Goal: Task Accomplishment & Management: Use online tool/utility

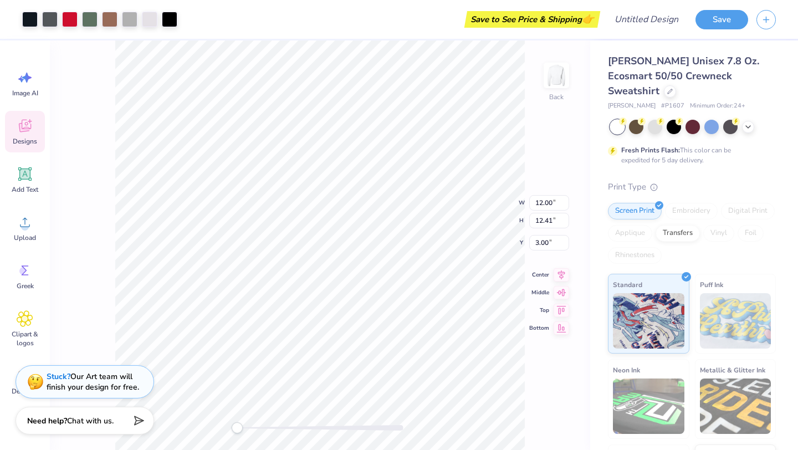
click at [128, 388] on div "Stuck? Our Art team will finish your design for free." at bounding box center [93, 381] width 93 height 21
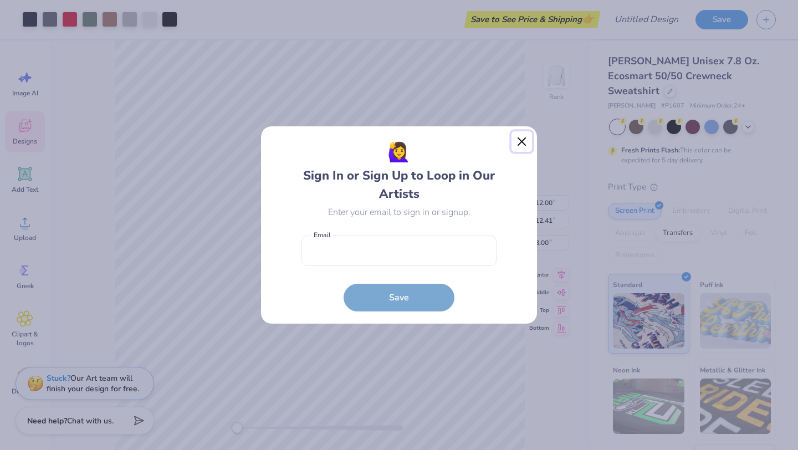
click at [525, 139] on button "Close" at bounding box center [522, 141] width 21 height 21
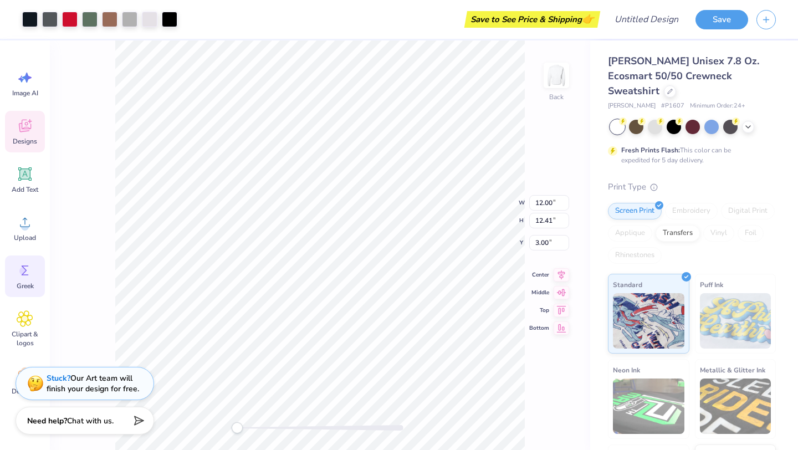
click at [22, 274] on icon at bounding box center [25, 271] width 7 height 10
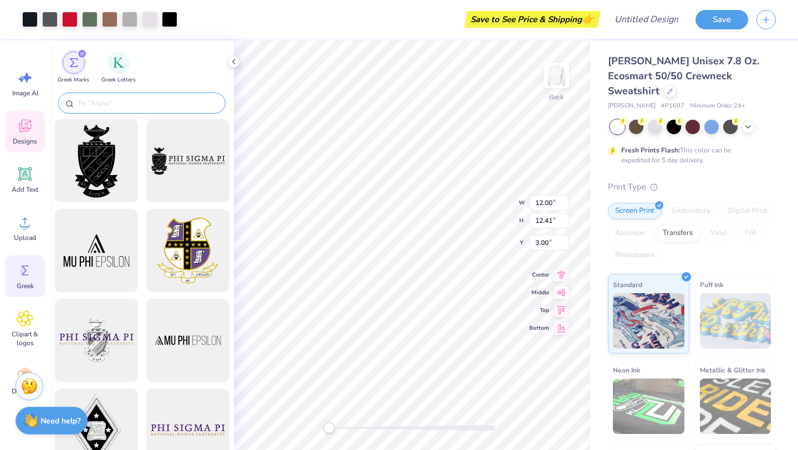
click at [179, 99] on input "text" at bounding box center [148, 103] width 142 height 11
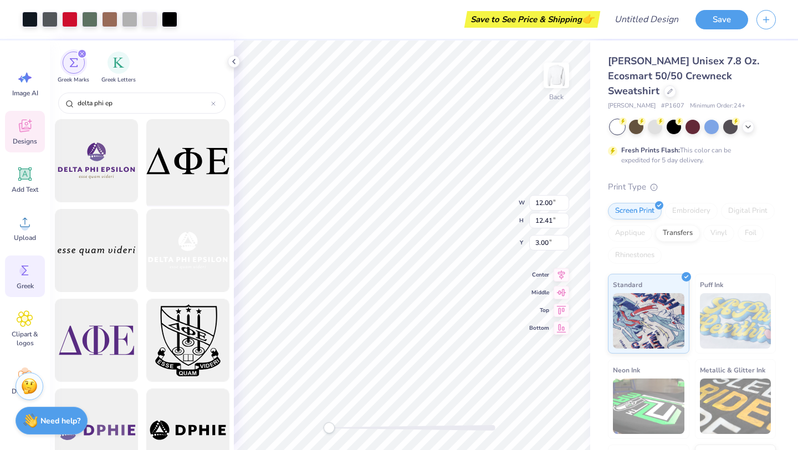
type input "delta phi ep"
click at [201, 159] on div at bounding box center [187, 160] width 91 height 91
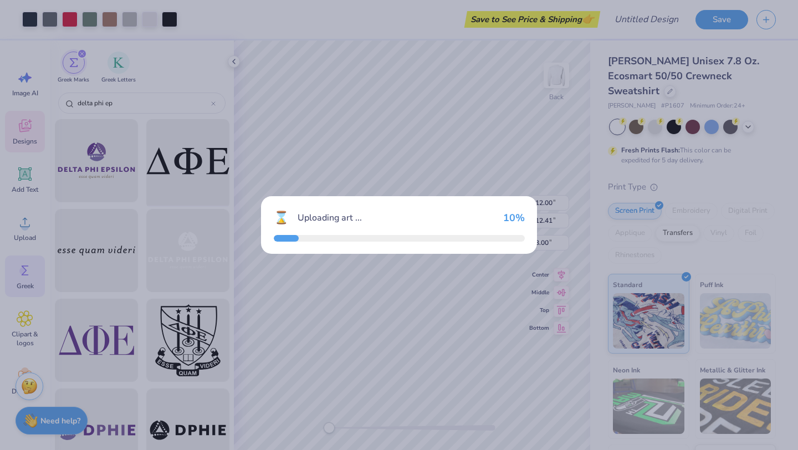
type input "15.00"
type input "4.85"
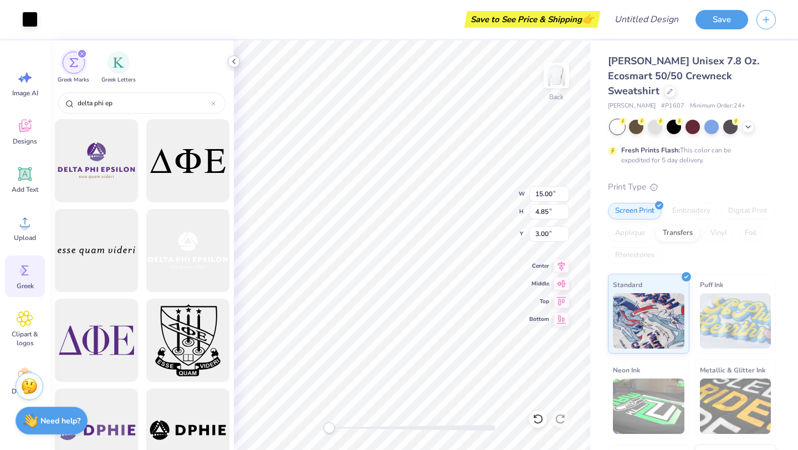
click at [238, 64] on icon at bounding box center [234, 61] width 9 height 9
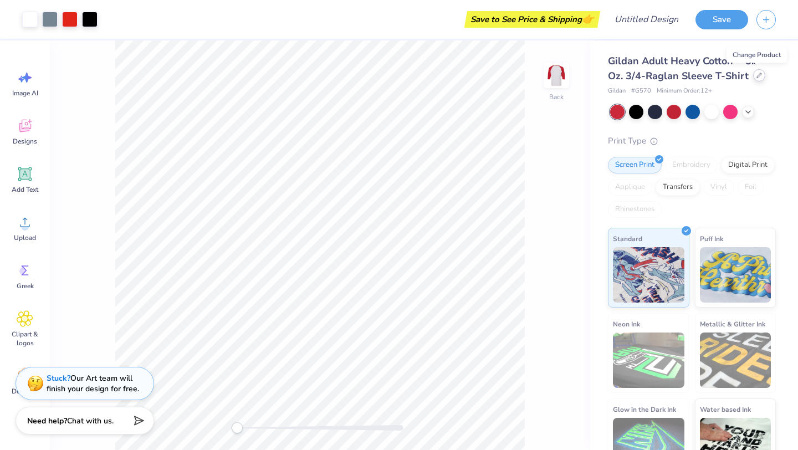
click at [757, 76] on icon at bounding box center [759, 75] width 4 height 4
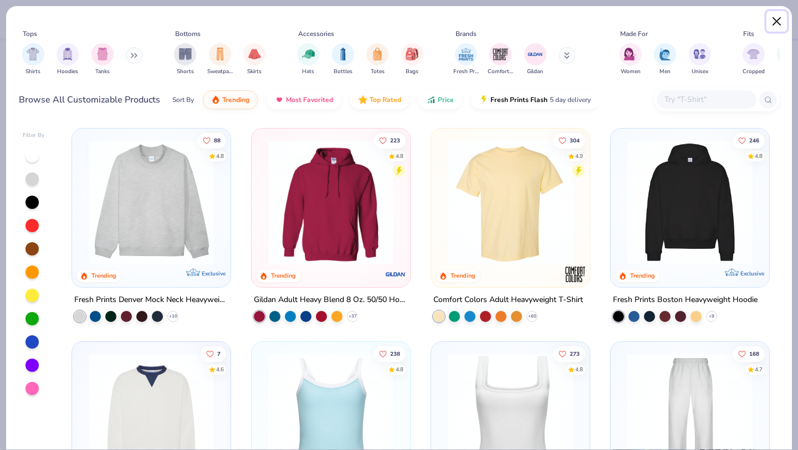
click at [778, 17] on button "Close" at bounding box center [777, 21] width 21 height 21
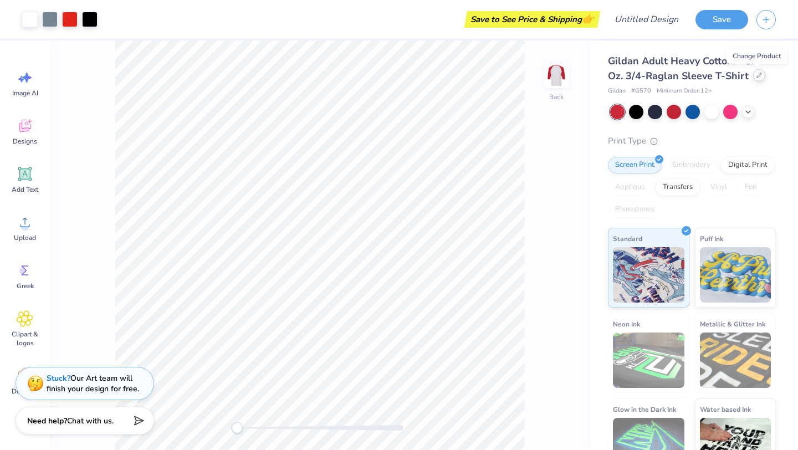
click at [757, 75] on icon at bounding box center [760, 76] width 6 height 6
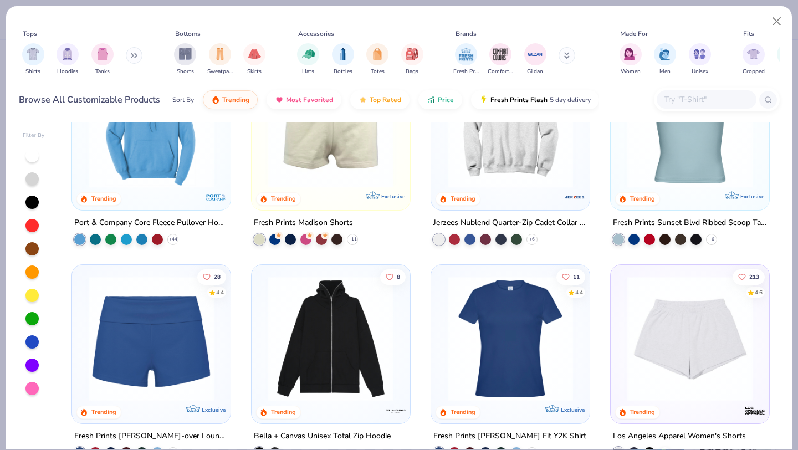
scroll to position [964, 0]
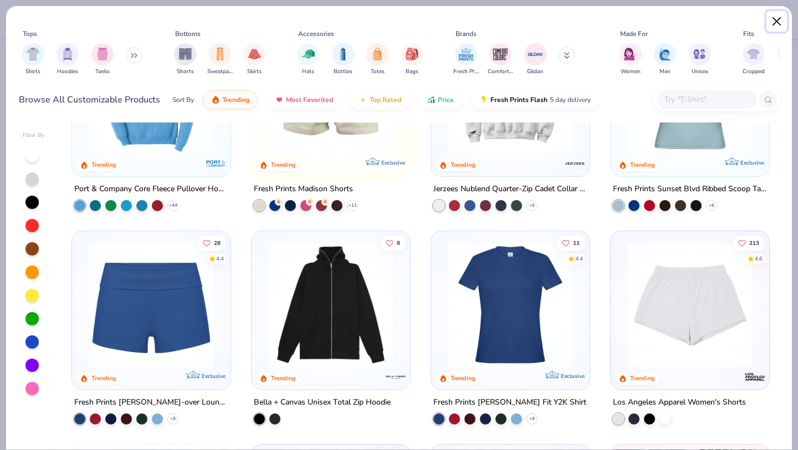
click at [773, 19] on button "Close" at bounding box center [777, 21] width 21 height 21
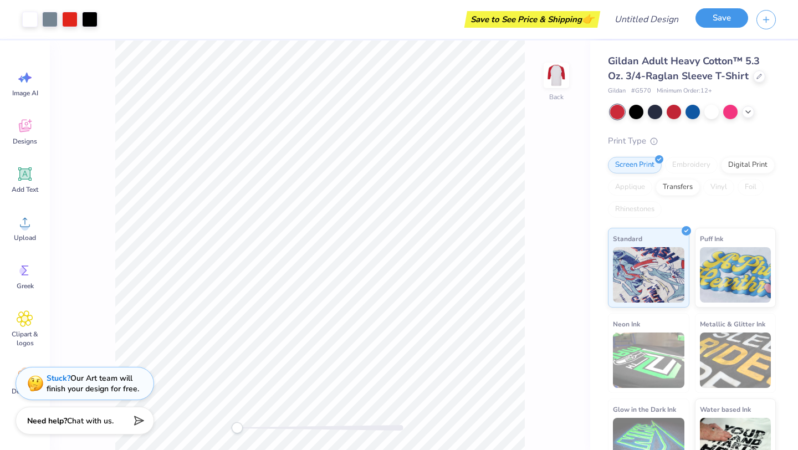
click at [719, 24] on button "Save" at bounding box center [722, 17] width 53 height 19
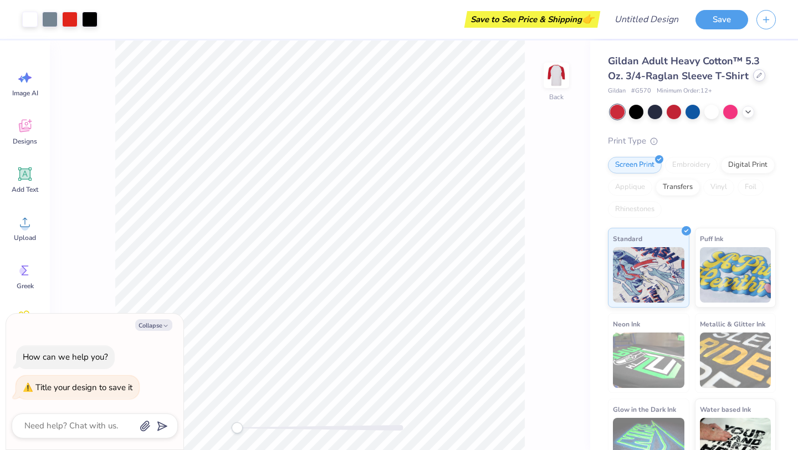
click at [753, 72] on div at bounding box center [759, 75] width 12 height 12
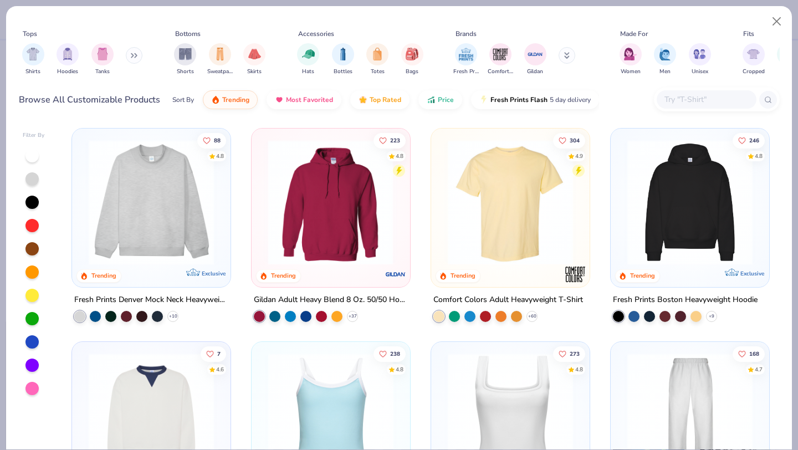
click at [303, 220] on div at bounding box center [194, 202] width 409 height 125
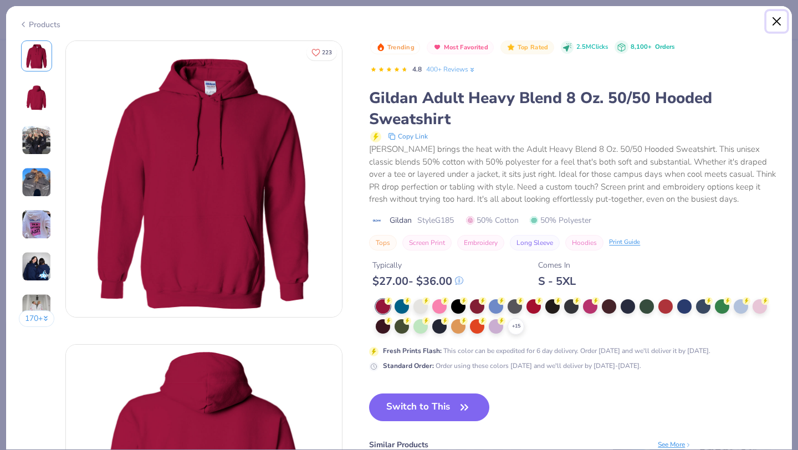
click at [773, 23] on button "Close" at bounding box center [777, 21] width 21 height 21
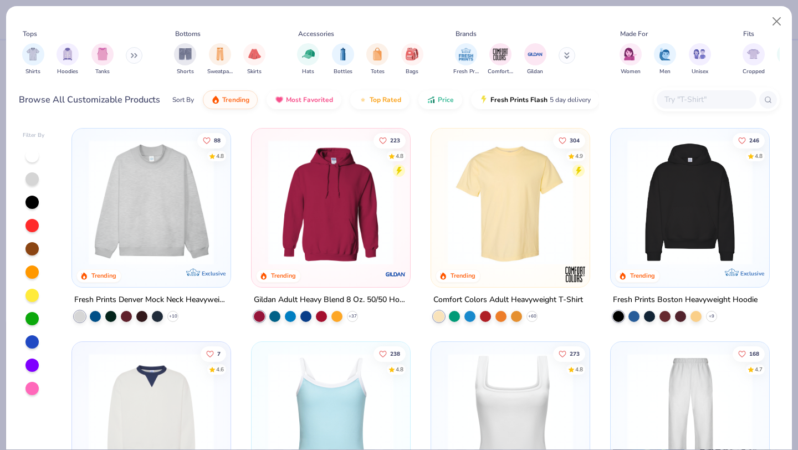
click at [492, 213] on img at bounding box center [510, 202] width 136 height 125
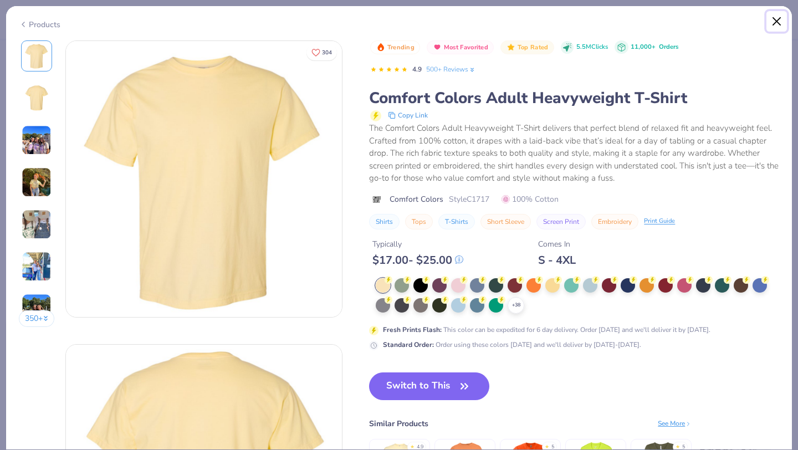
click at [776, 23] on button "Close" at bounding box center [777, 21] width 21 height 21
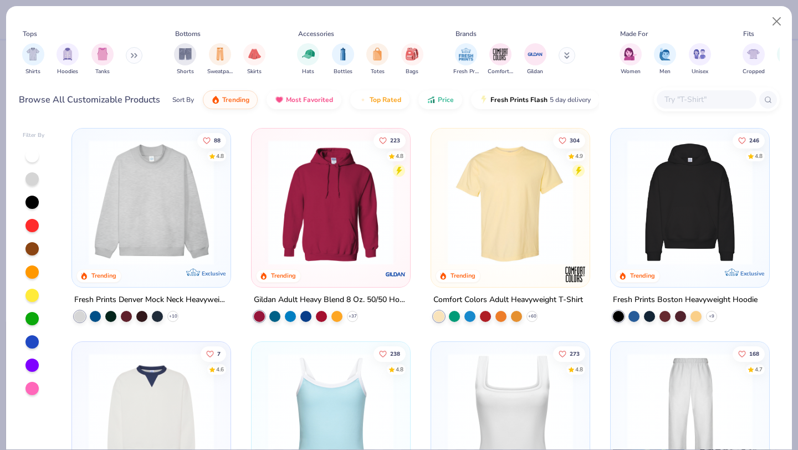
click at [195, 195] on img at bounding box center [151, 202] width 136 height 125
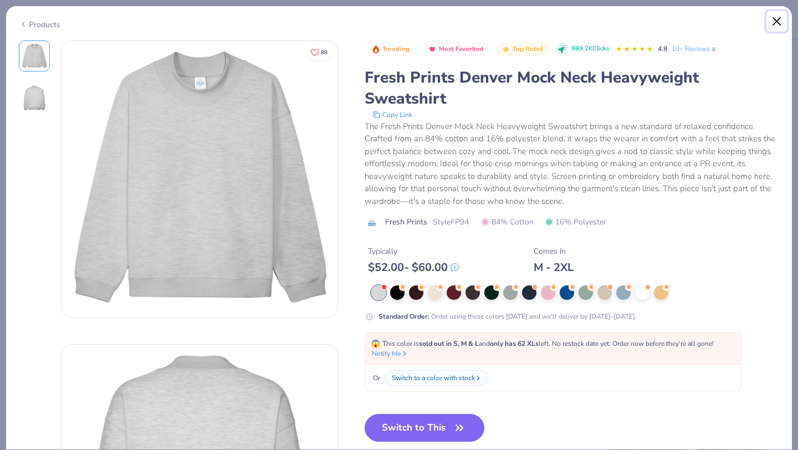
click at [771, 23] on button "Close" at bounding box center [777, 21] width 21 height 21
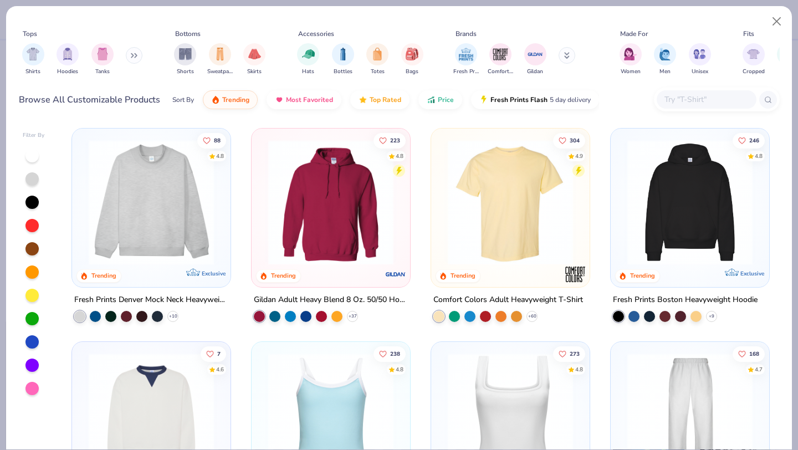
click at [657, 215] on img at bounding box center [690, 202] width 136 height 125
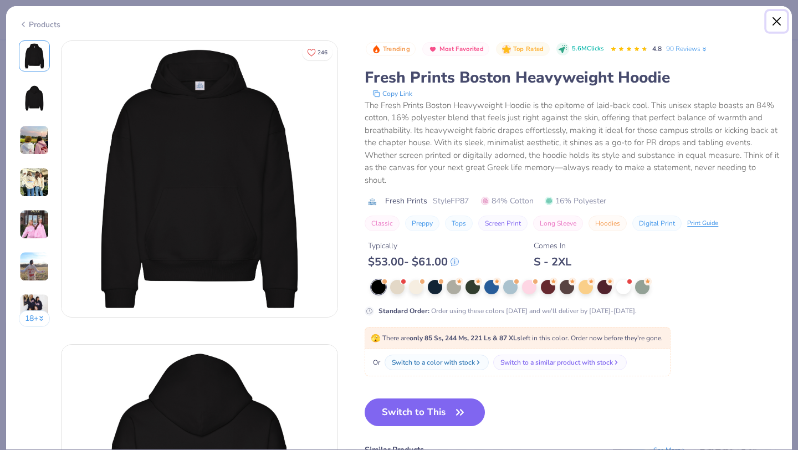
click at [785, 18] on button "Close" at bounding box center [777, 21] width 21 height 21
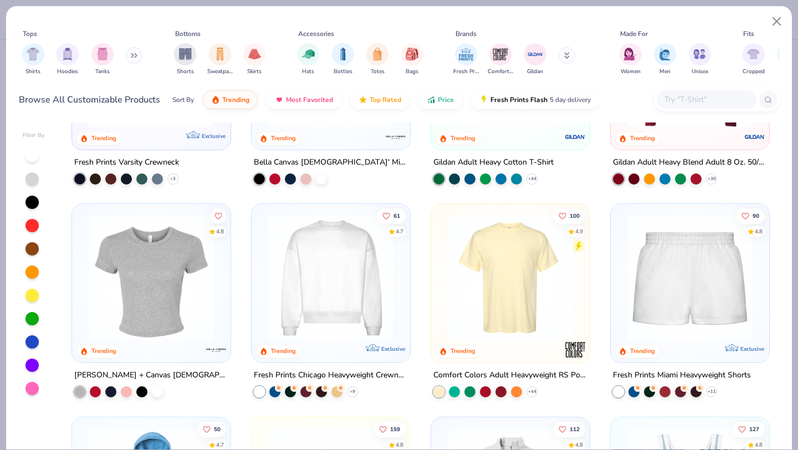
scroll to position [562, 0]
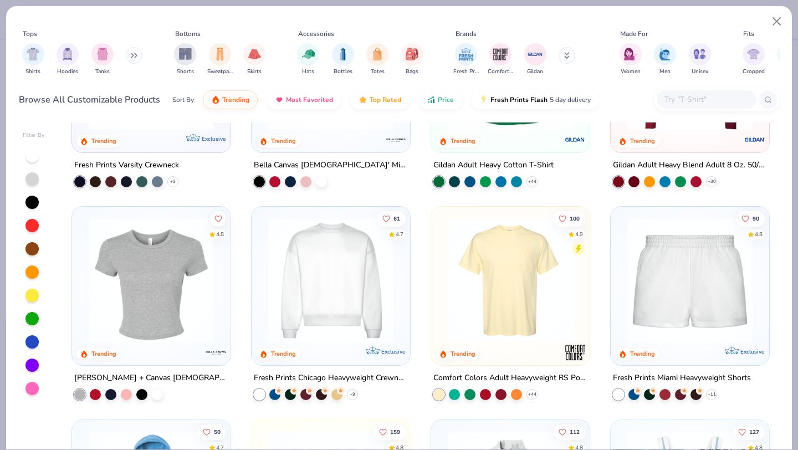
click at [357, 288] on img at bounding box center [331, 280] width 136 height 125
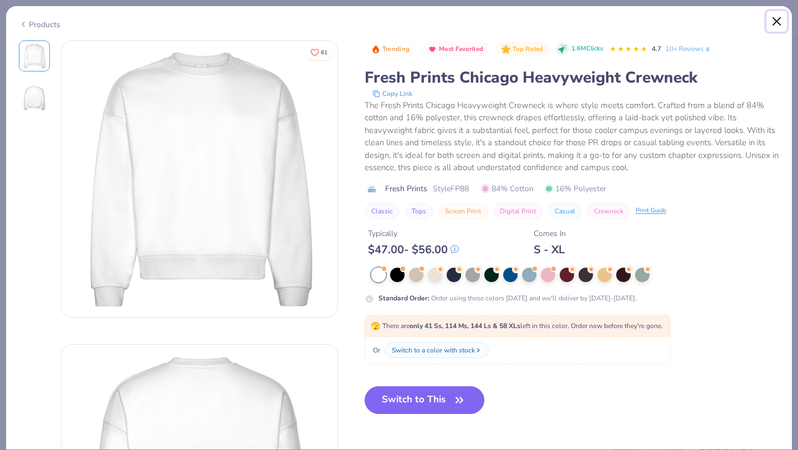
click at [779, 26] on button "Close" at bounding box center [777, 21] width 21 height 21
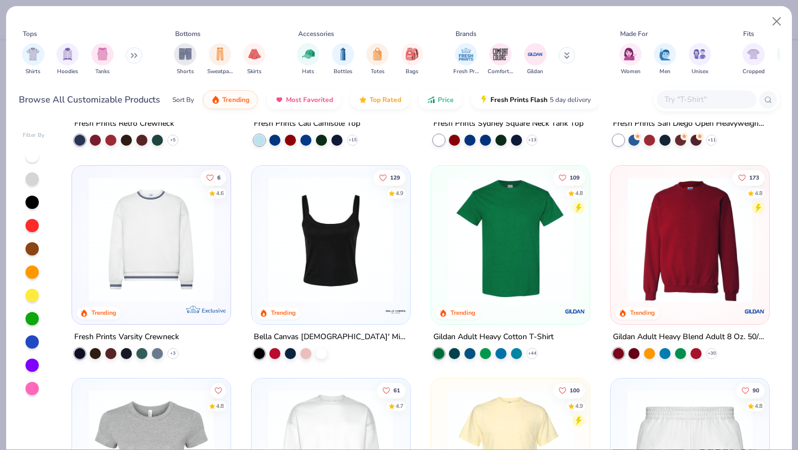
scroll to position [402, 0]
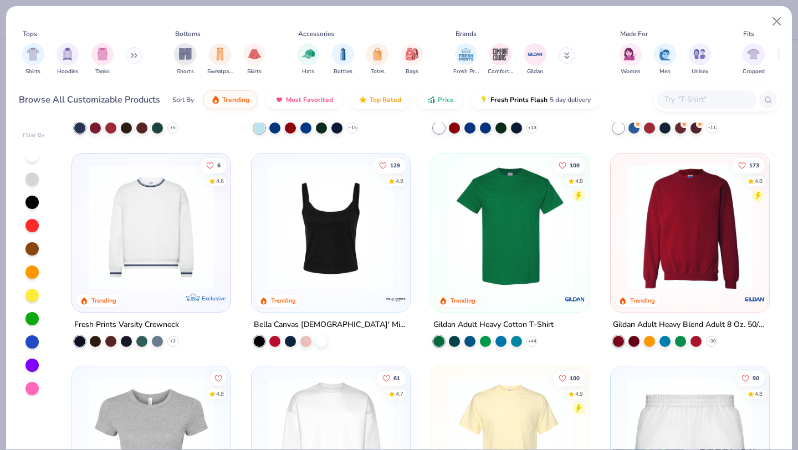
click at [715, 248] on img at bounding box center [690, 226] width 136 height 125
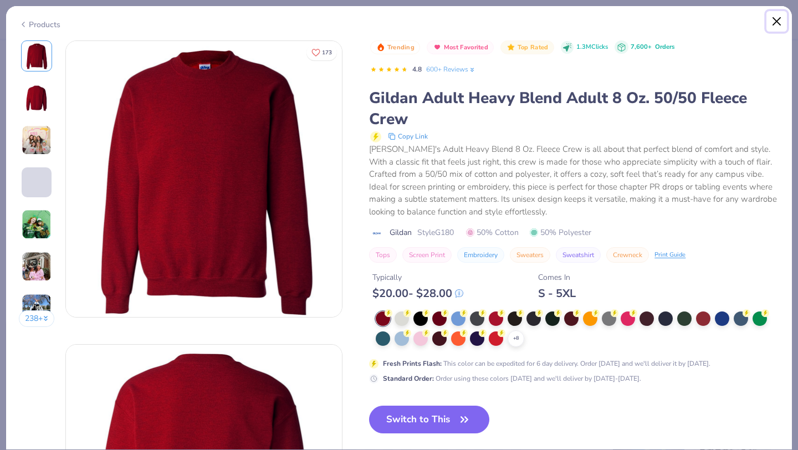
click at [782, 18] on button "Close" at bounding box center [777, 21] width 21 height 21
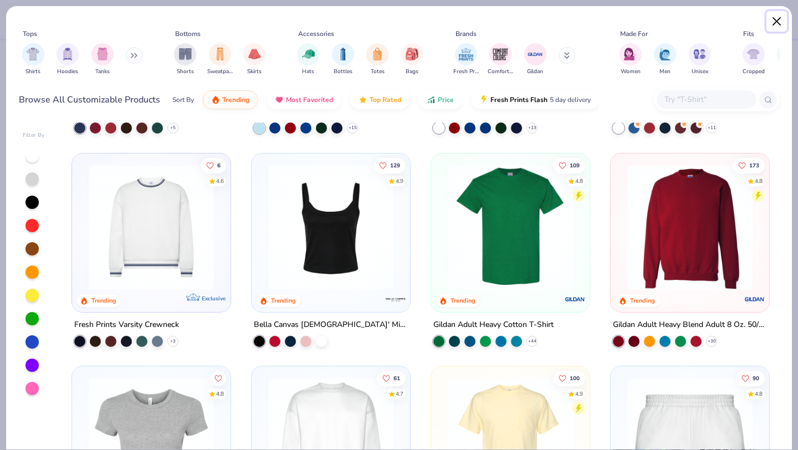
click at [780, 21] on button "Close" at bounding box center [777, 21] width 21 height 21
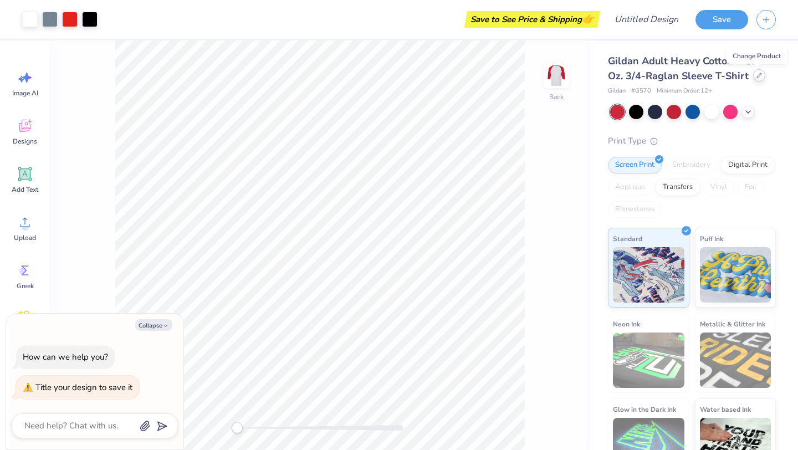
click at [756, 79] on div at bounding box center [759, 75] width 12 height 12
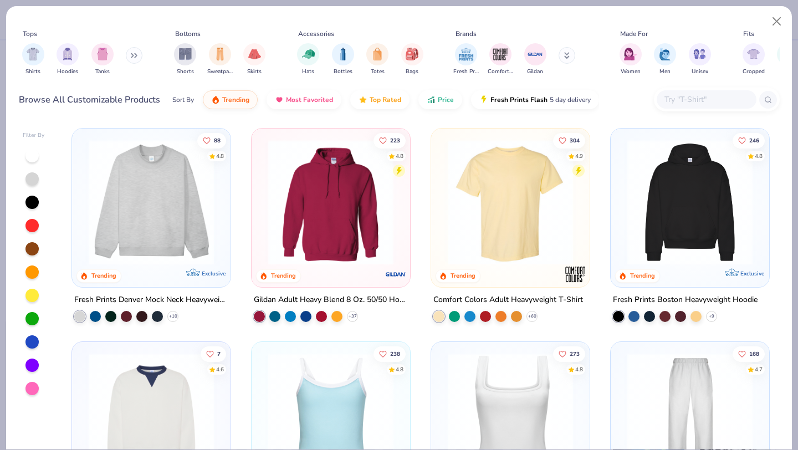
click at [336, 207] on img at bounding box center [331, 202] width 136 height 125
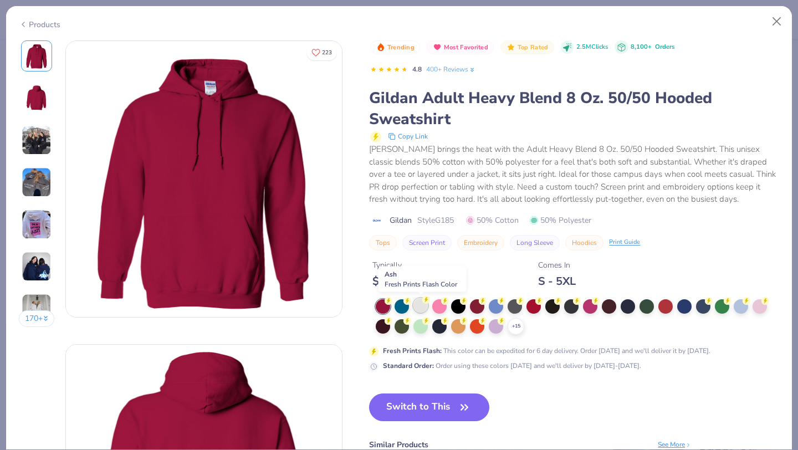
click at [421, 307] on div at bounding box center [421, 305] width 14 height 14
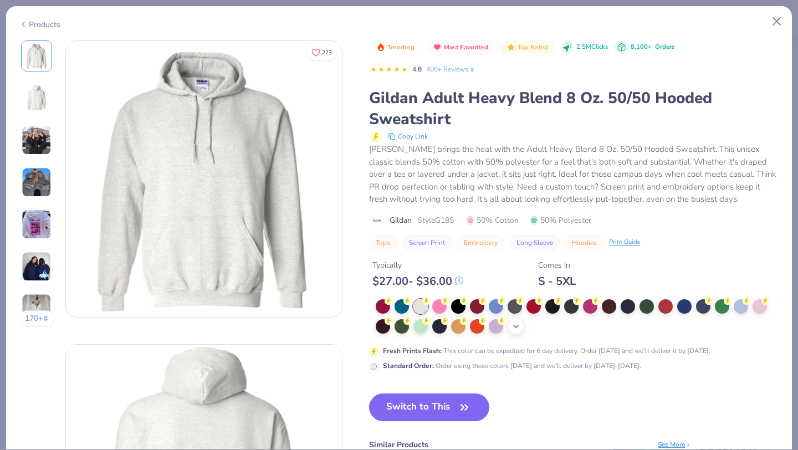
click at [517, 330] on icon at bounding box center [516, 326] width 9 height 9
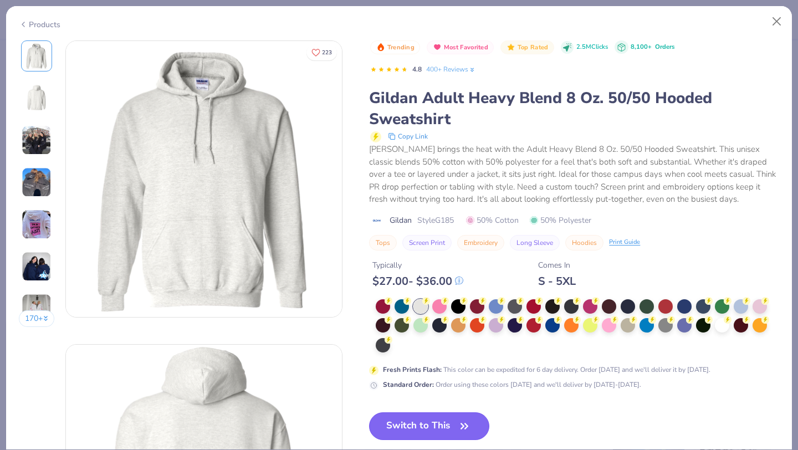
click at [429, 423] on button "Switch to This" at bounding box center [429, 427] width 120 height 28
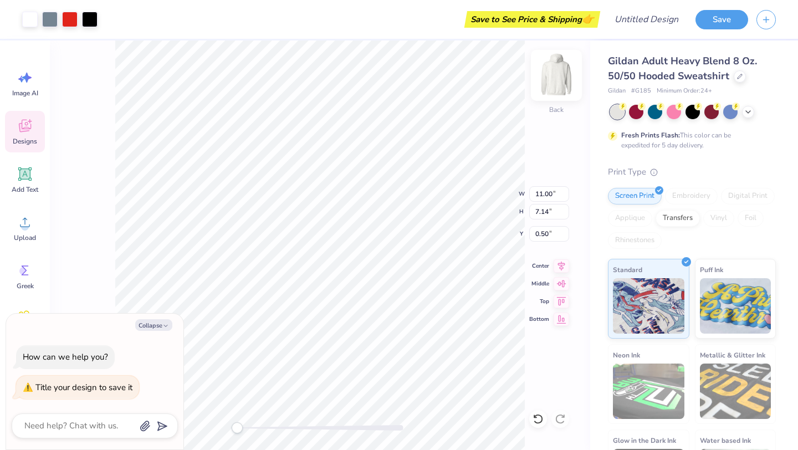
click at [551, 81] on img at bounding box center [556, 75] width 44 height 44
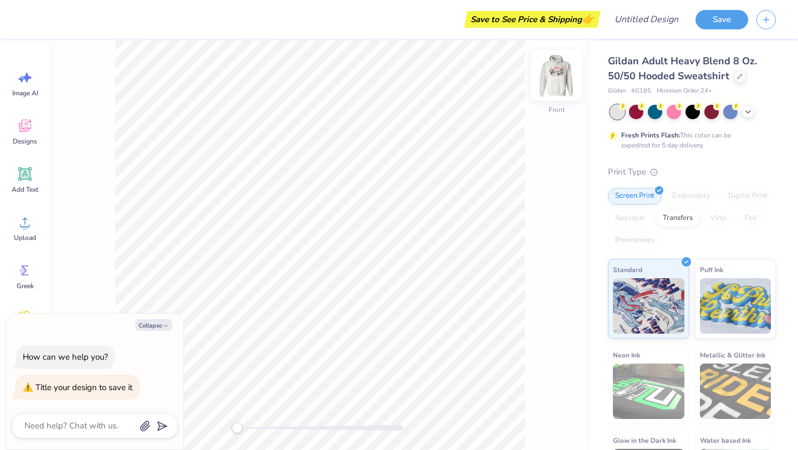
click at [551, 79] on img at bounding box center [556, 75] width 44 height 44
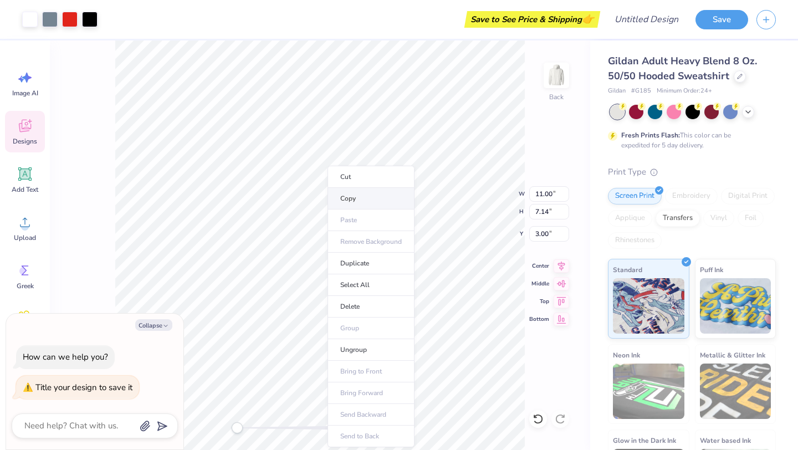
click at [348, 202] on li "Copy" at bounding box center [371, 199] width 87 height 22
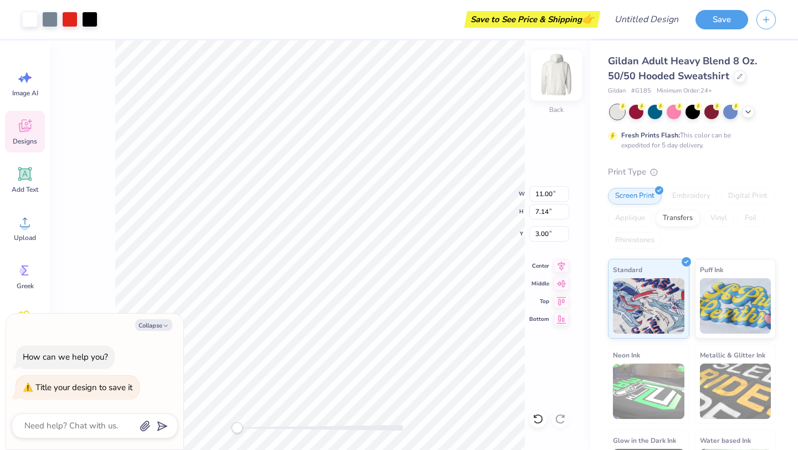
click at [552, 88] on img at bounding box center [556, 75] width 44 height 44
type textarea "x"
type input "7.41"
type input "1.68"
type input "6.00"
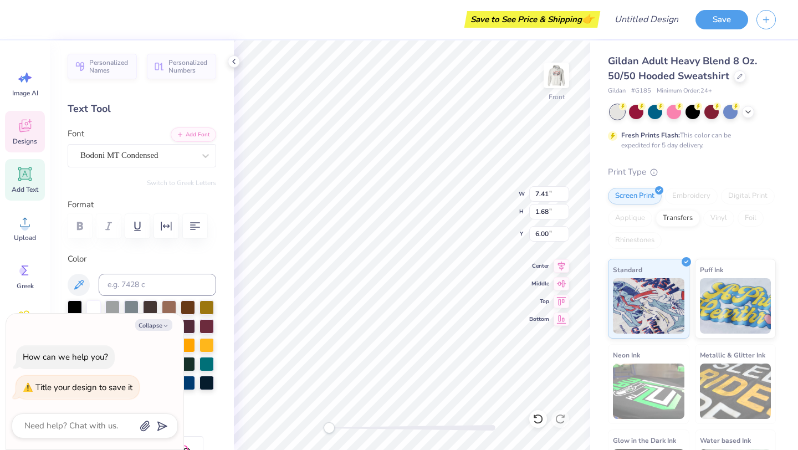
click at [164, 318] on div "Collapse How can we help you? Title your design to save it" at bounding box center [94, 382] width 177 height 136
click at [162, 324] on icon "button" at bounding box center [165, 326] width 7 height 7
type textarea "x"
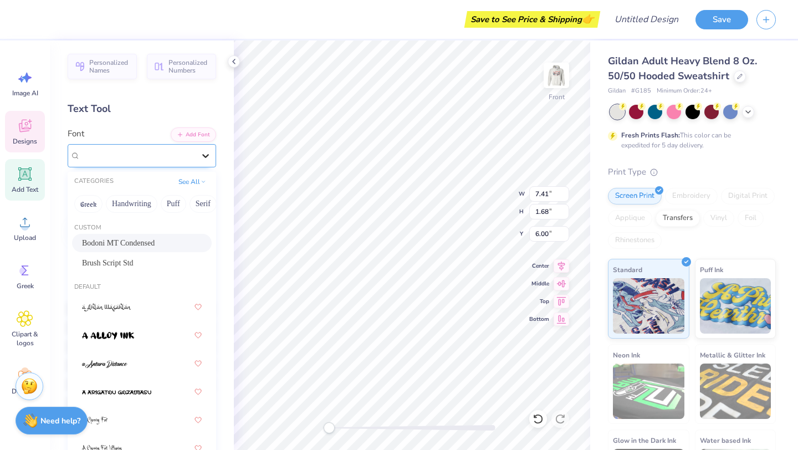
click at [200, 161] on div at bounding box center [206, 156] width 20 height 20
click at [147, 243] on div "Bodoni MT Condensed" at bounding box center [142, 243] width 120 height 12
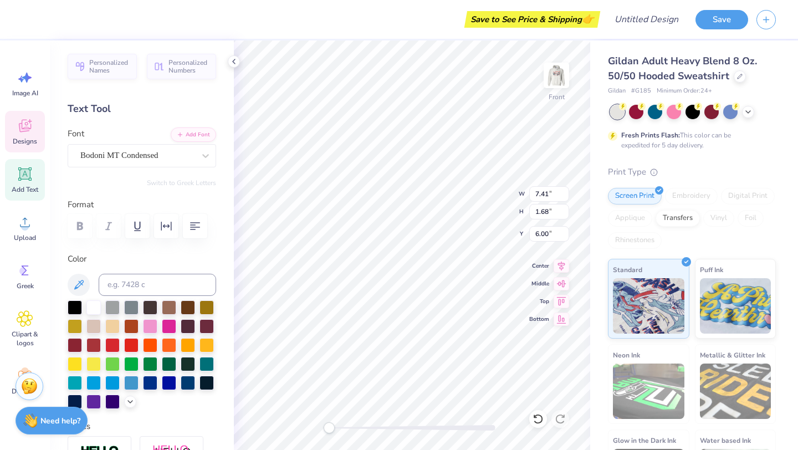
scroll to position [0, 2]
click at [105, 70] on span "Personalized Names" at bounding box center [109, 65] width 41 height 16
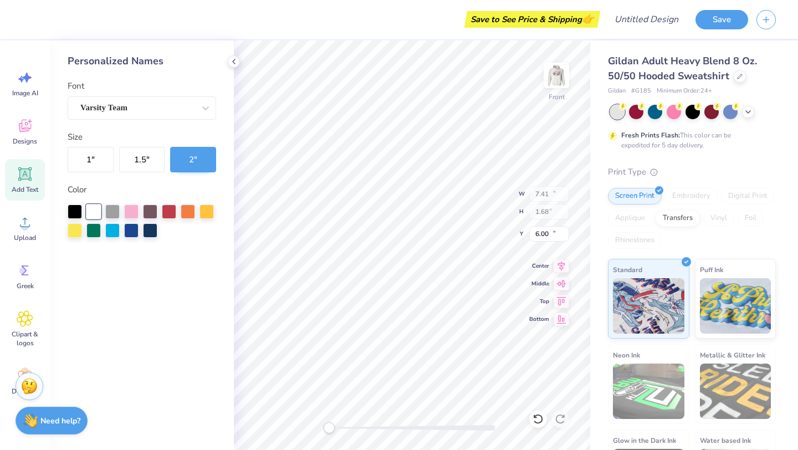
type input "12.43"
type input "2.00"
type input "15.00"
click at [539, 419] on icon at bounding box center [538, 419] width 11 height 11
type input "7.41"
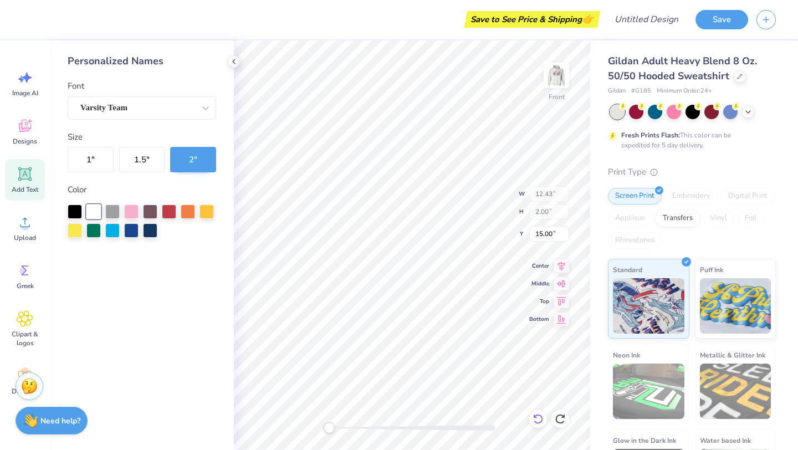
type input "1.68"
type input "6.00"
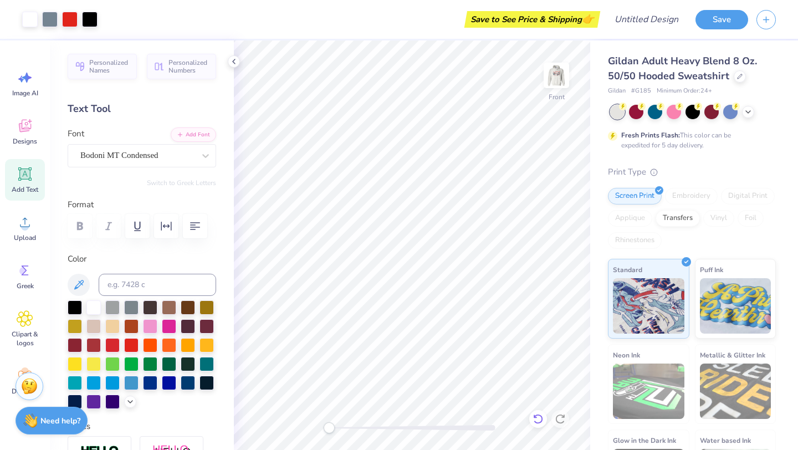
click at [543, 414] on icon at bounding box center [538, 419] width 11 height 11
type textarea "DELTA PHI"
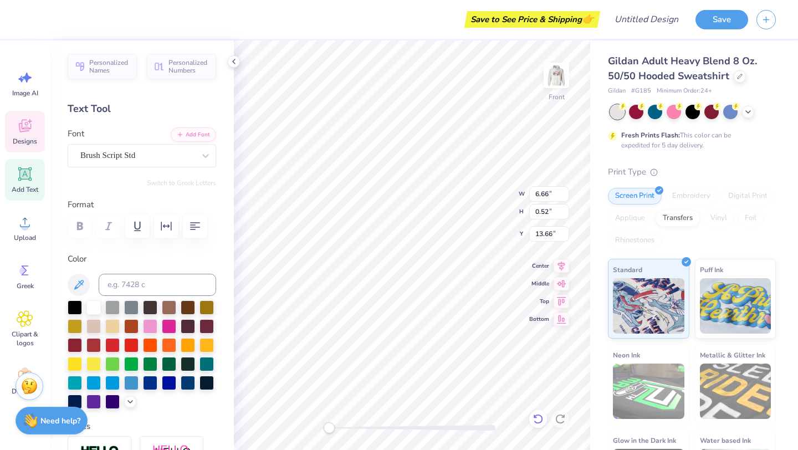
type input "6.66"
type input "0.52"
type input "13.66"
type textarea "Dad's Weekend 2025"
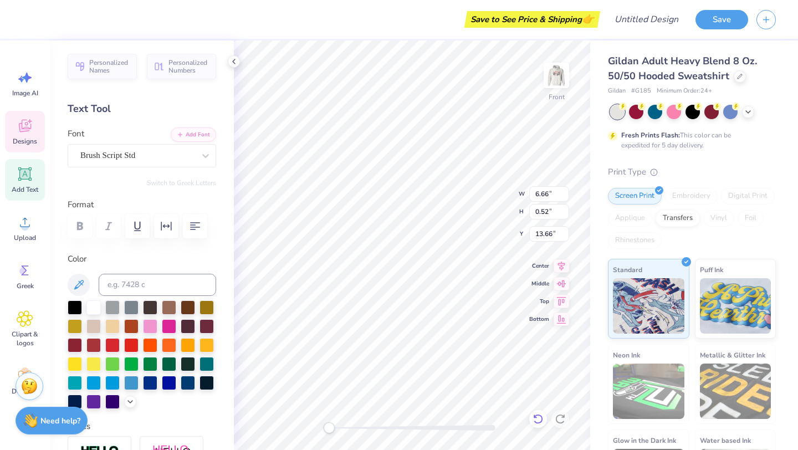
scroll to position [0, 1]
click at [235, 63] on icon at bounding box center [234, 61] width 9 height 9
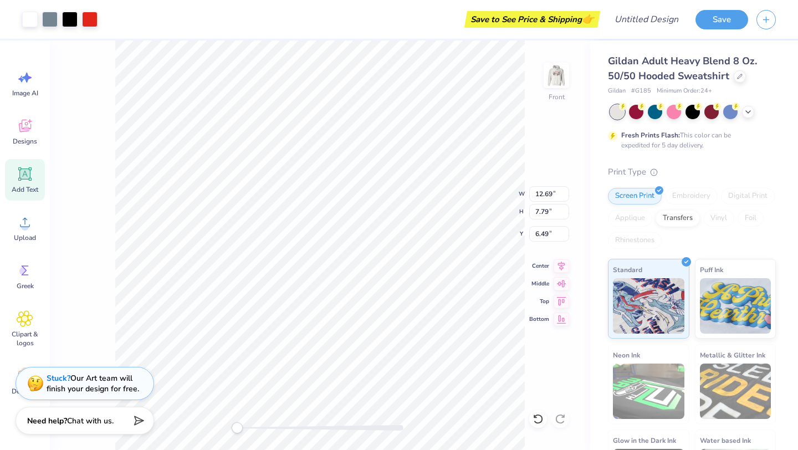
type input "6.00"
click at [556, 77] on img at bounding box center [556, 75] width 44 height 44
click at [740, 77] on icon at bounding box center [740, 76] width 6 height 6
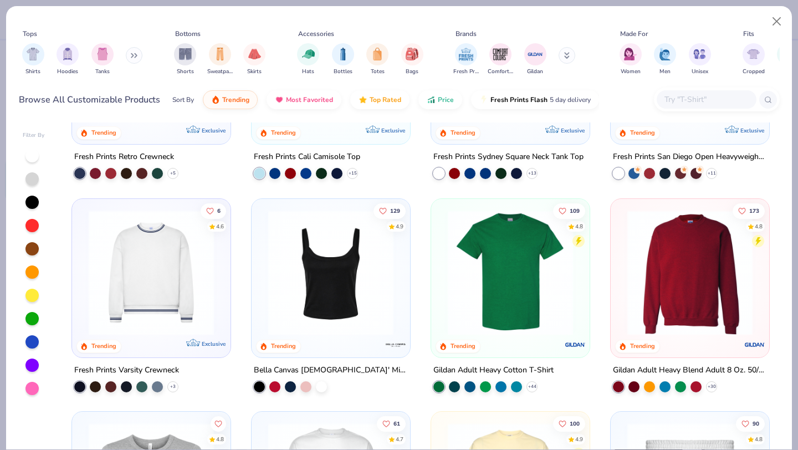
scroll to position [365, 0]
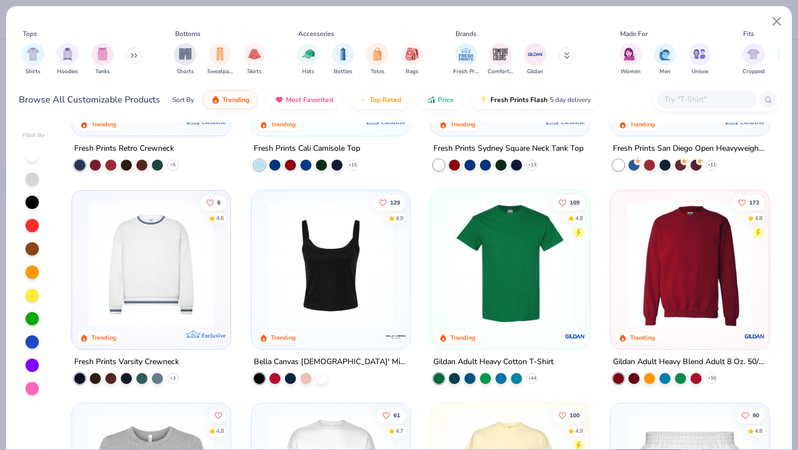
click at [664, 263] on img at bounding box center [690, 263] width 136 height 125
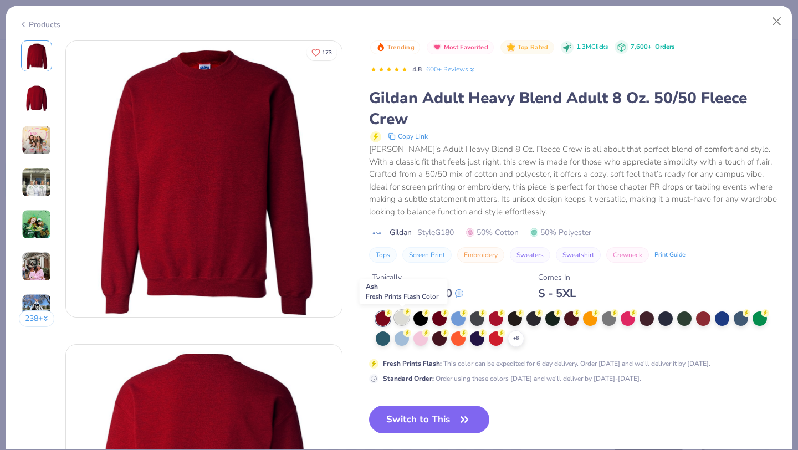
click at [403, 318] on div at bounding box center [402, 317] width 14 height 14
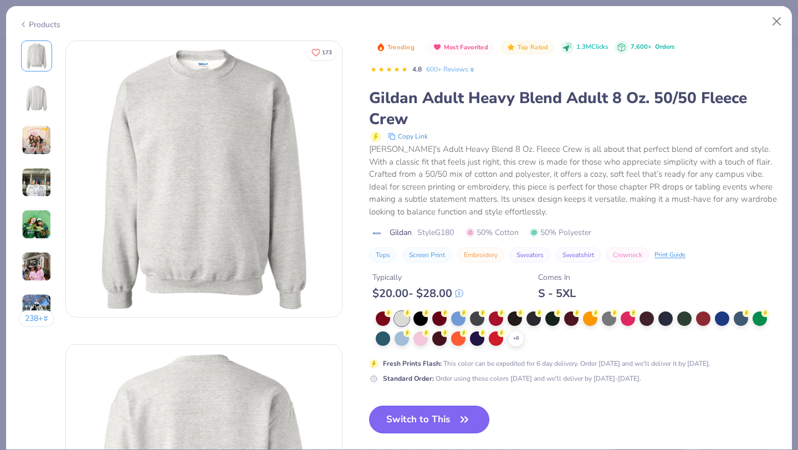
click at [424, 418] on button "Switch to This" at bounding box center [429, 420] width 120 height 28
click at [419, 422] on button "Switch to This" at bounding box center [429, 420] width 120 height 28
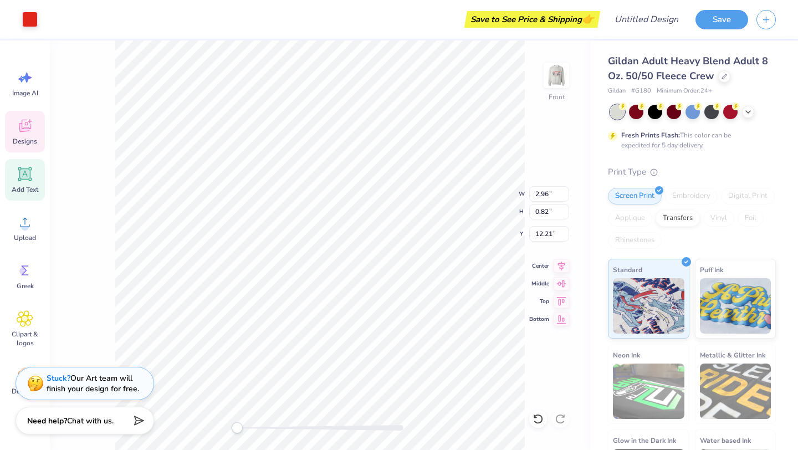
type input "12.59"
type input "7.53"
type input "8.22"
click at [534, 419] on icon at bounding box center [538, 419] width 11 height 11
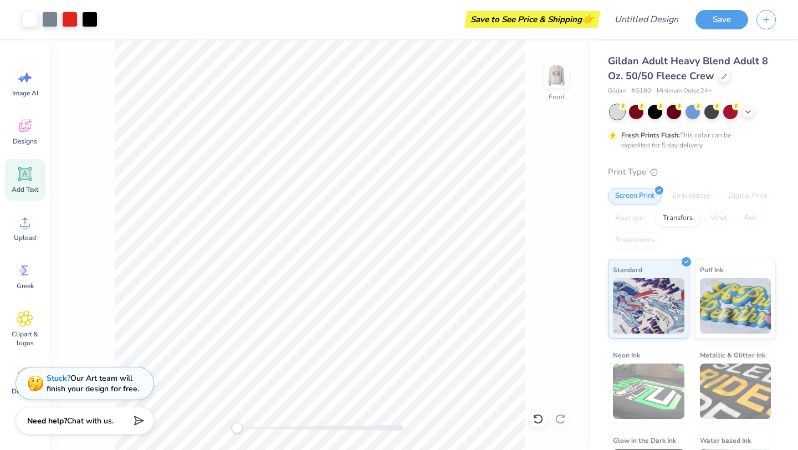
drag, startPoint x: 554, startPoint y: 69, endPoint x: 599, endPoint y: 42, distance: 52.0
click at [554, 70] on img at bounding box center [557, 75] width 22 height 22
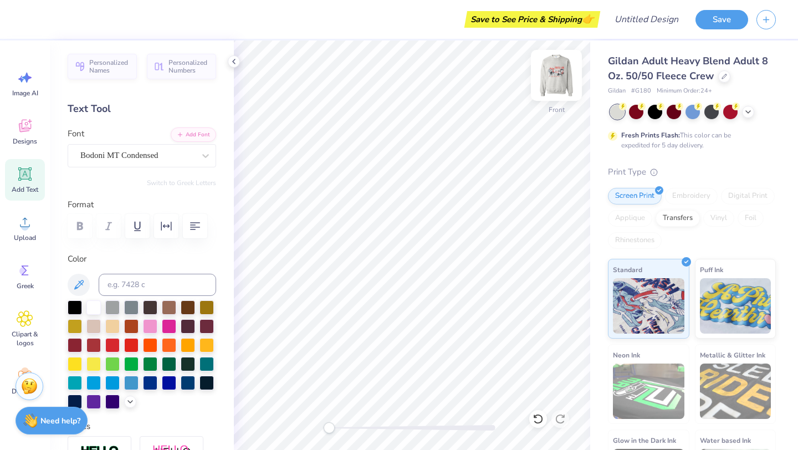
click at [558, 83] on img at bounding box center [556, 75] width 44 height 44
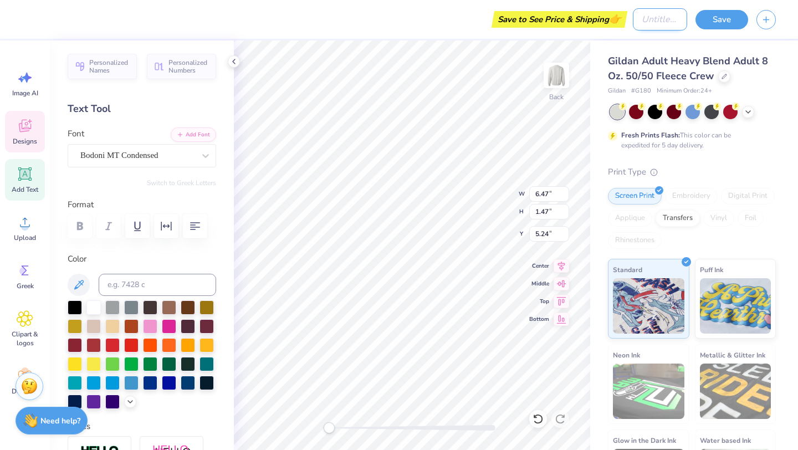
click at [645, 24] on input "Design Title" at bounding box center [660, 19] width 54 height 22
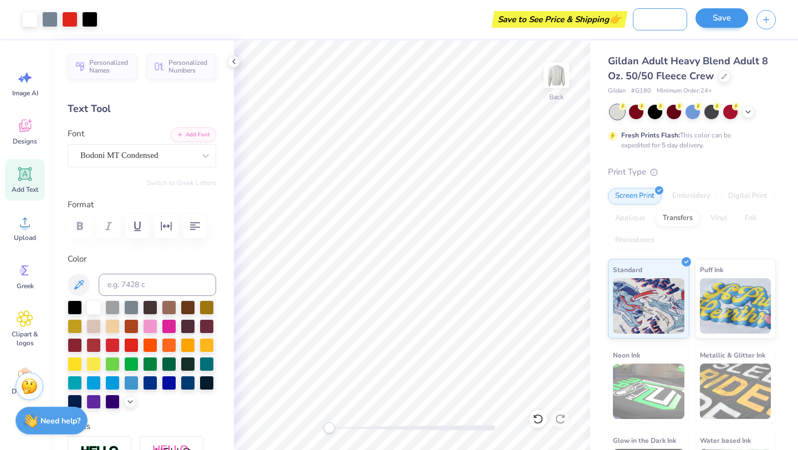
type input "dad's weekend mockup #1"
click at [725, 18] on button "Save" at bounding box center [722, 17] width 53 height 19
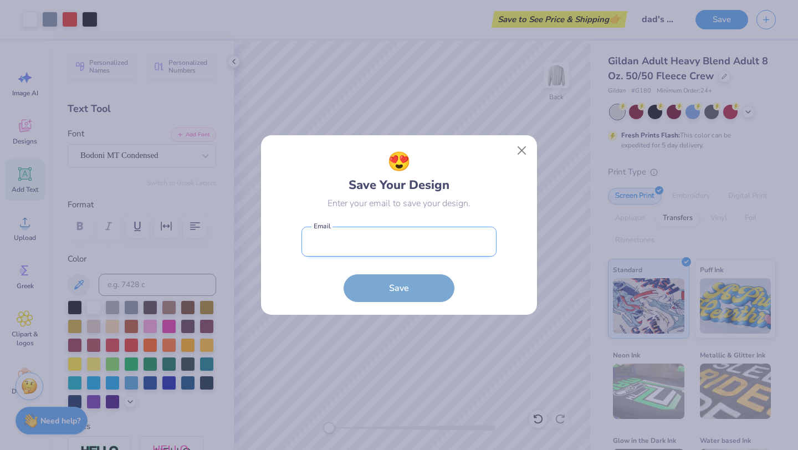
click at [416, 251] on input "email" at bounding box center [399, 242] width 195 height 30
type input "jostrieg@iu.edu"
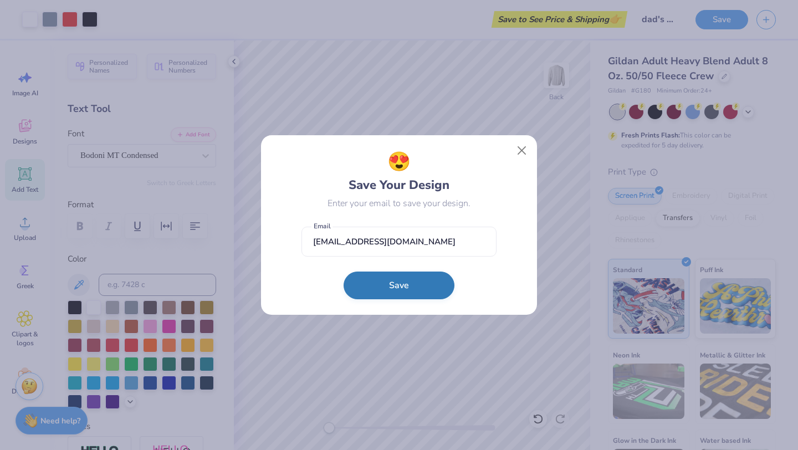
click at [394, 286] on button "Save" at bounding box center [399, 286] width 111 height 28
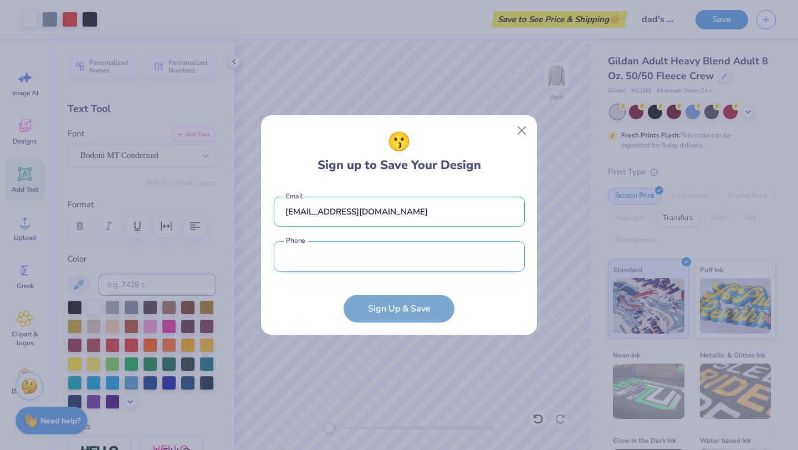
click at [384, 261] on input "tel" at bounding box center [399, 256] width 251 height 30
type input "(812) 735-3535"
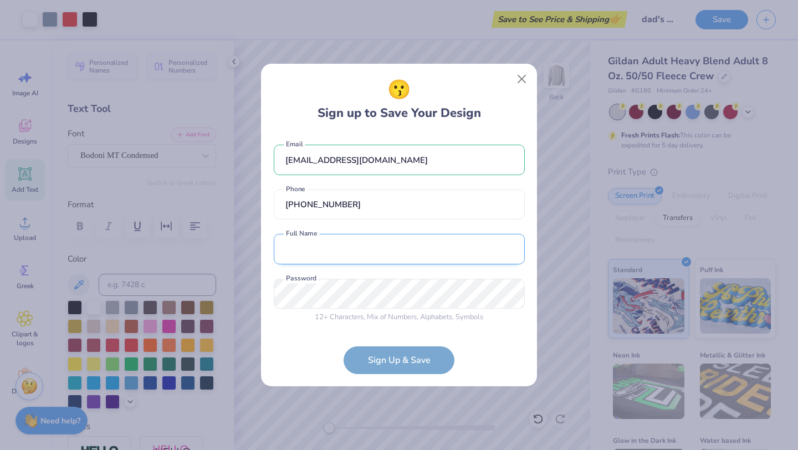
click at [386, 252] on input "text" at bounding box center [399, 249] width 251 height 30
type input "Josie"
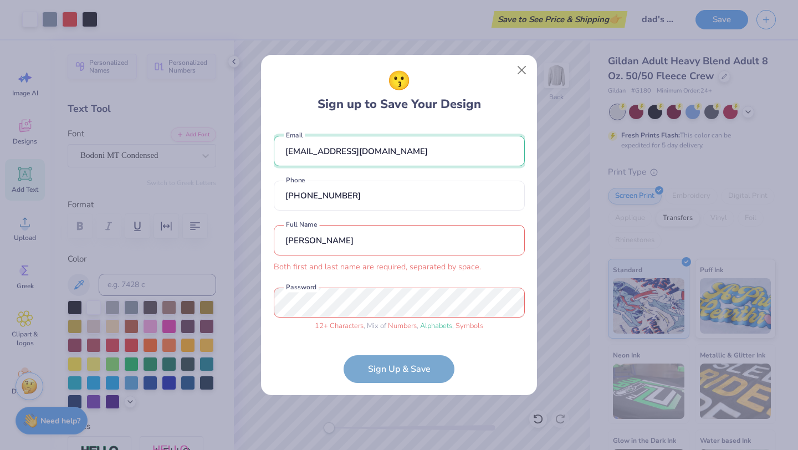
drag, startPoint x: 361, startPoint y: 156, endPoint x: 273, endPoint y: 145, distance: 88.8
click at [274, 145] on input "jostrieg@iu.edu" at bounding box center [399, 151] width 251 height 30
type input "dphie.vpaa.iu@gmail.com"
click at [325, 245] on input "Josie" at bounding box center [399, 240] width 251 height 30
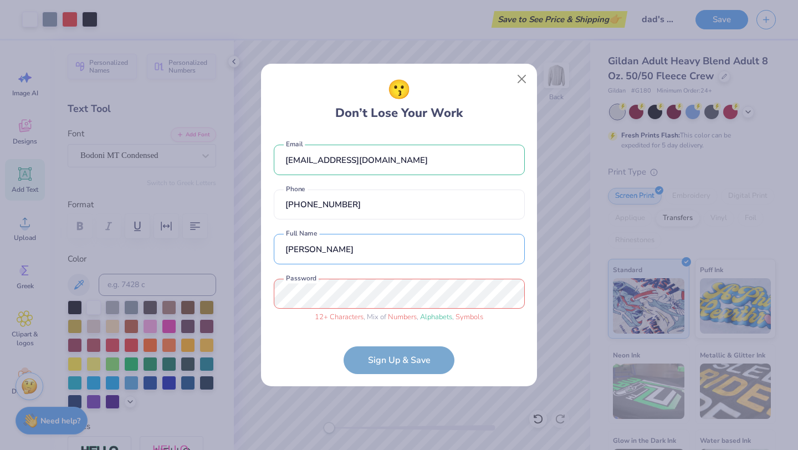
type input "Josie Striegel"
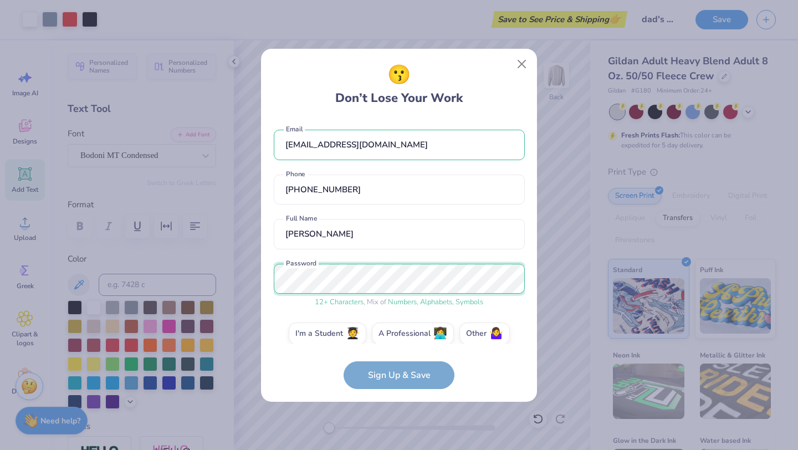
scroll to position [12, 0]
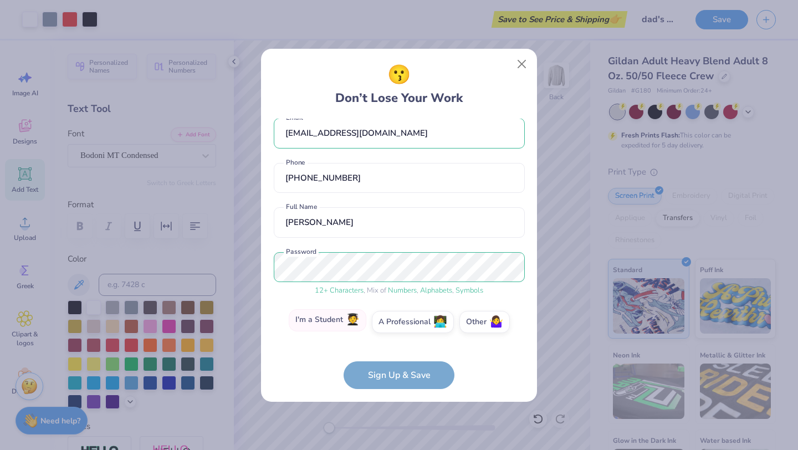
click at [347, 322] on label "I'm a Student 🧑‍🎓" at bounding box center [328, 320] width 78 height 22
click at [396, 333] on input "I'm a Student 🧑‍🎓" at bounding box center [399, 336] width 7 height 7
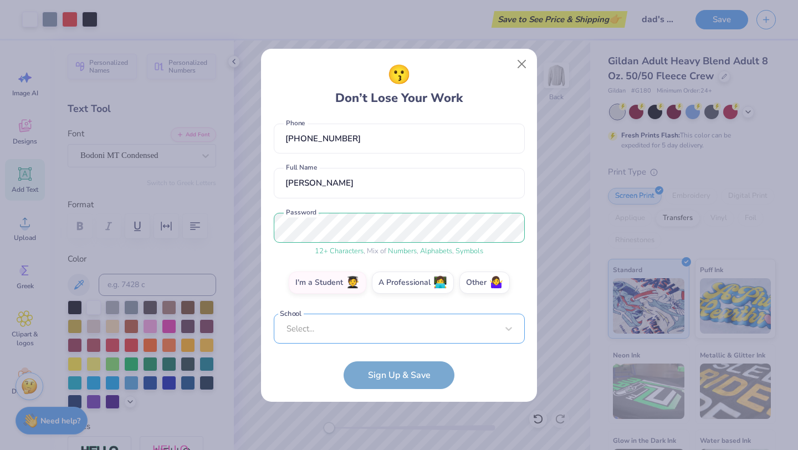
click at [376, 331] on div "Select..." at bounding box center [399, 329] width 251 height 30
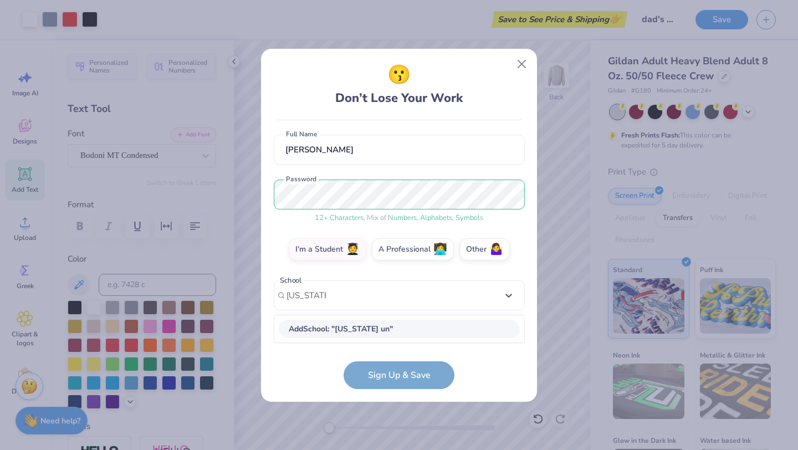
scroll to position [84, 0]
click at [357, 329] on div "[US_STATE][GEOGRAPHIC_DATA] [GEOGRAPHIC_DATA]" at bounding box center [399, 329] width 241 height 18
type input "indiana un"
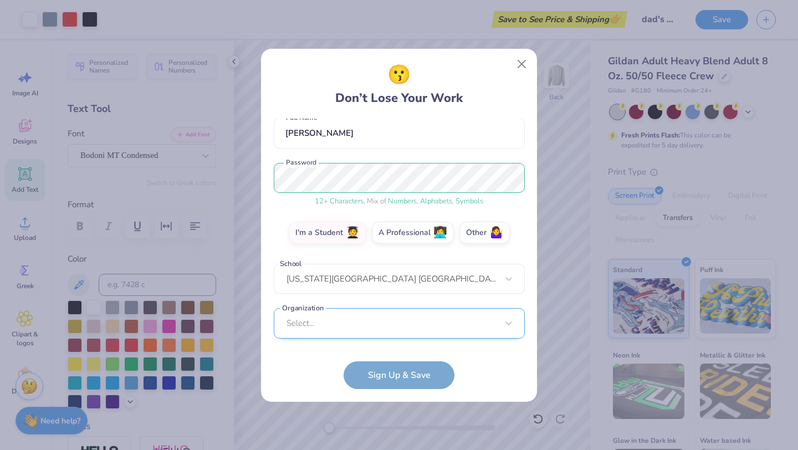
click at [370, 313] on div "Select..." at bounding box center [399, 323] width 251 height 30
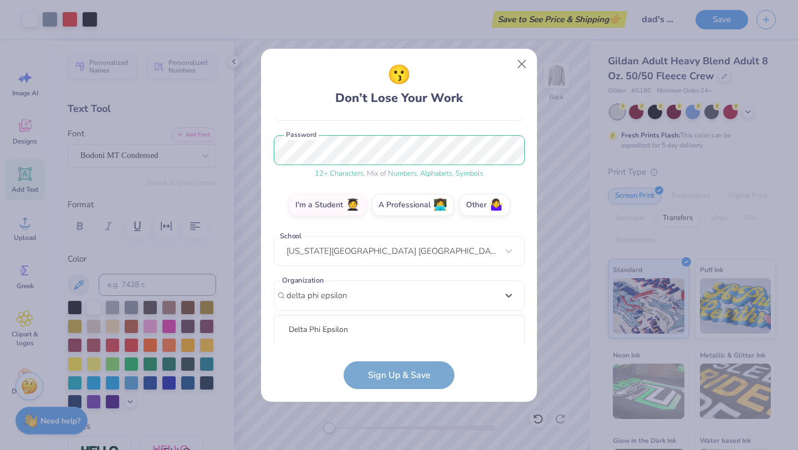
scroll to position [267, 0]
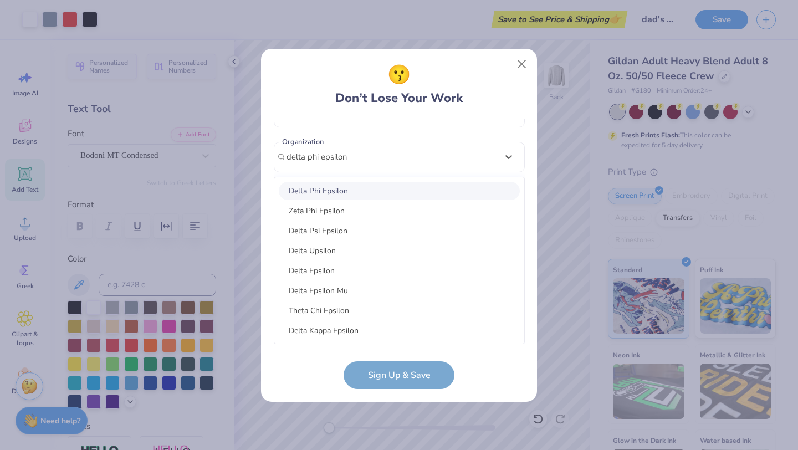
click at [352, 189] on div "Delta Phi Epsilon" at bounding box center [399, 191] width 241 height 18
type input "delta phi epsilon"
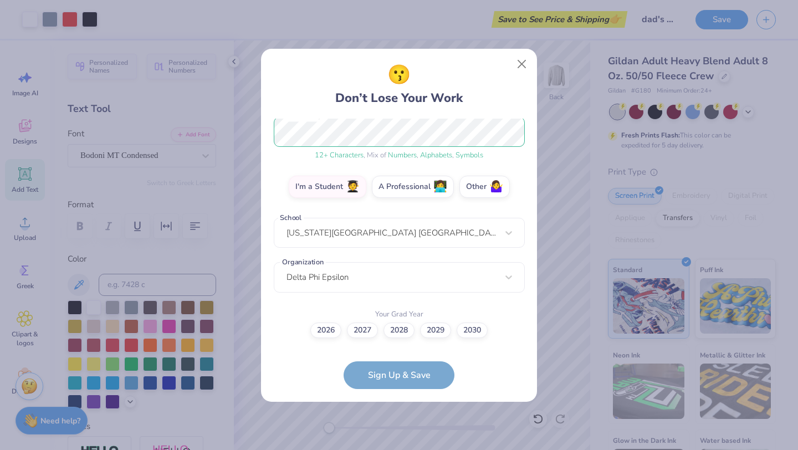
scroll to position [146, 0]
click at [327, 329] on label "2026" at bounding box center [325, 330] width 31 height 16
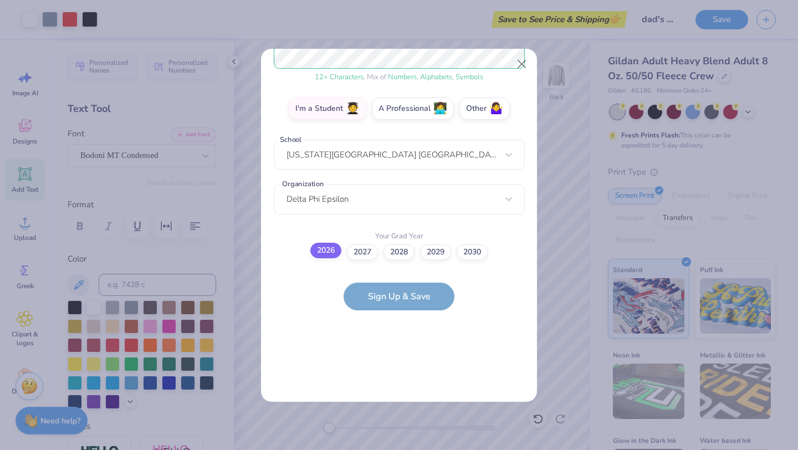
scroll to position [0, 0]
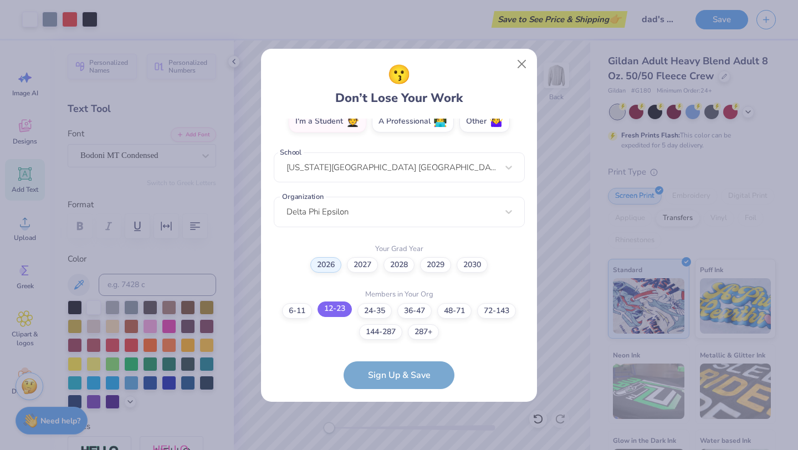
click at [337, 307] on label "12-23" at bounding box center [335, 310] width 34 height 16
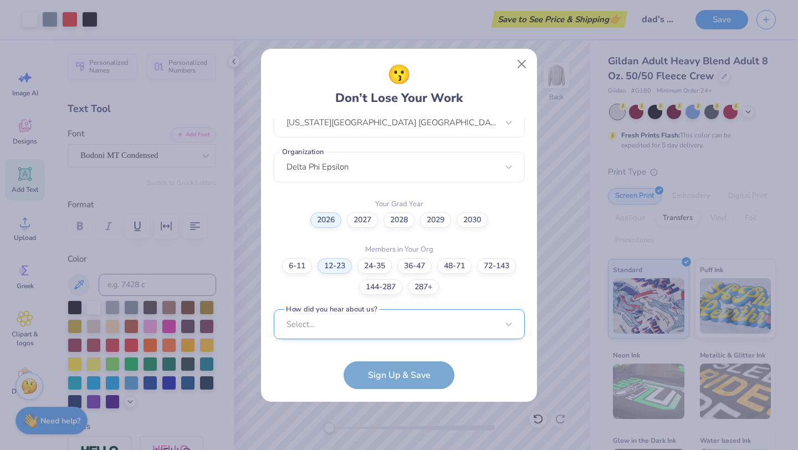
click at [368, 327] on div "Select..." at bounding box center [399, 324] width 251 height 30
click at [392, 373] on form "dphie.vpaa.iu@gmail.com Email (812) 735-3535 Phone Josie Striegel Full Name 12 …" at bounding box center [399, 254] width 251 height 271
click at [373, 379] on form "dphie.vpaa.iu@gmail.com Email (812) 735-3535 Phone Josie Striegel Full Name 12 …" at bounding box center [399, 254] width 251 height 271
click at [388, 304] on div "dphie.vpaa.iu@gmail.com Email (812) 735-3535 Phone Josie Striegel Full Name 12 …" at bounding box center [399, 231] width 251 height 225
click at [382, 330] on div "Select..." at bounding box center [399, 324] width 251 height 30
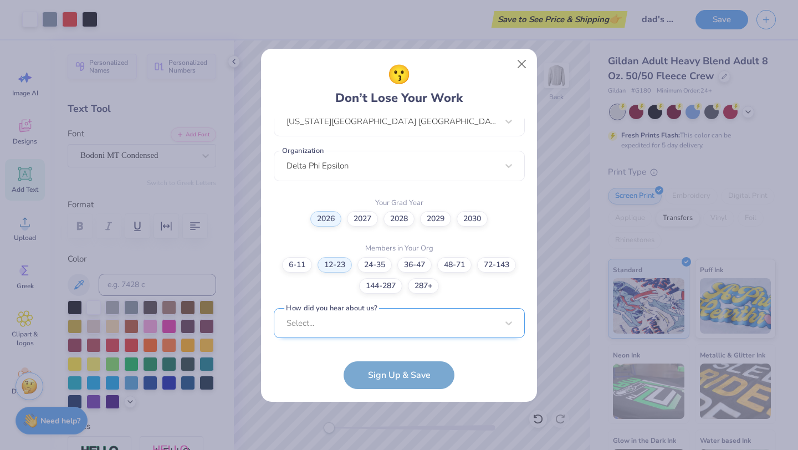
scroll to position [424, 0]
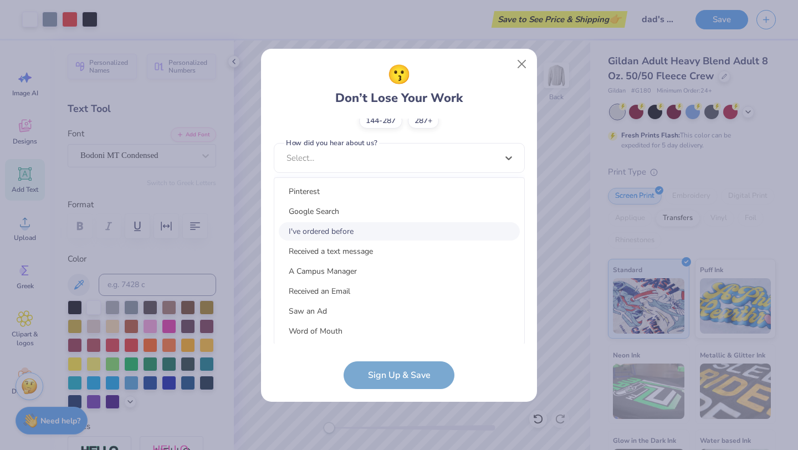
click at [362, 238] on div "I've ordered before" at bounding box center [399, 231] width 241 height 18
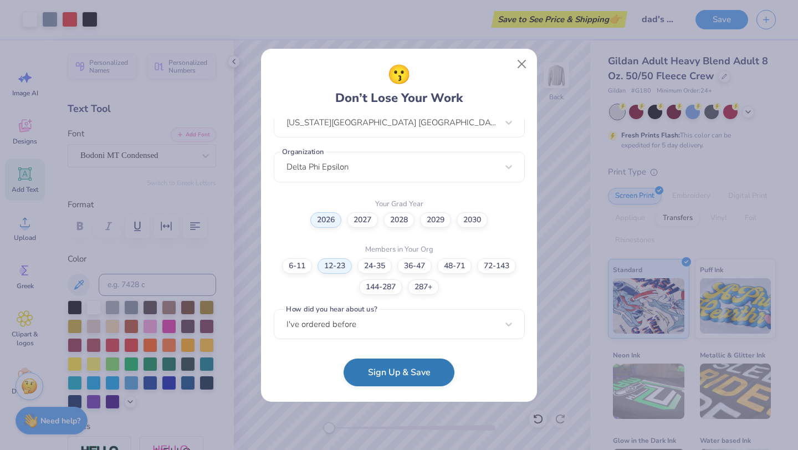
click at [373, 381] on button "Sign Up & Save" at bounding box center [399, 373] width 111 height 28
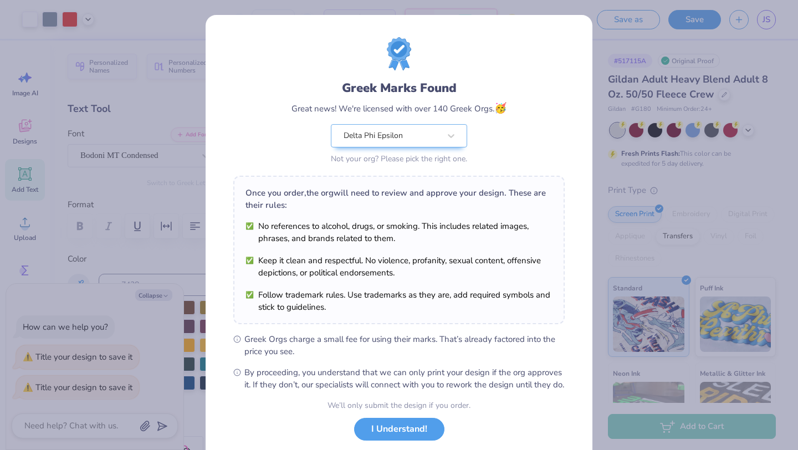
scroll to position [69, 0]
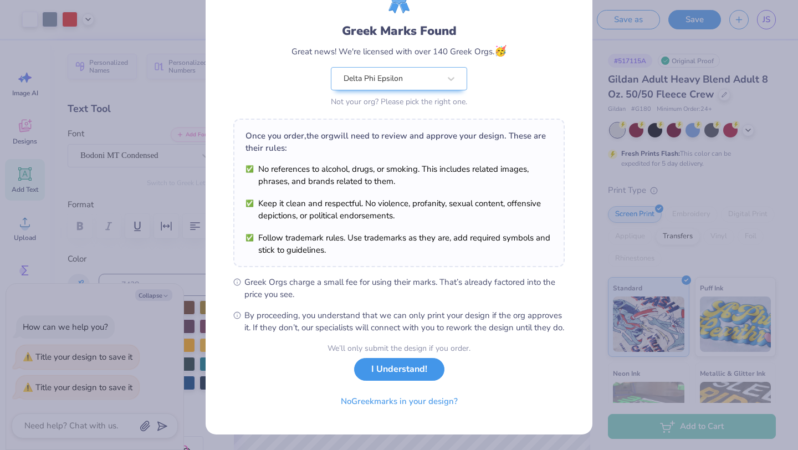
click at [391, 375] on button "I Understand!" at bounding box center [399, 369] width 90 height 23
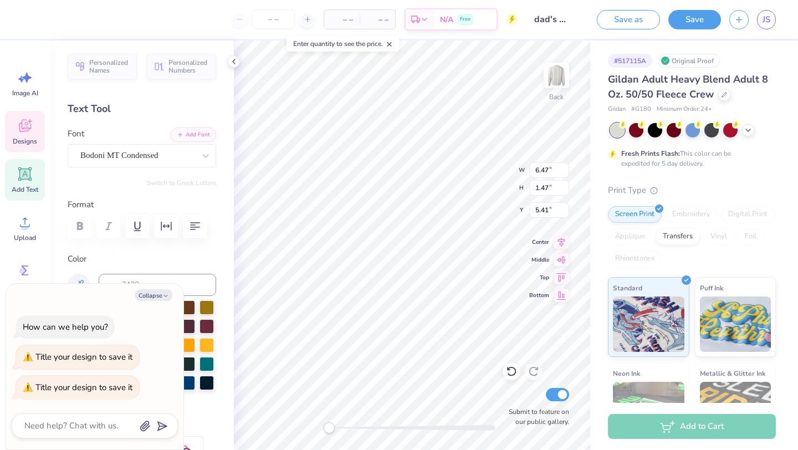
scroll to position [0, 0]
type textarea "x"
type textarea "D"
type textarea "x"
type textarea "De"
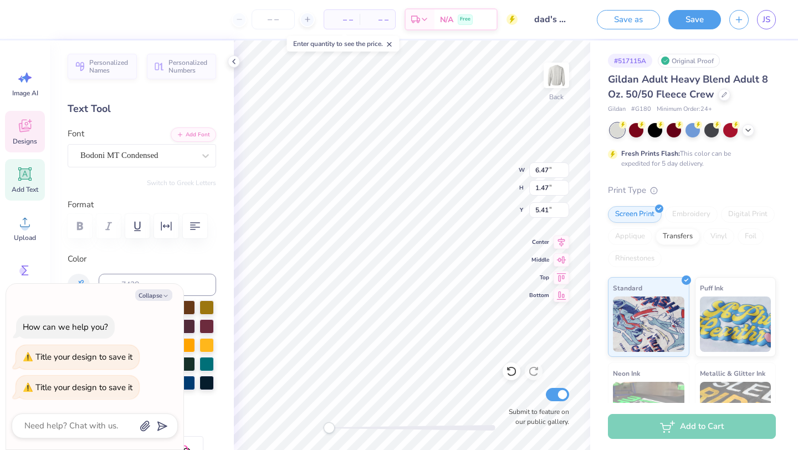
type textarea "x"
type textarea "D"
type textarea "x"
type textarea "DEL"
type textarea "x"
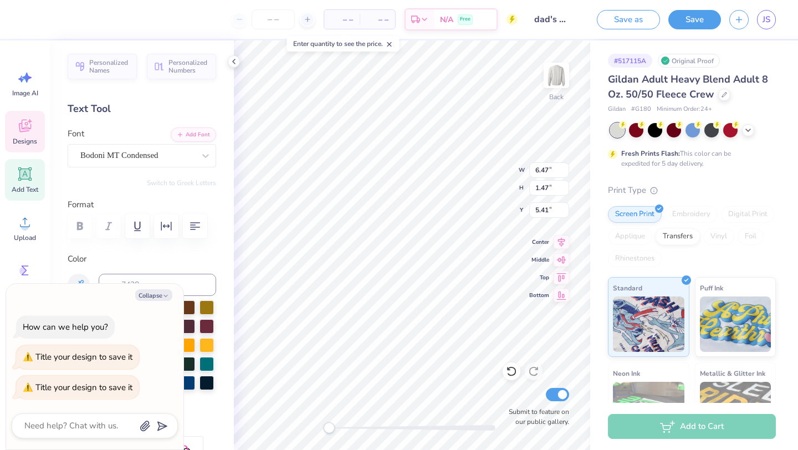
type textarea "DELP"
type textarea "x"
type textarea "DELPT"
type textarea "x"
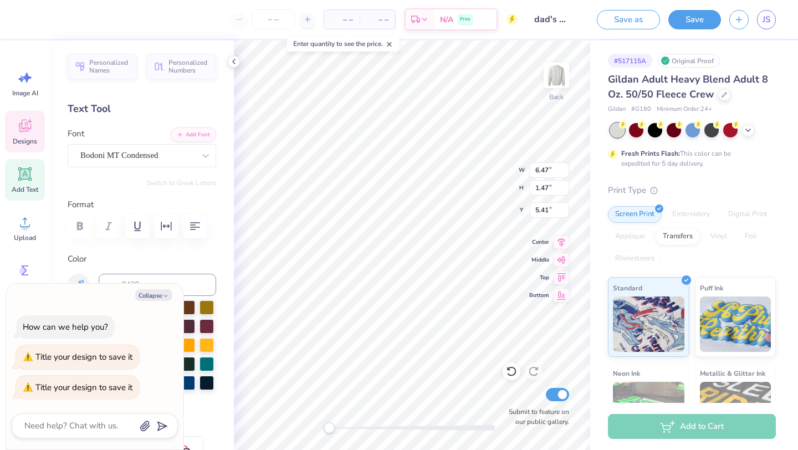
type textarea "DELP"
type textarea "x"
type textarea "DEL"
type textarea "x"
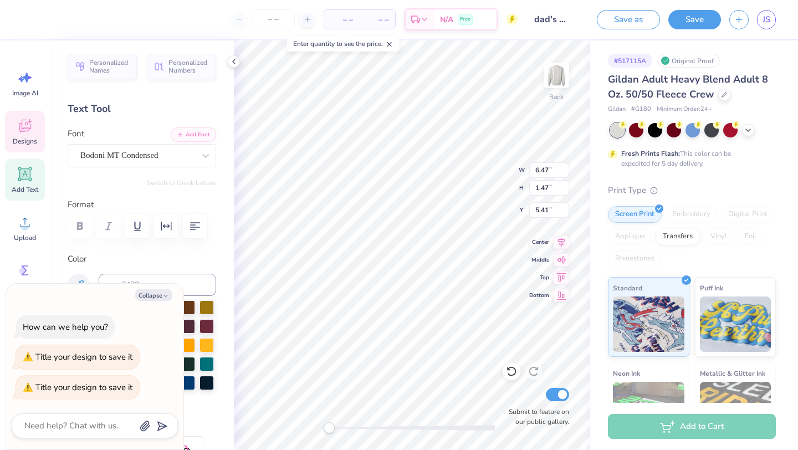
type textarea "DE"
type textarea "x"
type textarea "DE"
type textarea "x"
type textarea "DELT"
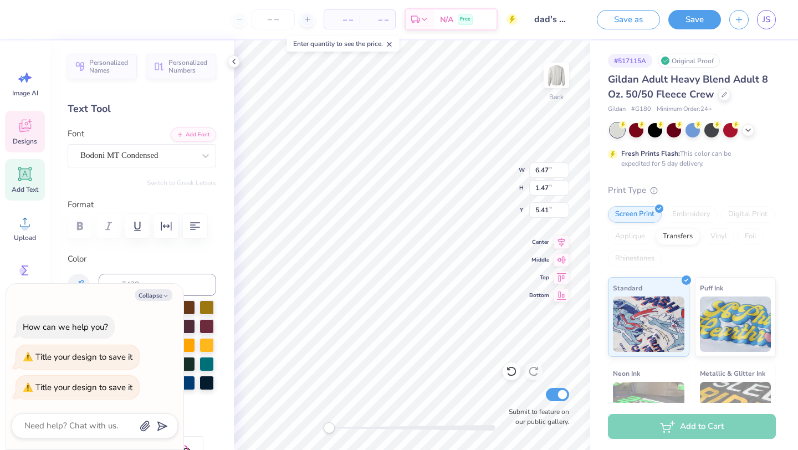
type textarea "x"
type textarea "DELTA"
type textarea "x"
type textarea "DELTA P"
type textarea "x"
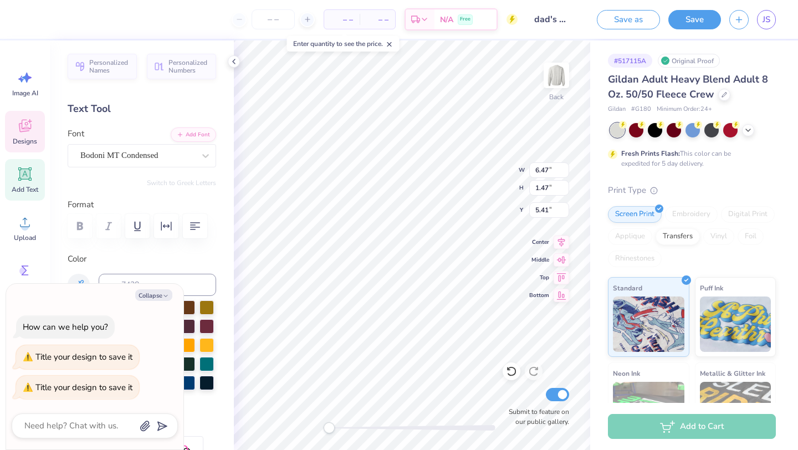
type textarea "DELTA PHI"
type textarea "x"
type textarea "D Weekend 2025"
type textarea "x"
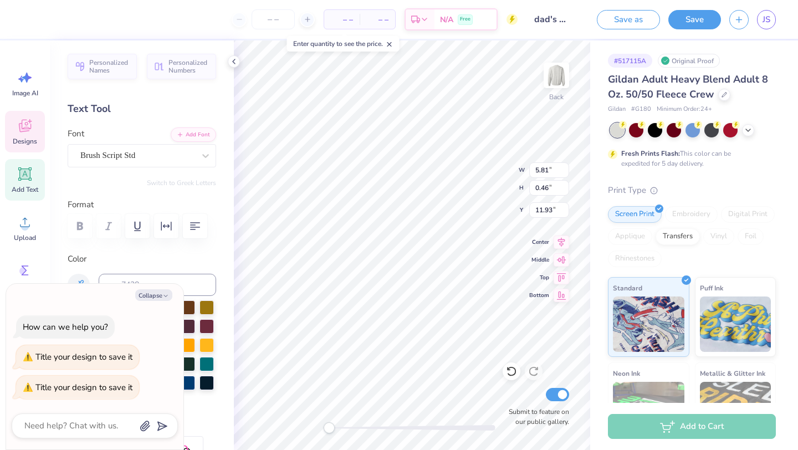
type textarea "DA Weekend 2025"
type textarea "x"
type textarea "DAD Weekend 2025"
type textarea "x"
type textarea "DAD' Weekend 2025"
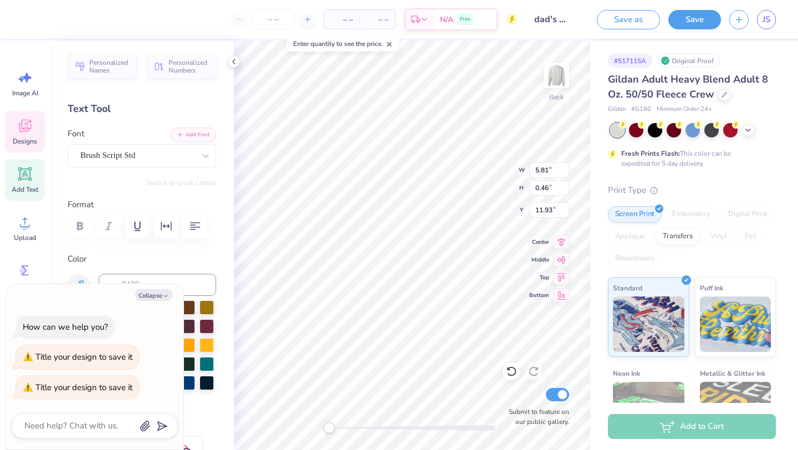
scroll to position [0, 1]
type textarea "x"
type textarea "DAD Weekend 2025"
type textarea "x"
type textarea "DA Weekend 2025"
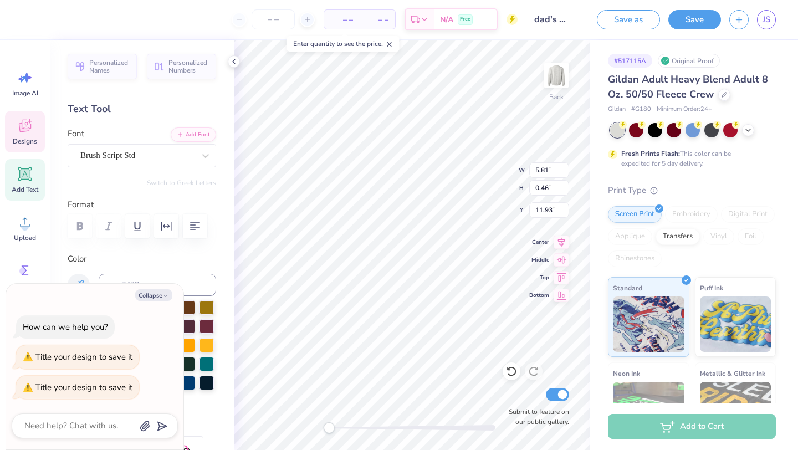
type textarea "x"
type textarea "D Weekend 2025"
type textarea "x"
type textarea "Da Weekend 2025"
type textarea "x"
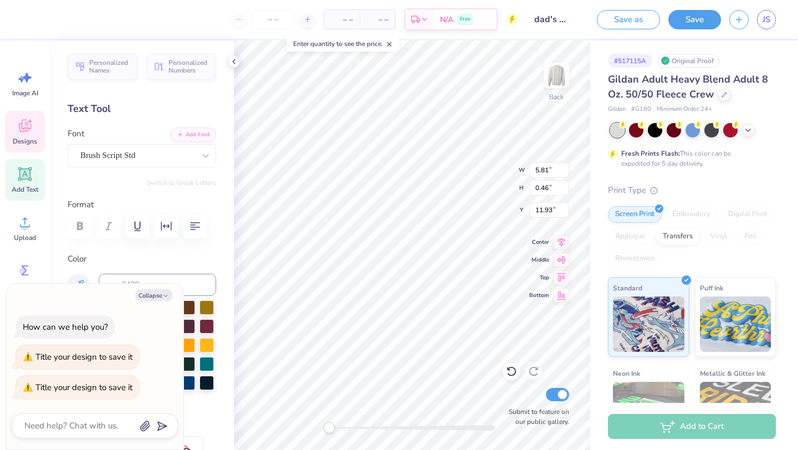
type textarea "Dad' Weekend 2025"
type textarea "x"
type textarea "Dad's Weekend 2025"
click at [686, 21] on button "Save" at bounding box center [695, 17] width 53 height 19
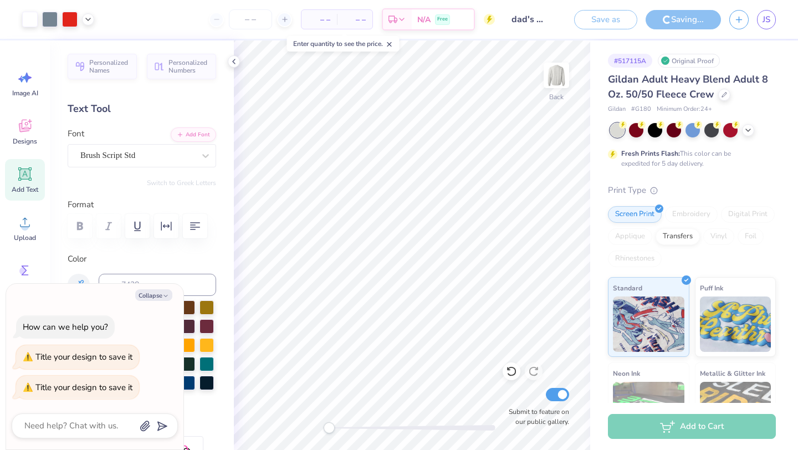
click at [232, 59] on icon at bounding box center [234, 61] width 9 height 9
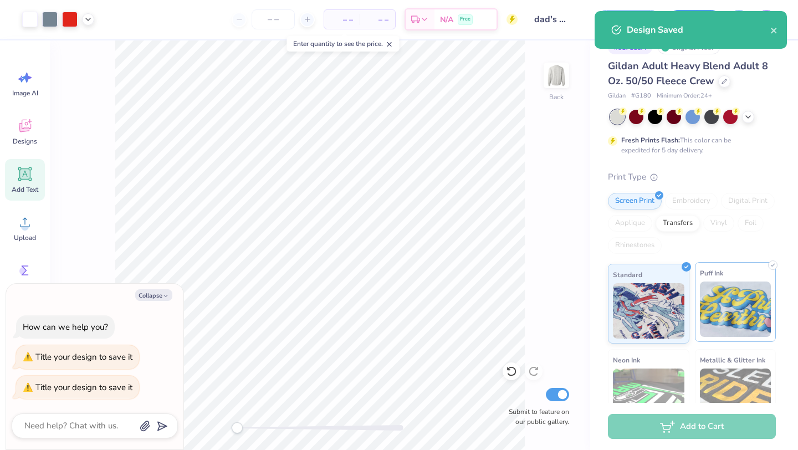
scroll to position [0, 0]
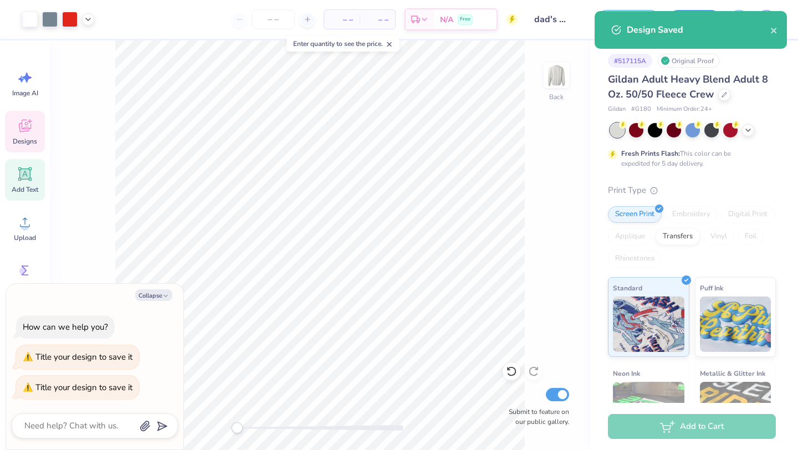
click at [32, 133] on icon at bounding box center [25, 126] width 17 height 17
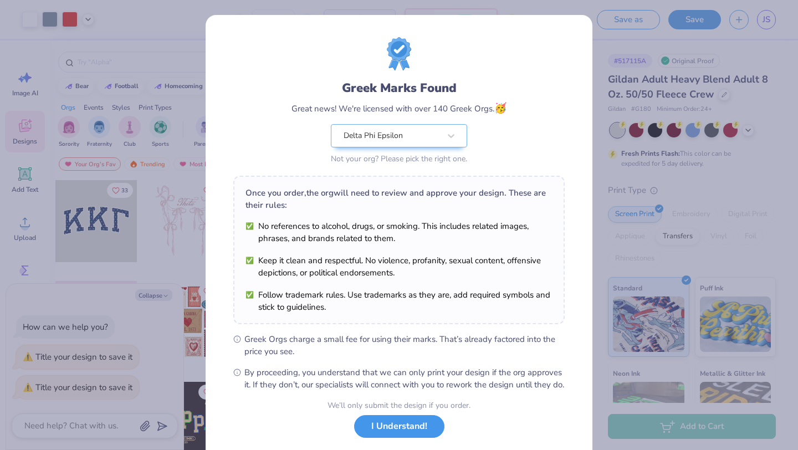
click at [406, 438] on button "I Understand!" at bounding box center [399, 426] width 90 height 23
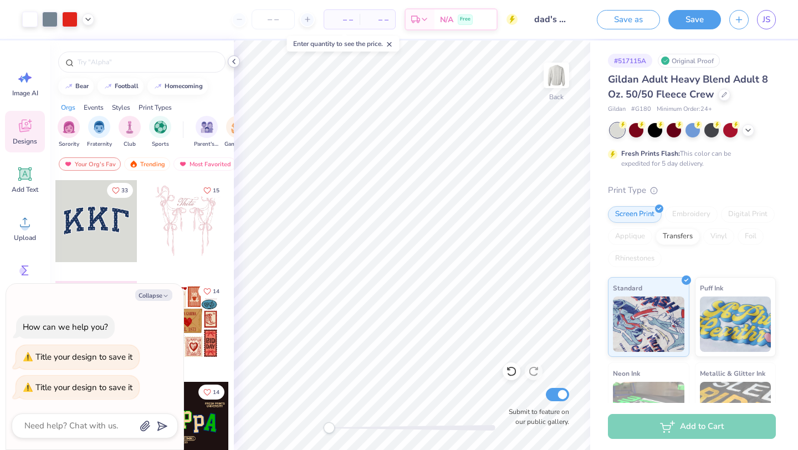
click at [233, 60] on icon at bounding box center [234, 61] width 9 height 9
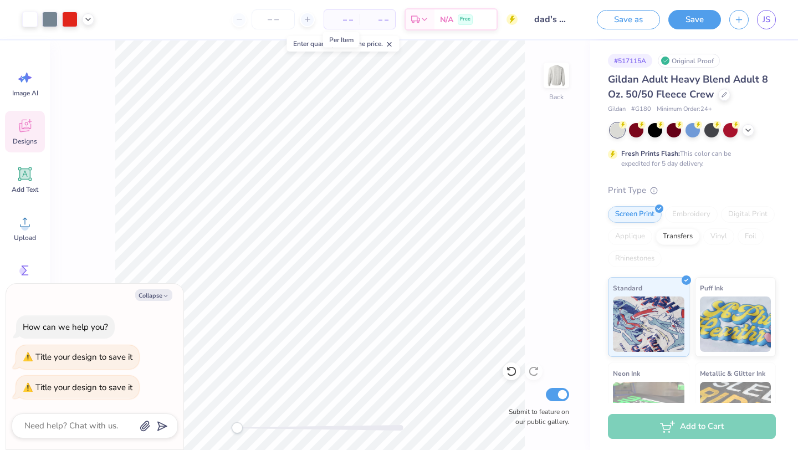
click at [347, 19] on span "– –" at bounding box center [342, 20] width 22 height 12
click at [274, 15] on input "number" at bounding box center [273, 19] width 43 height 20
click at [445, 16] on span "N/A" at bounding box center [446, 22] width 13 height 12
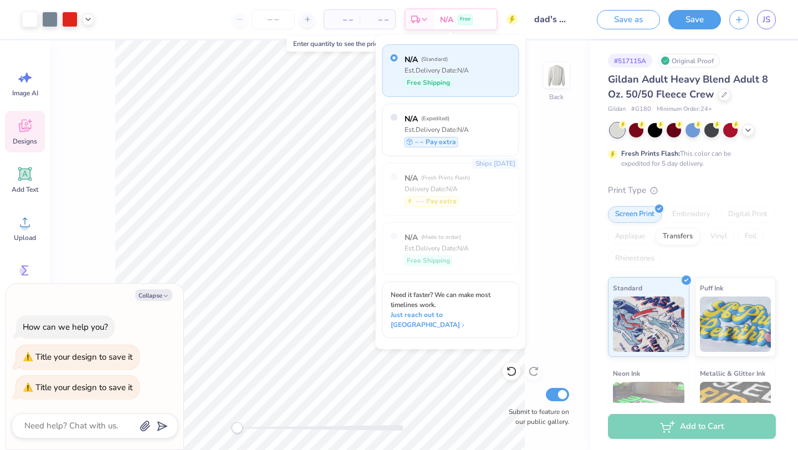
click at [469, 65] on div "Est. Delivery Date: N/A" at bounding box center [437, 70] width 64 height 10
type textarea "x"
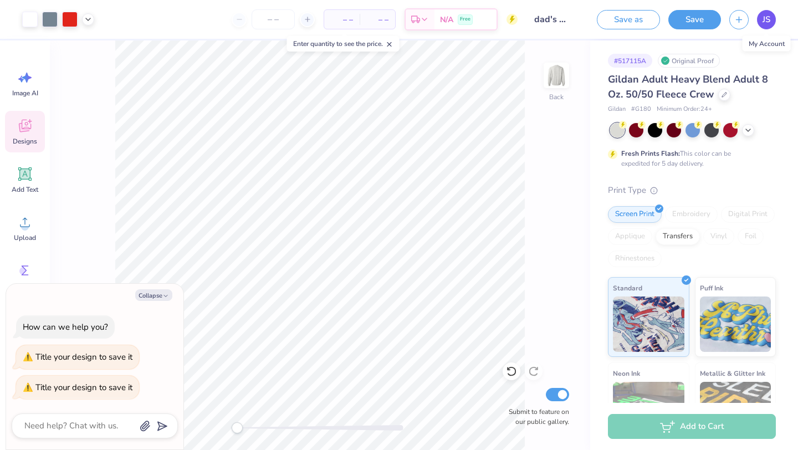
click at [758, 22] on link "JS" at bounding box center [766, 19] width 19 height 19
click at [766, 23] on span "JS" at bounding box center [767, 19] width 8 height 13
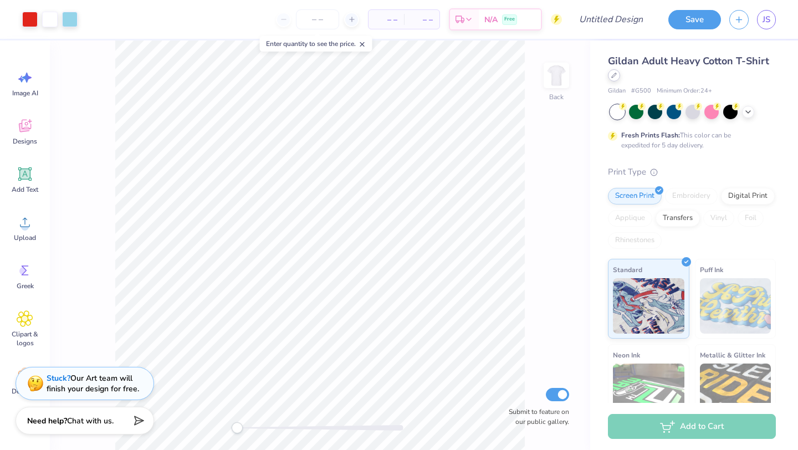
click at [614, 77] on icon at bounding box center [615, 76] width 6 height 6
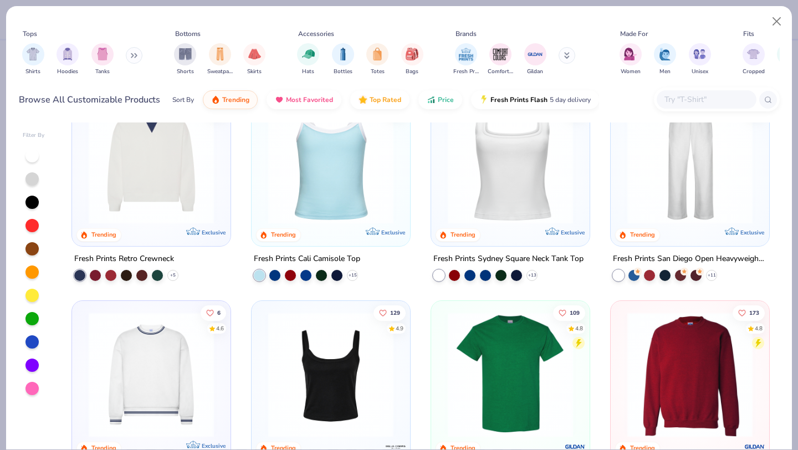
scroll to position [374, 0]
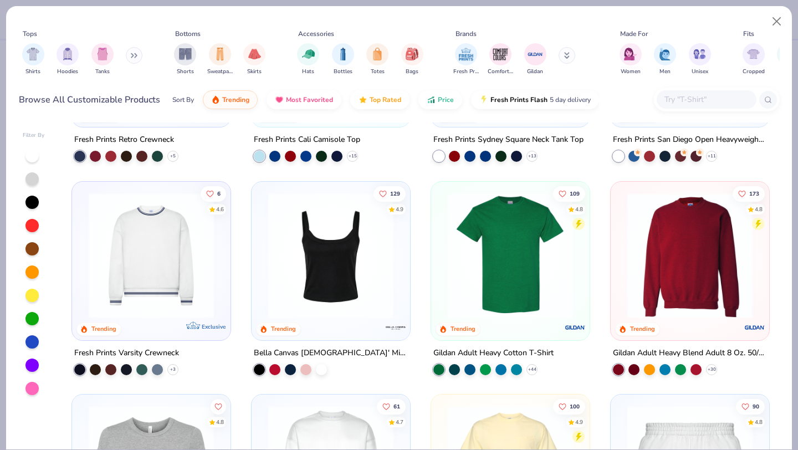
click at [684, 255] on img at bounding box center [690, 254] width 136 height 125
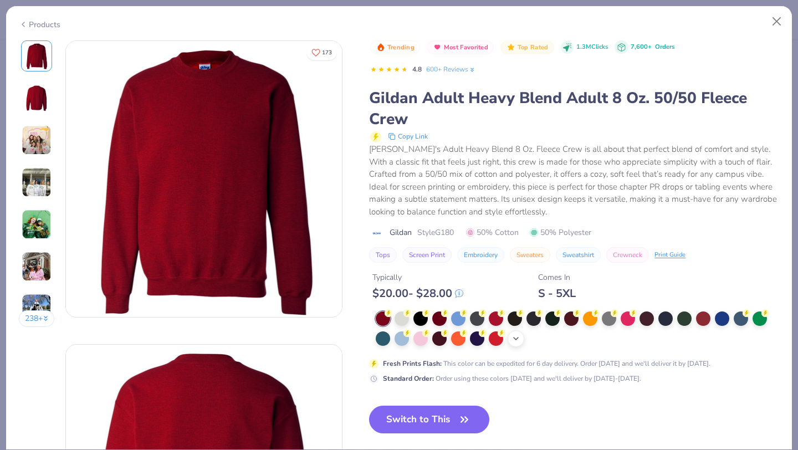
click at [510, 338] on div "+ 8" at bounding box center [516, 338] width 17 height 17
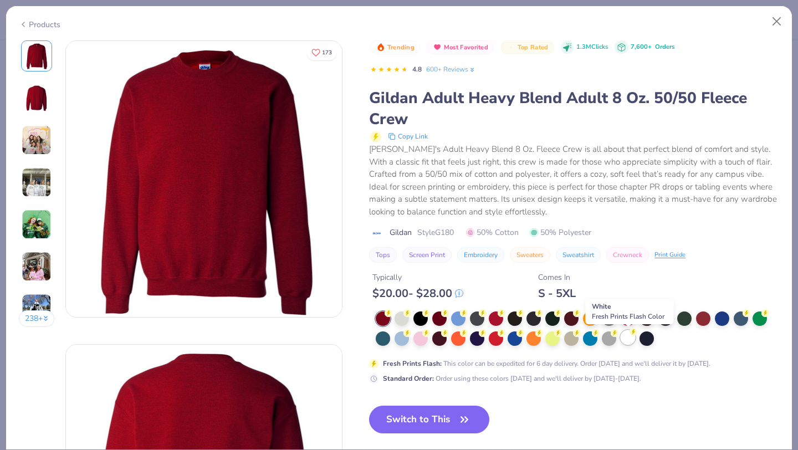
click at [627, 339] on div at bounding box center [628, 337] width 14 height 14
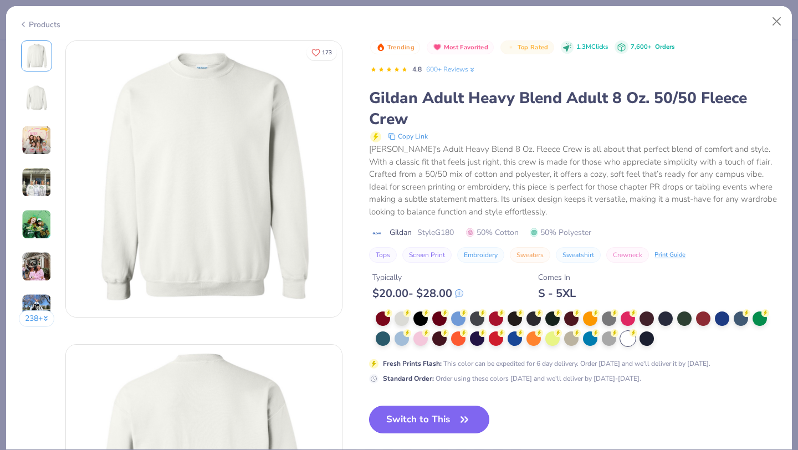
click at [436, 420] on button "Switch to This" at bounding box center [429, 420] width 120 height 28
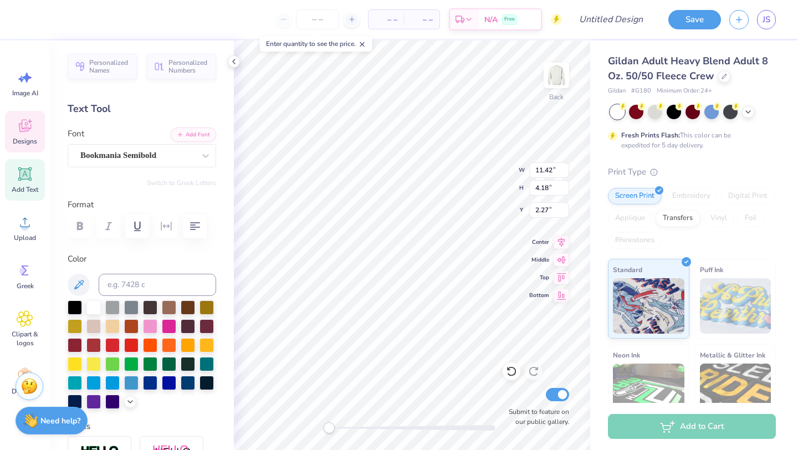
click at [233, 62] on polyline at bounding box center [234, 61] width 2 height 4
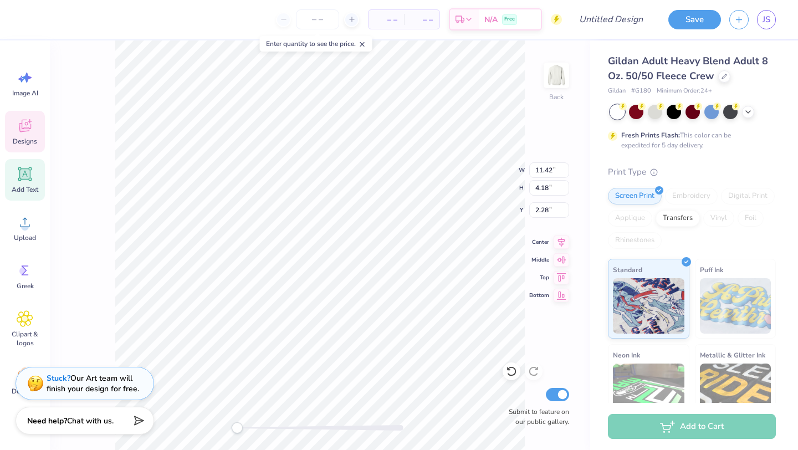
type input "2.28"
type textarea "DELTA PHI EPSILON"
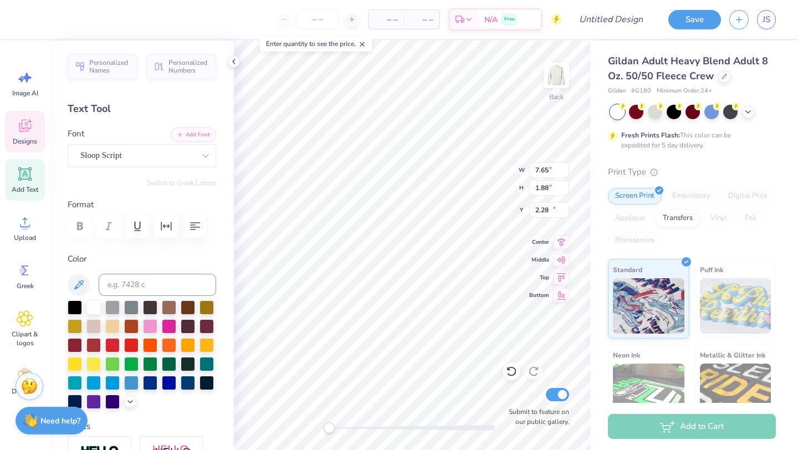
type input "7.65"
type input "1.88"
type input "15.22"
type textarea "Dad's Weekend 2025"
click at [235, 63] on icon at bounding box center [234, 61] width 9 height 9
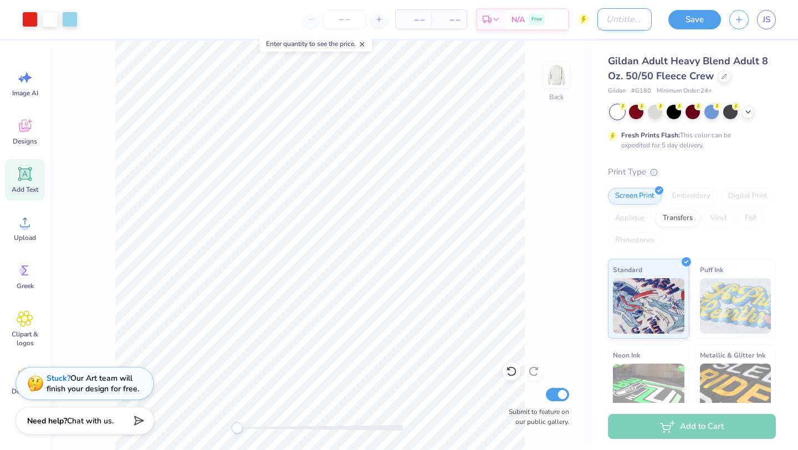
click at [611, 16] on input "Design Title" at bounding box center [625, 19] width 54 height 22
type input "dad's weekend mockup #2"
click at [694, 14] on button "Save" at bounding box center [695, 17] width 53 height 19
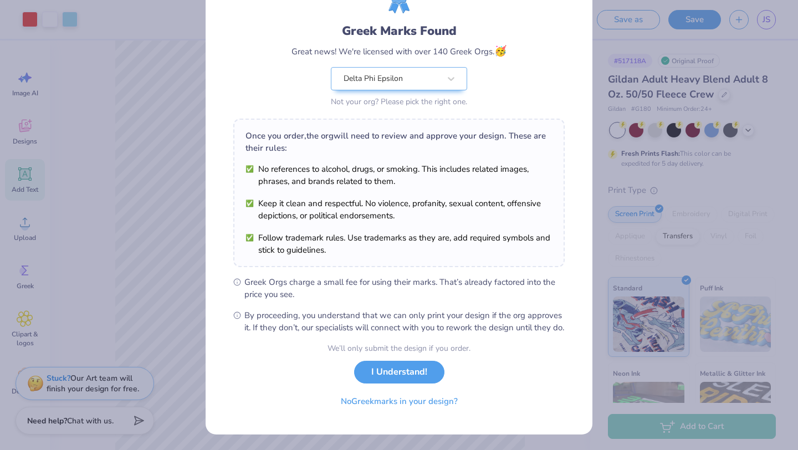
scroll to position [69, 0]
click at [421, 67] on div "Delta Phi Epsilon" at bounding box center [399, 78] width 136 height 23
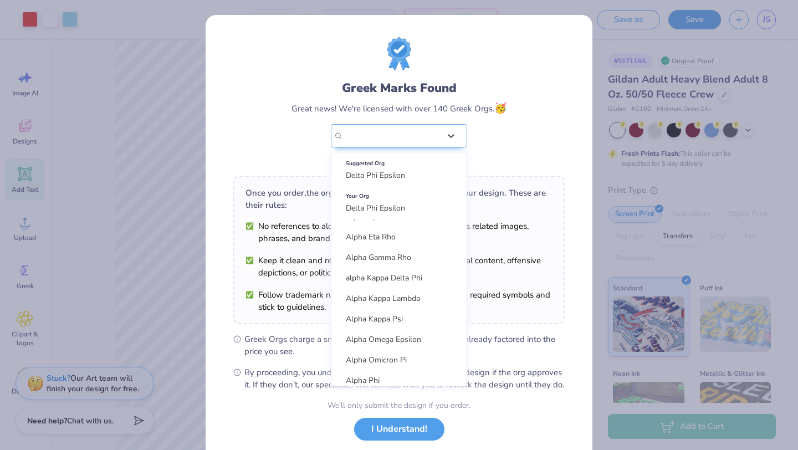
scroll to position [0, 0]
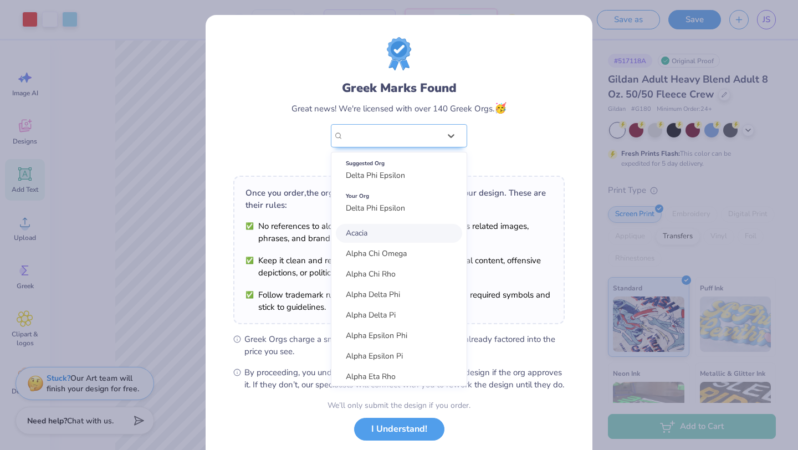
click at [520, 103] on div "Greek Marks Found Great news! We're licensed with over 140 Greek Orgs. 🥳 option…" at bounding box center [399, 102] width 332 height 130
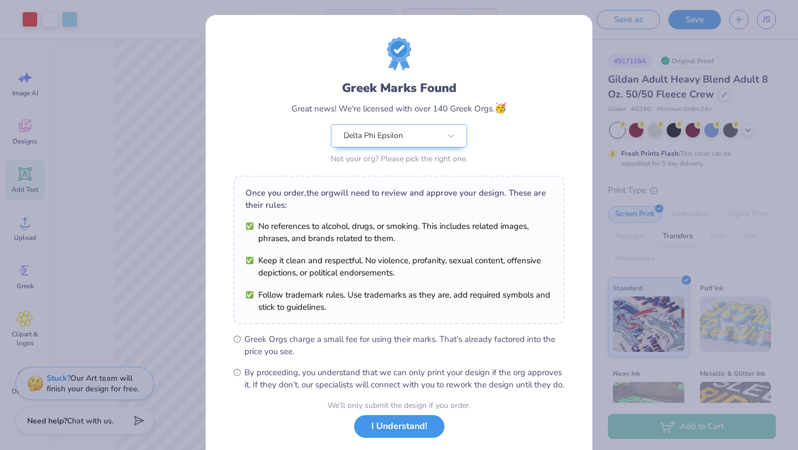
click at [389, 438] on button "I Understand!" at bounding box center [399, 426] width 90 height 23
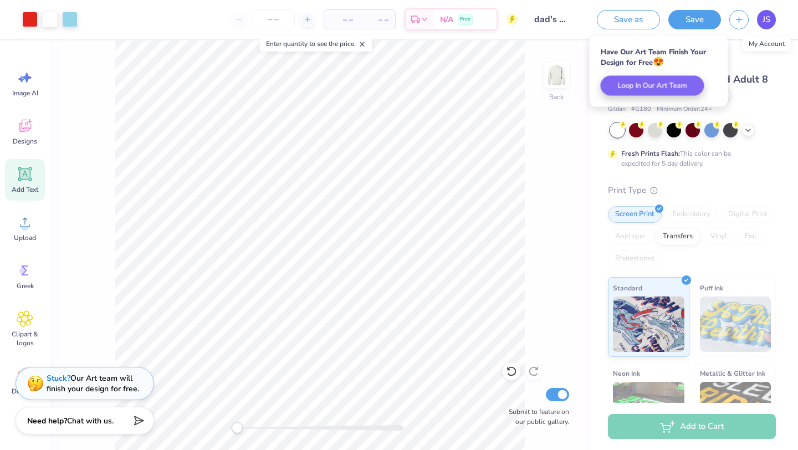
click at [770, 19] on span "JS" at bounding box center [767, 19] width 8 height 13
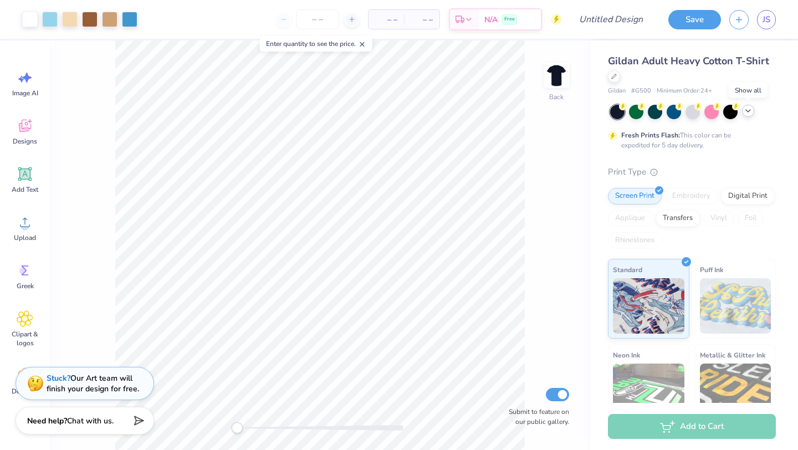
click at [750, 115] on div at bounding box center [748, 111] width 12 height 12
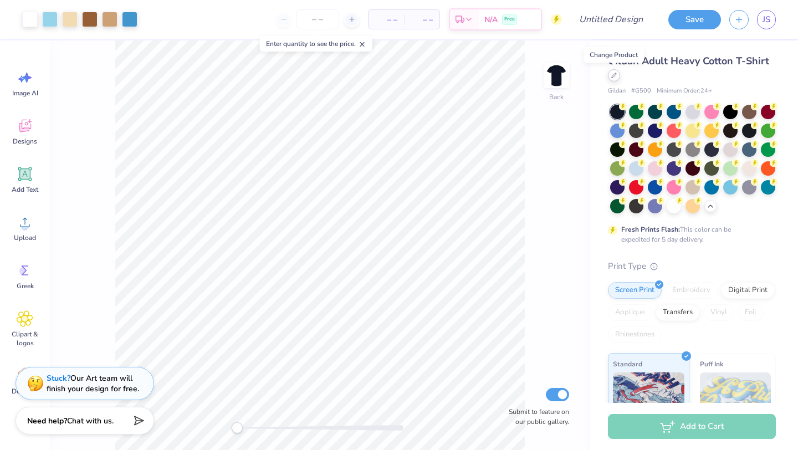
click at [613, 77] on icon at bounding box center [615, 76] width 6 height 6
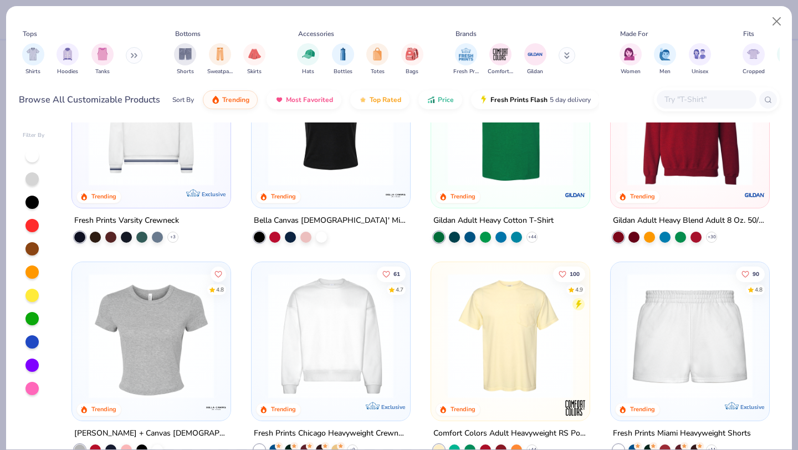
scroll to position [501, 0]
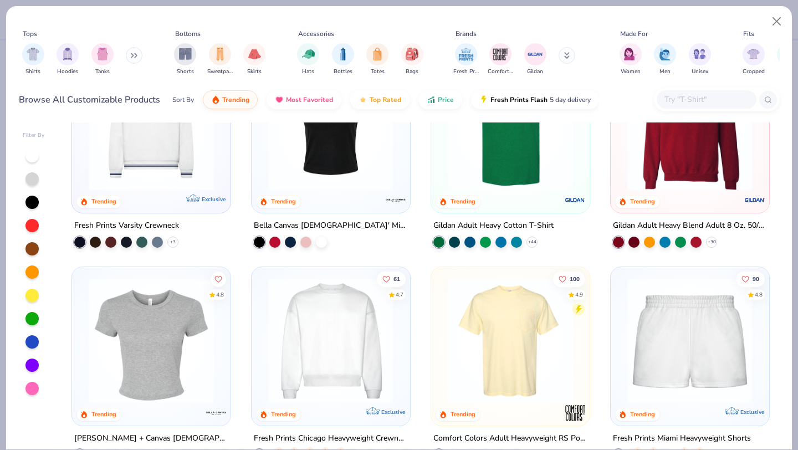
click at [674, 160] on img at bounding box center [690, 127] width 136 height 125
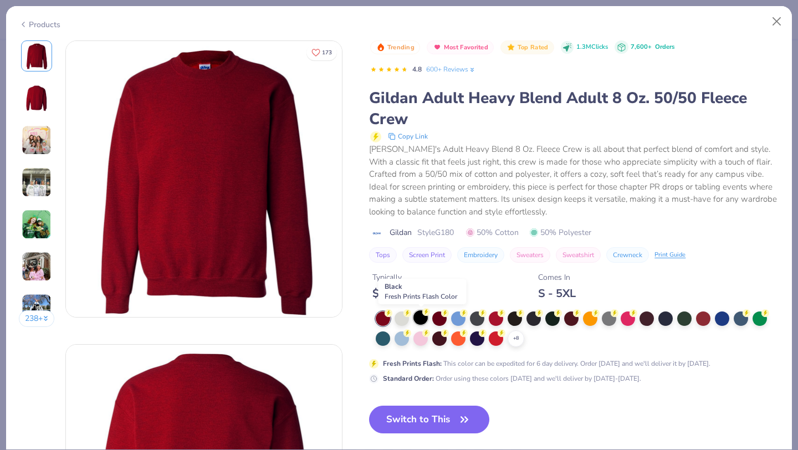
click at [422, 318] on div at bounding box center [421, 317] width 14 height 14
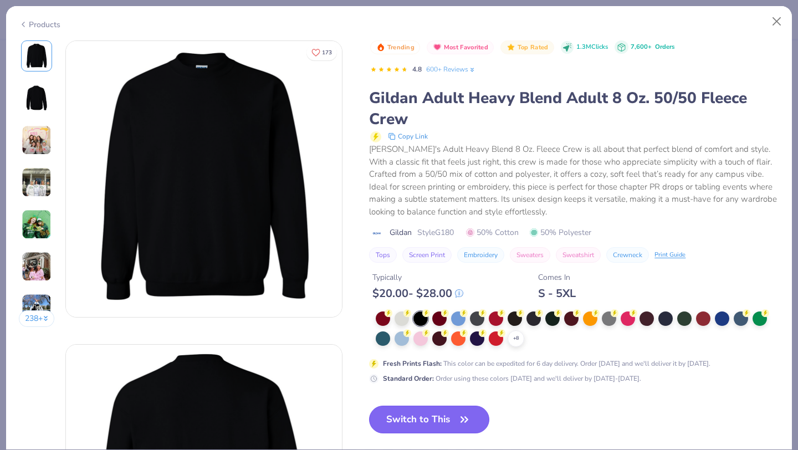
drag, startPoint x: 457, startPoint y: 424, endPoint x: 409, endPoint y: 420, distance: 48.4
click at [457, 424] on span "button" at bounding box center [465, 420] width 16 height 16
click at [406, 419] on button "Switch to This" at bounding box center [429, 420] width 120 height 28
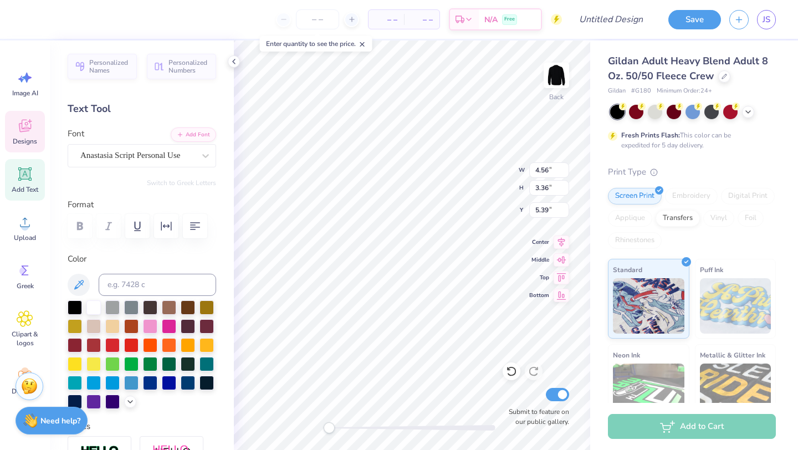
type input "4.56"
type input "3.36"
type input "5.39"
type textarea "Phi Epsilon"
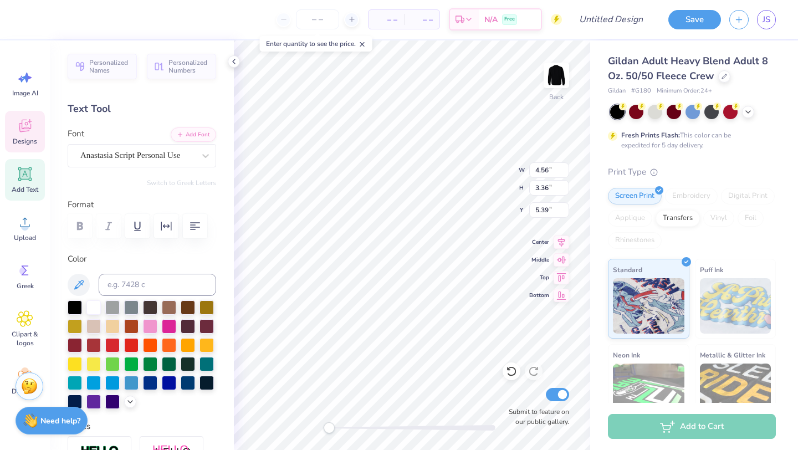
type input "5.37"
type input "3.05"
type input "3.00"
type textarea "Phi"
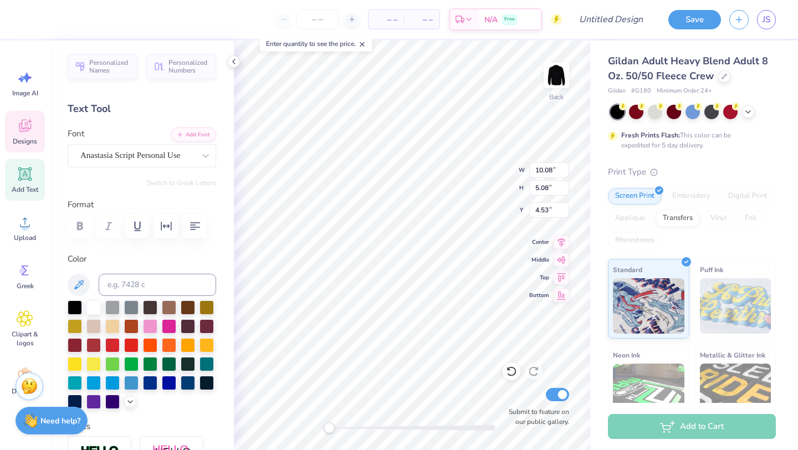
scroll to position [0, 0]
click at [599, 123] on div "Gildan Adult Heavy Blend Adult 8 Oz. 50/50 Fleece Crew Gildan # G180 Minimum Or…" at bounding box center [694, 274] width 208 height 469
type input "5.27"
type input "5.37"
type input "3.05"
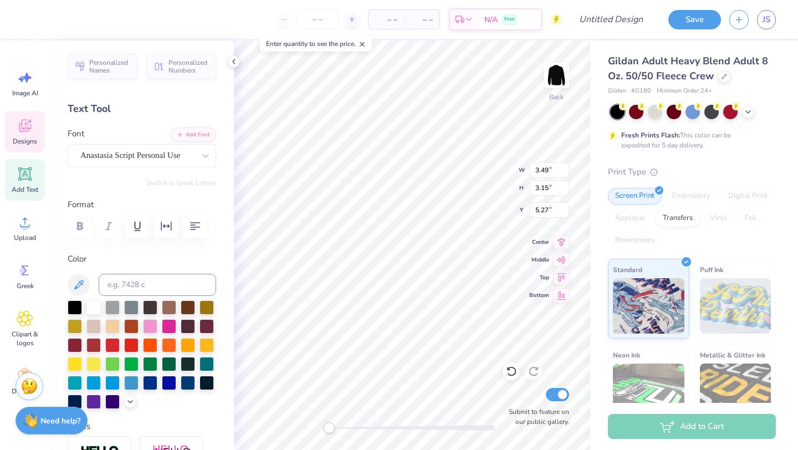
type input "3.00"
type input "3.49"
type input "3.15"
type input "4.72"
type textarea "Epsilon"
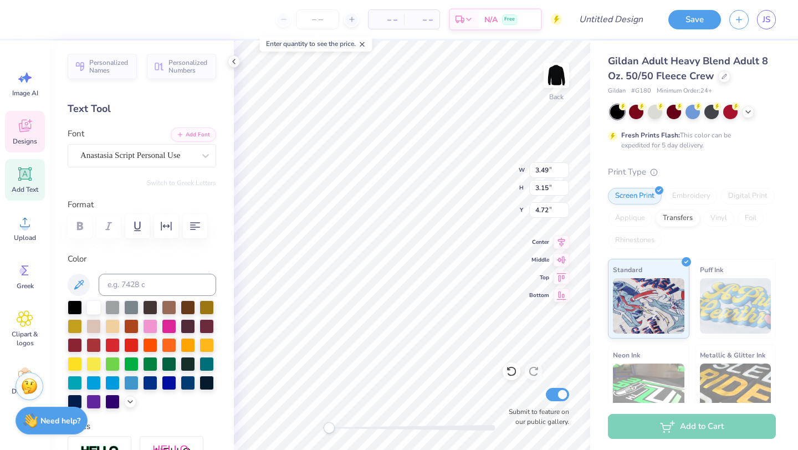
scroll to position [0, 1]
type input "6.29"
type input "3.93"
click at [411, 415] on li "Send Backward" at bounding box center [416, 415] width 87 height 22
type input "6.46"
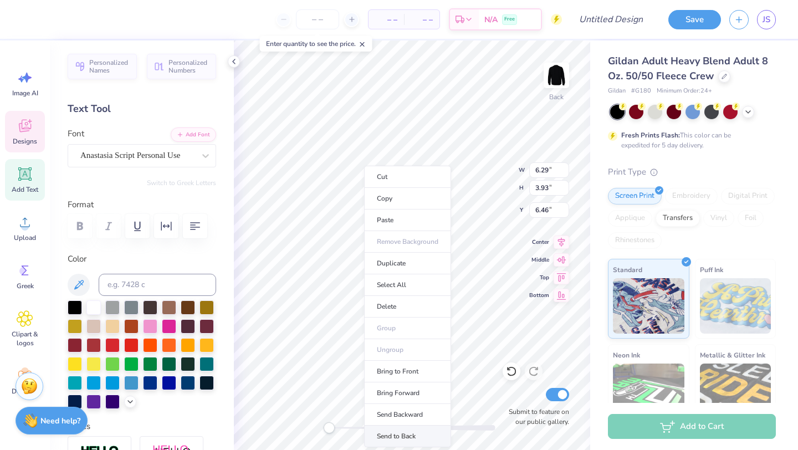
click at [415, 437] on li "Send to Back" at bounding box center [407, 437] width 87 height 22
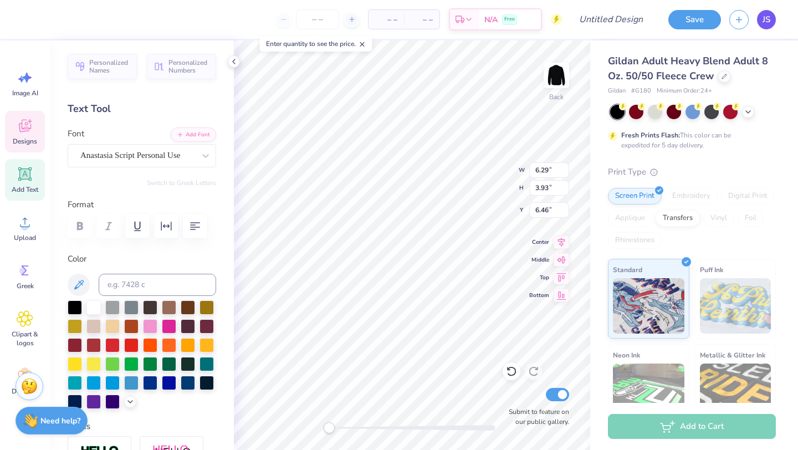
click at [763, 19] on span "JS" at bounding box center [767, 19] width 8 height 13
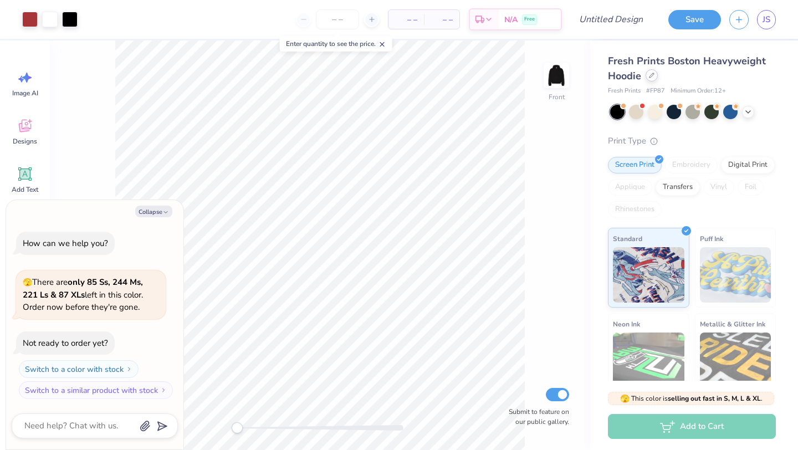
click at [650, 77] on icon at bounding box center [652, 75] width 4 height 4
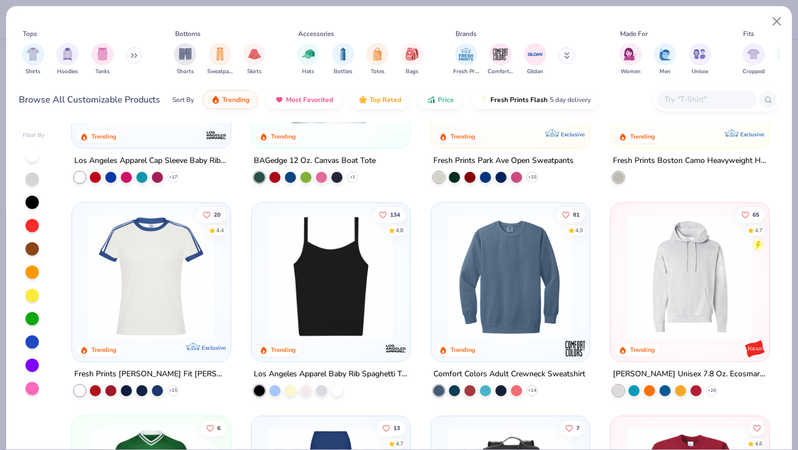
scroll to position [1723, 0]
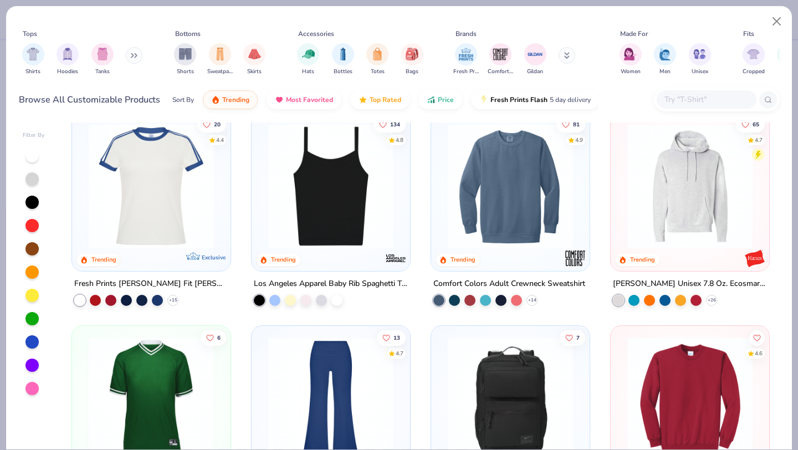
click at [510, 193] on img at bounding box center [510, 186] width 136 height 125
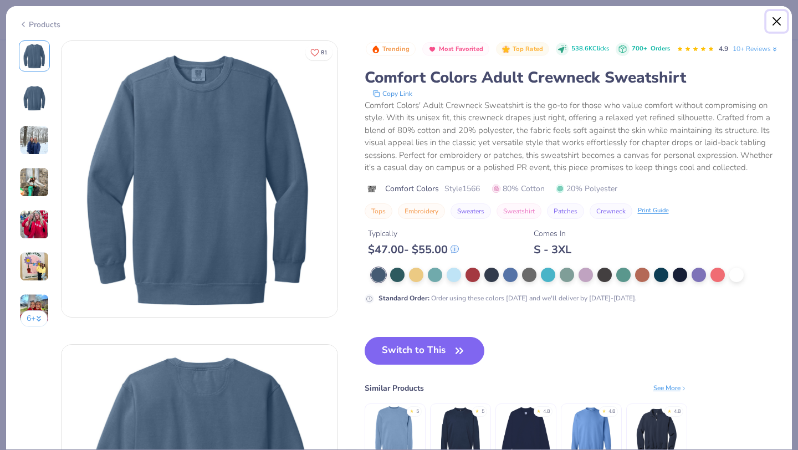
click at [779, 22] on button "Close" at bounding box center [777, 21] width 21 height 21
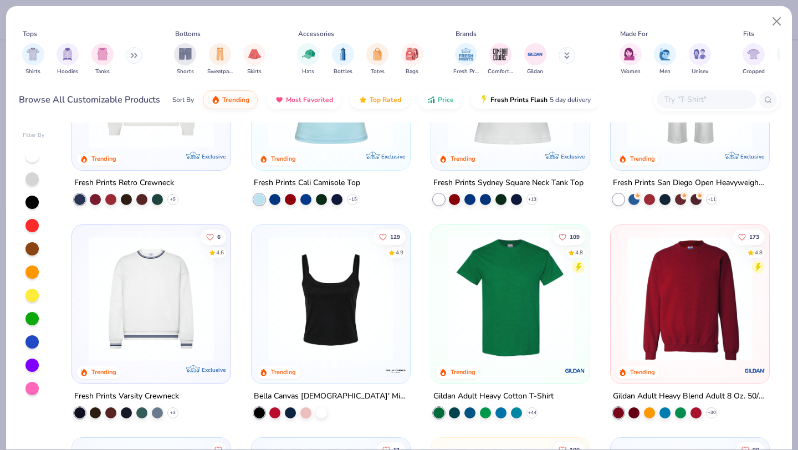
scroll to position [303, 0]
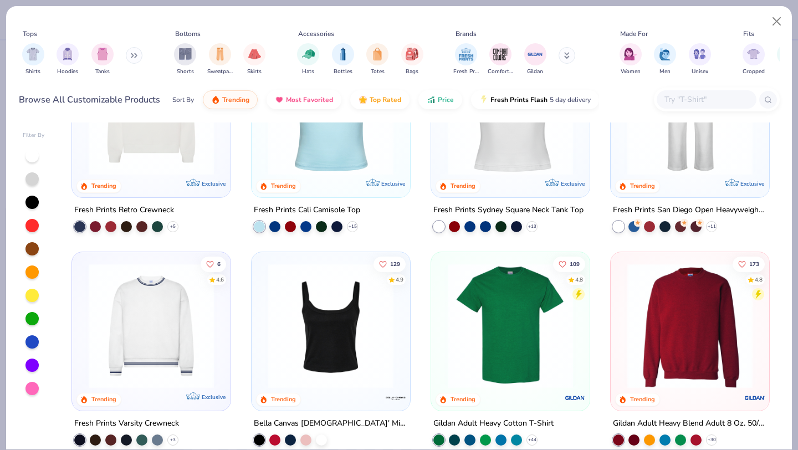
click at [675, 284] on img at bounding box center [690, 325] width 136 height 125
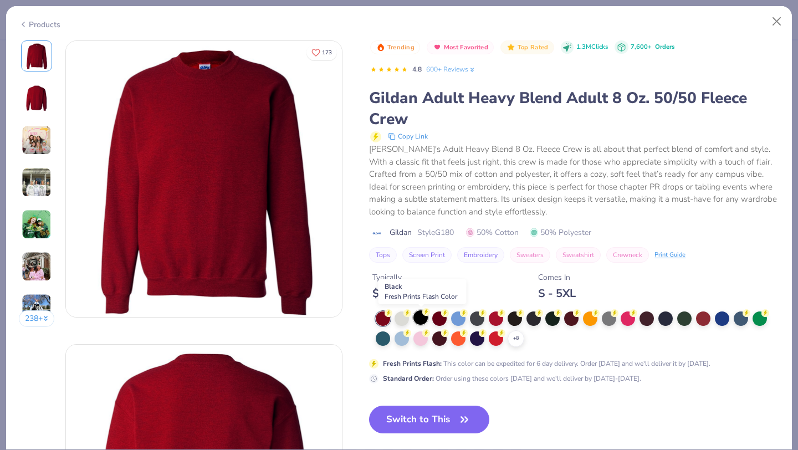
click at [421, 322] on div at bounding box center [421, 317] width 14 height 14
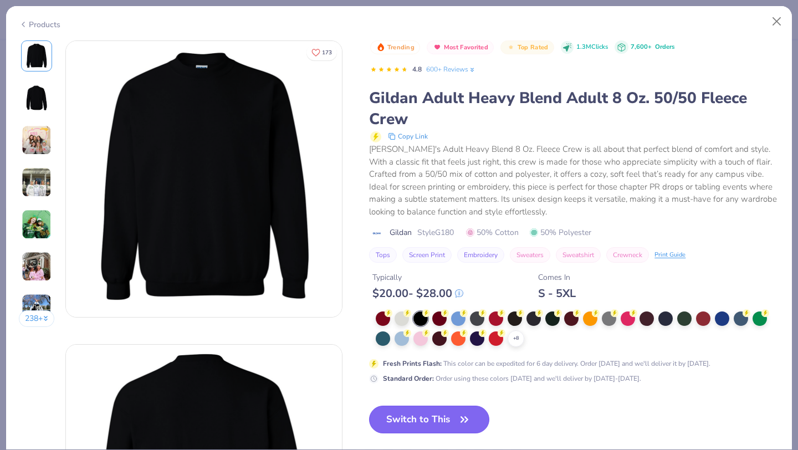
click at [426, 419] on button "Switch to This" at bounding box center [429, 420] width 120 height 28
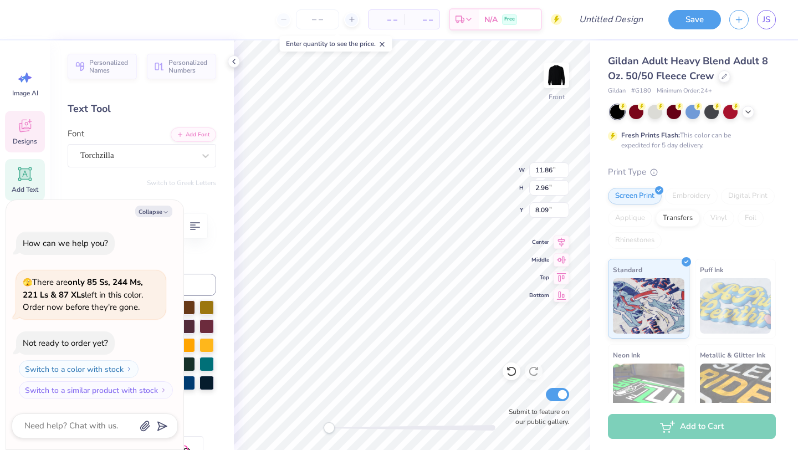
scroll to position [0, 2]
type textarea "x"
type textarea "Delta P"
type textarea "x"
type textarea "Delta Ph"
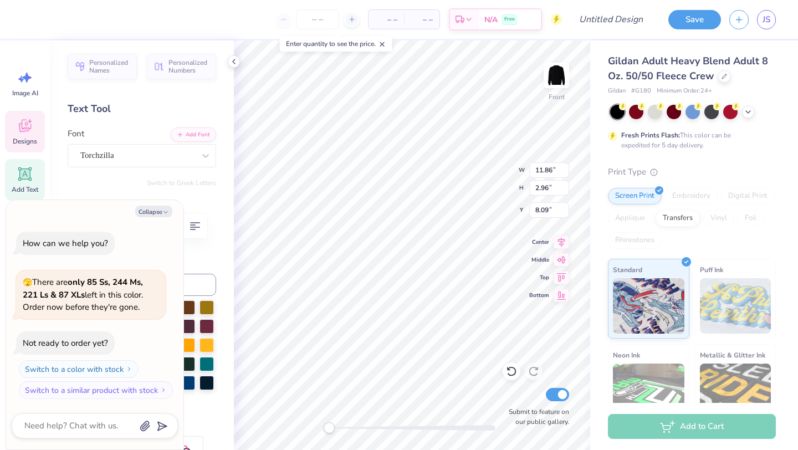
type textarea "x"
type textarea "Delta Phi"
type textarea "x"
type textarea "Delta Phi E"
type textarea "x"
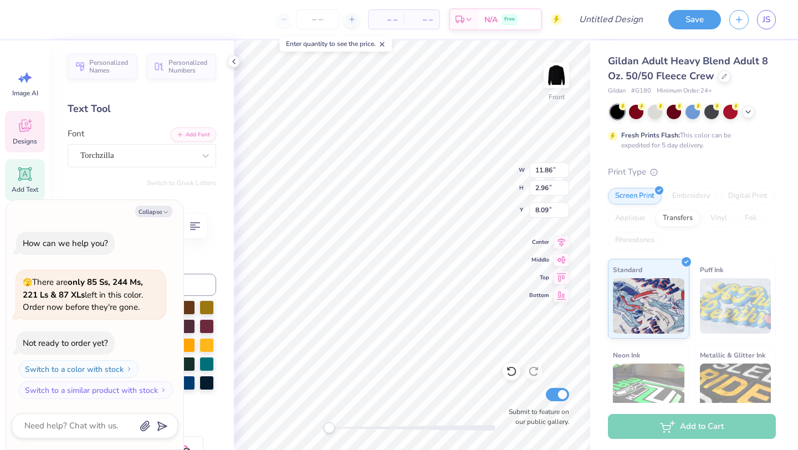
type textarea "Delta Phi Epsi"
type textarea "x"
type textarea "Delta Phi Epsil"
type textarea "x"
type textarea "Delta Phi Epsilo"
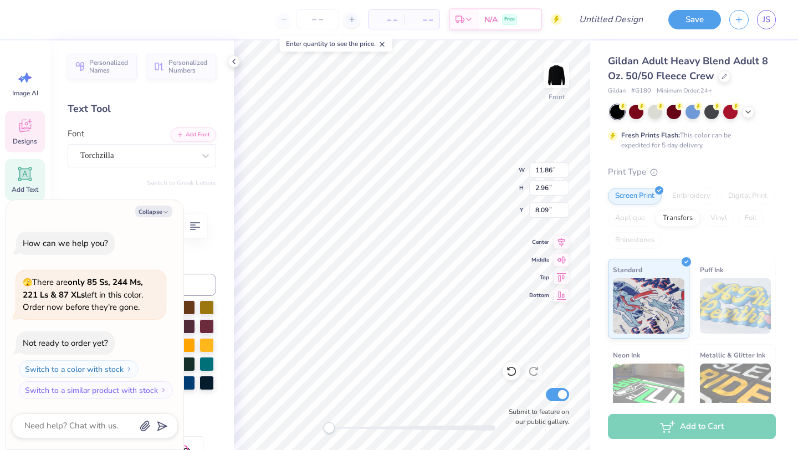
type textarea "x"
type textarea "Delta Phi Epsilon"
type textarea "x"
type input "7.70"
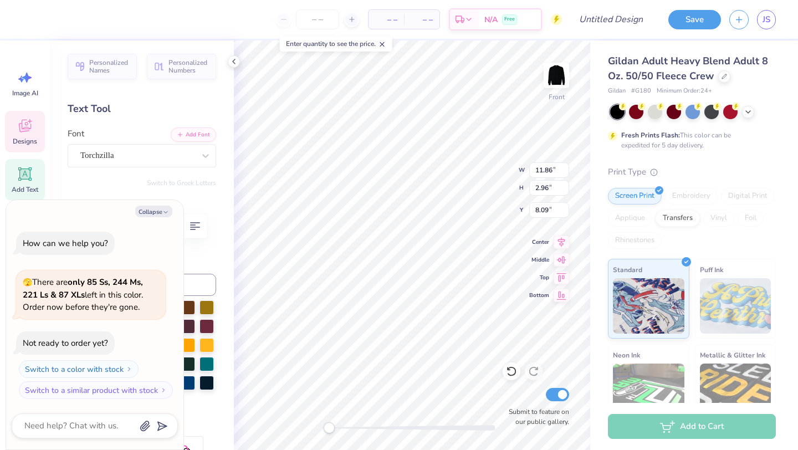
type input "0.54"
type input "10.45"
type textarea "x"
type textarea "D Weekend"
type textarea "x"
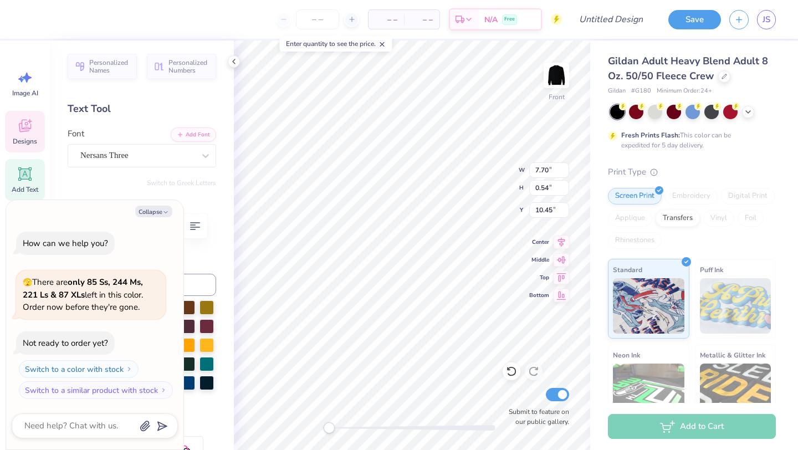
type textarea "Da Weekend"
type textarea "x"
type textarea "Dad Weekend"
type textarea "x"
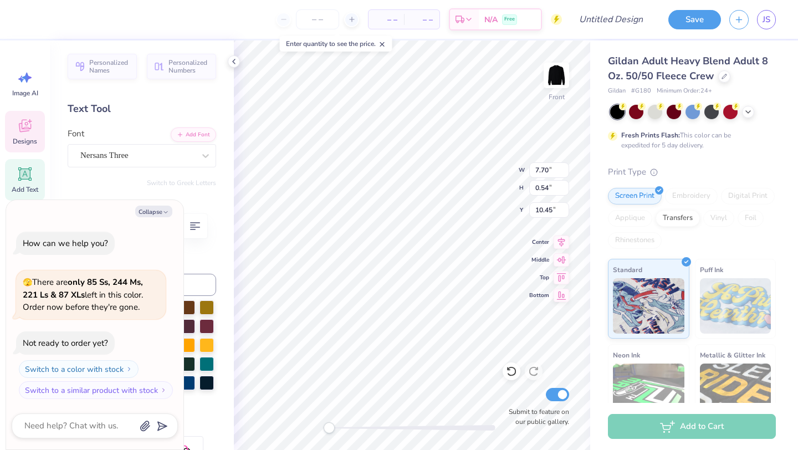
type textarea "Dad' Weekend"
type textarea "x"
type textarea "Dad's Weekend"
type textarea "x"
type input "4.74"
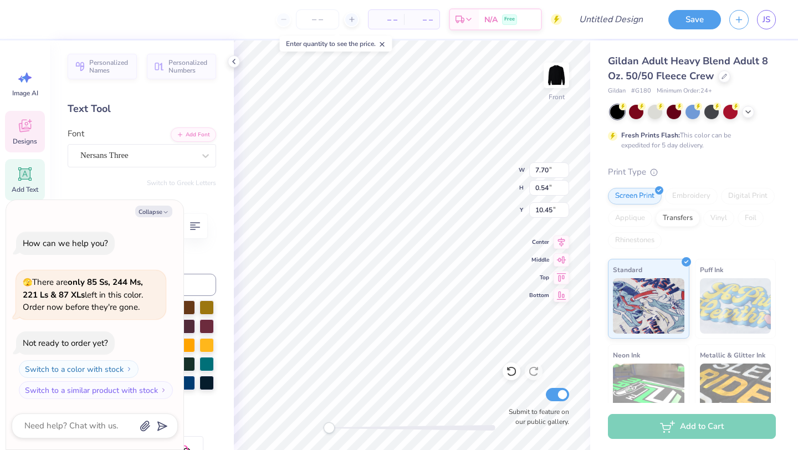
type input "0.69"
type input "18.47"
type textarea "x"
type textarea "B, Ohio"
type textarea "x"
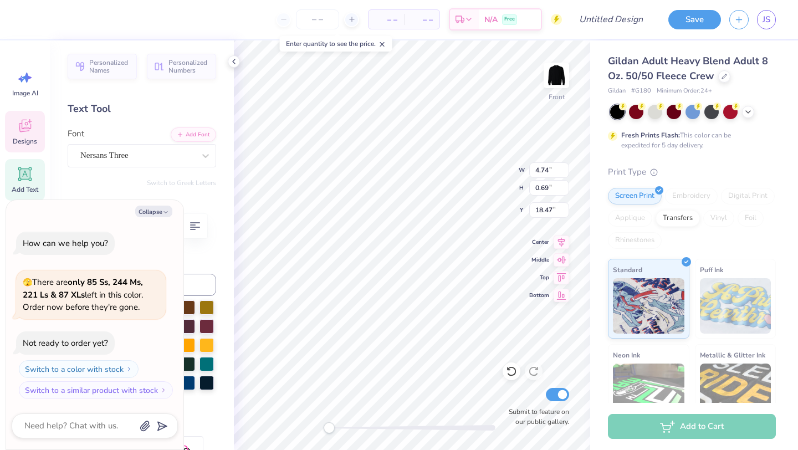
type textarea "Bl, Ohio"
type textarea "x"
type textarea "Blo, Ohio"
type textarea "x"
type textarea "Bloo, Ohio"
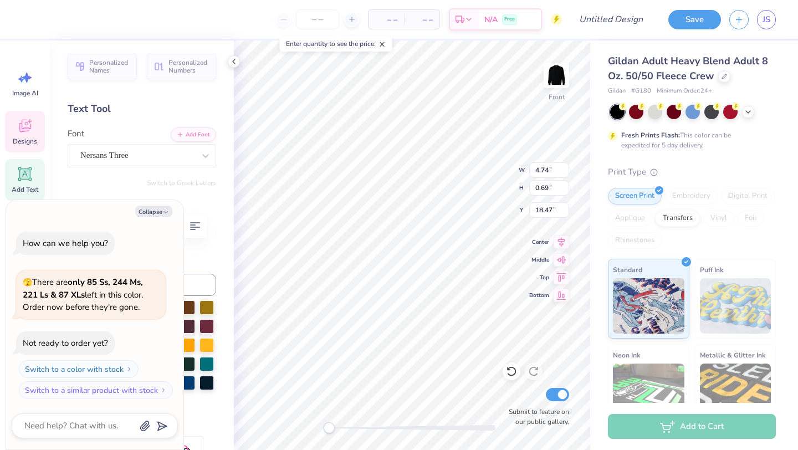
type textarea "x"
type textarea "Bloom, Ohio"
type textarea "x"
type textarea "Bloomi, Ohio"
type textarea "x"
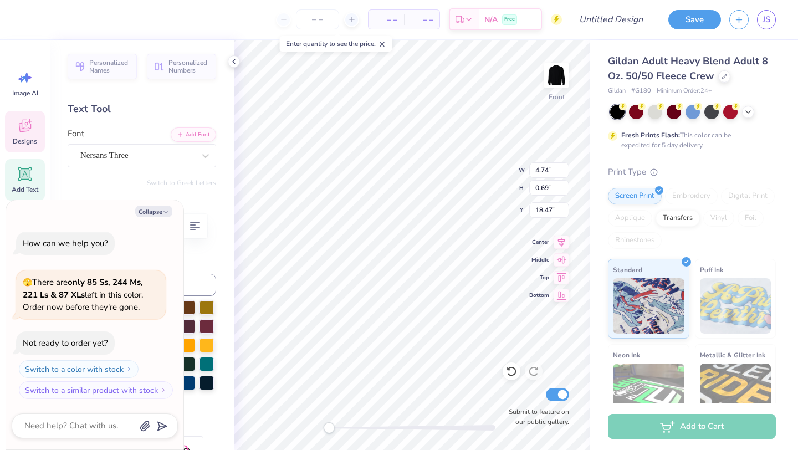
type textarea "Bloomin, Ohio"
type textarea "x"
type textarea "Blooming, Ohio"
type textarea "x"
type textarea "Bloomingto, Ohio"
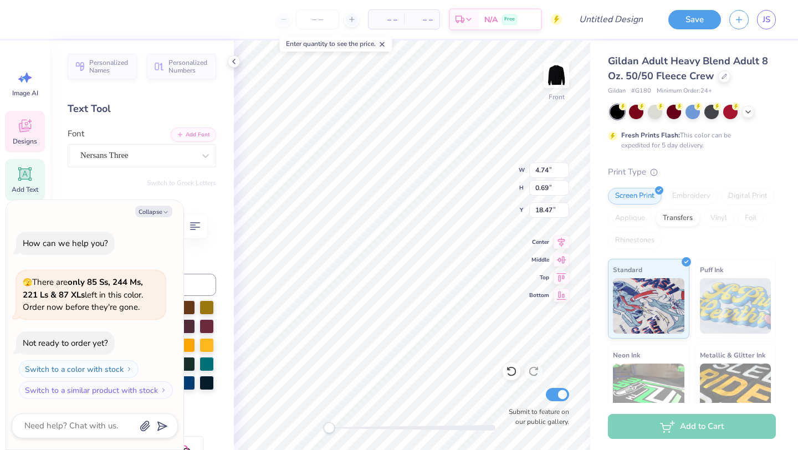
type textarea "x"
type textarea "Bloomington, Ohio"
type textarea "x"
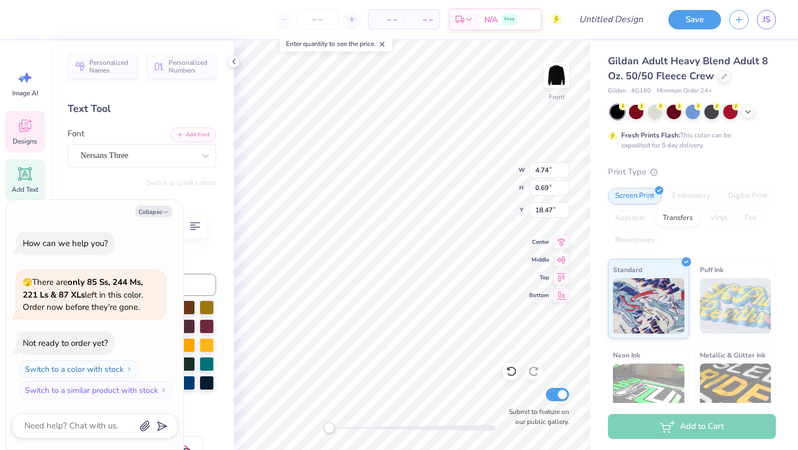
type textarea "Bloomington, i"
type textarea "x"
type textarea "Bloomington, in"
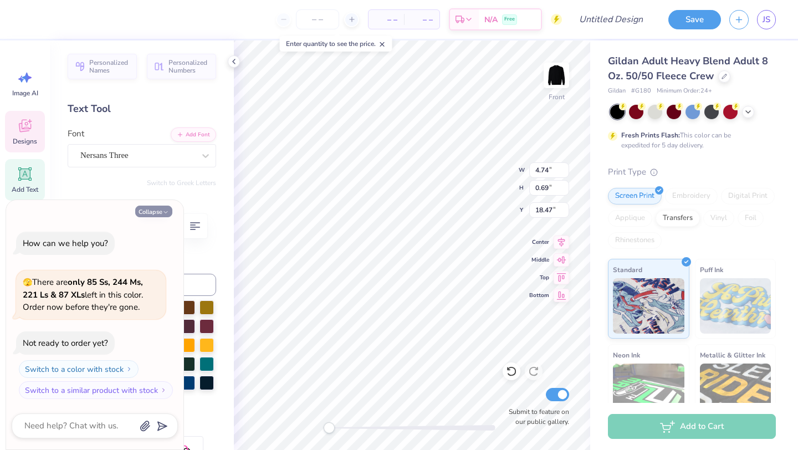
click at [163, 213] on icon "button" at bounding box center [165, 212] width 7 height 7
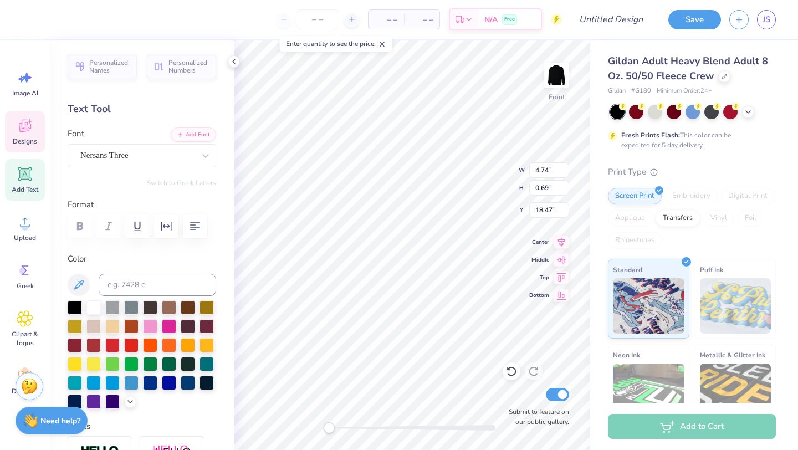
type textarea "x"
click at [93, 303] on div at bounding box center [93, 306] width 14 height 14
click at [233, 59] on icon at bounding box center [234, 61] width 9 height 9
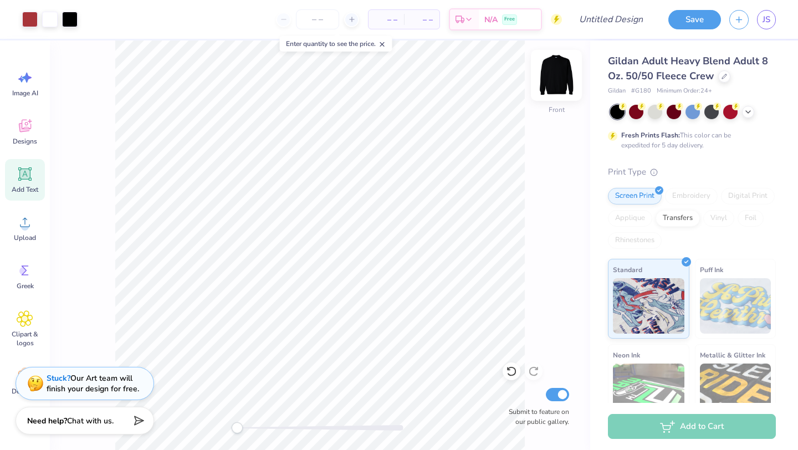
click at [554, 71] on img at bounding box center [556, 75] width 44 height 44
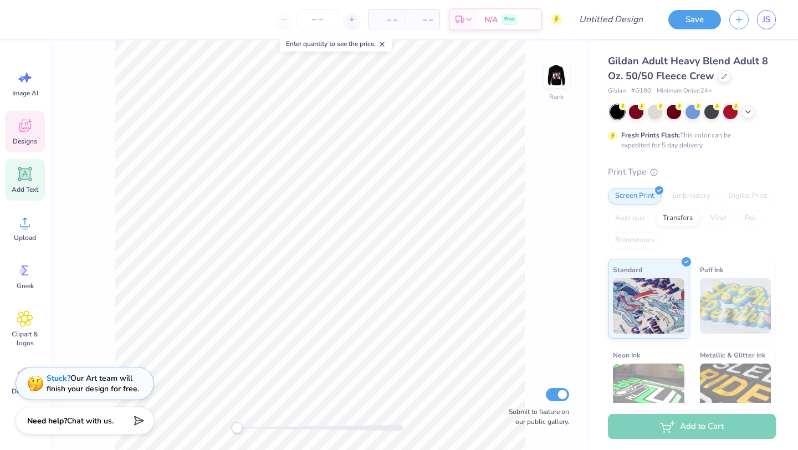
click at [16, 136] on div "Designs" at bounding box center [25, 132] width 40 height 42
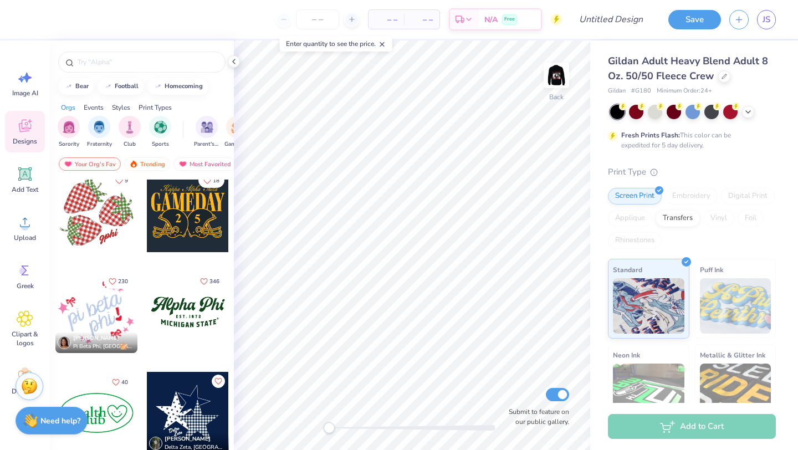
scroll to position [1418, 0]
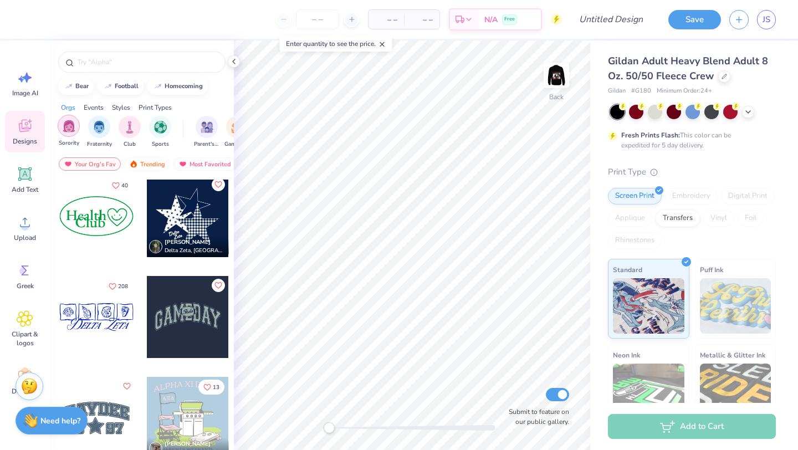
click at [68, 129] on img "filter for Sorority" at bounding box center [69, 126] width 13 height 13
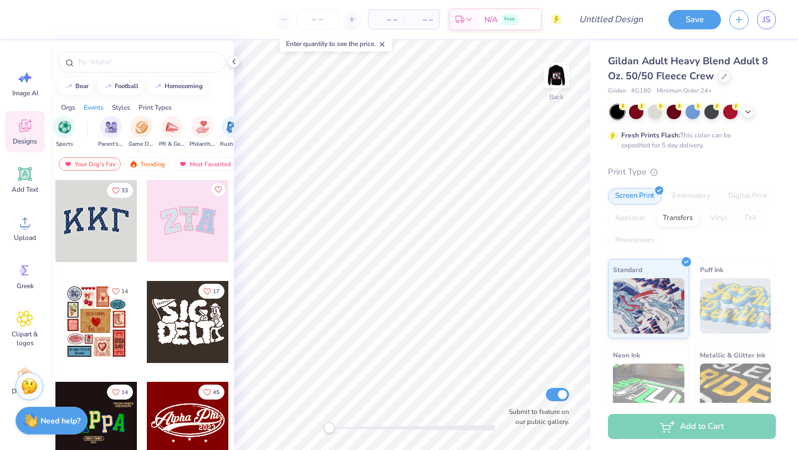
scroll to position [0, 71]
click at [133, 135] on div "filter for Parent's Weekend" at bounding box center [136, 126] width 22 height 22
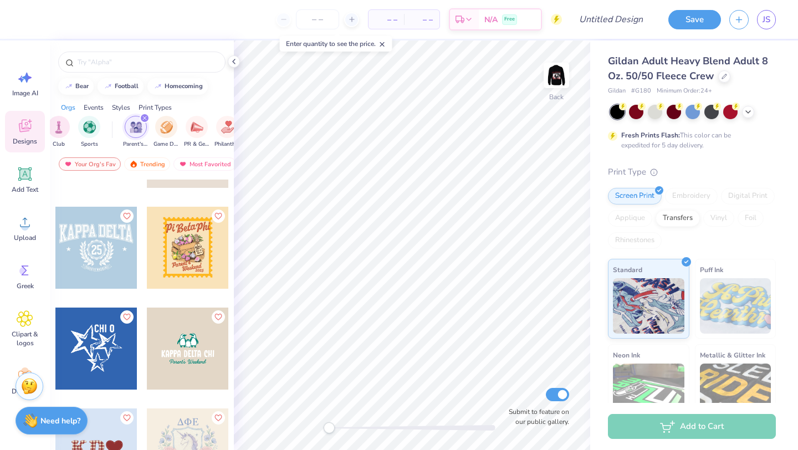
scroll to position [1402, 0]
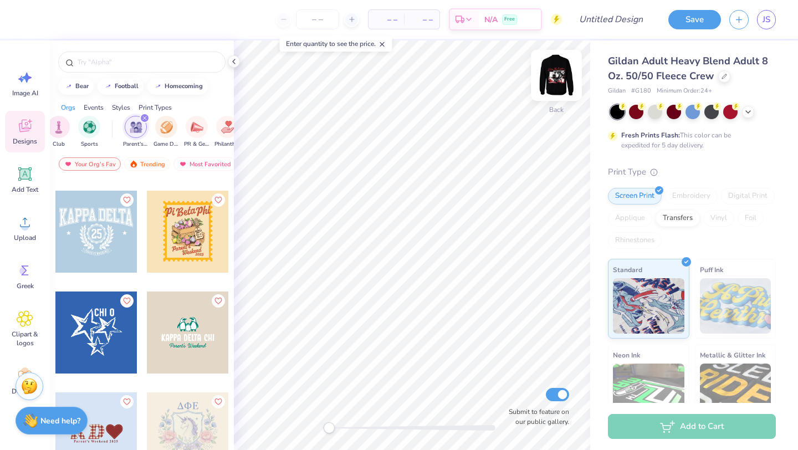
click at [556, 70] on img at bounding box center [556, 75] width 44 height 44
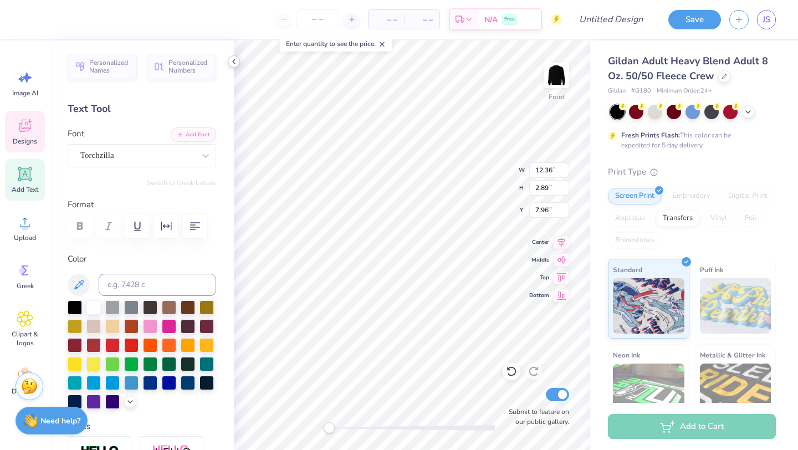
click at [235, 62] on icon at bounding box center [234, 61] width 9 height 9
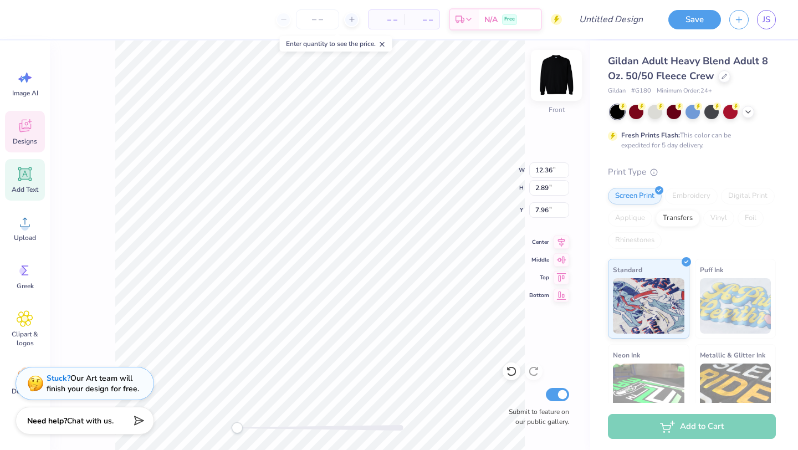
click at [552, 64] on img at bounding box center [556, 75] width 44 height 44
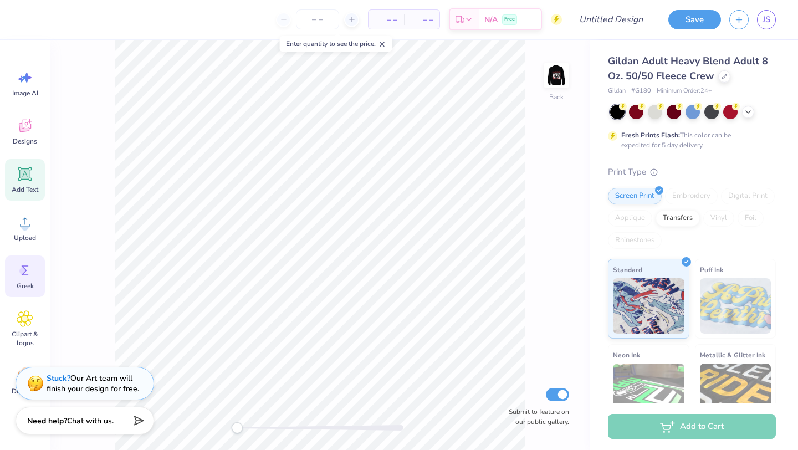
click at [22, 275] on icon at bounding box center [25, 271] width 7 height 10
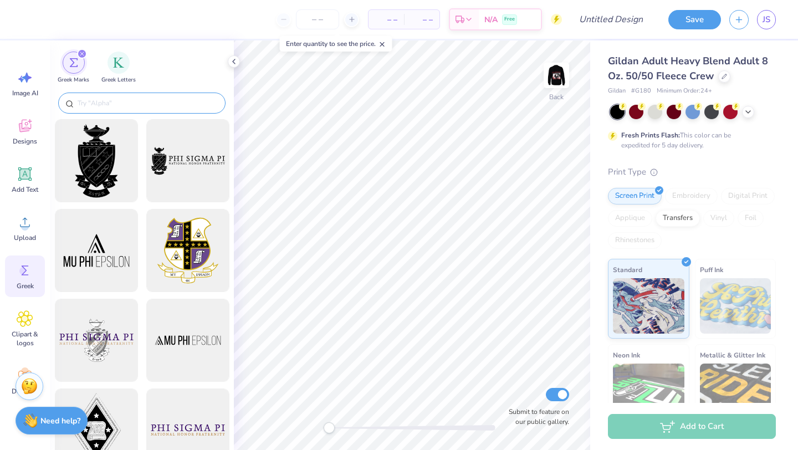
click at [95, 98] on input "text" at bounding box center [148, 103] width 142 height 11
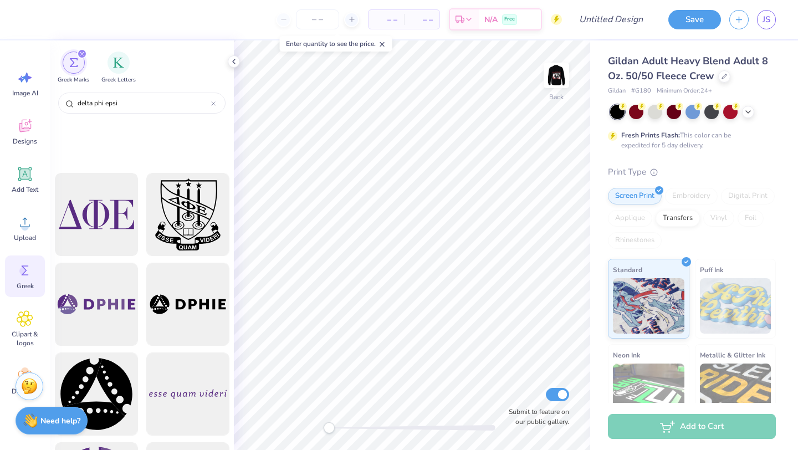
scroll to position [0, 0]
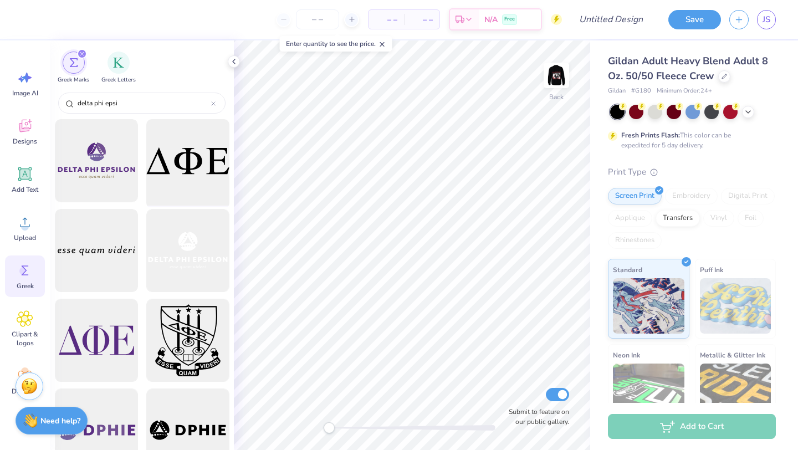
type input "delta phi epsi"
click at [167, 169] on div at bounding box center [187, 160] width 91 height 91
click at [234, 60] on polyline at bounding box center [234, 61] width 2 height 4
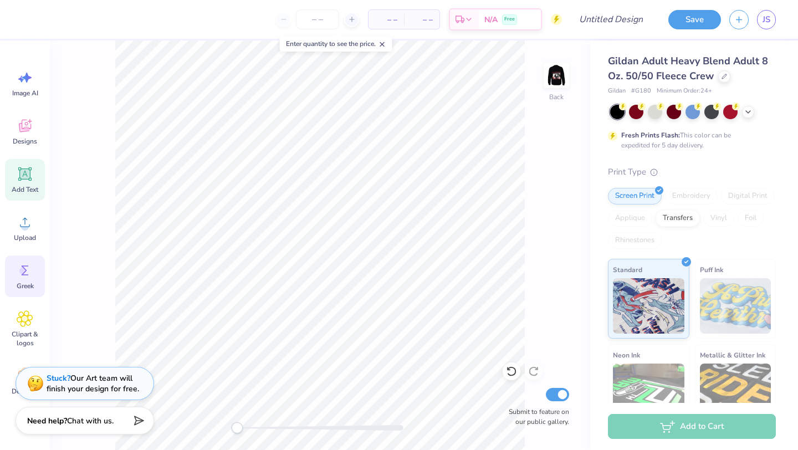
click at [27, 180] on icon at bounding box center [25, 174] width 17 height 17
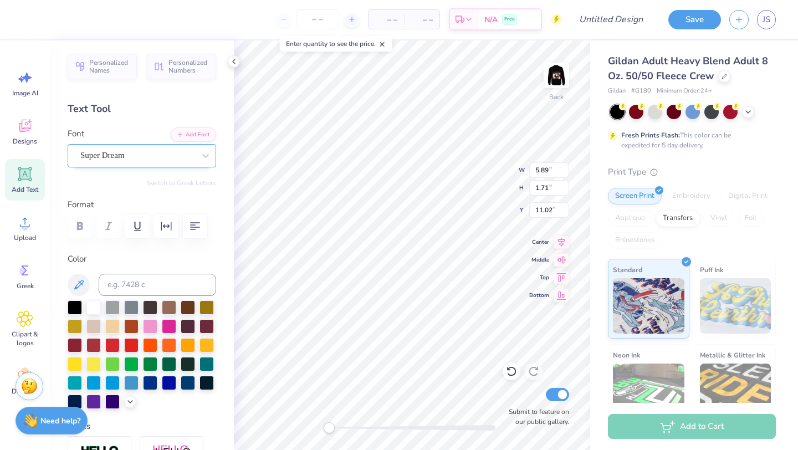
click at [193, 150] on div "Super Dream" at bounding box center [137, 155] width 116 height 17
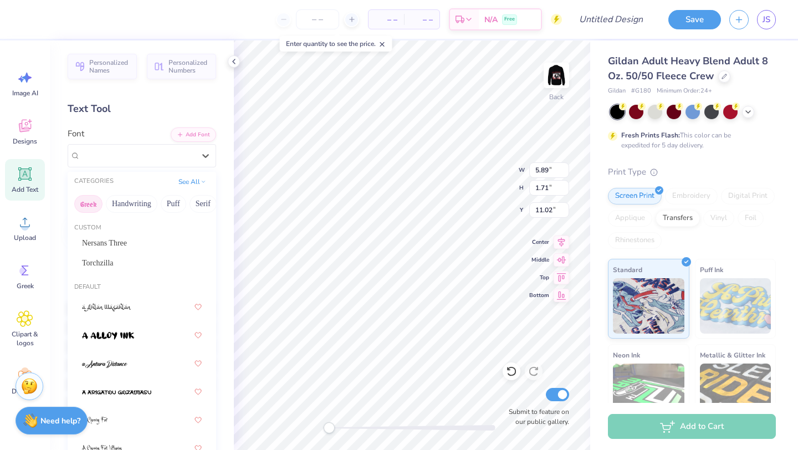
click at [86, 202] on button "Greek" at bounding box center [88, 204] width 28 height 18
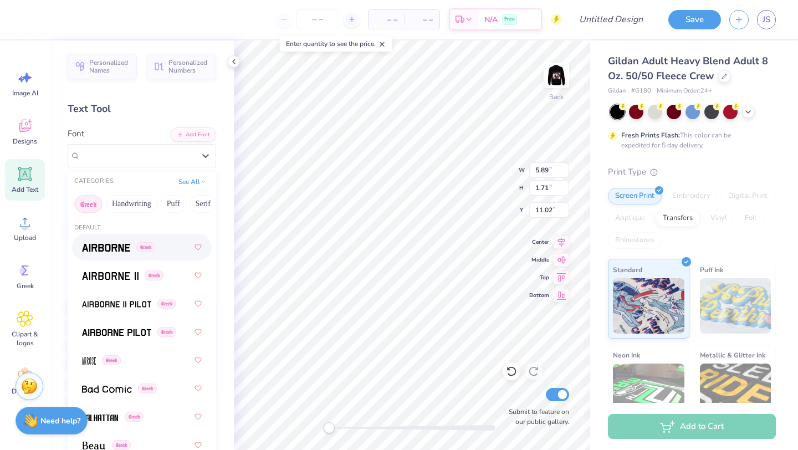
click at [88, 201] on button "Greek" at bounding box center [88, 204] width 28 height 18
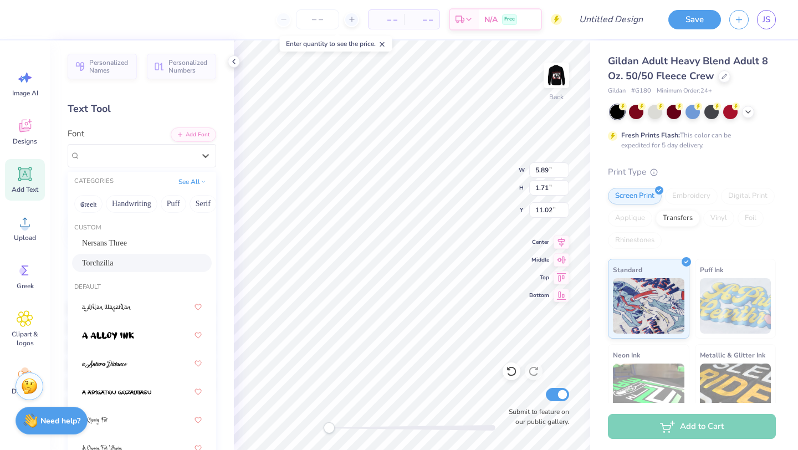
click at [151, 266] on div "Torchzilla" at bounding box center [142, 263] width 120 height 12
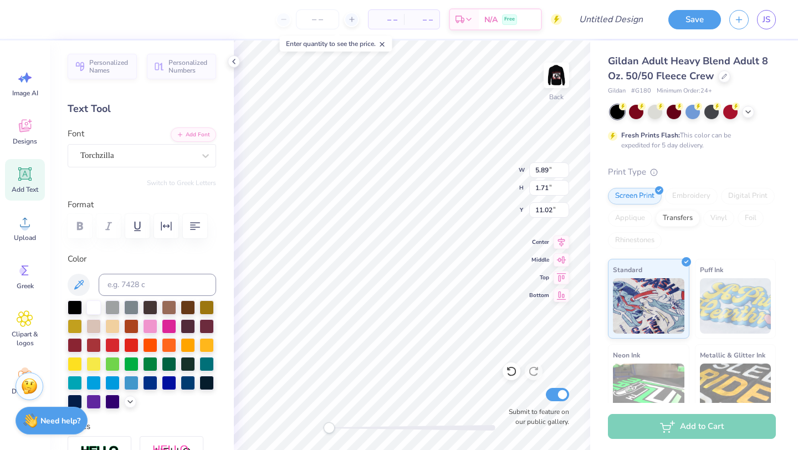
scroll to position [1, 0]
type textarea "Dad's Weekend 2025"
type input "8.69"
type input "1.24"
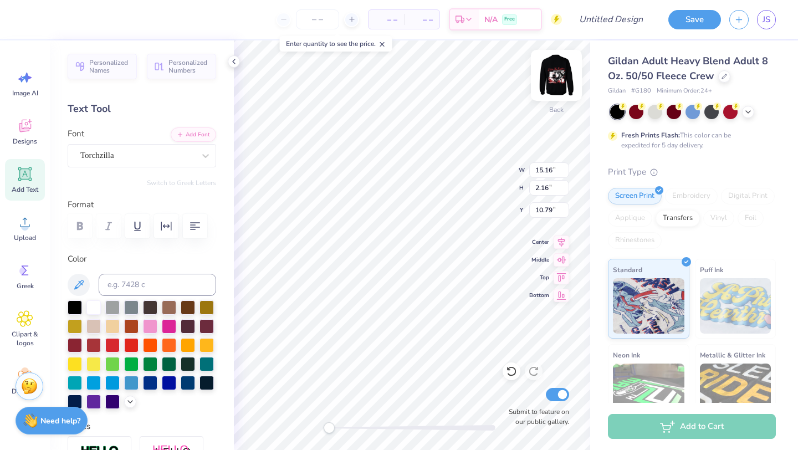
type input "11.72"
type textarea "Dad's Weekend 2025"
click at [234, 63] on polyline at bounding box center [234, 61] width 2 height 4
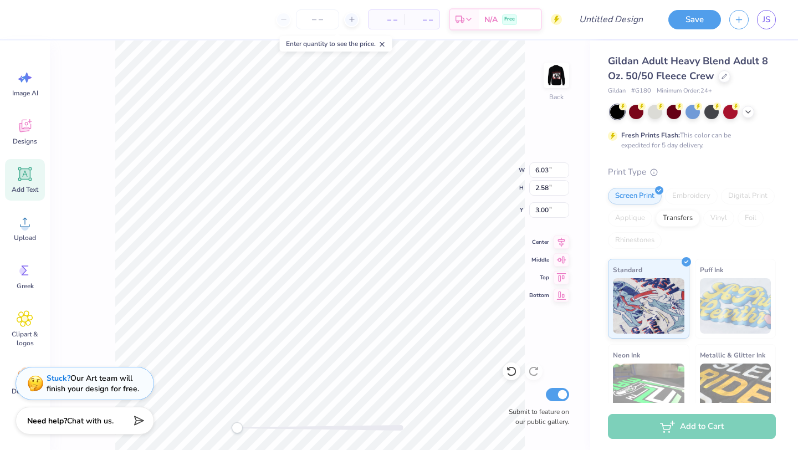
click at [30, 175] on icon at bounding box center [25, 174] width 17 height 17
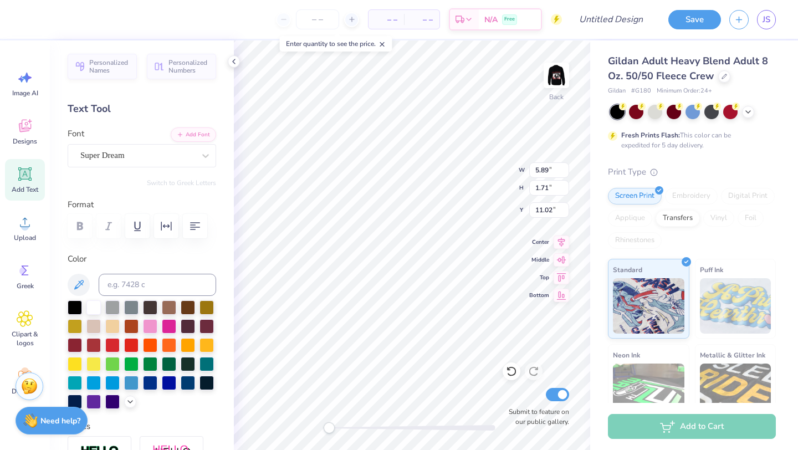
type input "5.89"
type input "1.71"
type input "11.02"
click at [152, 152] on div "Super Dream" at bounding box center [137, 155] width 116 height 17
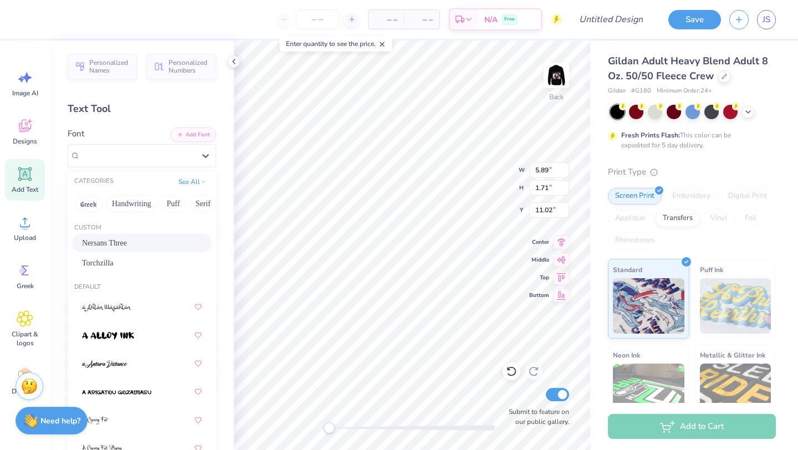
click at [136, 250] on div "Nersans Three" at bounding box center [142, 243] width 140 height 18
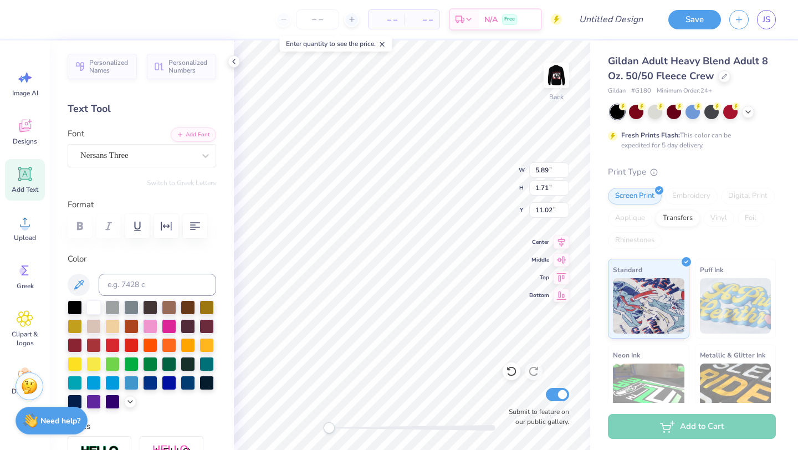
scroll to position [0, 1]
type textarea "DPHIE"
click at [79, 280] on icon at bounding box center [78, 284] width 13 height 13
type input "6.74"
type input "1.72"
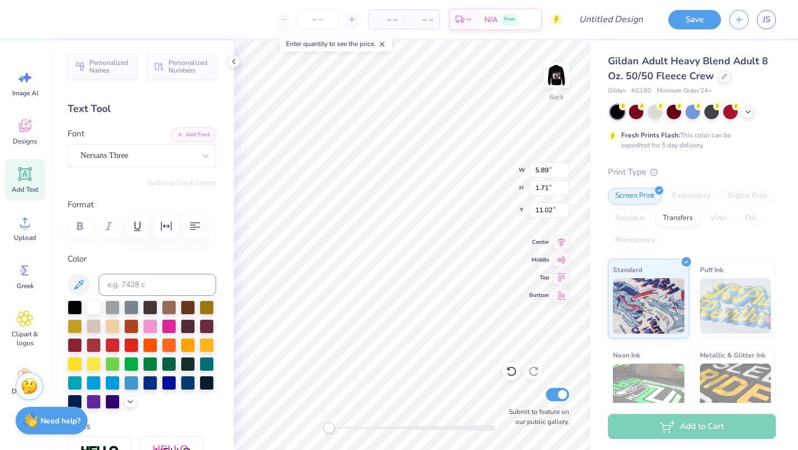
type input "11.01"
click at [567, 78] on img at bounding box center [556, 75] width 44 height 44
type input "7.54"
type input "1.71"
type input "11.02"
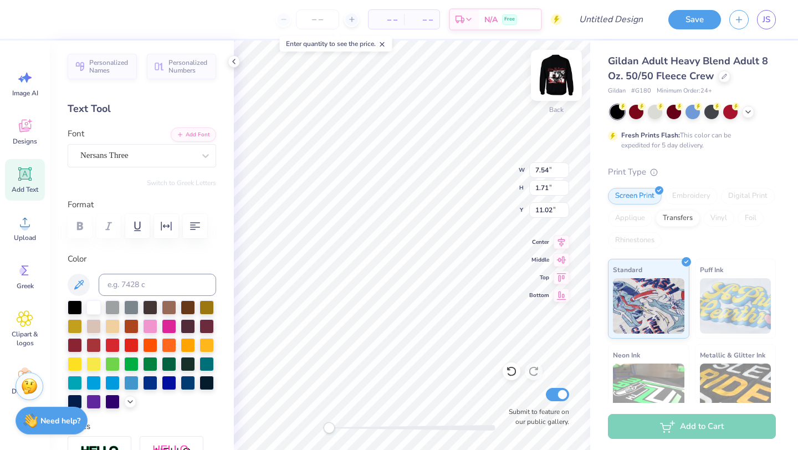
click at [548, 77] on img at bounding box center [556, 75] width 44 height 44
type input "7.56"
type input "13.36"
type input "12.36"
type input "2.89"
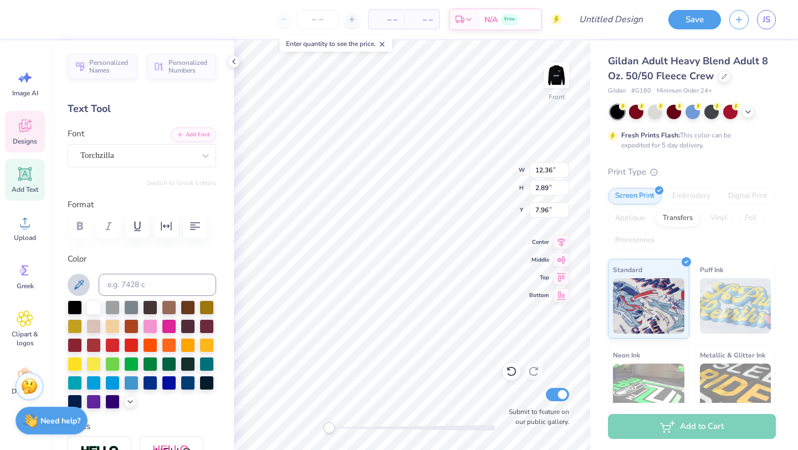
click at [77, 283] on icon at bounding box center [78, 284] width 13 height 13
click at [77, 289] on icon at bounding box center [78, 284] width 13 height 13
click at [163, 281] on input at bounding box center [158, 285] width 118 height 22
type input "8.00"
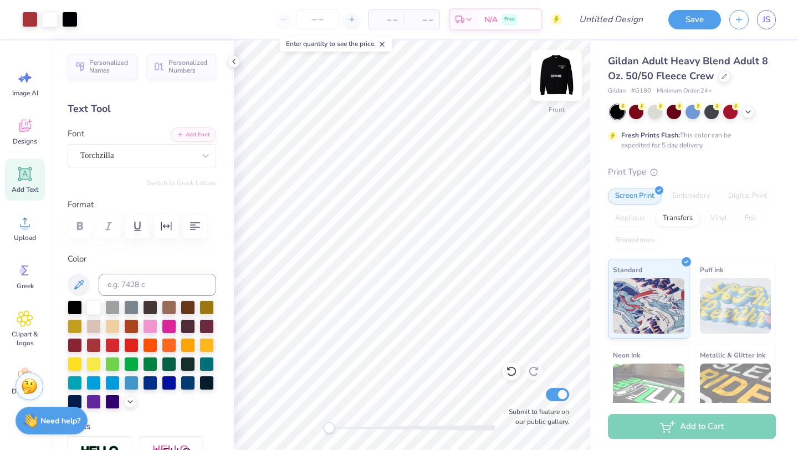
click at [565, 66] on img at bounding box center [556, 75] width 44 height 44
click at [556, 83] on img at bounding box center [556, 75] width 44 height 44
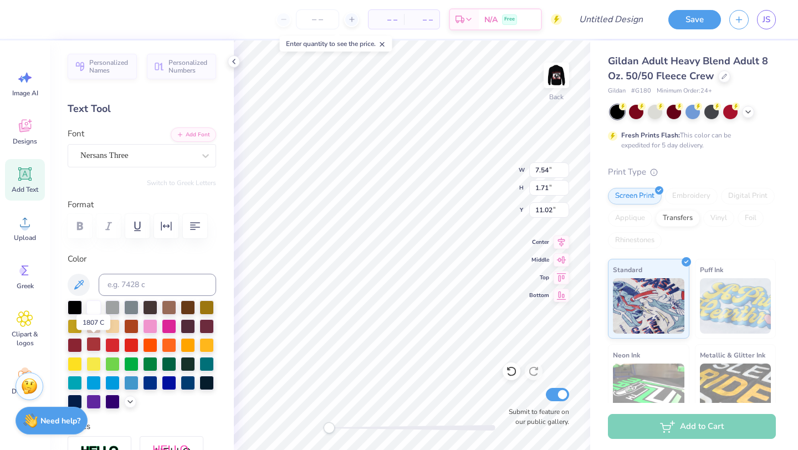
click at [95, 344] on div at bounding box center [93, 344] width 14 height 14
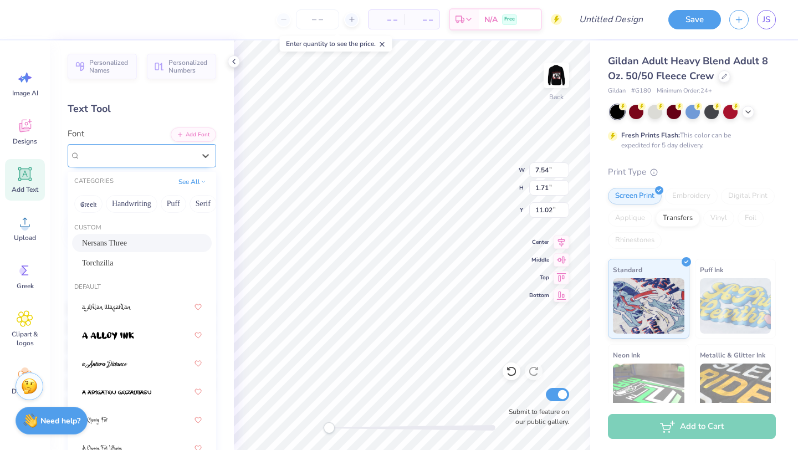
click at [141, 159] on div "Nersans Three" at bounding box center [137, 155] width 116 height 17
click at [161, 263] on div "Torchzilla" at bounding box center [142, 263] width 120 height 12
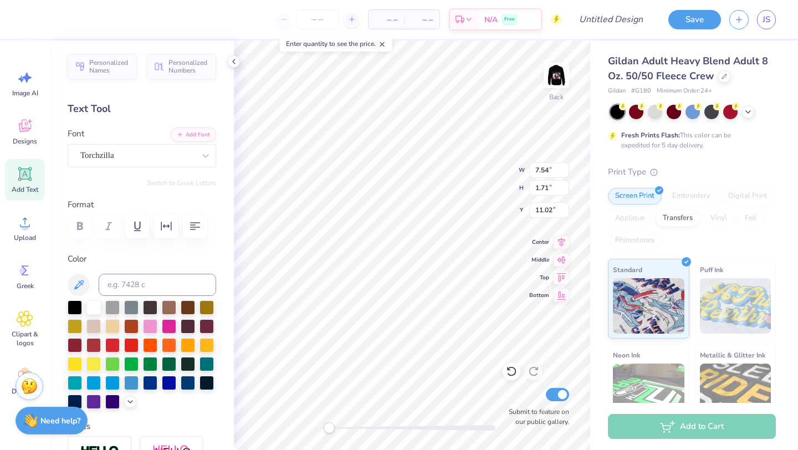
type input "6.03"
type input "2.58"
type input "3.95"
click at [151, 155] on div "Torchzilla" at bounding box center [137, 155] width 116 height 17
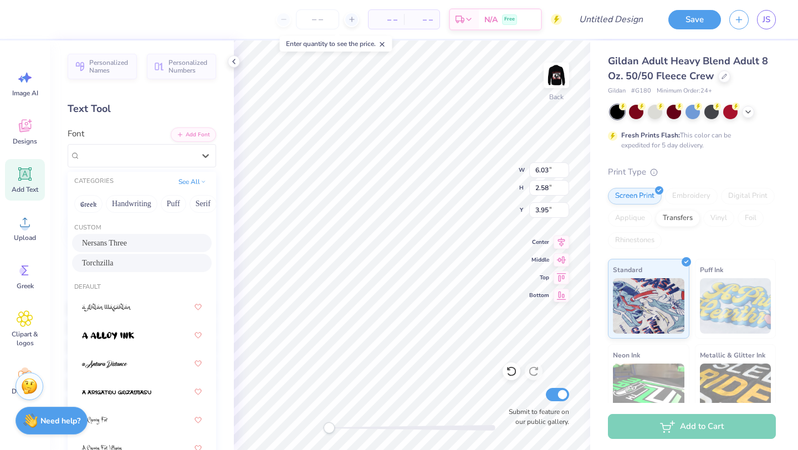
click at [121, 243] on span "Nersans Three" at bounding box center [104, 243] width 45 height 12
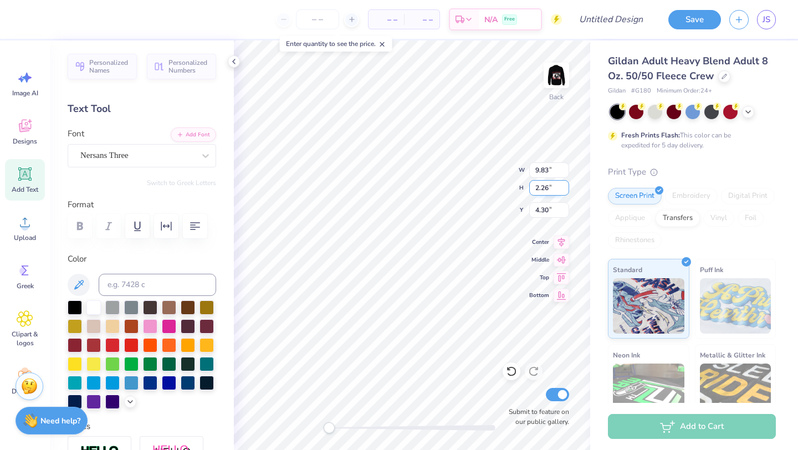
scroll to position [1, 0]
click at [200, 228] on icon "button" at bounding box center [195, 226] width 13 height 13
type textarea "Dad's Weekend 2025"
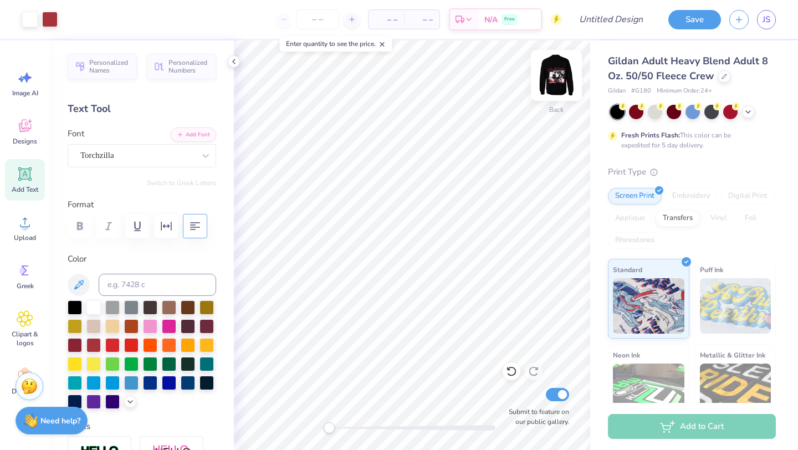
click at [556, 73] on img at bounding box center [556, 75] width 44 height 44
click at [772, 18] on link "JS" at bounding box center [766, 19] width 19 height 19
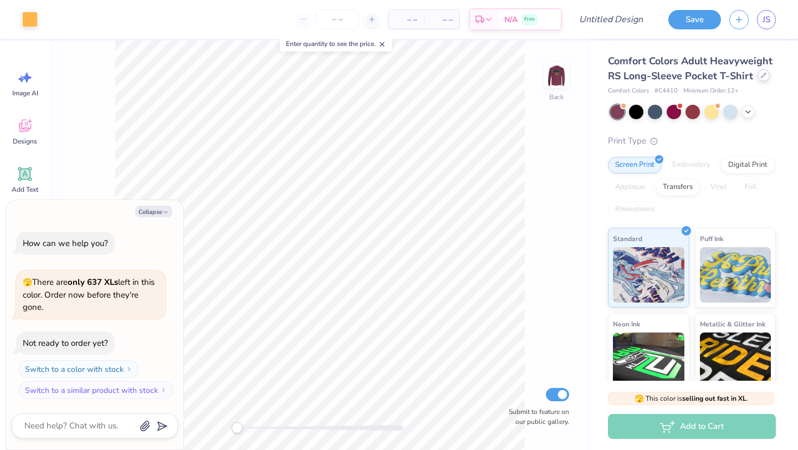
click at [762, 76] on icon at bounding box center [764, 76] width 6 height 6
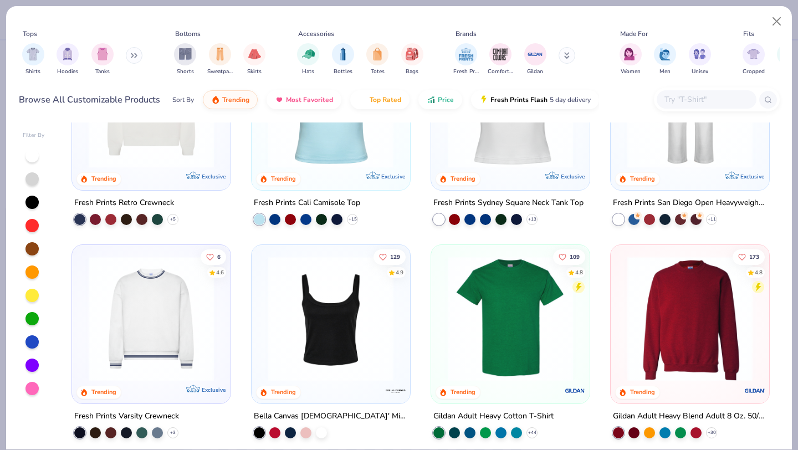
scroll to position [445, 0]
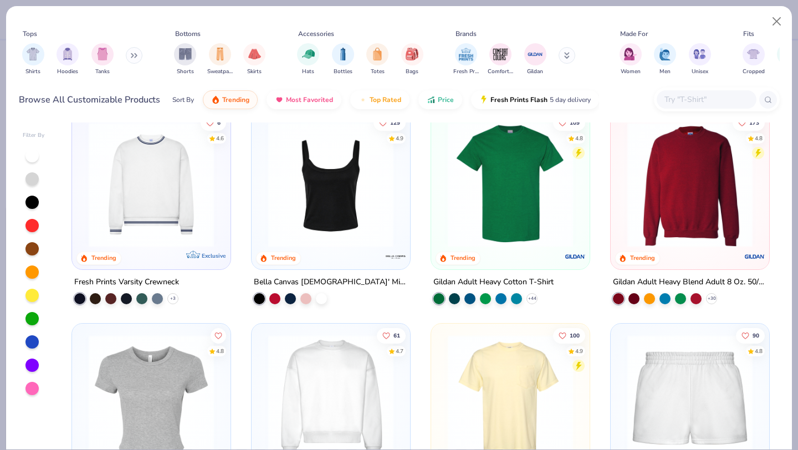
click at [687, 205] on img at bounding box center [690, 183] width 136 height 125
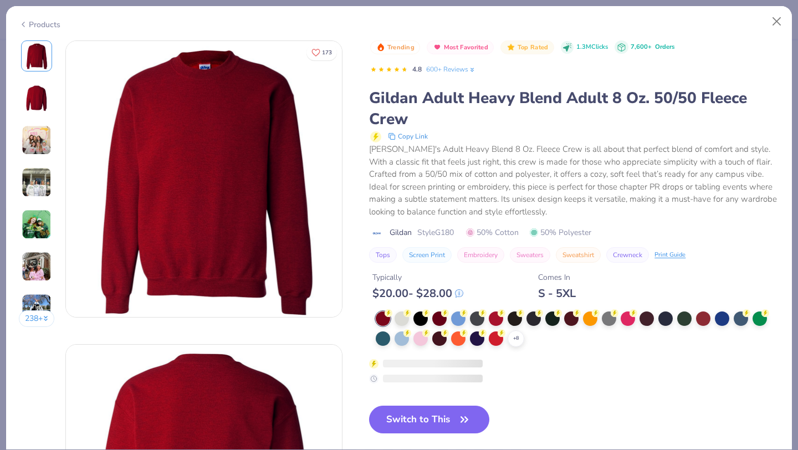
click at [437, 395] on div "Trending Most Favorited Top Rated 1.3M Clicks 7,600+ Orders 4.8 600+ Reviews Gi…" at bounding box center [574, 245] width 410 height 411
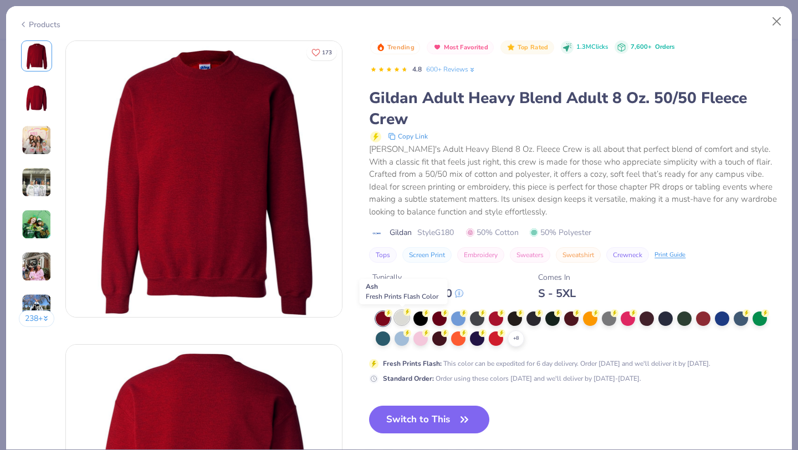
click at [400, 323] on div at bounding box center [402, 317] width 14 height 14
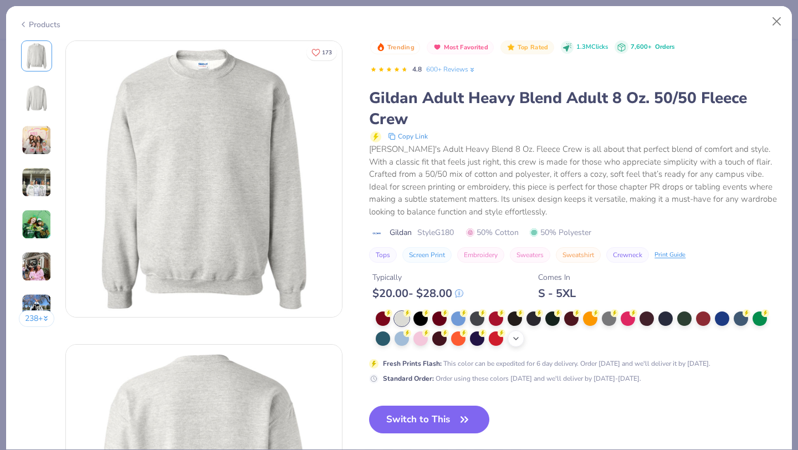
click at [520, 343] on icon at bounding box center [516, 338] width 9 height 9
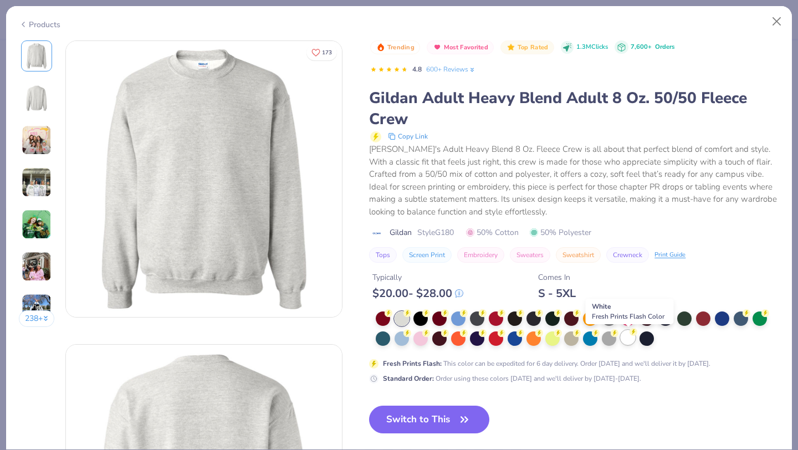
click at [630, 340] on div at bounding box center [628, 337] width 14 height 14
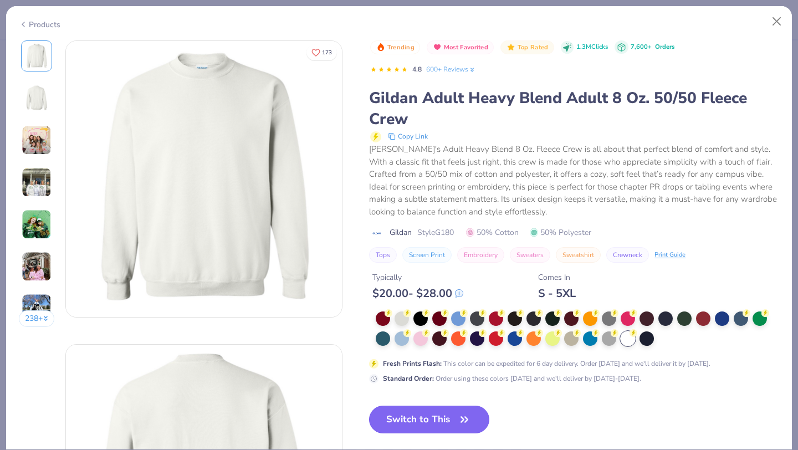
click at [430, 420] on button "Switch to This" at bounding box center [429, 420] width 120 height 28
click at [430, 421] on button "Switch to This" at bounding box center [429, 420] width 120 height 28
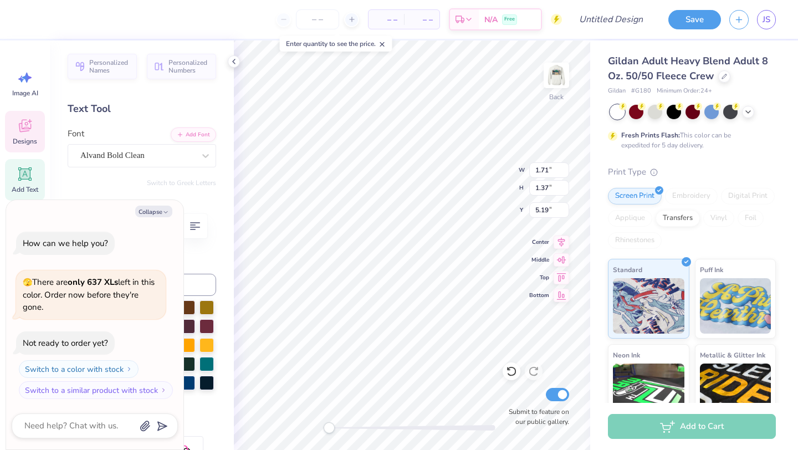
type textarea "x"
type input "0.64"
type input "1.38"
type textarea "x"
type input "5.30"
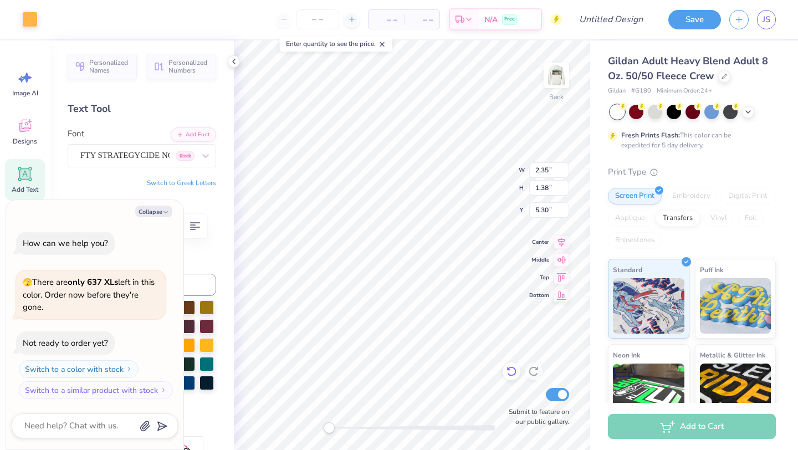
click at [510, 374] on icon at bounding box center [511, 371] width 11 height 11
type textarea "x"
type input "5.19"
click at [511, 374] on icon at bounding box center [511, 371] width 11 height 11
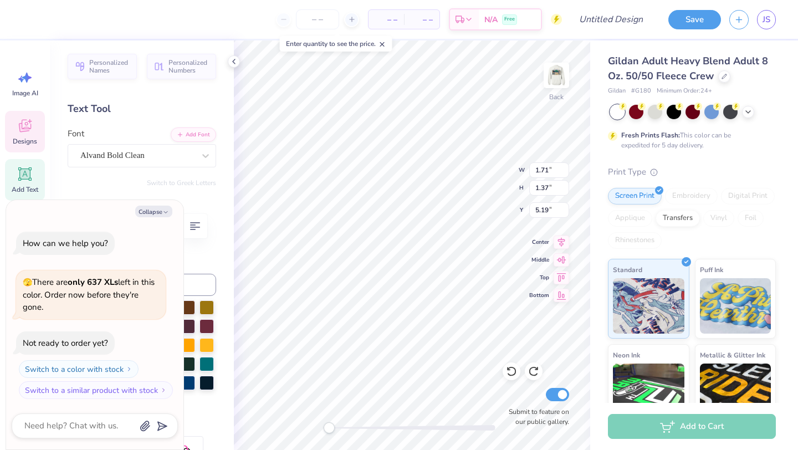
type textarea "x"
type input "0.64"
type input "1.38"
type textarea "x"
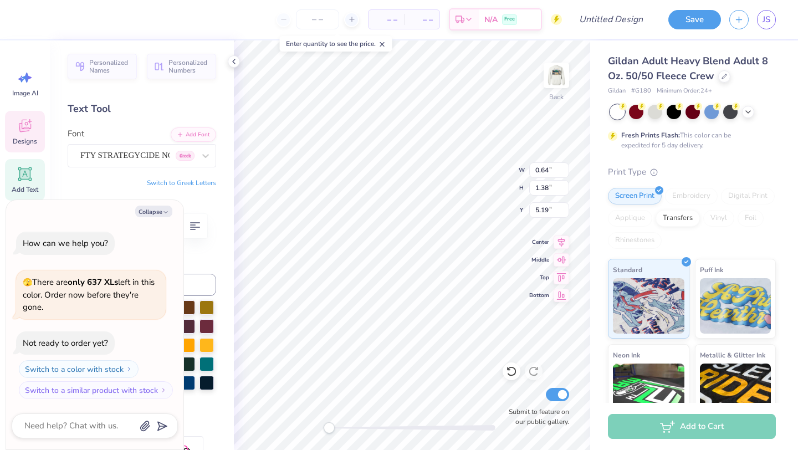
type textarea "D"
type textarea "x"
type input "1.71"
type input "1.37"
type textarea "x"
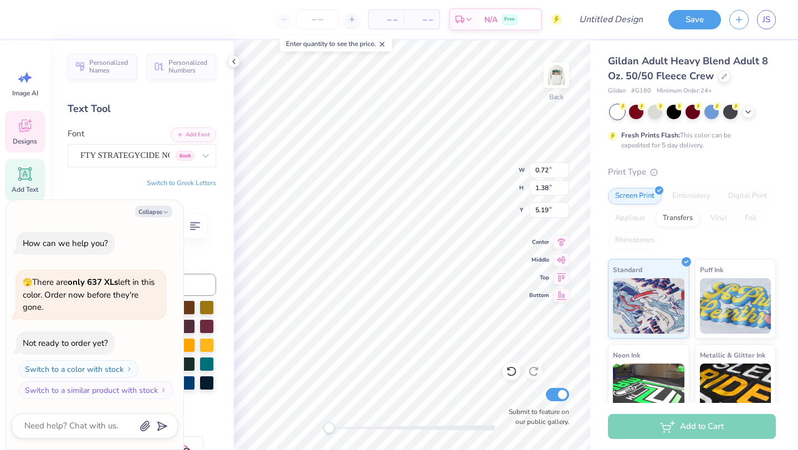
type textarea "DP"
type textarea "x"
type textarea "DPH"
type textarea "x"
type textarea "DPHI"
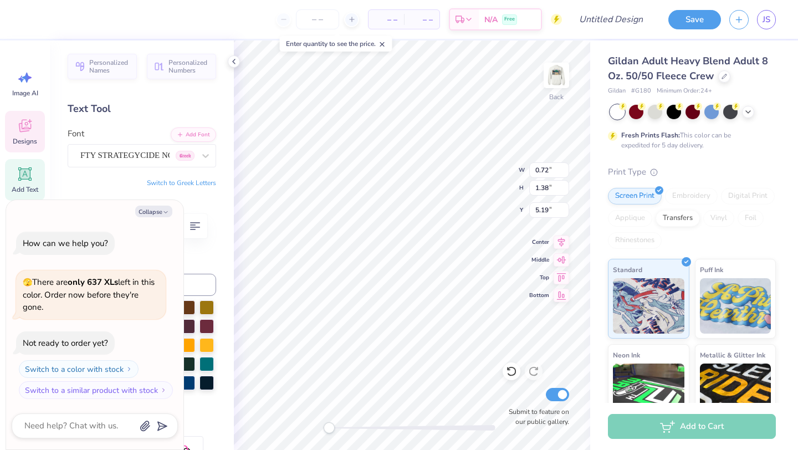
type textarea "x"
type textarea "DPHIE"
type textarea "x"
type textarea "D Weekend 2025"
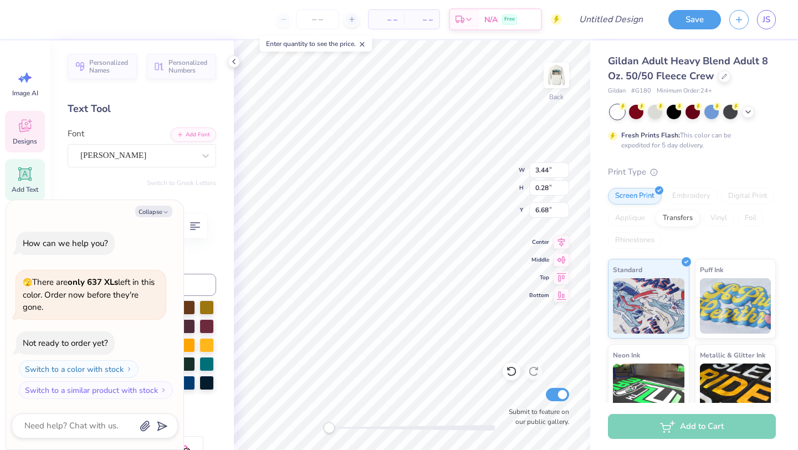
type textarea "x"
type textarea "Da Weekend 2025"
type textarea "x"
type textarea "Dad Weekend 2025"
type textarea "x"
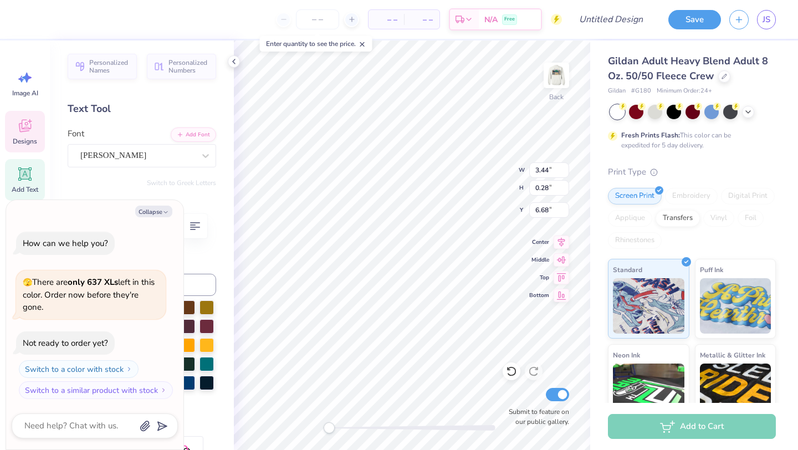
type textarea "Dad' Weekend 2025"
type textarea "x"
type textarea "Dad's Weekend 2025"
click at [156, 214] on button "Collapse" at bounding box center [153, 212] width 37 height 12
type textarea "x"
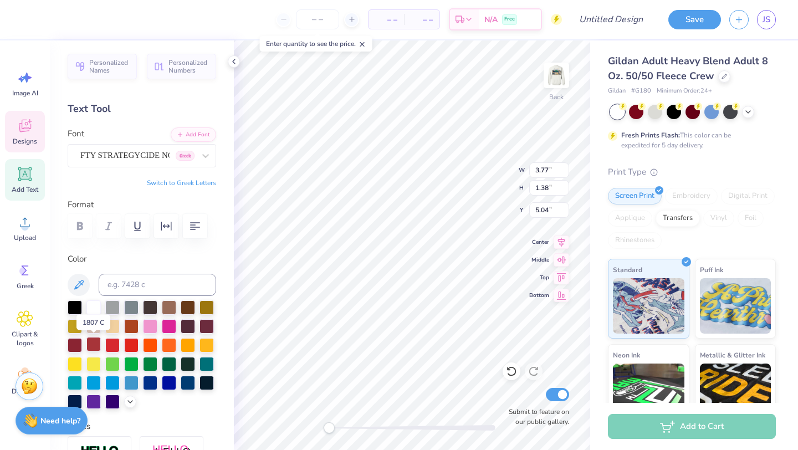
click at [93, 347] on div at bounding box center [93, 344] width 14 height 14
click at [111, 341] on div at bounding box center [112, 344] width 14 height 14
click at [93, 344] on div at bounding box center [93, 344] width 14 height 14
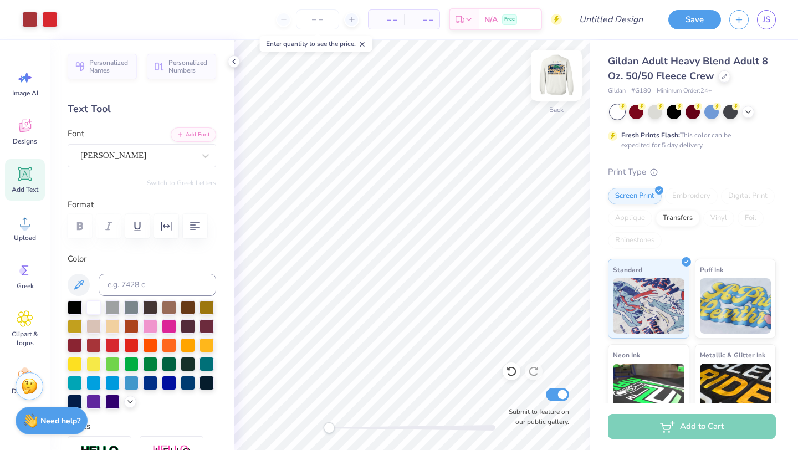
click at [554, 74] on img at bounding box center [556, 75] width 44 height 44
type input "7.18"
type input "4.15"
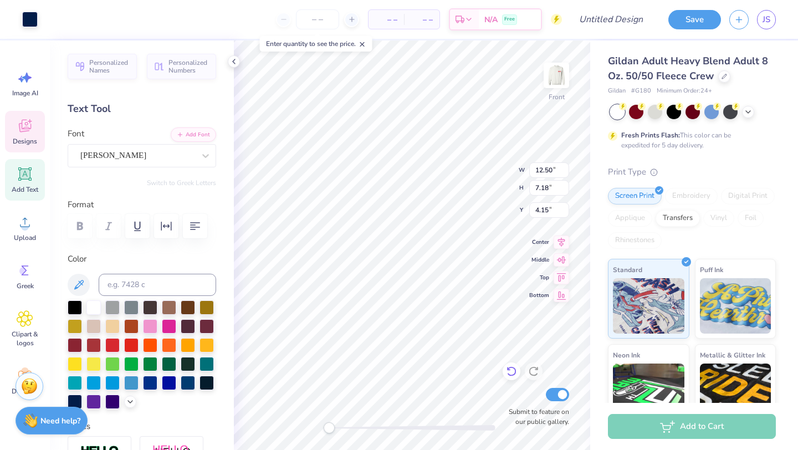
click at [513, 371] on icon at bounding box center [511, 371] width 11 height 11
click at [513, 372] on icon at bounding box center [511, 371] width 11 height 11
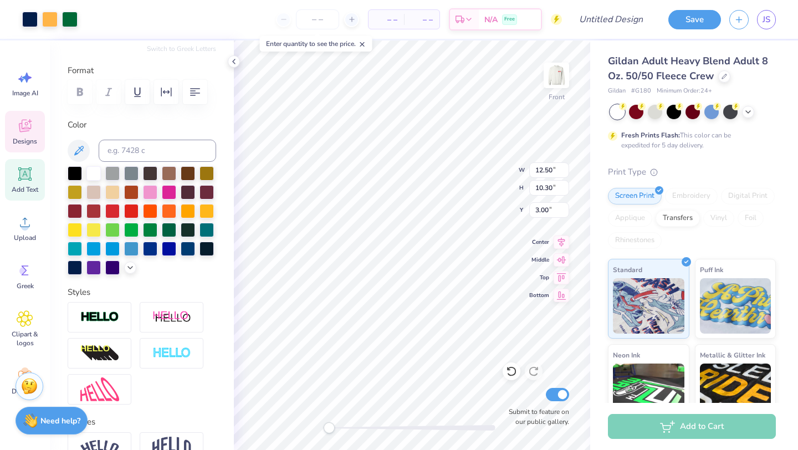
scroll to position [0, 0]
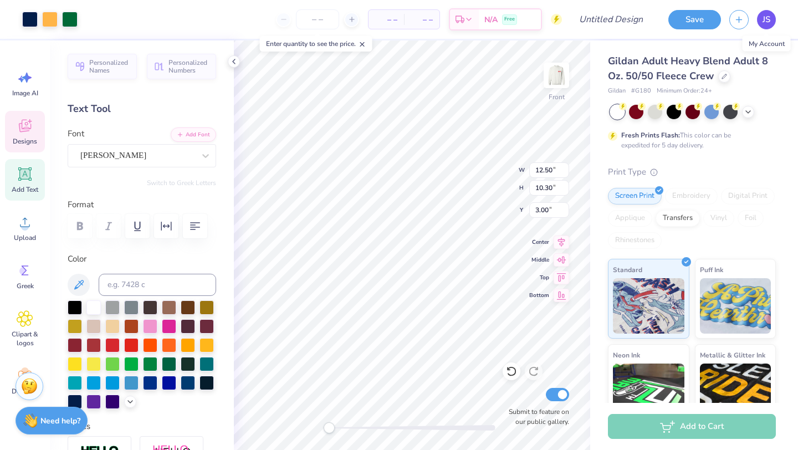
click at [763, 16] on span "JS" at bounding box center [767, 19] width 8 height 13
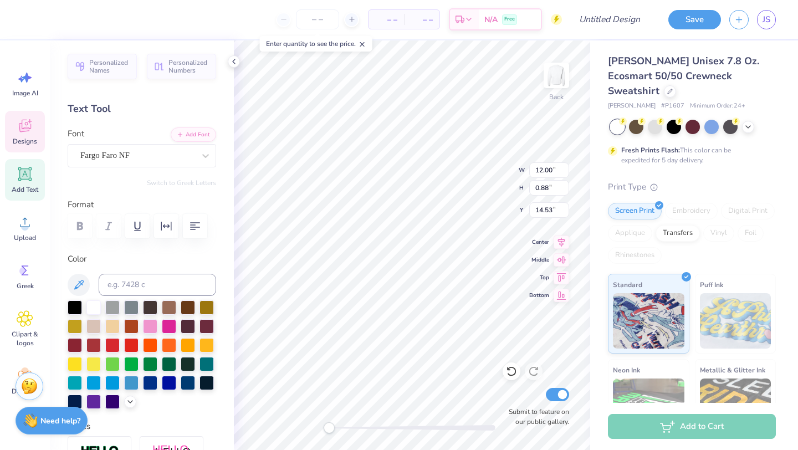
scroll to position [1, 1]
type textarea "Dad's WEEKEND fall 2025"
click at [197, 231] on icon "button" at bounding box center [195, 226] width 13 height 13
type input "1.95"
type input "1.69"
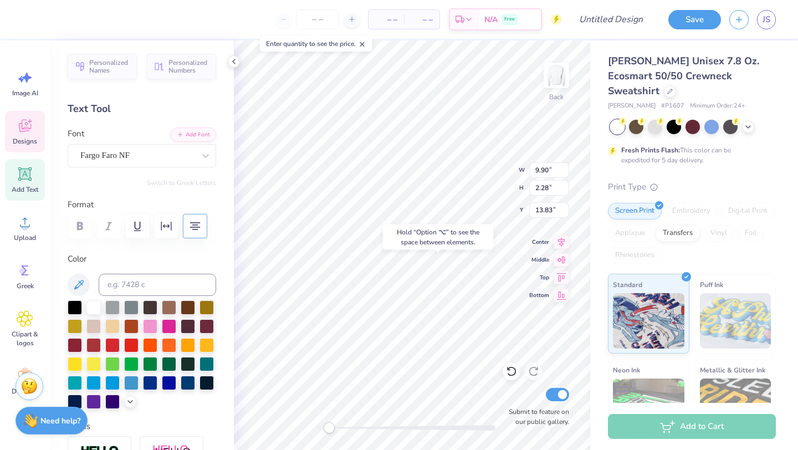
type input "4.13"
type textarea "DPhiE"
click at [233, 63] on icon at bounding box center [234, 61] width 9 height 9
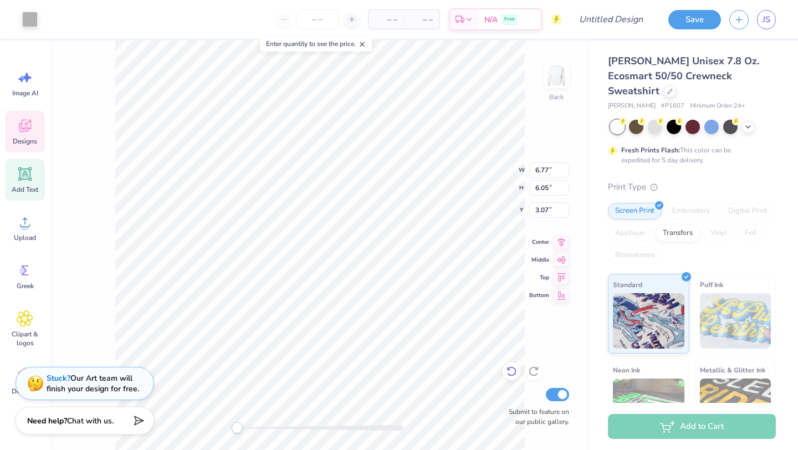
click at [511, 371] on icon at bounding box center [511, 371] width 11 height 11
click at [512, 371] on icon at bounding box center [511, 371] width 11 height 11
click at [534, 373] on icon at bounding box center [533, 371] width 11 height 11
type input "1.95"
type input "1.69"
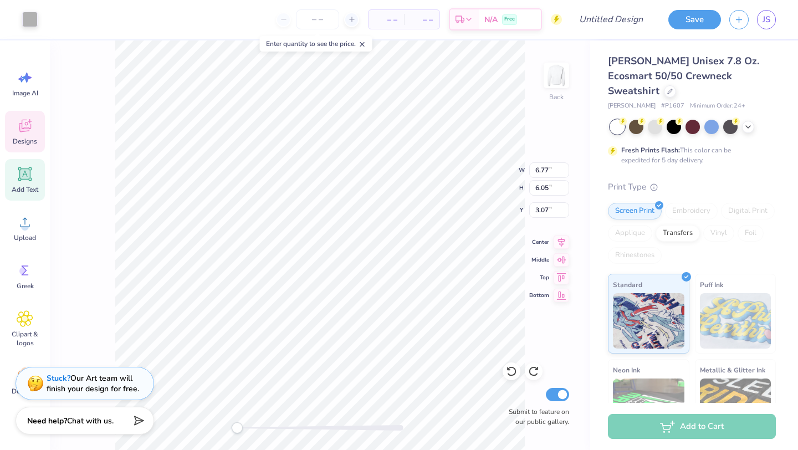
type input "4.13"
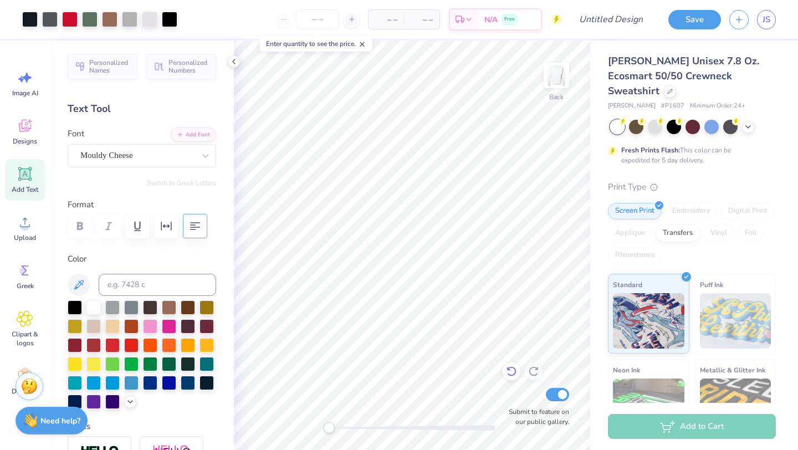
click at [509, 372] on icon at bounding box center [511, 371] width 11 height 11
click at [511, 370] on icon at bounding box center [511, 371] width 11 height 11
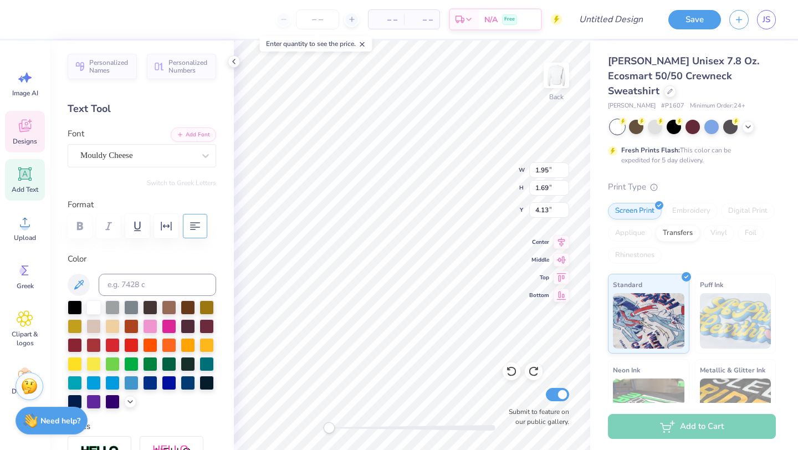
type textarea "DPHIE"
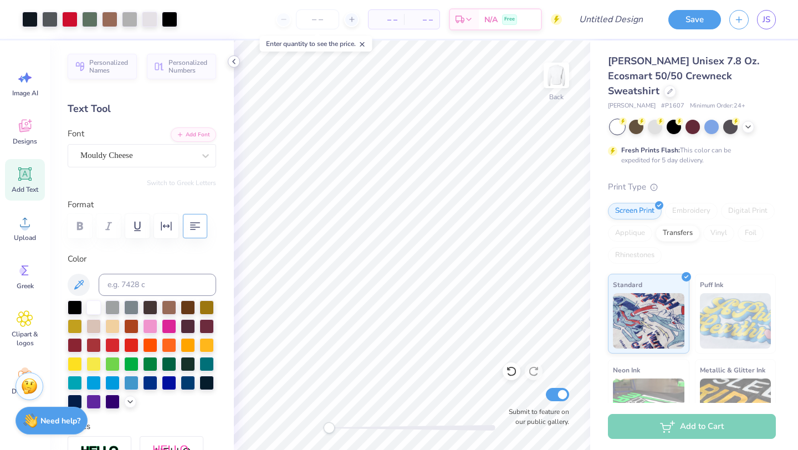
click at [232, 63] on icon at bounding box center [234, 61] width 9 height 9
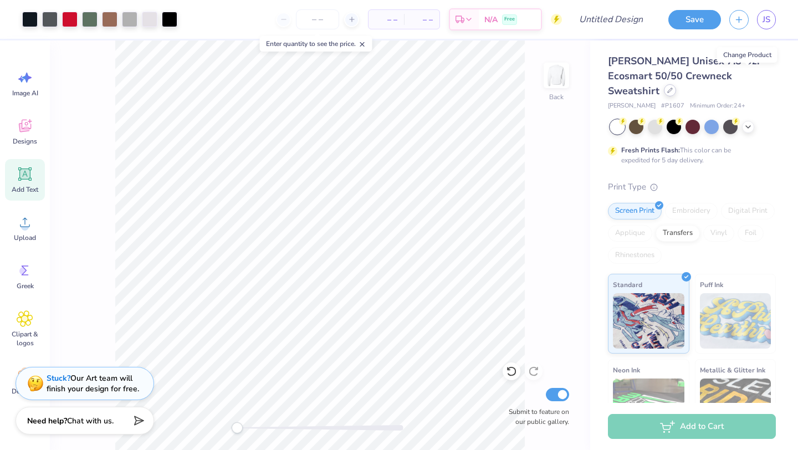
click at [676, 84] on div at bounding box center [670, 90] width 12 height 12
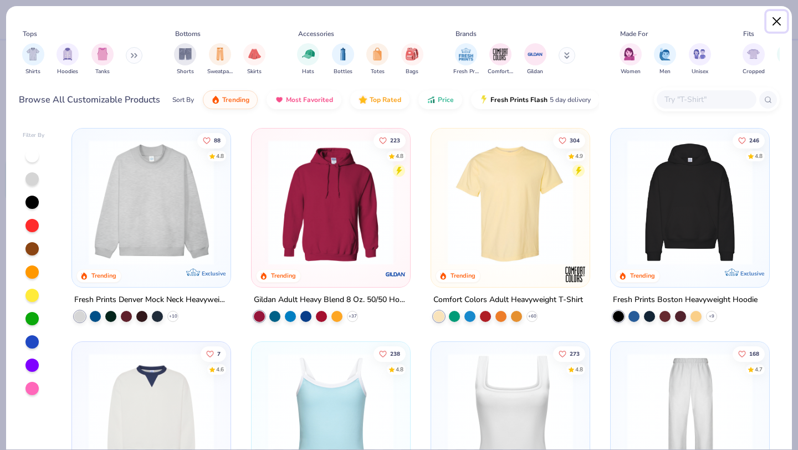
click at [776, 19] on button "Close" at bounding box center [777, 21] width 21 height 21
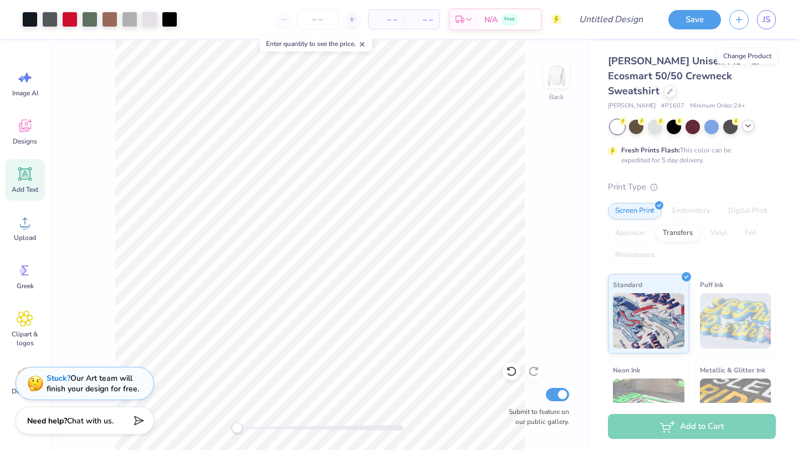
click at [750, 121] on icon at bounding box center [748, 125] width 9 height 9
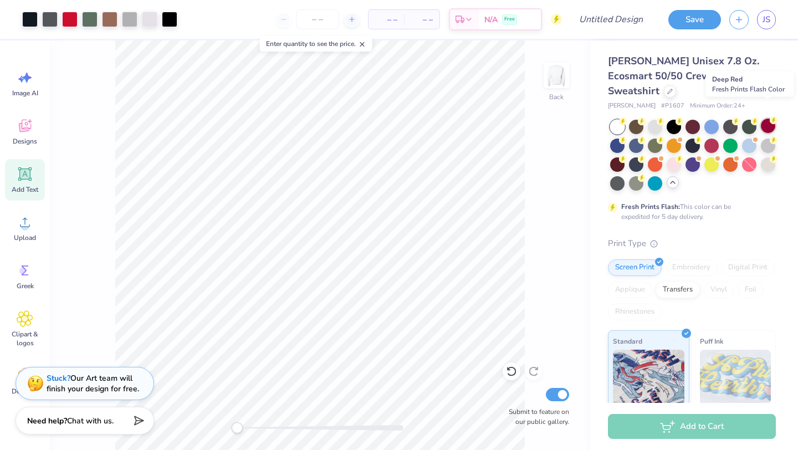
click at [768, 119] on div at bounding box center [768, 126] width 14 height 14
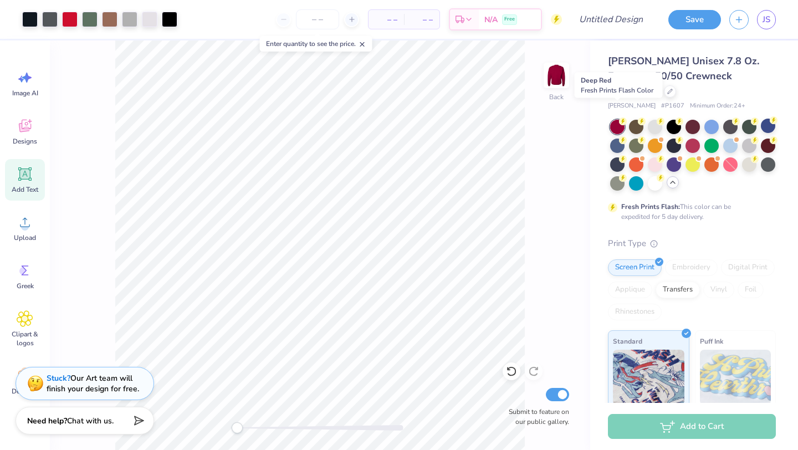
click at [615, 120] on div at bounding box center [617, 127] width 14 height 14
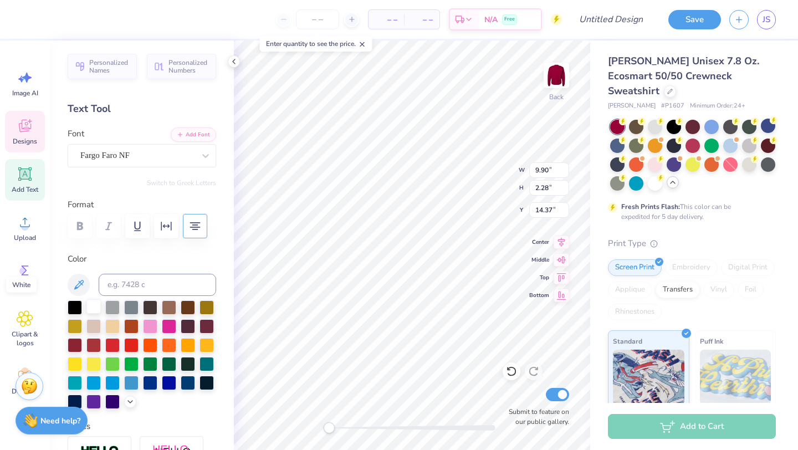
click at [91, 308] on div at bounding box center [93, 306] width 14 height 14
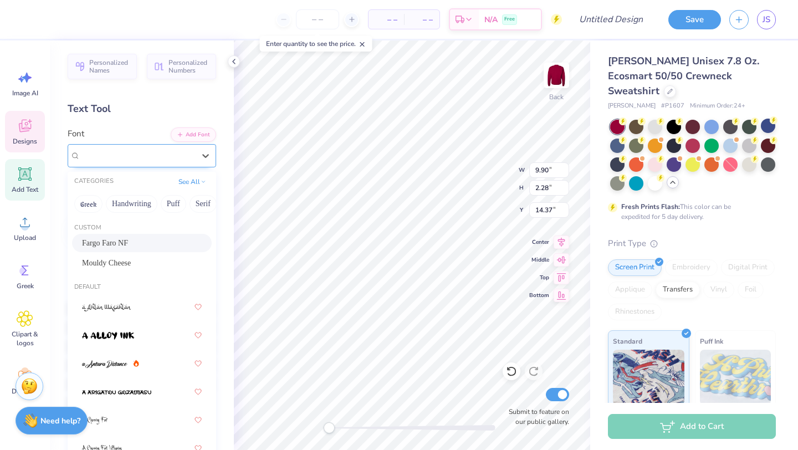
click at [188, 151] on div "Fargo Faro NF" at bounding box center [137, 155] width 116 height 17
click at [235, 60] on icon at bounding box center [234, 61] width 9 height 9
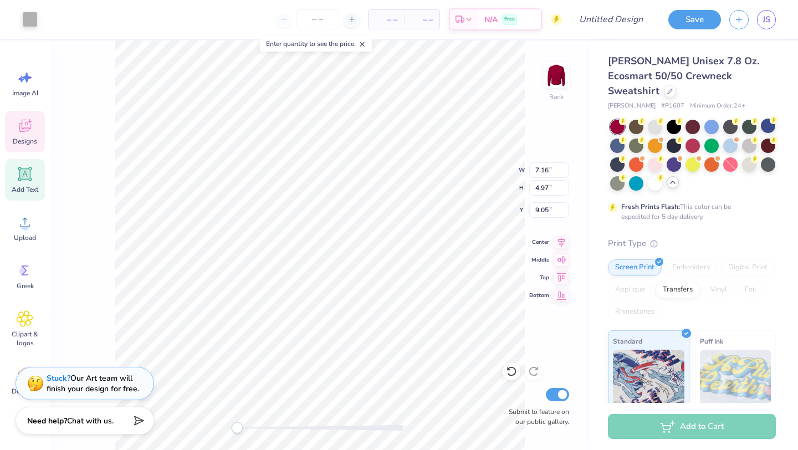
type input "5.30"
type input "6.51"
type input "4.82"
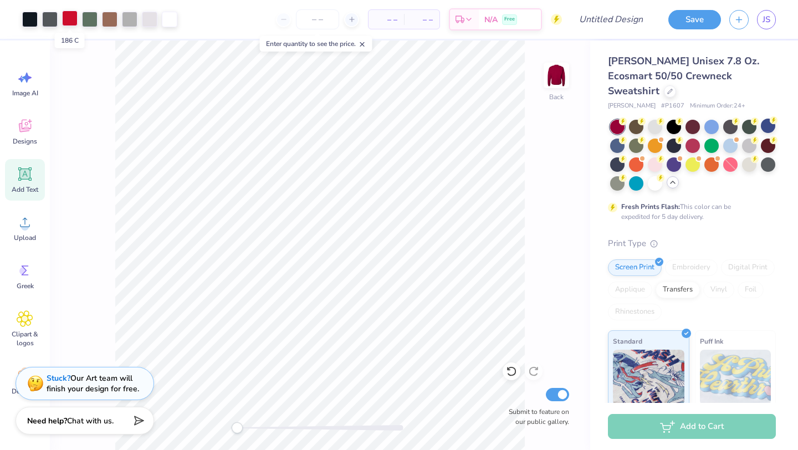
click at [71, 18] on div at bounding box center [70, 19] width 16 height 16
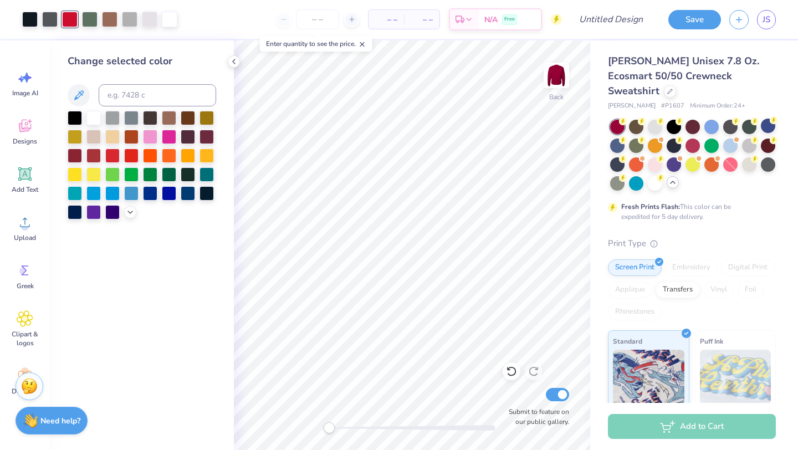
click at [232, 59] on icon at bounding box center [234, 61] width 9 height 9
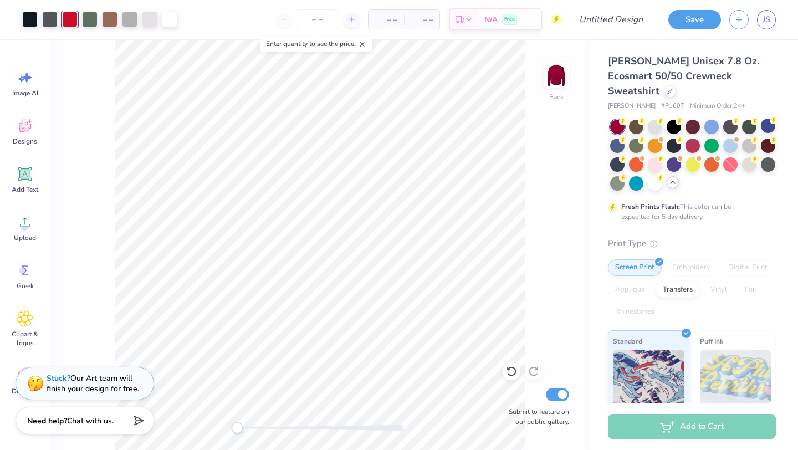
click at [98, 72] on div "Back Submit to feature on our public gallery." at bounding box center [320, 245] width 541 height 410
click at [605, 20] on input "Design Title" at bounding box center [625, 19] width 54 height 22
click at [638, 19] on input "dad's weekend mockup #1" at bounding box center [625, 19] width 54 height 22
type input "dad's weekend mockup #3"
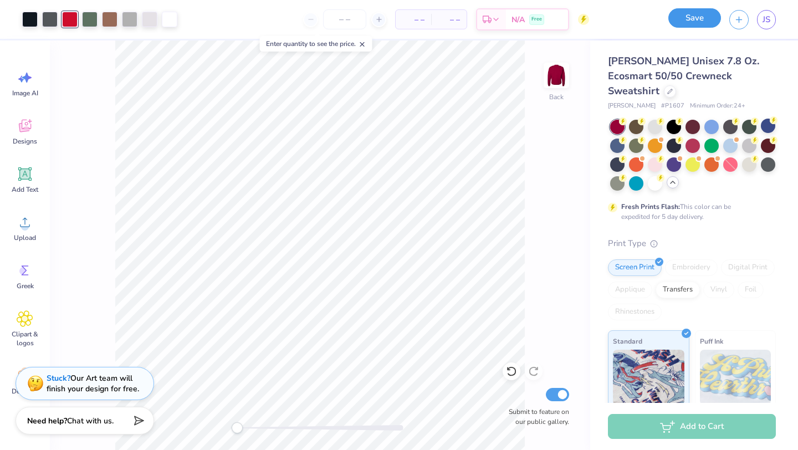
click at [701, 23] on button "Save" at bounding box center [695, 17] width 53 height 19
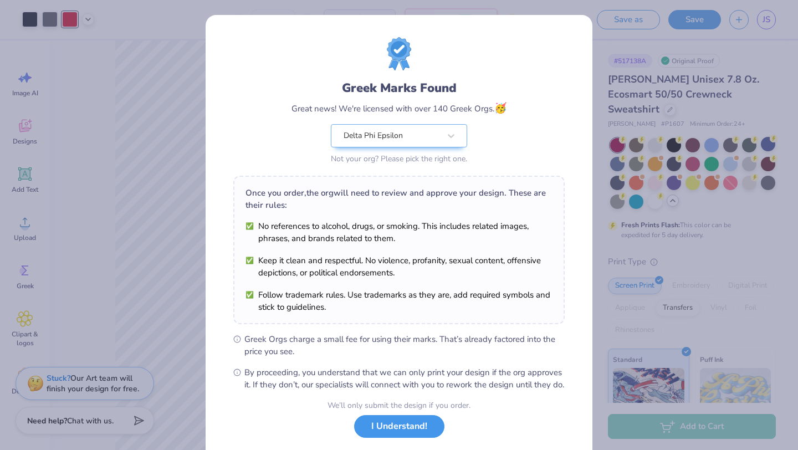
click at [419, 438] on button "I Understand!" at bounding box center [399, 426] width 90 height 23
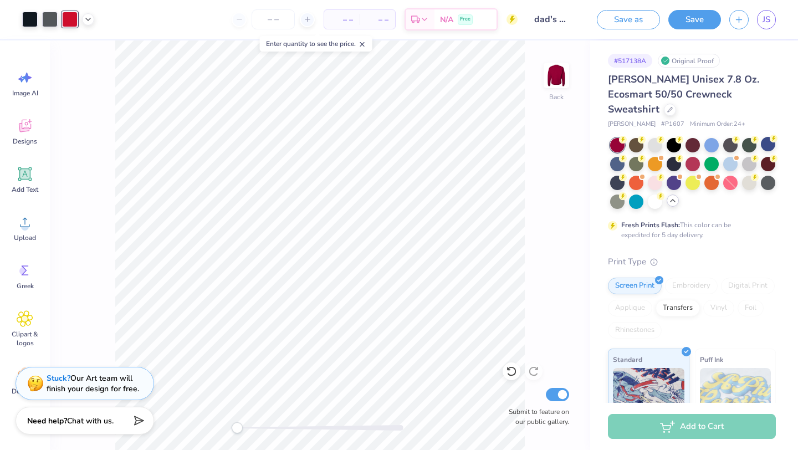
click at [756, 21] on div "JS" at bounding box center [753, 19] width 47 height 19
click at [779, 20] on div "Save as Save JS" at bounding box center [694, 19] width 210 height 39
click at [771, 19] on link "JS" at bounding box center [766, 19] width 19 height 19
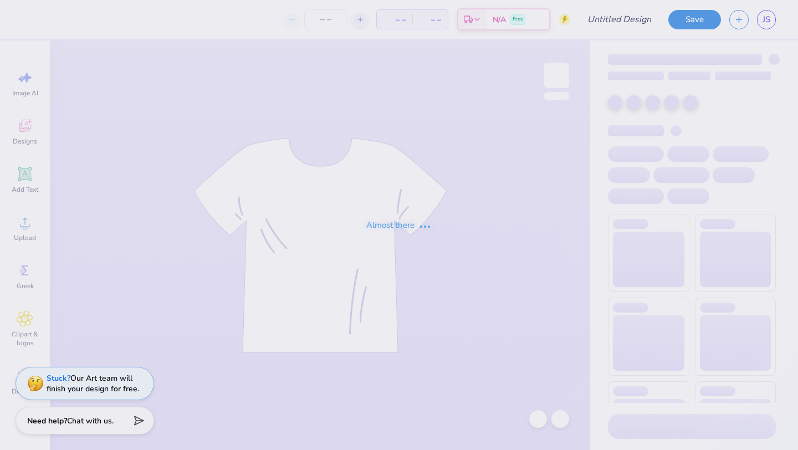
type input "dad's weekend mockup #1"
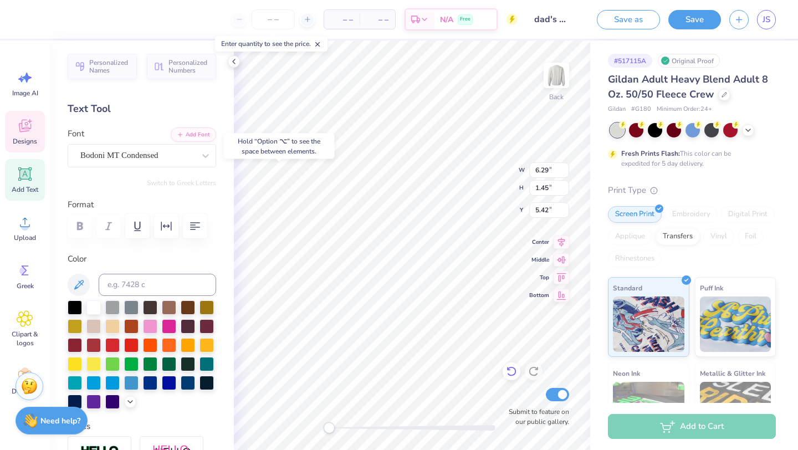
click at [507, 373] on icon at bounding box center [511, 371] width 11 height 11
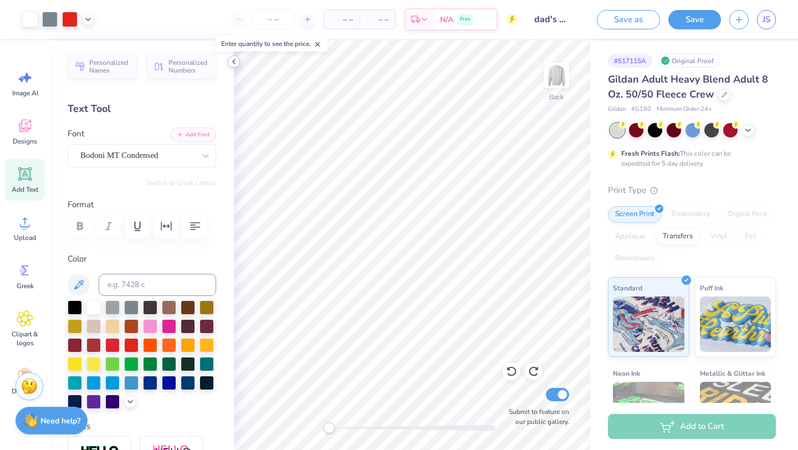
click at [230, 62] on icon at bounding box center [234, 61] width 9 height 9
type textarea "DELTA PHI EPSILON"
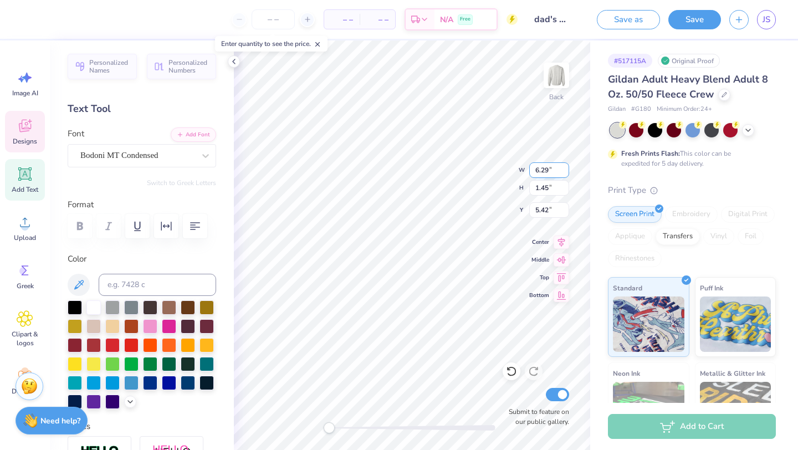
click at [564, 174] on input "6.28" at bounding box center [549, 170] width 40 height 16
click at [564, 174] on input "6.27" at bounding box center [549, 170] width 40 height 16
click at [564, 174] on input "6.26" at bounding box center [549, 170] width 40 height 16
click at [564, 174] on input "6.25" at bounding box center [549, 170] width 40 height 16
type input "6.24"
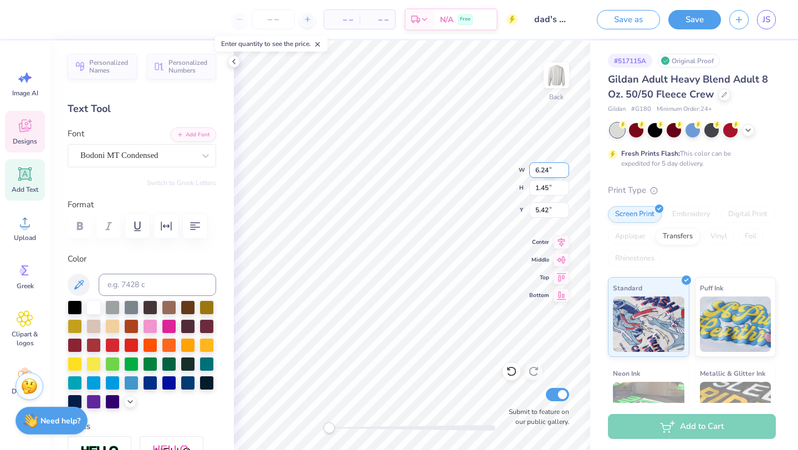
click at [564, 174] on input "6.24" at bounding box center [549, 170] width 40 height 16
click at [521, 172] on div "Back W 6.24 6.24 " H 1.45 1.45 " Y 5.42 5.42 " Center Middle Top Bottom Submit …" at bounding box center [412, 245] width 357 height 410
click at [507, 377] on div at bounding box center [512, 372] width 18 height 18
click at [508, 376] on icon at bounding box center [511, 371] width 11 height 11
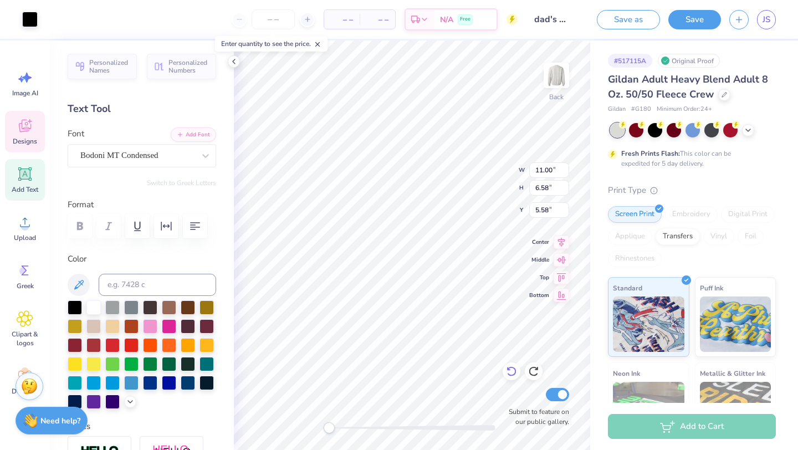
click at [508, 376] on icon at bounding box center [511, 371] width 11 height 11
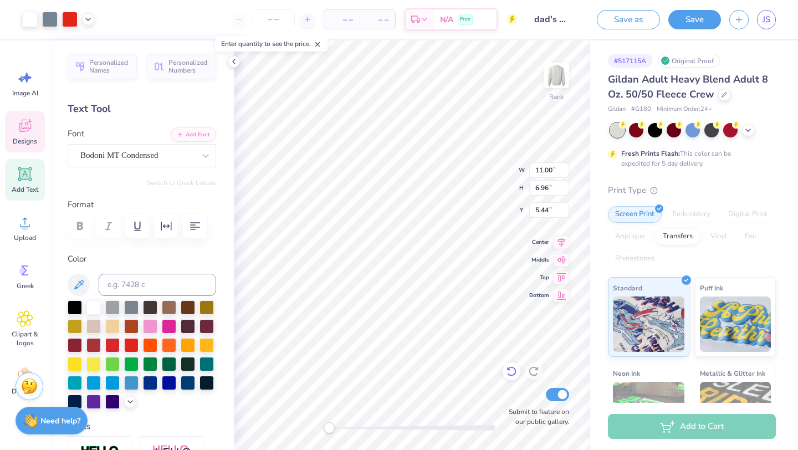
type input "5.44"
type textarea "DPHIE"
type textarea "DELTA PHI EPSILON"
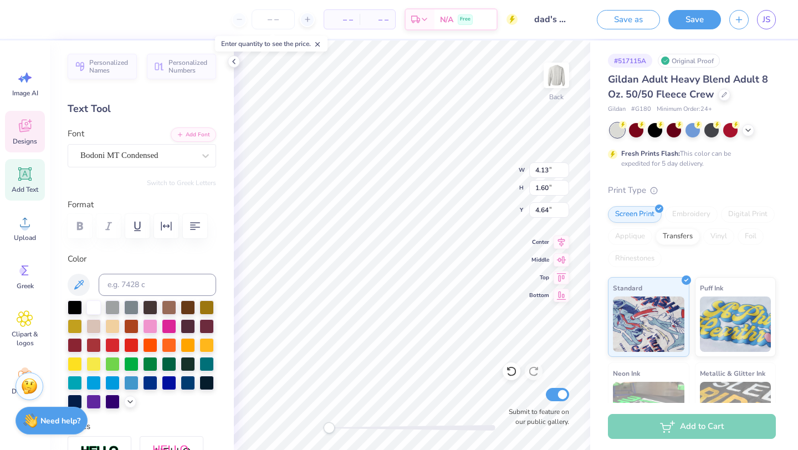
scroll to position [0, 4]
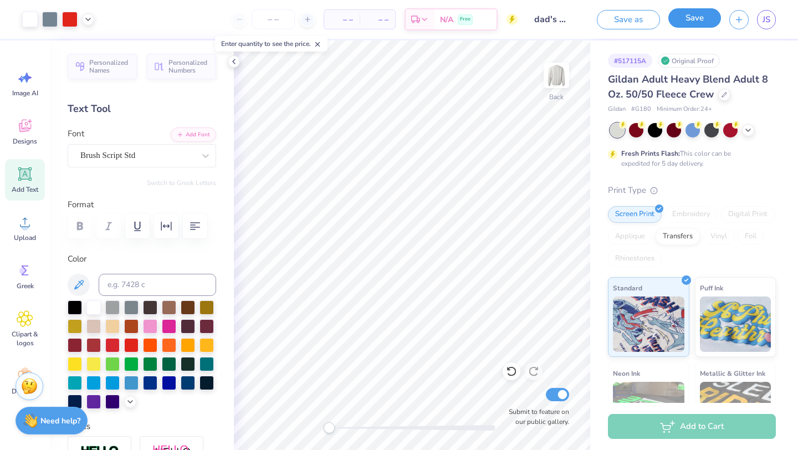
click at [704, 20] on button "Save" at bounding box center [695, 17] width 53 height 19
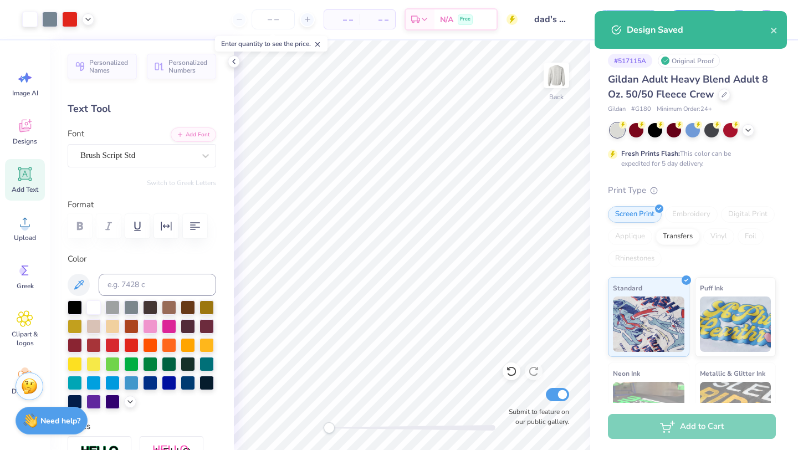
click at [778, 32] on div "Design Saved" at bounding box center [691, 30] width 192 height 38
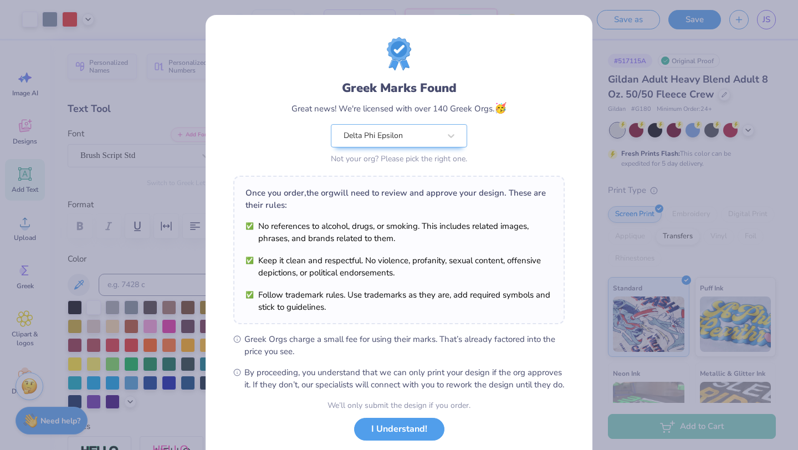
click at [772, 27] on div "Design Saved" at bounding box center [691, 34] width 197 height 50
click at [388, 436] on button "I Understand!" at bounding box center [399, 429] width 90 height 23
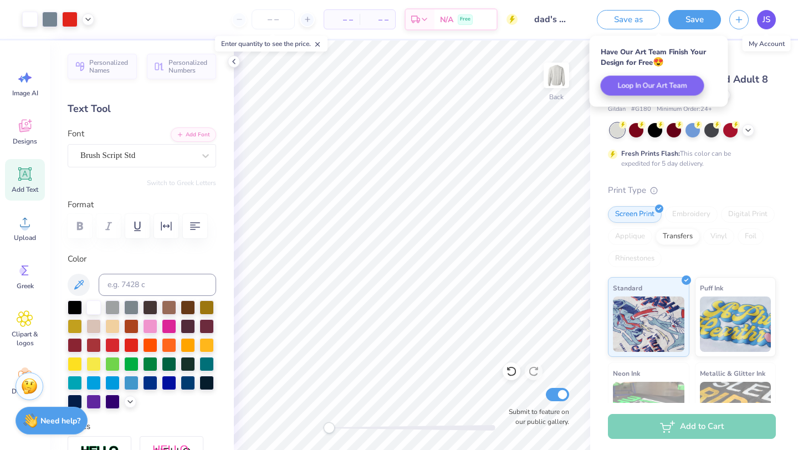
click at [765, 26] on link "JS" at bounding box center [766, 19] width 19 height 19
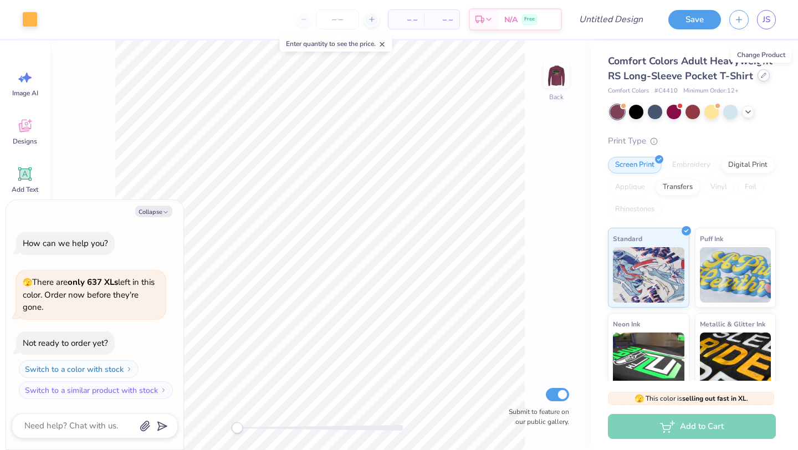
click at [761, 76] on icon at bounding box center [764, 76] width 6 height 6
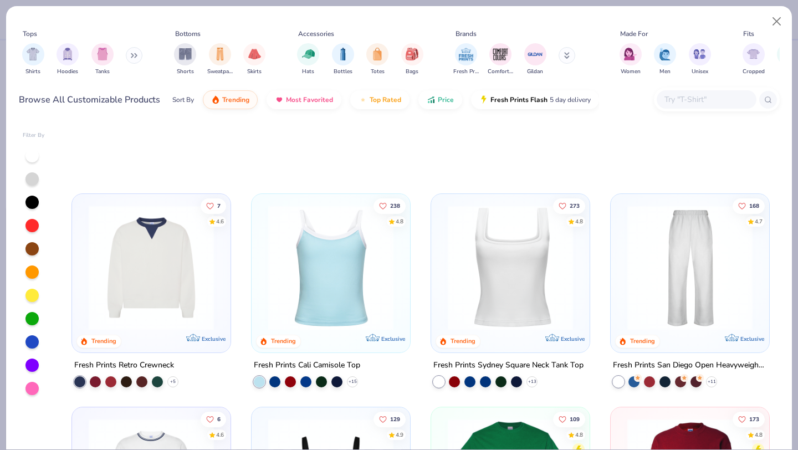
scroll to position [449, 0]
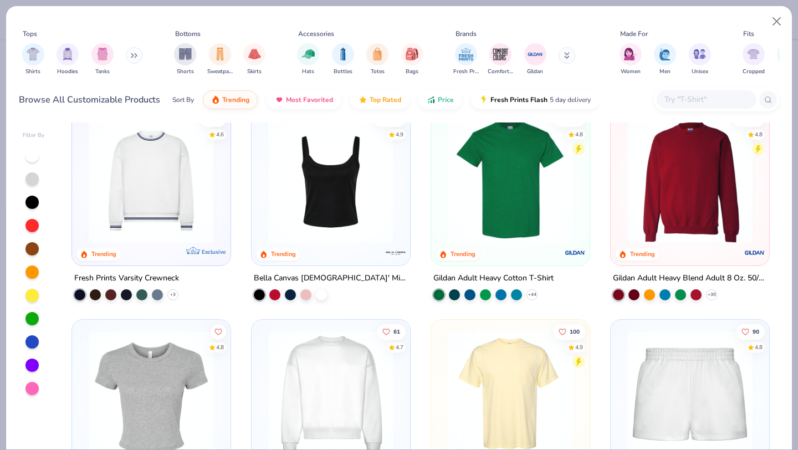
click at [683, 178] on img at bounding box center [690, 180] width 136 height 125
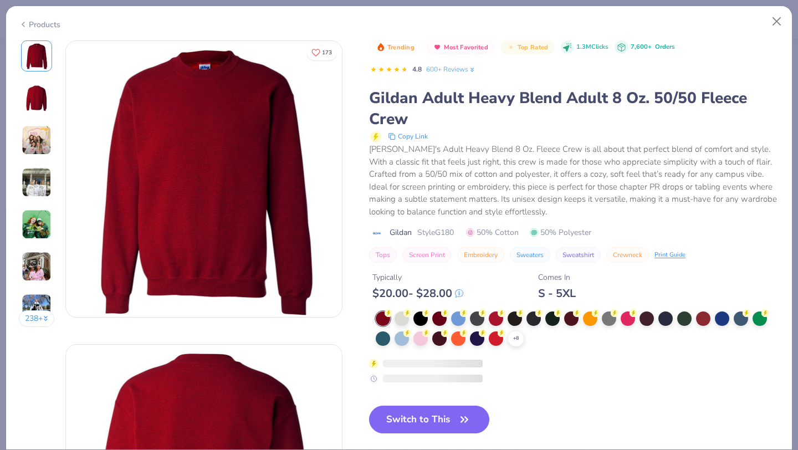
click at [402, 403] on div "Trending Most Favorited Top Rated 1.3M Clicks 7,600+ Orders 4.8 600+ Reviews Gi…" at bounding box center [574, 245] width 410 height 411
click at [404, 414] on button "Switch to This" at bounding box center [429, 420] width 120 height 28
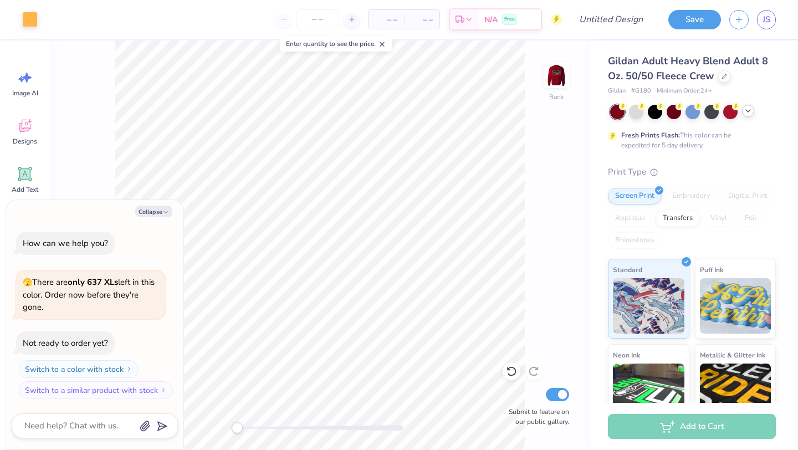
click at [752, 111] on icon at bounding box center [748, 110] width 9 height 9
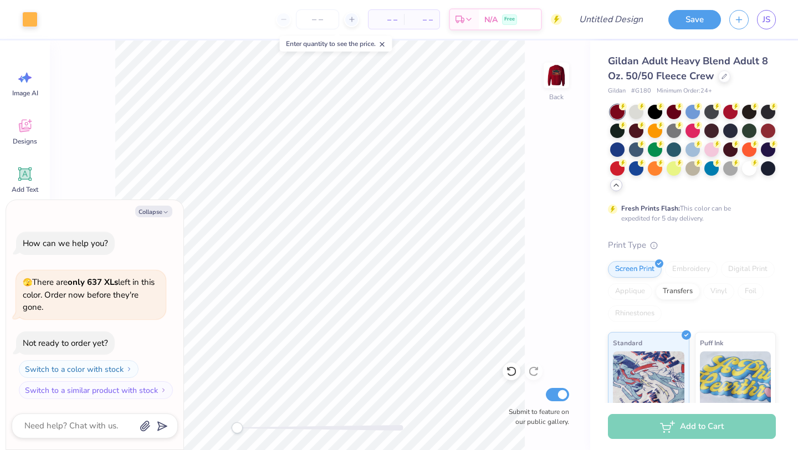
drag, startPoint x: 561, startPoint y: 75, endPoint x: 544, endPoint y: 183, distance: 108.8
click at [561, 75] on img at bounding box center [557, 75] width 22 height 22
click at [557, 76] on img at bounding box center [556, 75] width 44 height 44
click at [635, 112] on div at bounding box center [636, 111] width 14 height 14
click at [141, 213] on button "Collapse" at bounding box center [153, 212] width 37 height 12
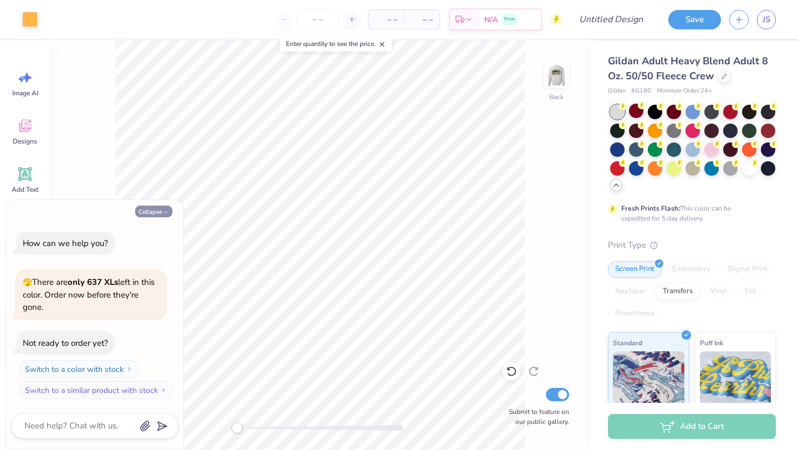
type textarea "x"
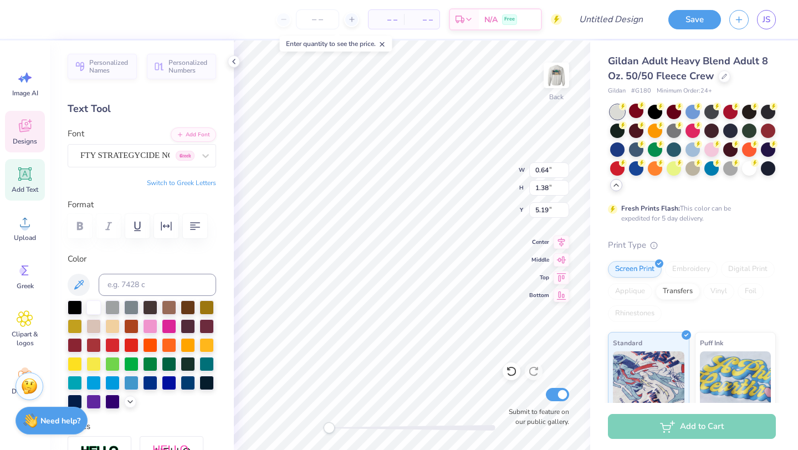
type textarea "DPHIE"
type input "1.71"
type input "1.37"
click at [88, 342] on div at bounding box center [93, 344] width 14 height 14
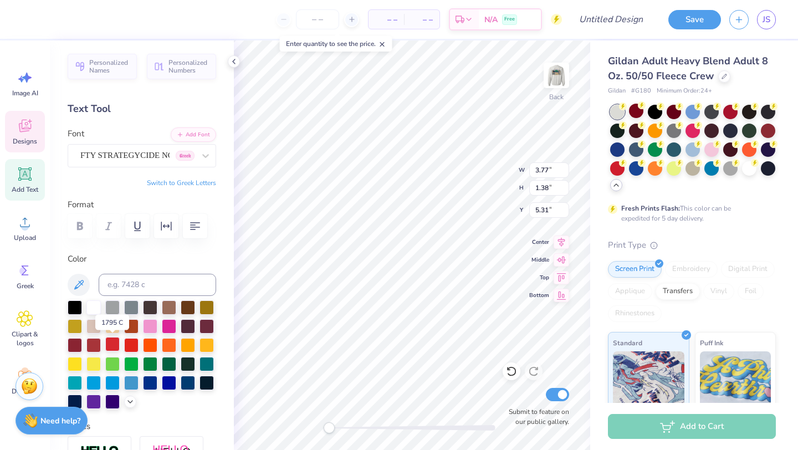
click at [111, 345] on div at bounding box center [112, 344] width 14 height 14
type textarea "Dad's Weekend 2025"
click at [114, 341] on div at bounding box center [112, 344] width 14 height 14
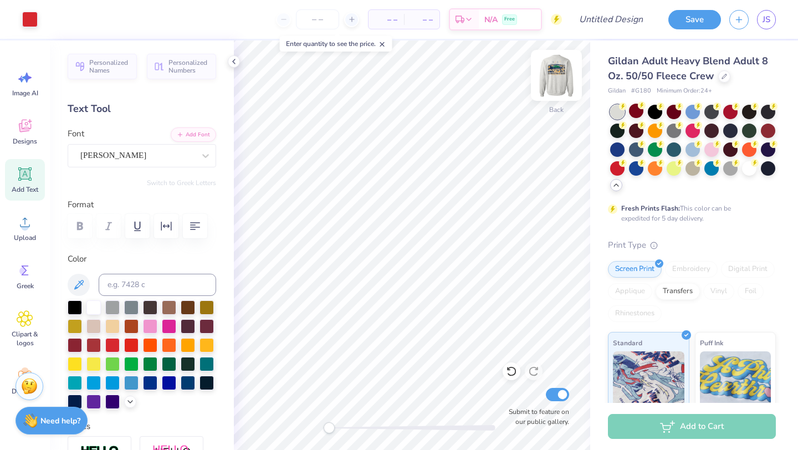
click at [557, 82] on img at bounding box center [556, 75] width 44 height 44
click at [55, 21] on div at bounding box center [50, 19] width 16 height 16
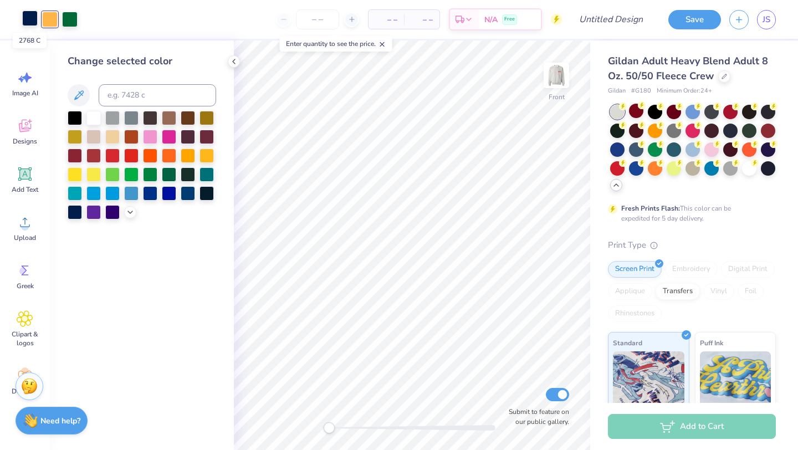
click at [32, 22] on div at bounding box center [30, 19] width 16 height 16
click at [110, 155] on div at bounding box center [112, 154] width 14 height 14
click at [96, 156] on div at bounding box center [93, 154] width 14 height 14
click at [50, 22] on div at bounding box center [50, 19] width 16 height 16
click at [92, 116] on div at bounding box center [93, 117] width 14 height 14
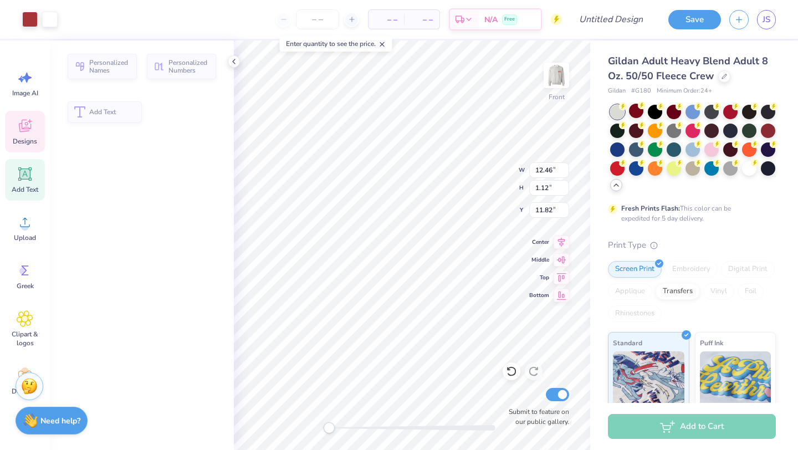
type input "12.46"
type input "1.12"
type input "11.82"
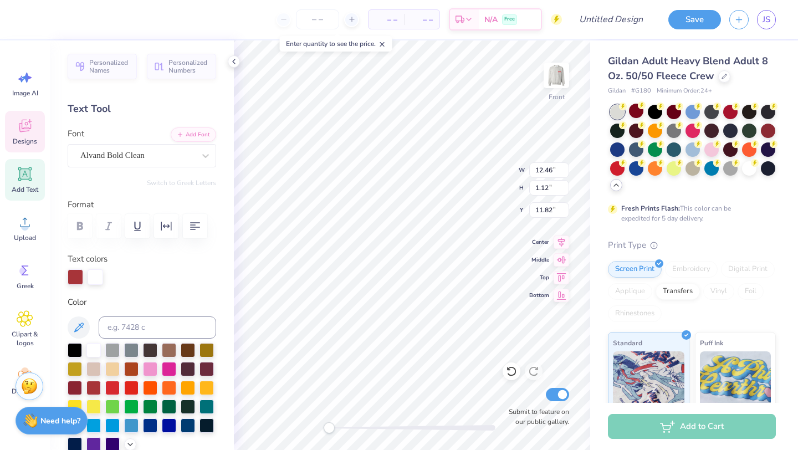
scroll to position [0, 2]
type textarea "Delta Phi EPSILON"
type input "10.45"
type input "11.77"
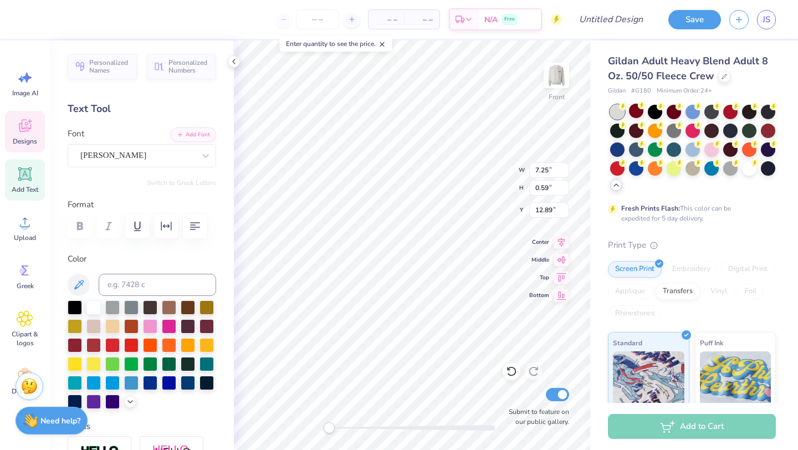
scroll to position [0, 1]
type textarea "Dad's Weekend 2025"
type input "6.33"
type input "1.64"
type input "6.48"
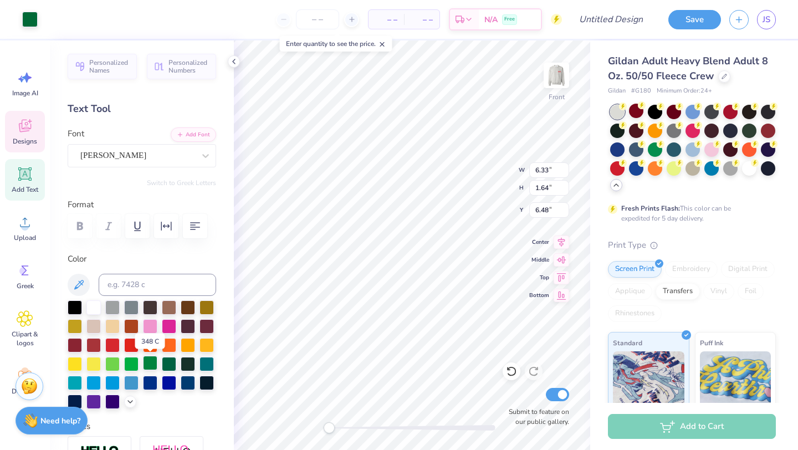
click at [149, 363] on div at bounding box center [150, 363] width 14 height 14
click at [511, 371] on icon at bounding box center [511, 371] width 11 height 11
type input "1.02"
type input "1.07"
type input "7.76"
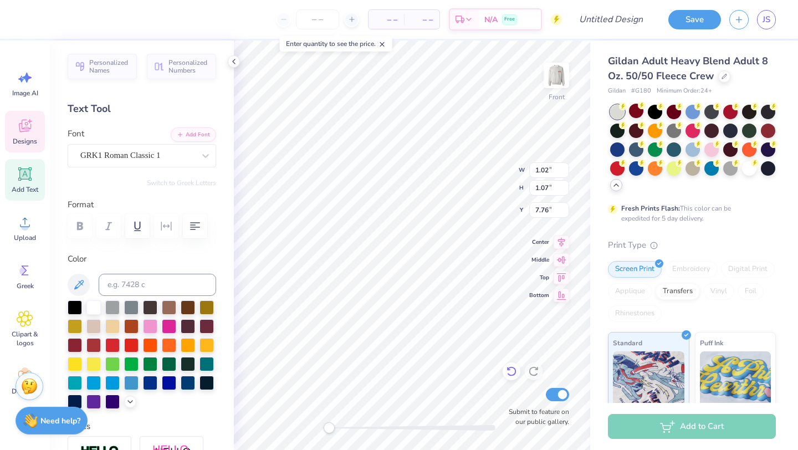
click at [515, 370] on icon at bounding box center [511, 371] width 11 height 11
click at [511, 370] on icon at bounding box center [511, 371] width 11 height 11
click at [515, 373] on icon at bounding box center [511, 372] width 9 height 10
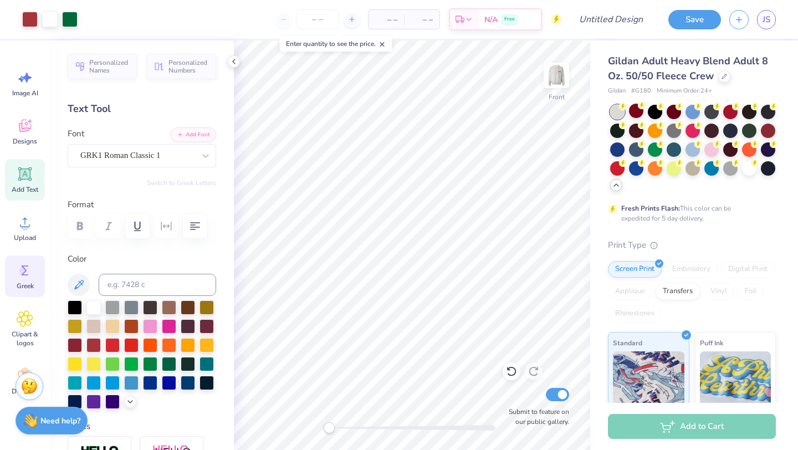
click at [25, 267] on icon at bounding box center [25, 270] width 17 height 17
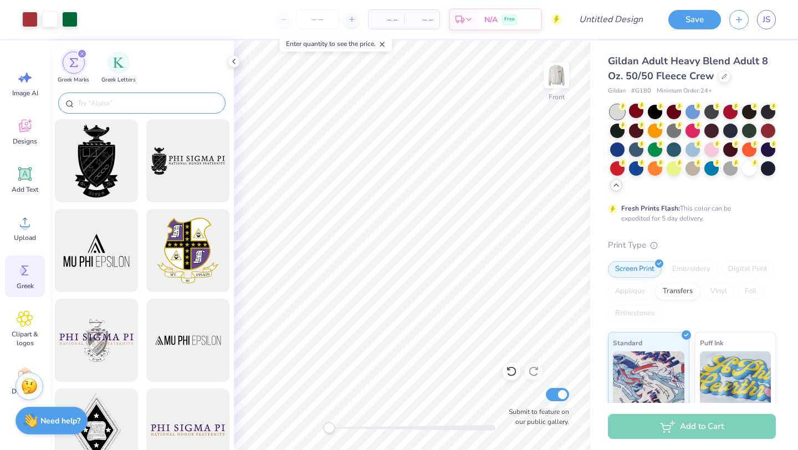
click at [124, 100] on input "text" at bounding box center [148, 103] width 142 height 11
click at [117, 68] on div "filter for Greek Letters" at bounding box center [119, 61] width 22 height 22
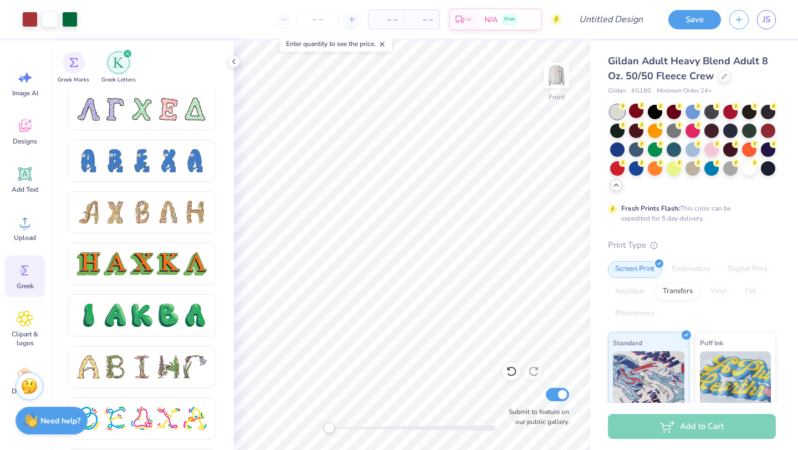
scroll to position [1074, 0]
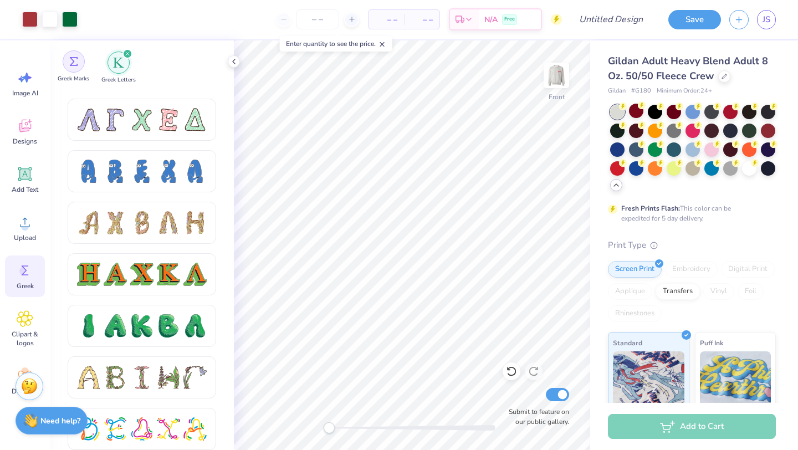
click at [77, 67] on div "filter for Greek Marks" at bounding box center [74, 61] width 22 height 22
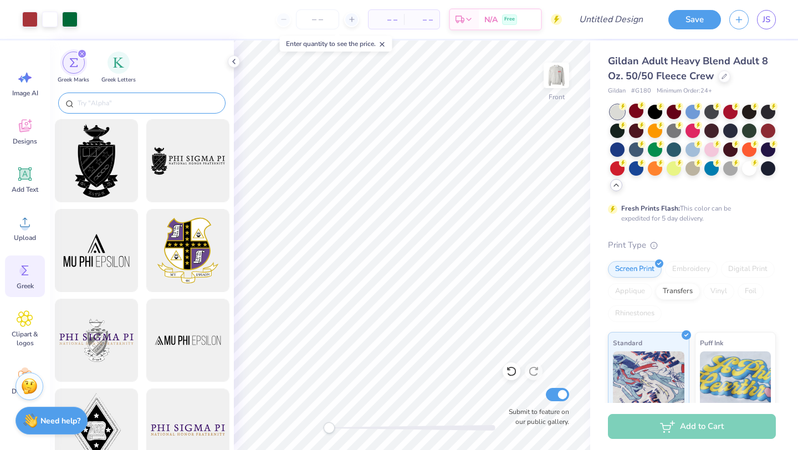
click at [139, 101] on input "text" at bounding box center [148, 103] width 142 height 11
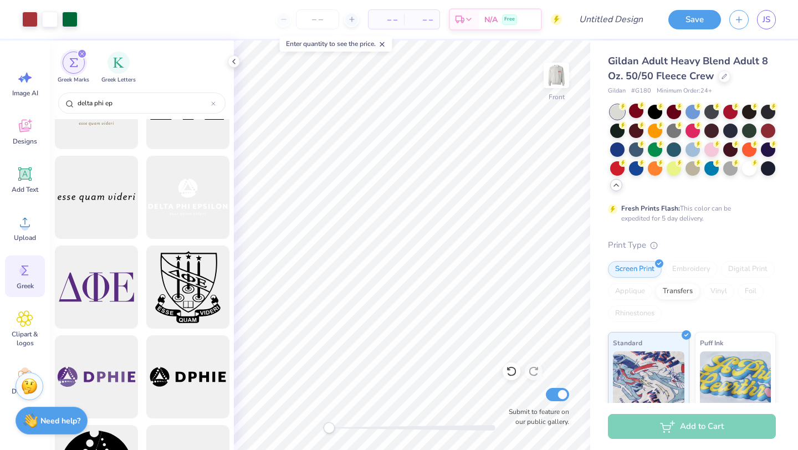
scroll to position [0, 0]
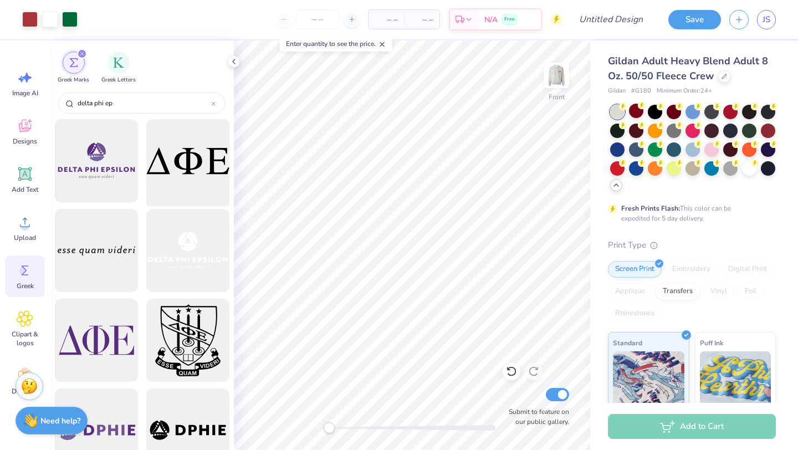
type input "delta phi ep"
click at [180, 186] on div at bounding box center [187, 160] width 91 height 91
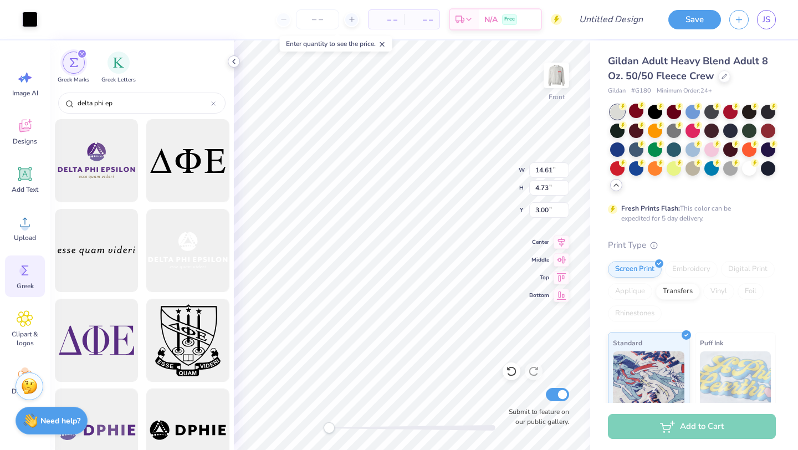
click at [234, 60] on polyline at bounding box center [234, 61] width 2 height 4
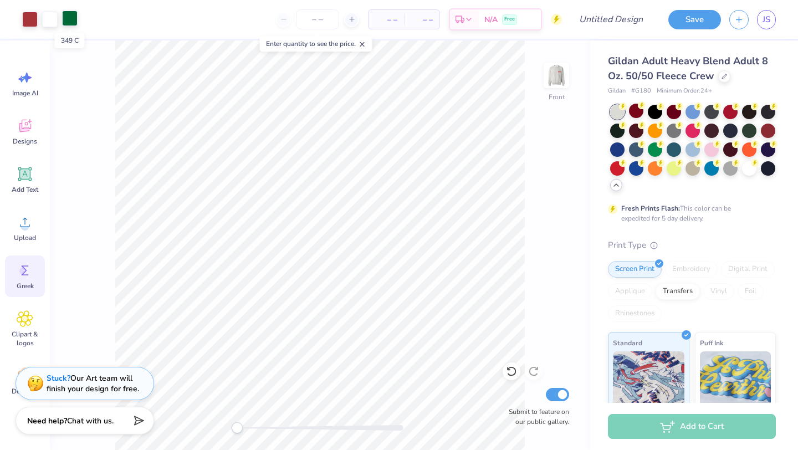
click at [67, 17] on div at bounding box center [70, 19] width 16 height 16
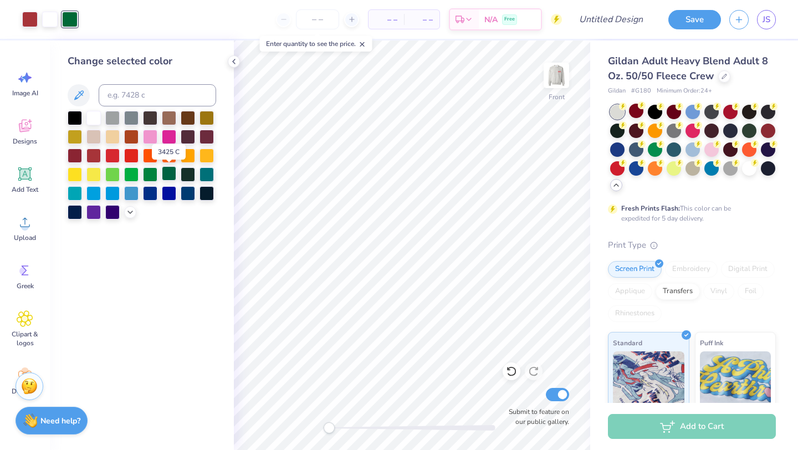
click at [167, 177] on div at bounding box center [169, 173] width 14 height 14
click at [148, 173] on div at bounding box center [150, 173] width 14 height 14
click at [133, 174] on div at bounding box center [131, 173] width 14 height 14
click at [149, 175] on div at bounding box center [150, 173] width 14 height 14
click at [169, 175] on div at bounding box center [169, 173] width 14 height 14
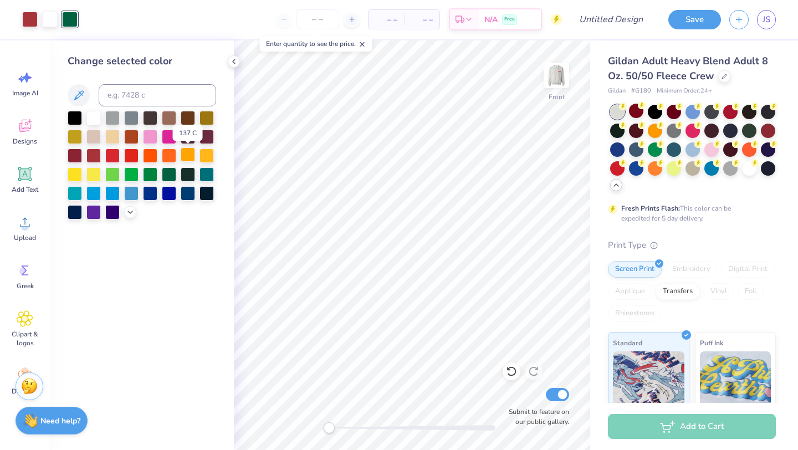
click at [185, 154] on div at bounding box center [188, 154] width 14 height 14
click at [236, 60] on icon at bounding box center [234, 61] width 9 height 9
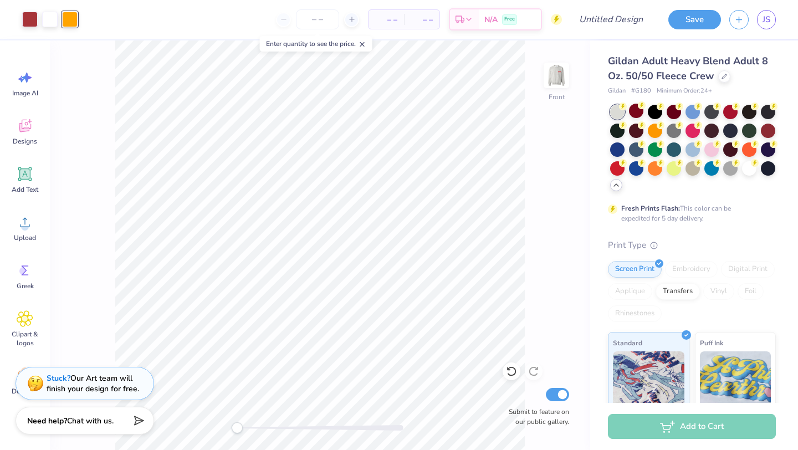
click at [72, 29] on div "Art colors" at bounding box center [39, 19] width 78 height 39
click at [72, 23] on div at bounding box center [70, 20] width 16 height 16
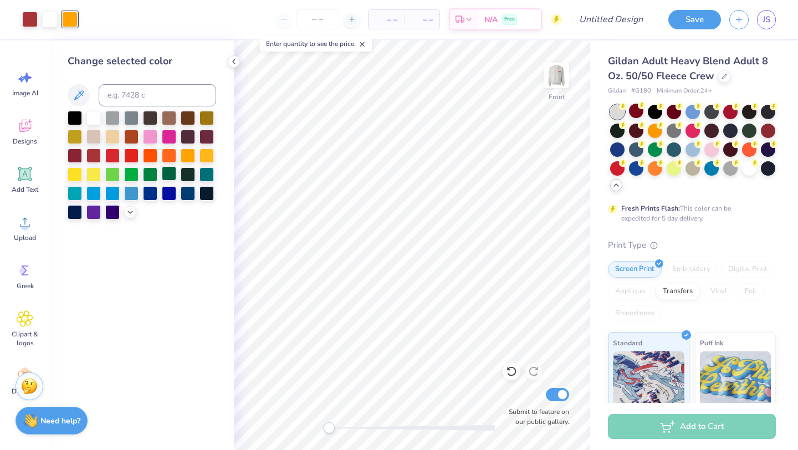
click at [175, 175] on div at bounding box center [169, 173] width 14 height 14
click at [232, 55] on div at bounding box center [234, 61] width 12 height 12
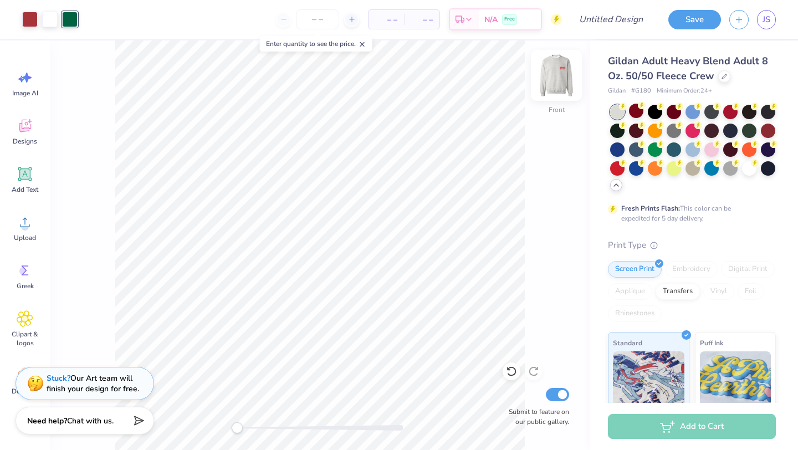
click at [546, 71] on img at bounding box center [556, 75] width 44 height 44
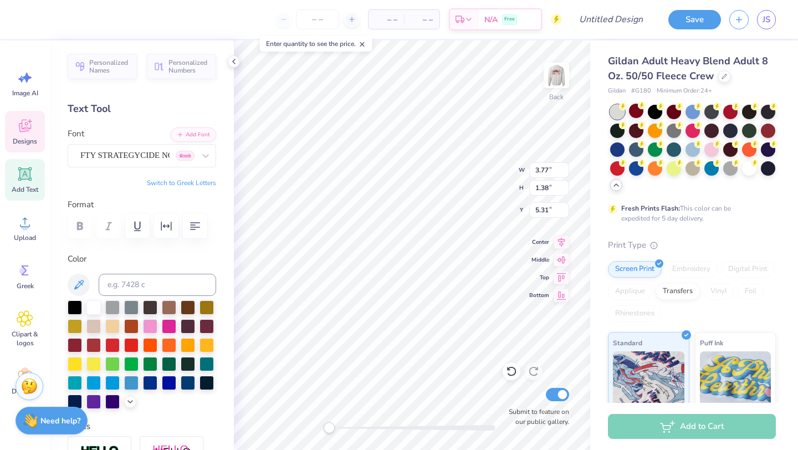
type input "3.18"
type input "0.29"
type input "6.92"
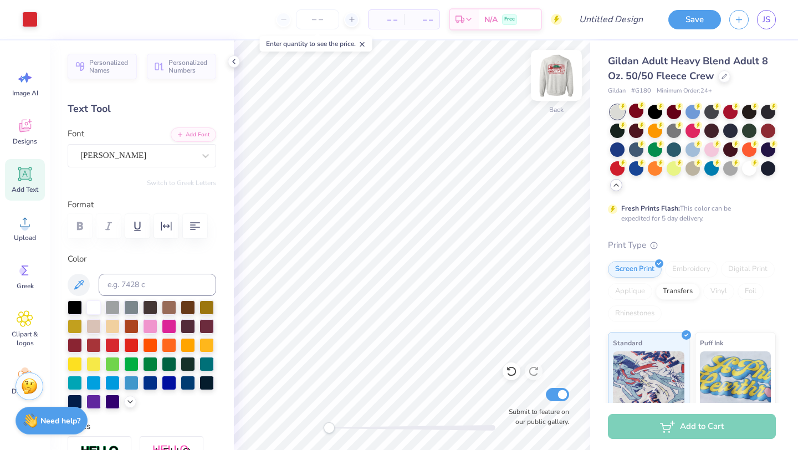
click at [565, 70] on img at bounding box center [556, 75] width 44 height 44
click at [569, 76] on img at bounding box center [556, 75] width 44 height 44
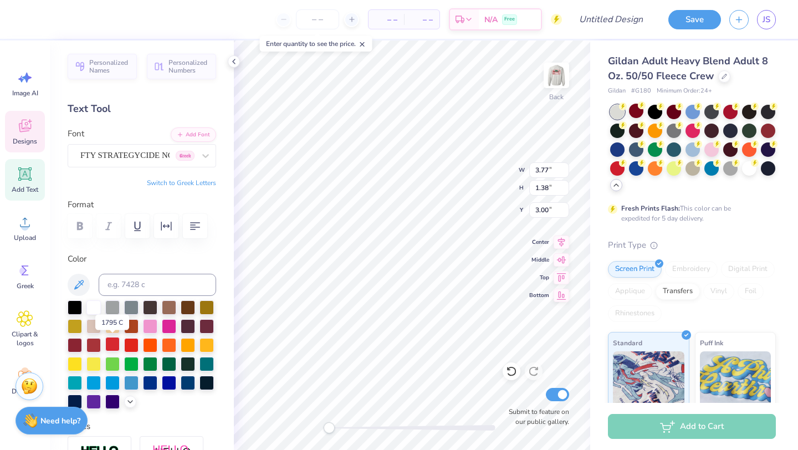
click at [111, 344] on div at bounding box center [112, 344] width 14 height 14
click at [91, 343] on div at bounding box center [93, 344] width 14 height 14
click at [75, 307] on div at bounding box center [75, 306] width 14 height 14
click at [96, 348] on div at bounding box center [93, 344] width 14 height 14
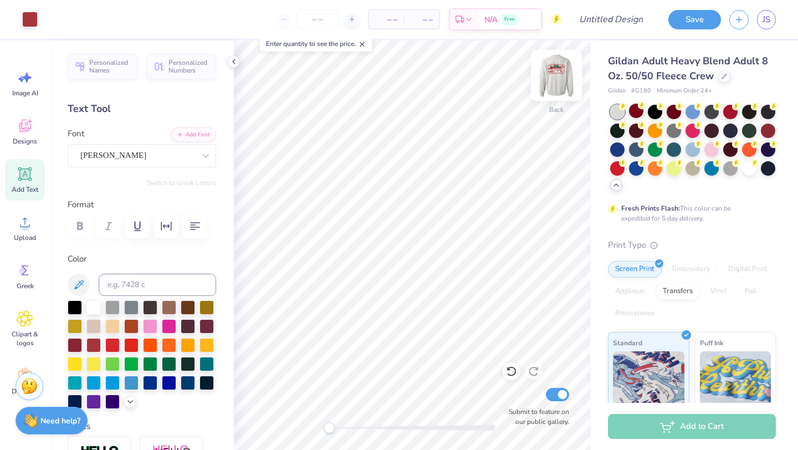
click at [552, 82] on img at bounding box center [556, 75] width 44 height 44
click at [625, 21] on input "Design Title" at bounding box center [625, 19] width 54 height 22
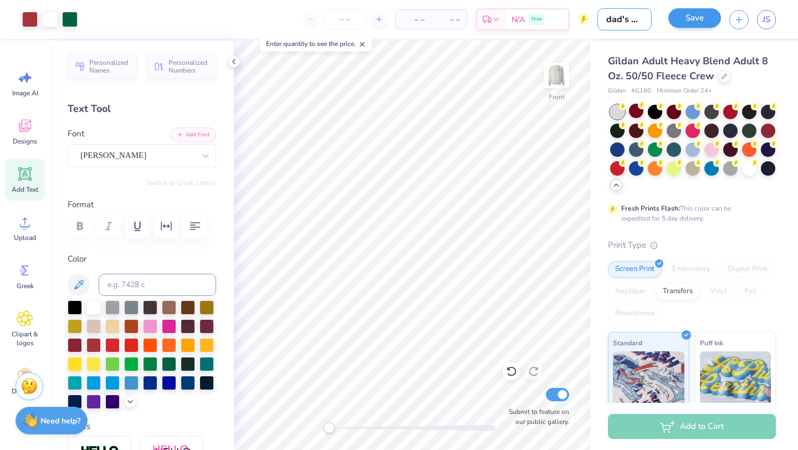
scroll to position [0, 73]
drag, startPoint x: 632, startPoint y: 17, endPoint x: 697, endPoint y: 20, distance: 64.9
click at [697, 20] on div "Art colors – – Per Item – – Total Est. Delivery N/A Free Design Title dad's wee…" at bounding box center [399, 19] width 798 height 39
click at [645, 17] on input "dad's weekend mockup #1" at bounding box center [625, 19] width 54 height 22
type input "dad's weekend mockup #4"
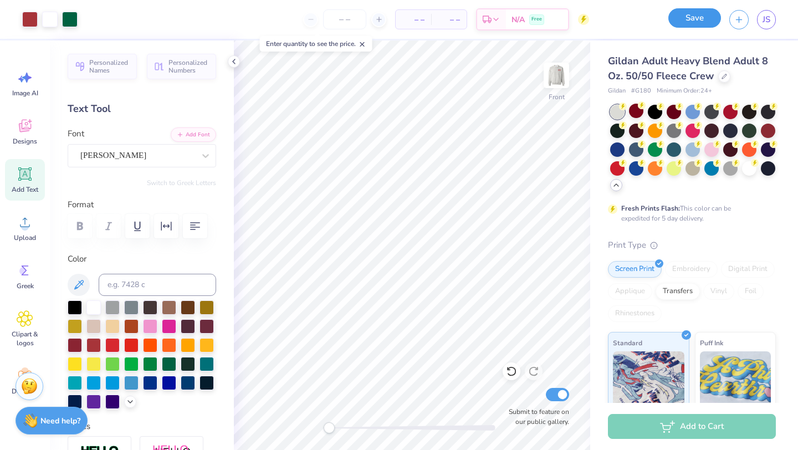
click at [700, 23] on button "Save" at bounding box center [695, 17] width 53 height 19
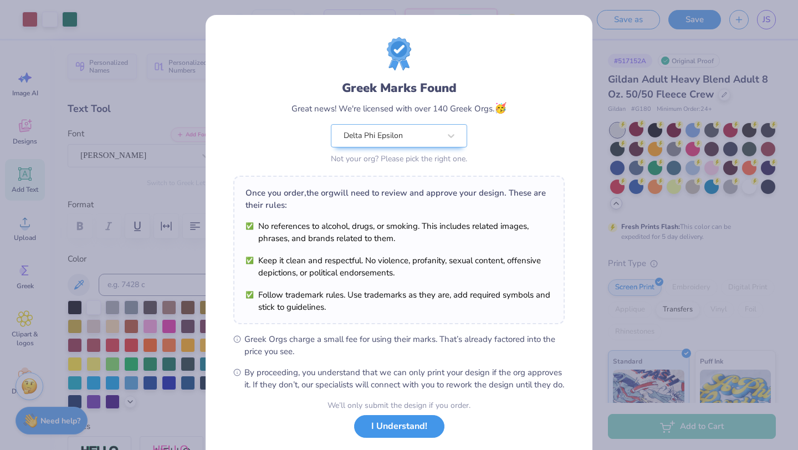
click at [418, 438] on button "I Understand!" at bounding box center [399, 426] width 90 height 23
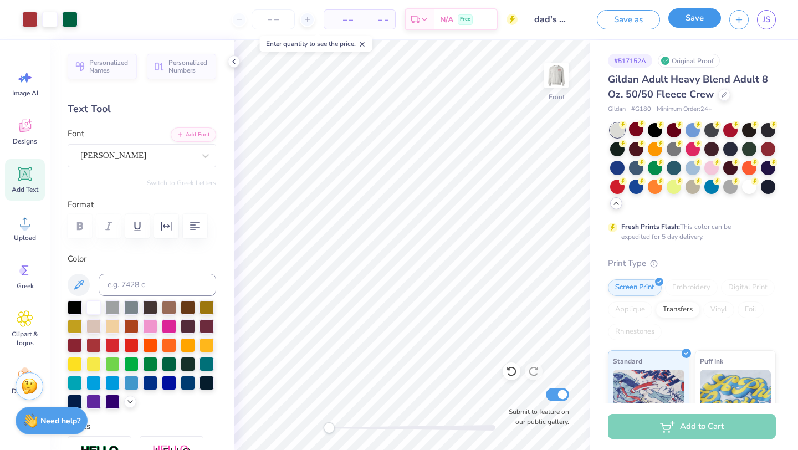
click at [700, 23] on button "Save" at bounding box center [695, 17] width 53 height 19
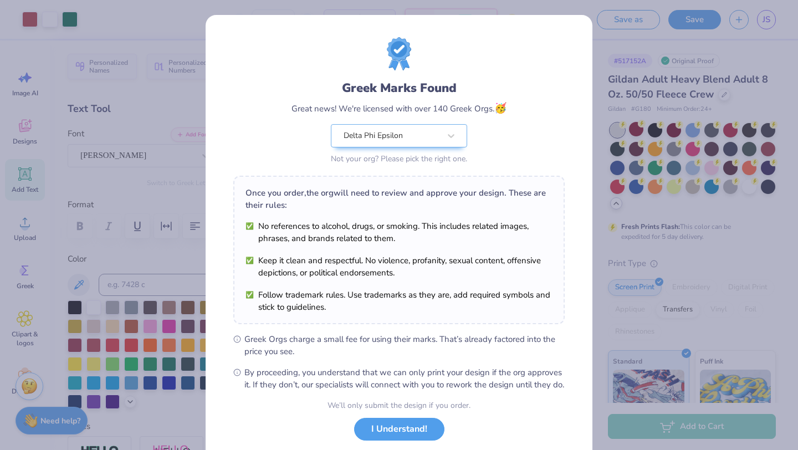
click at [407, 441] on button "I Understand!" at bounding box center [399, 429] width 90 height 23
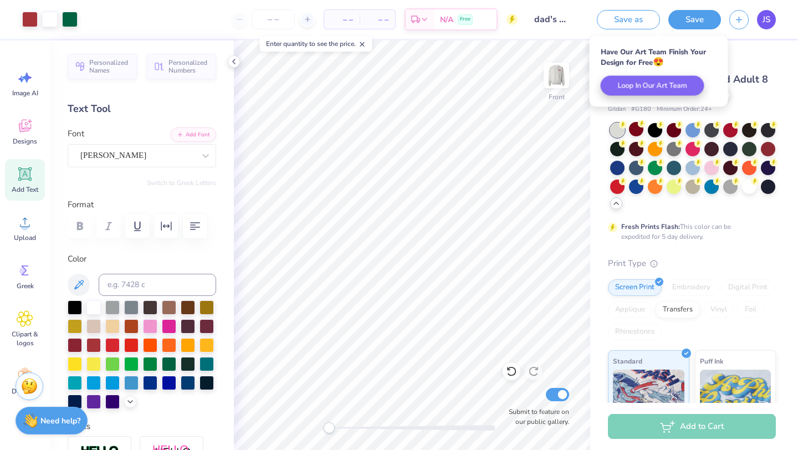
click at [768, 21] on span "JS" at bounding box center [767, 19] width 8 height 13
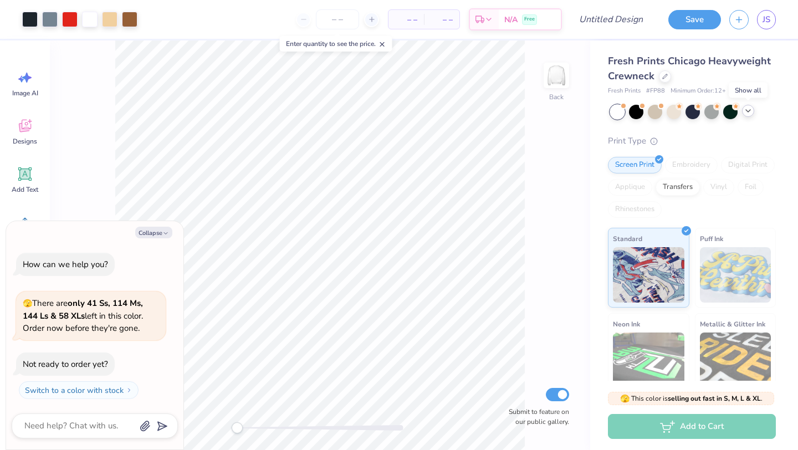
click at [747, 110] on polyline at bounding box center [748, 111] width 4 height 2
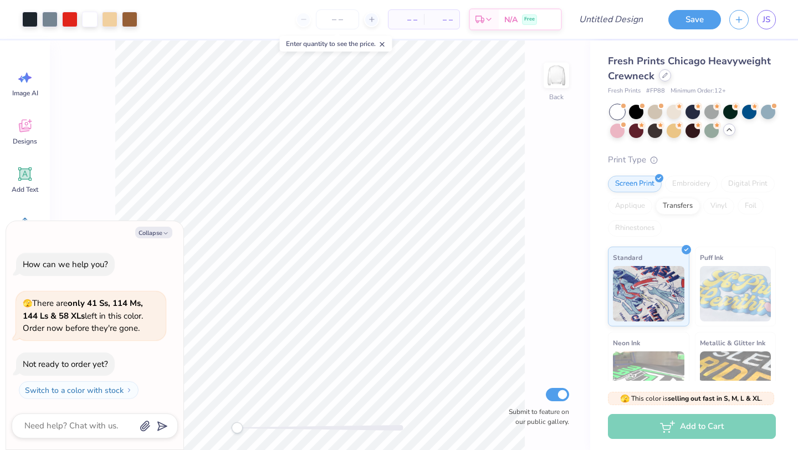
click at [663, 81] on div at bounding box center [665, 75] width 12 height 12
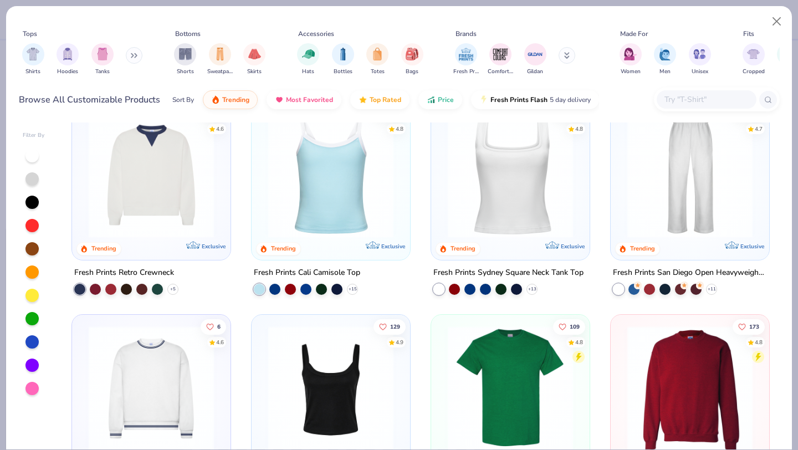
scroll to position [258, 0]
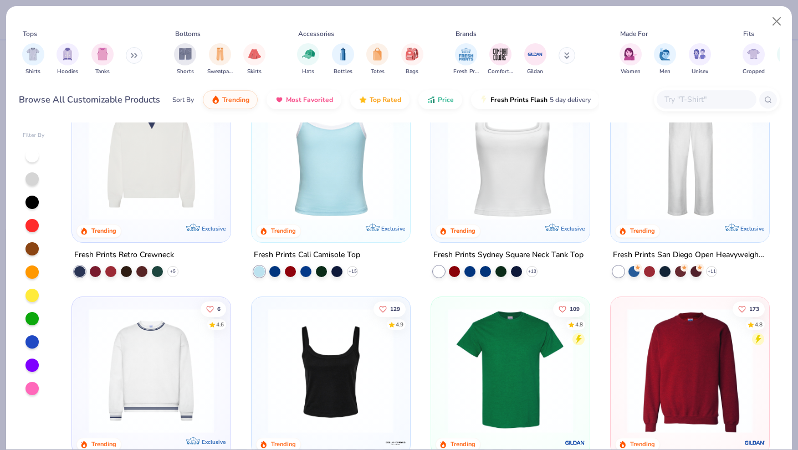
click at [740, 381] on img at bounding box center [690, 370] width 136 height 125
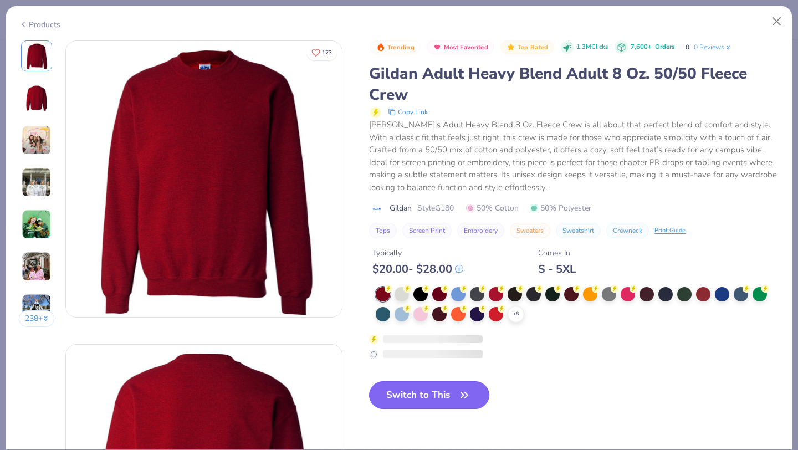
click at [435, 395] on button "Switch to This" at bounding box center [429, 395] width 120 height 28
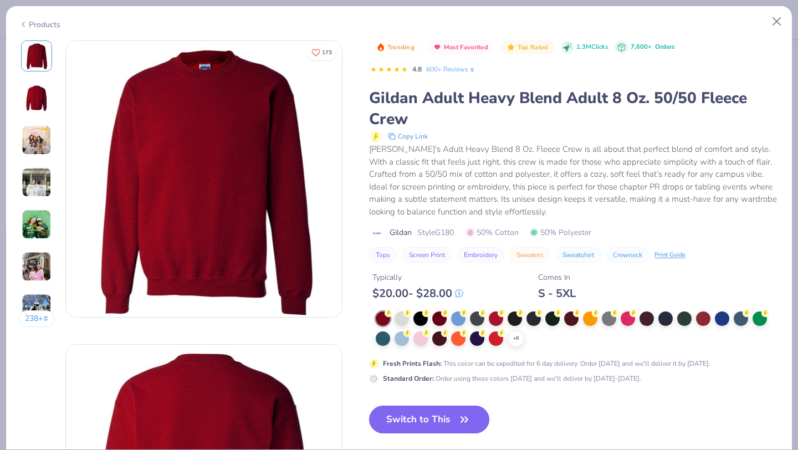
click at [396, 420] on button "Switch to This" at bounding box center [429, 420] width 120 height 28
click at [450, 414] on button "Switch to This" at bounding box center [429, 420] width 120 height 28
click at [452, 417] on button "Switch to This" at bounding box center [429, 420] width 120 height 28
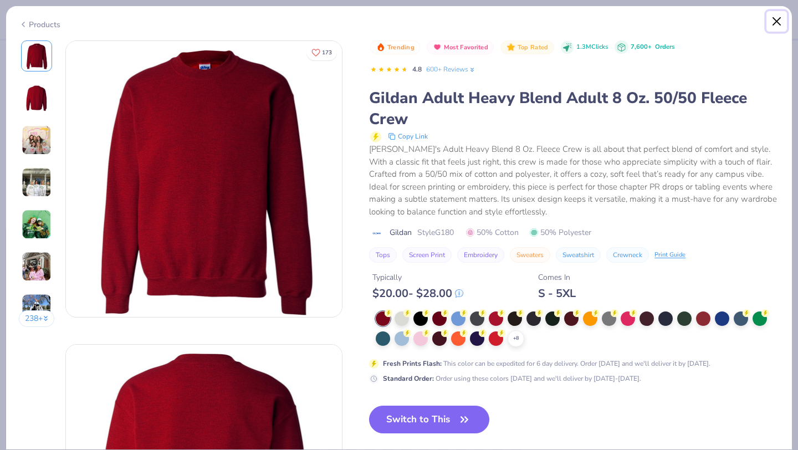
click at [773, 21] on button "Close" at bounding box center [777, 21] width 21 height 21
type textarea "x"
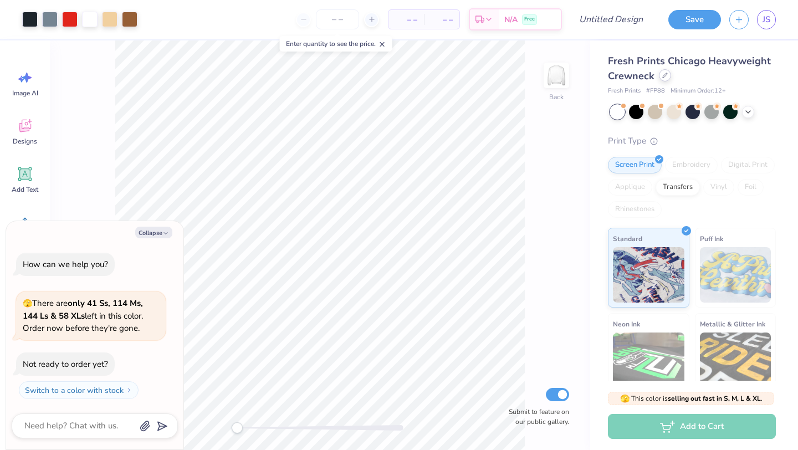
click at [664, 76] on icon at bounding box center [666, 76] width 6 height 6
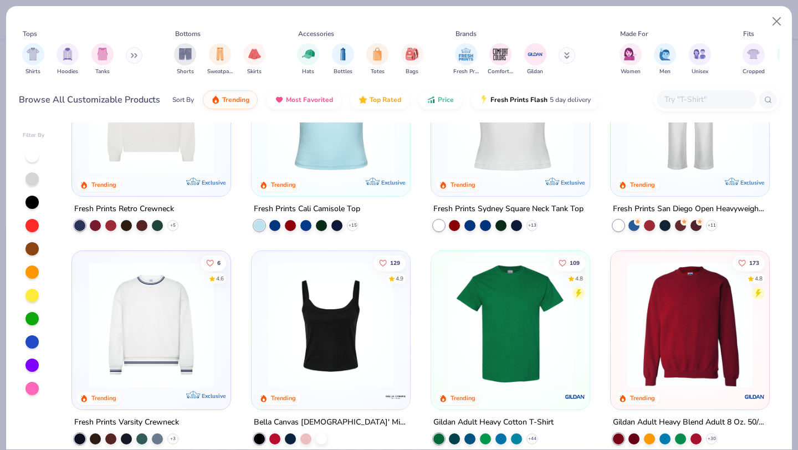
scroll to position [384, 0]
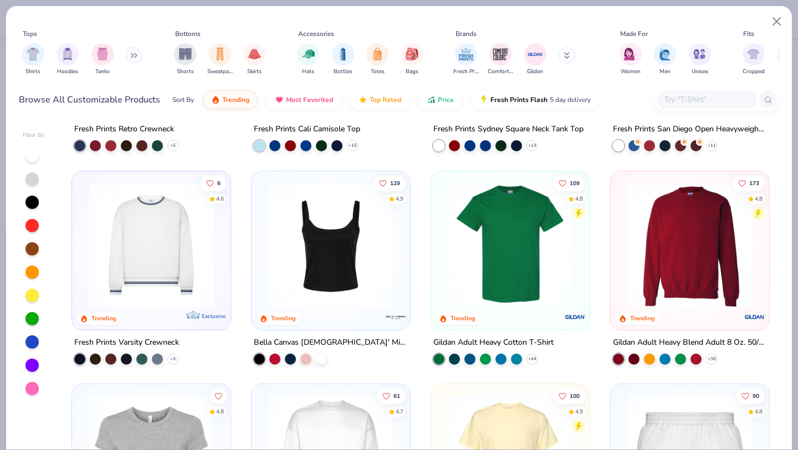
click at [654, 260] on img at bounding box center [690, 244] width 136 height 125
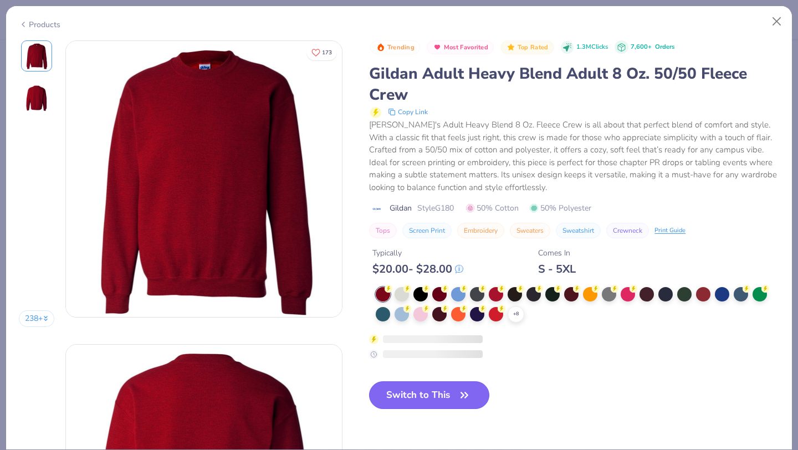
click at [420, 402] on button "Switch to This" at bounding box center [429, 395] width 120 height 28
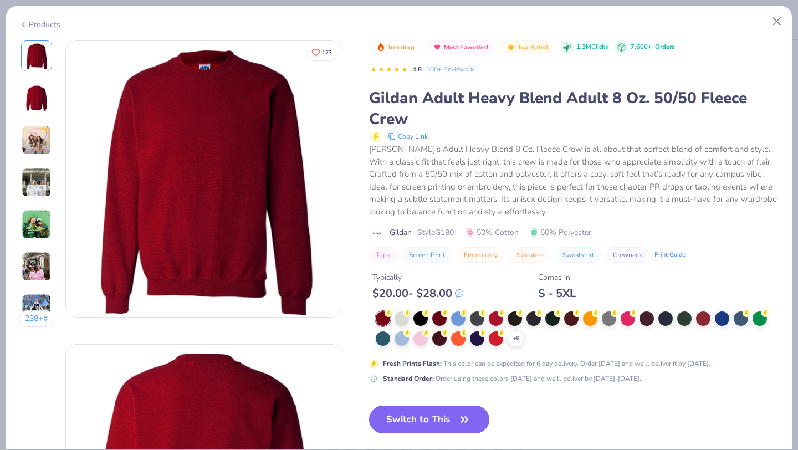
click at [459, 420] on icon "button" at bounding box center [465, 420] width 16 height 16
click at [448, 426] on button "Switch to This" at bounding box center [429, 420] width 120 height 28
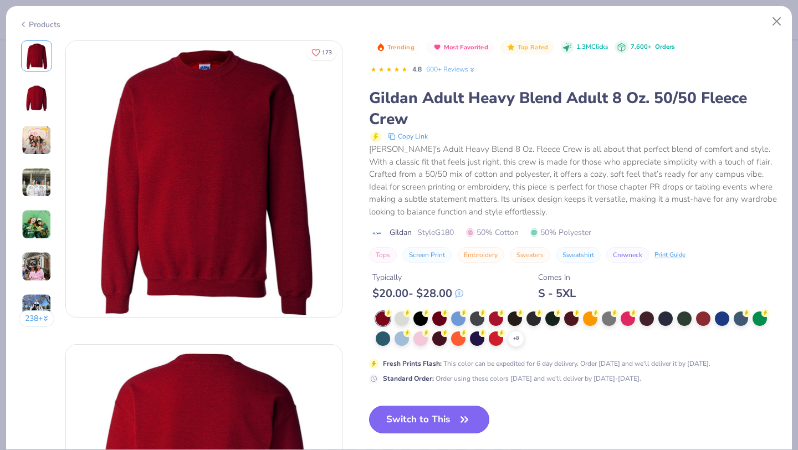
click at [448, 426] on button "Switch to This" at bounding box center [429, 420] width 120 height 28
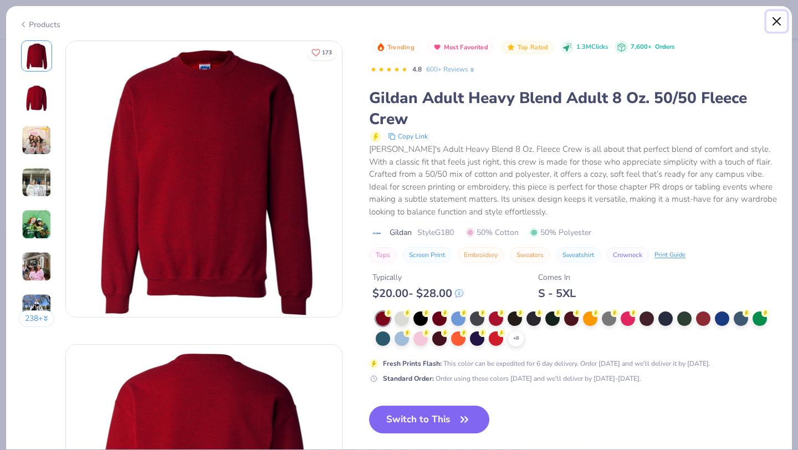
click at [780, 22] on button "Close" at bounding box center [777, 21] width 21 height 21
type textarea "x"
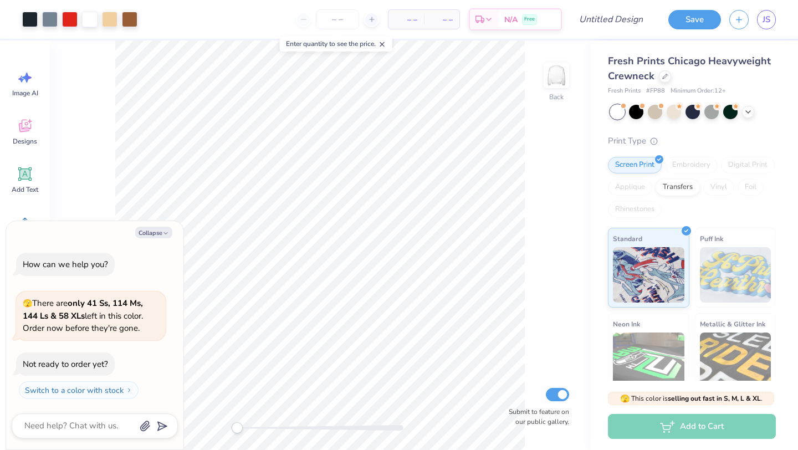
click at [667, 82] on div "Fresh Prints Chicago Heavyweight Crewneck" at bounding box center [692, 69] width 168 height 30
click at [664, 78] on div at bounding box center [665, 75] width 12 height 12
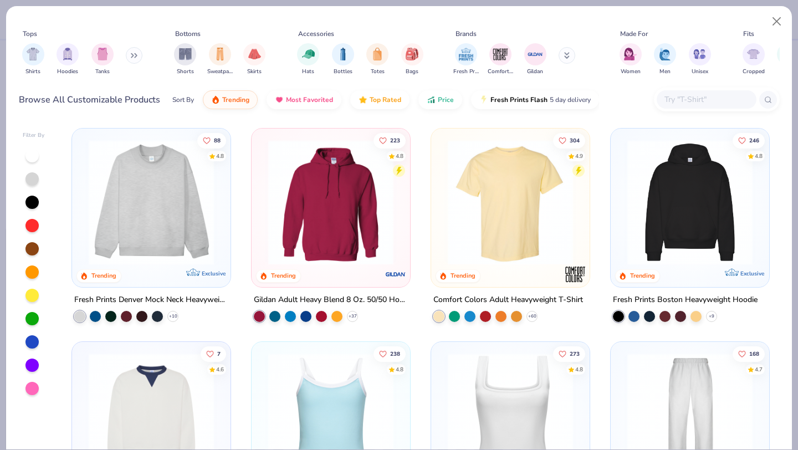
click at [156, 211] on img at bounding box center [151, 202] width 136 height 125
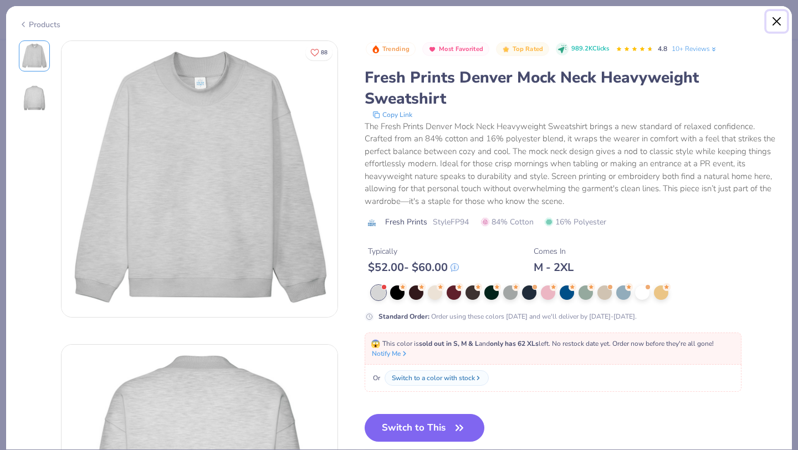
click at [773, 17] on button "Close" at bounding box center [777, 21] width 21 height 21
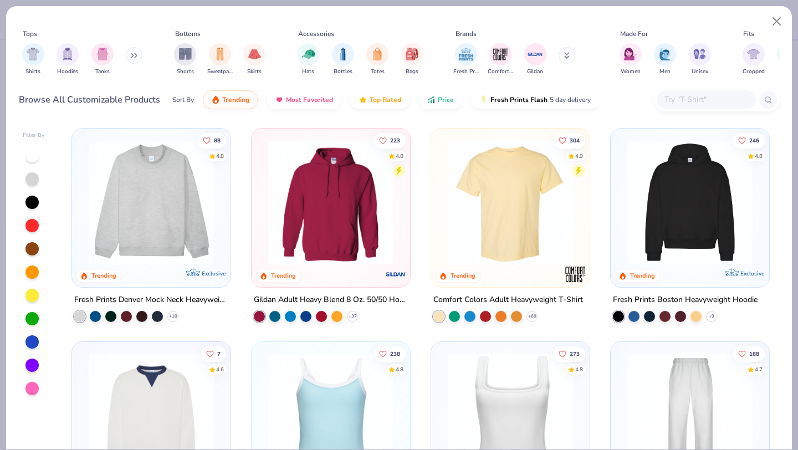
click at [324, 214] on img at bounding box center [331, 202] width 136 height 125
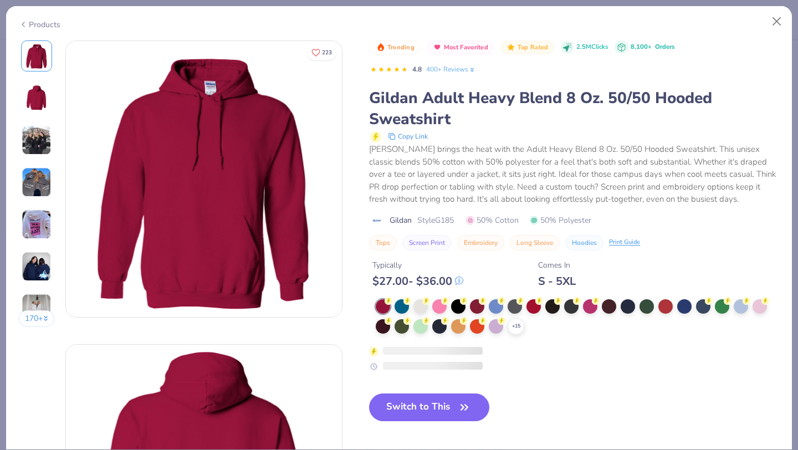
click at [417, 381] on div "Trending Most Favorited Top Rated 2.5M Clicks 8,100+ Orders 4.8 400+ Reviews Gi…" at bounding box center [574, 239] width 410 height 399
click at [423, 399] on button "Switch to This" at bounding box center [429, 408] width 120 height 28
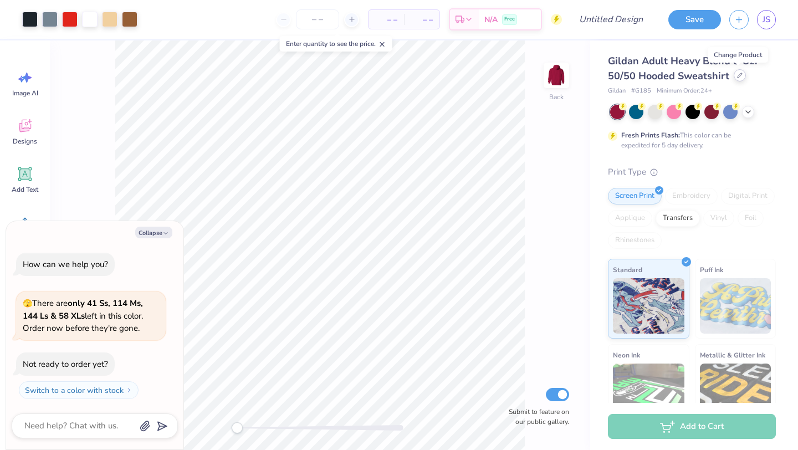
click at [740, 73] on icon at bounding box center [740, 76] width 6 height 6
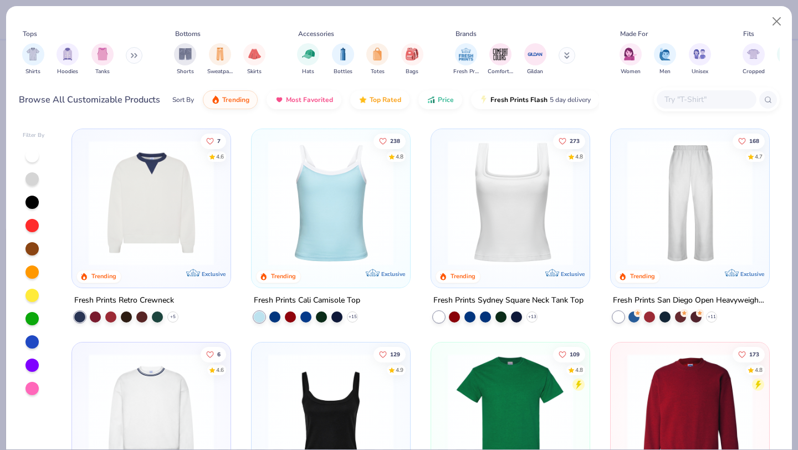
scroll to position [260, 0]
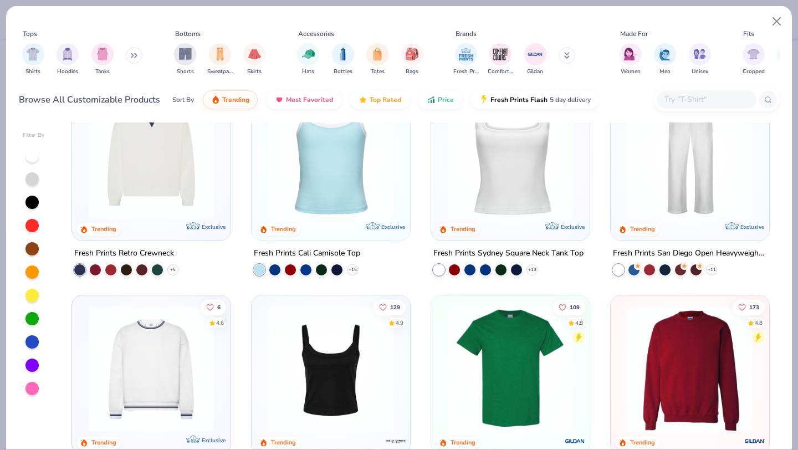
click at [684, 345] on img at bounding box center [690, 368] width 136 height 125
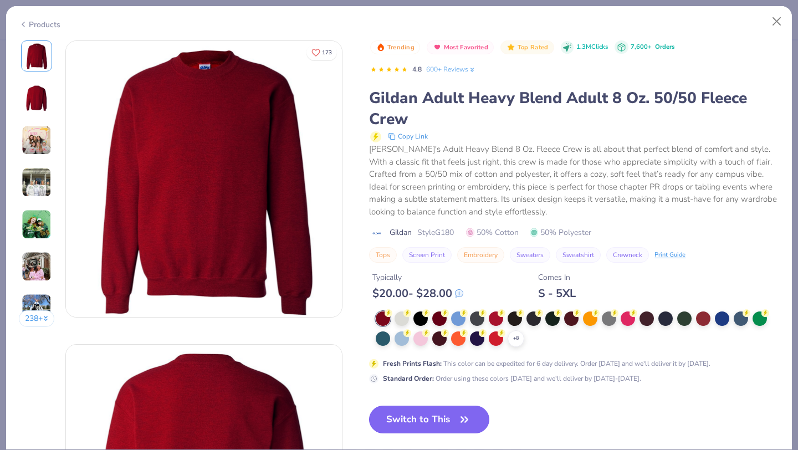
click at [430, 417] on button "Switch to This" at bounding box center [429, 420] width 120 height 28
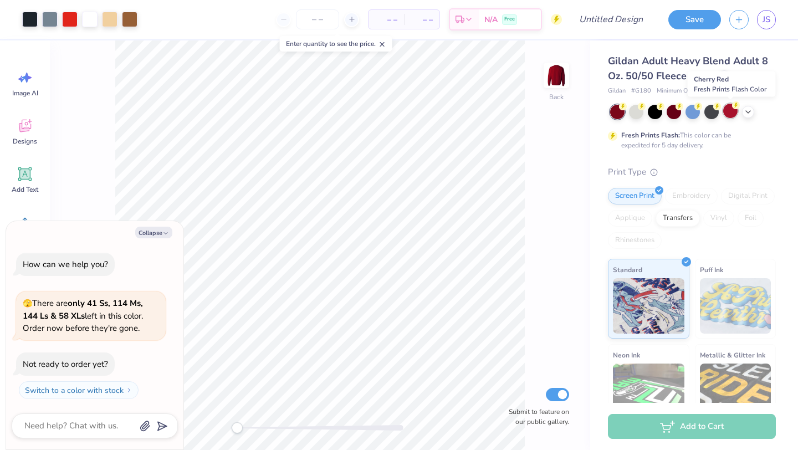
click at [729, 111] on div at bounding box center [731, 111] width 14 height 14
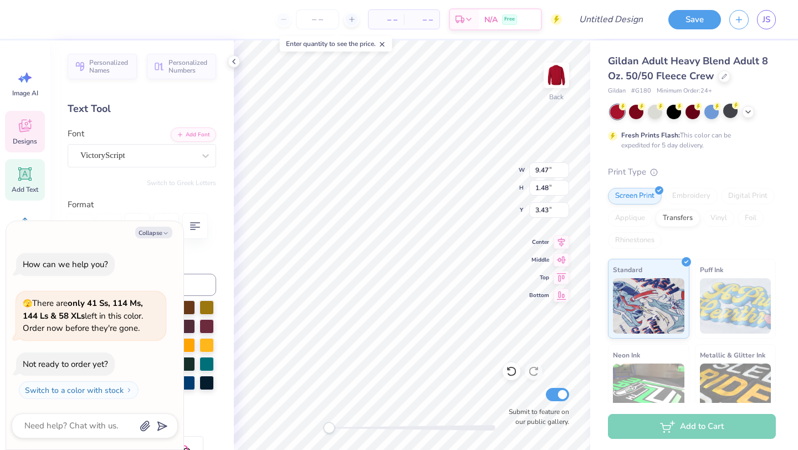
type textarea "x"
type textarea "D"
type textarea "x"
type textarea "Del"
type textarea "x"
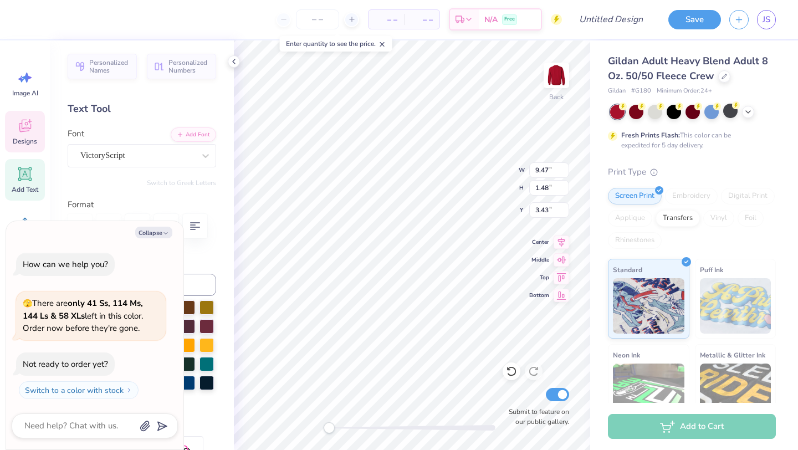
type textarea "Delt"
type textarea "x"
type textarea "Delta"
type textarea "x"
type textarea "Delta P"
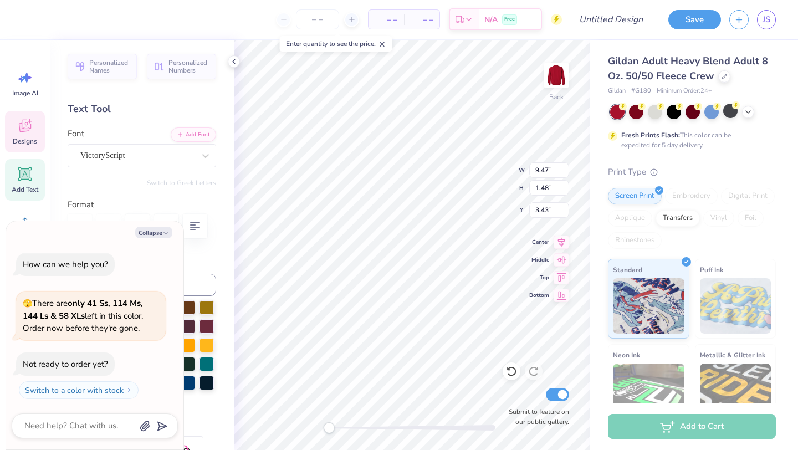
type textarea "x"
type textarea "Delta Phi"
type textarea "x"
type textarea "Delta Phi"
type textarea "x"
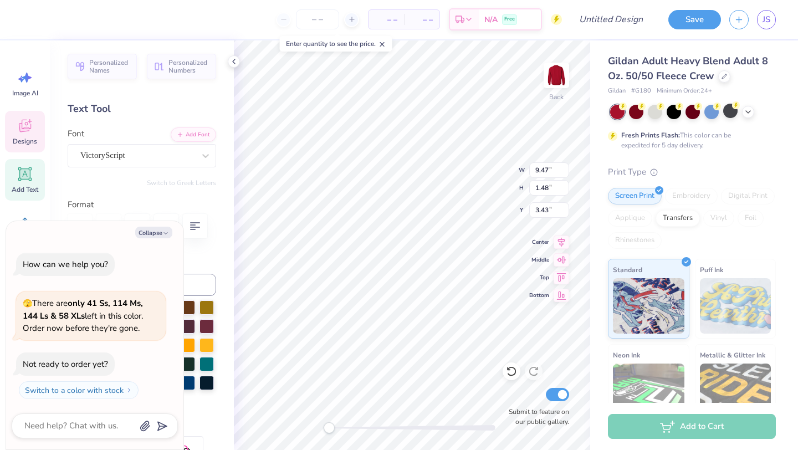
type textarea "Delta Phi EP"
type textarea "x"
type textarea "Delta Phi EPs"
type textarea "x"
type textarea "Delta Phi EP"
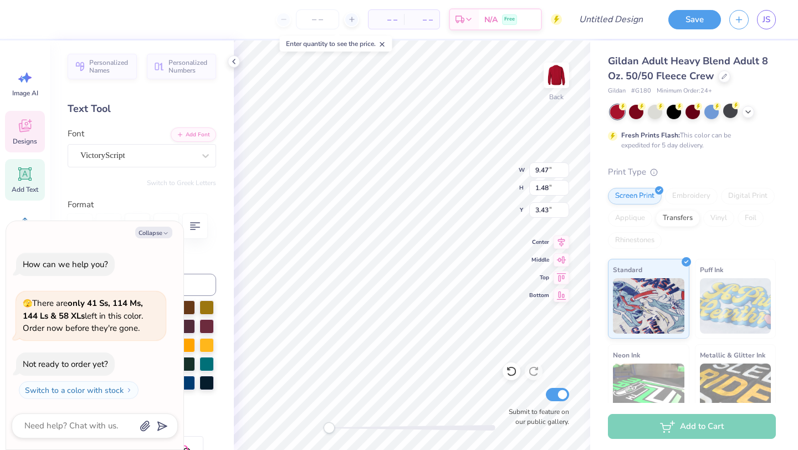
type textarea "x"
type textarea "Delta Phi E"
type textarea "x"
type textarea "Delta Phi Ep"
type textarea "x"
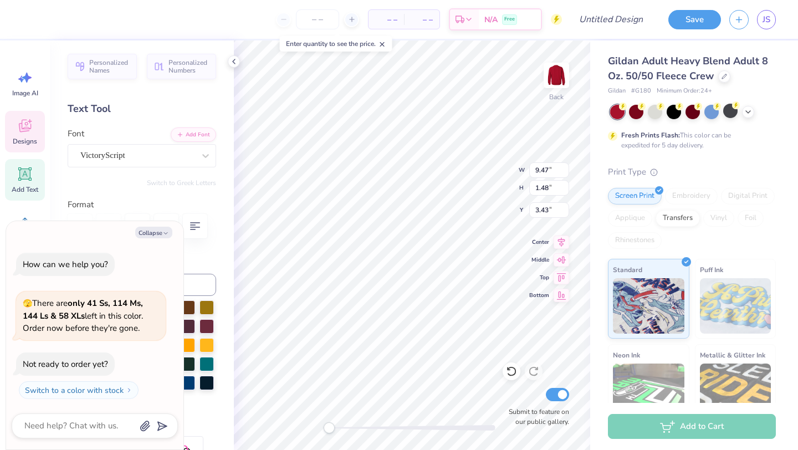
type textarea "Delta Phi Eps"
type textarea "x"
type textarea "Delta Phi Epsi"
type textarea "x"
type textarea "Delta Phi Epsil"
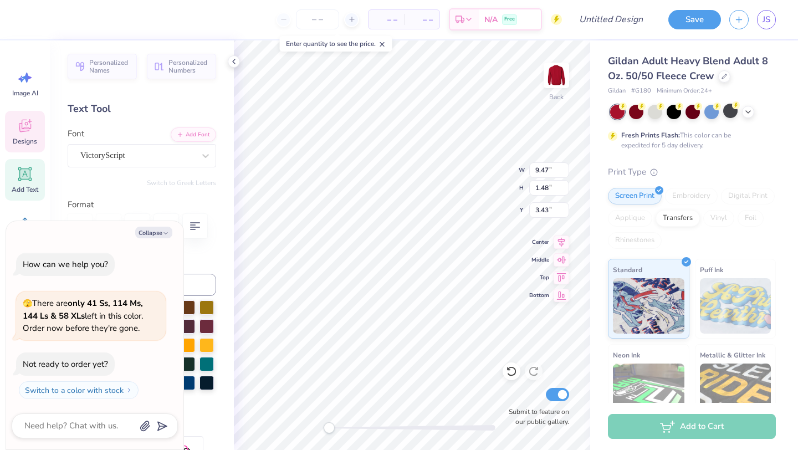
type textarea "x"
type textarea "Delta Phi Epsilo"
type textarea "x"
type textarea "Delta Phi Epsilon"
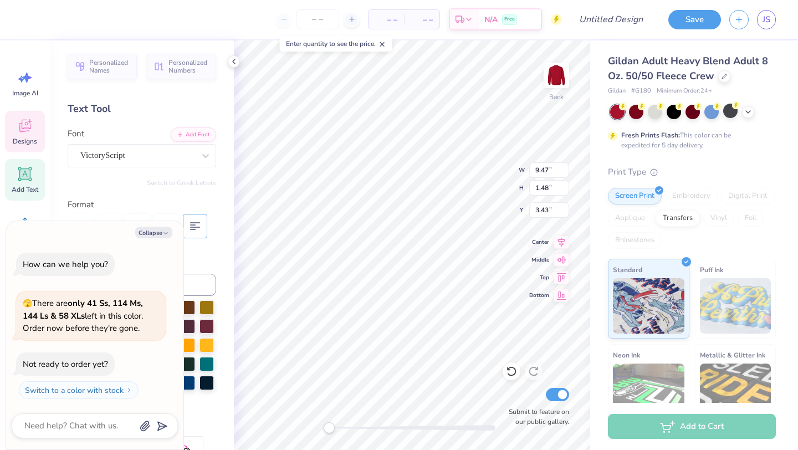
click at [201, 223] on icon "button" at bounding box center [195, 226] width 13 height 13
drag, startPoint x: 164, startPoint y: 233, endPoint x: 169, endPoint y: 292, distance: 59.0
click at [164, 233] on icon "button" at bounding box center [165, 233] width 7 height 7
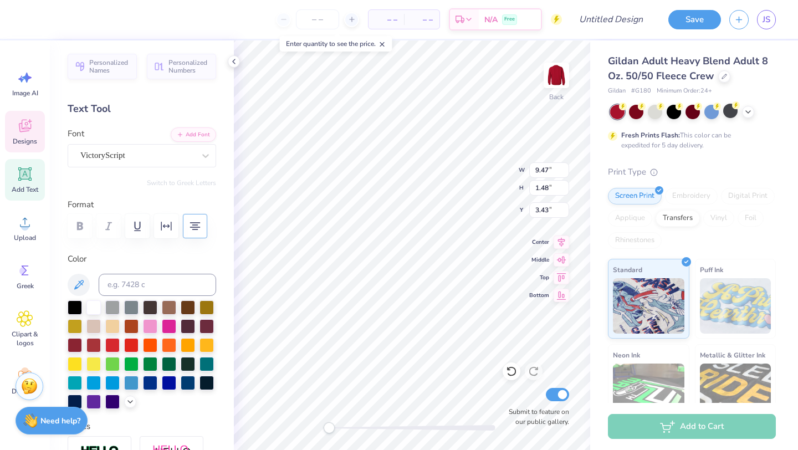
type textarea "x"
click at [93, 309] on div at bounding box center [93, 306] width 14 height 14
type textarea "Dads Weekend"
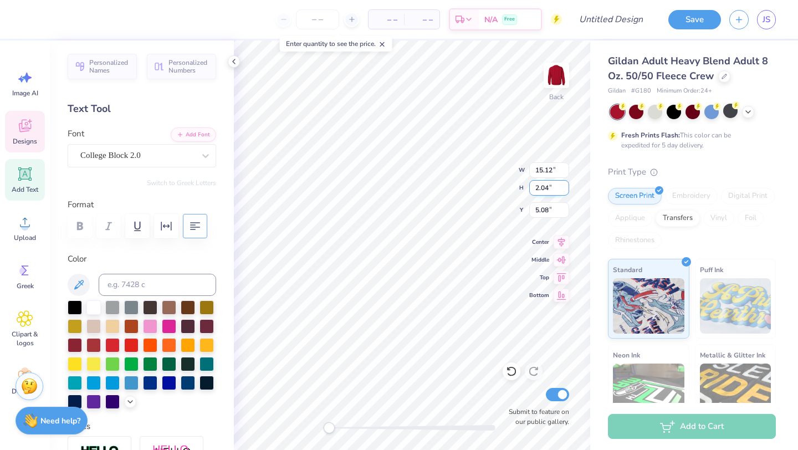
click at [567, 191] on input "2.04" at bounding box center [549, 188] width 40 height 16
click at [566, 185] on input "2.05" at bounding box center [549, 188] width 40 height 16
click at [566, 185] on input "2.06" at bounding box center [549, 188] width 40 height 16
click at [566, 185] on input "2.07" at bounding box center [549, 188] width 40 height 16
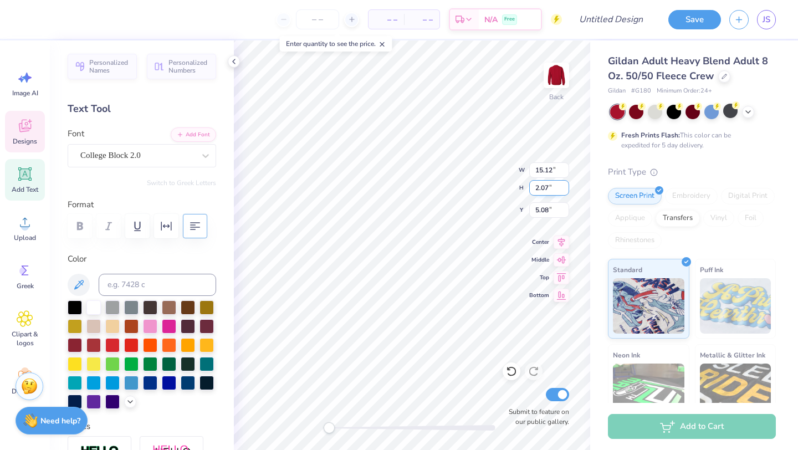
click at [566, 185] on input "2.07" at bounding box center [549, 188] width 40 height 16
type input "5"
type input "7"
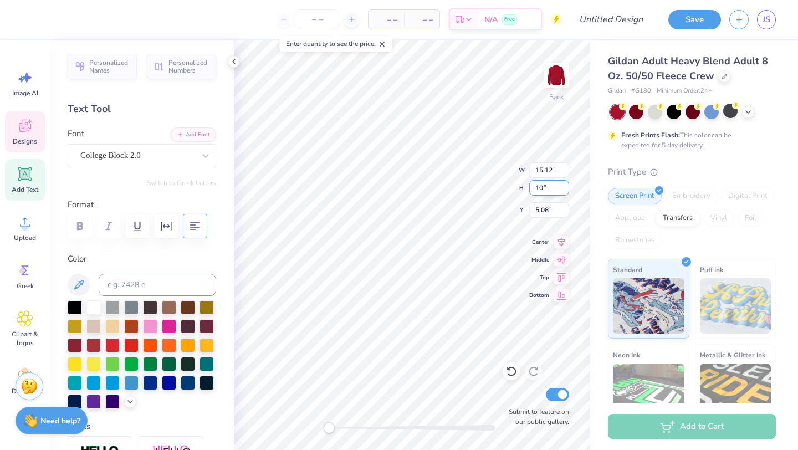
type input "1"
type input "2"
drag, startPoint x: 557, startPoint y: 171, endPoint x: 531, endPoint y: 170, distance: 25.6
click at [532, 170] on input "15.12" at bounding box center [549, 170] width 40 height 16
click at [510, 374] on icon at bounding box center [511, 371] width 11 height 11
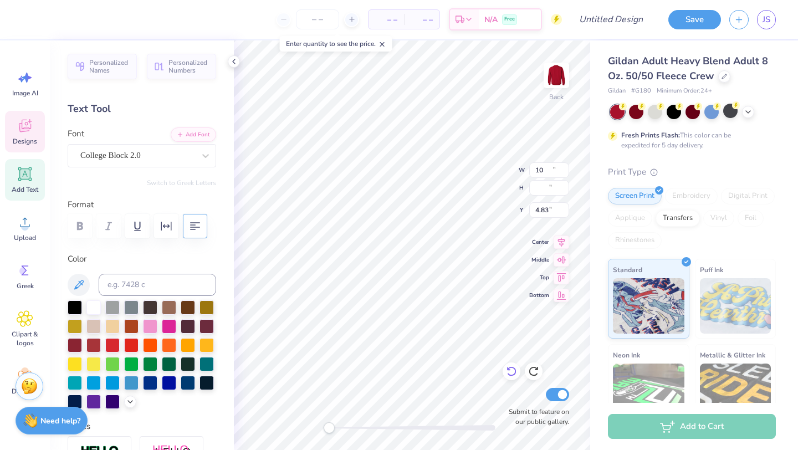
type input "10.59"
type input "1.44"
type input "4.83"
click at [542, 173] on input "10.59" at bounding box center [549, 170] width 40 height 16
click at [508, 373] on icon at bounding box center [511, 371] width 11 height 11
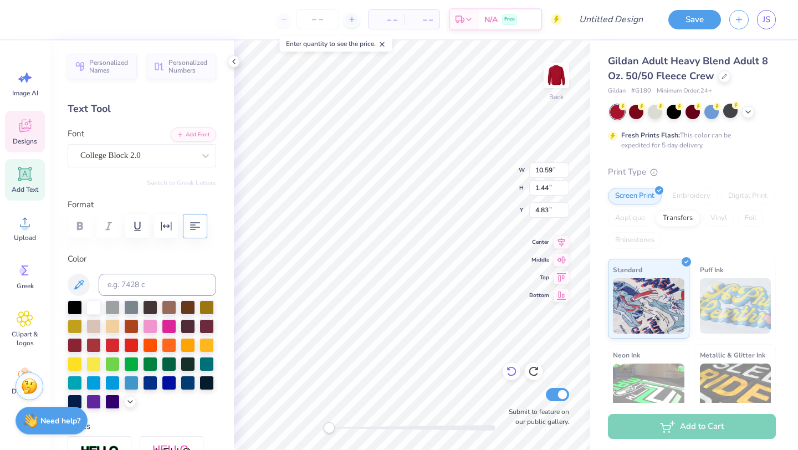
click at [509, 374] on icon at bounding box center [511, 371] width 11 height 11
type input "7.48"
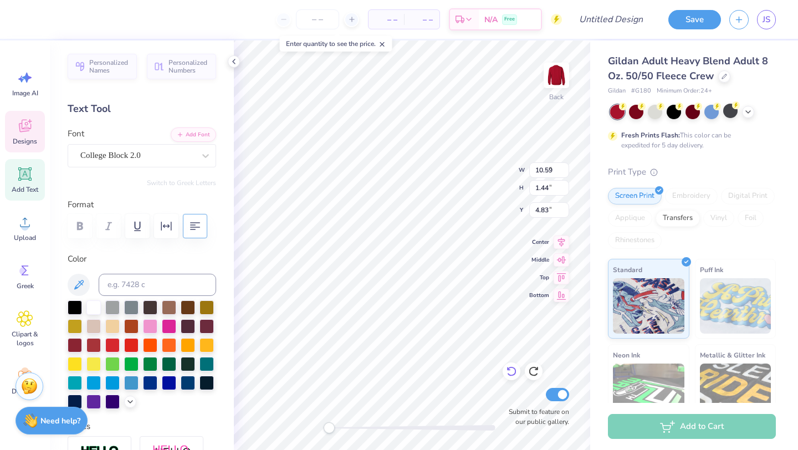
type input "1.02"
type input "4.87"
click at [510, 375] on icon at bounding box center [511, 372] width 9 height 10
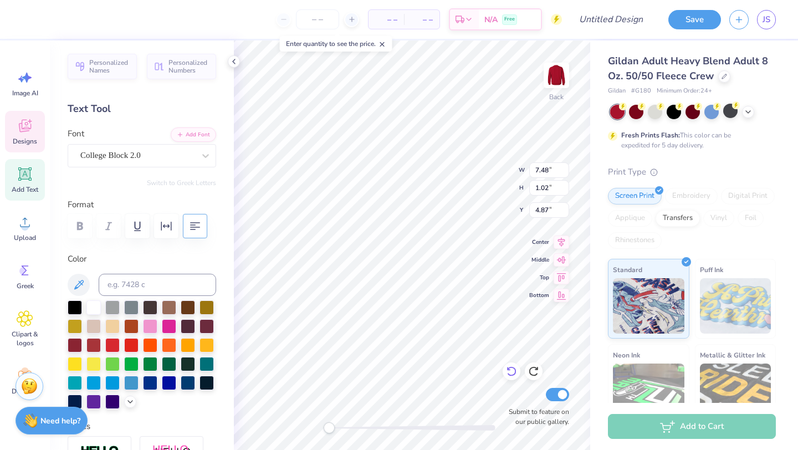
click at [510, 375] on icon at bounding box center [511, 372] width 9 height 10
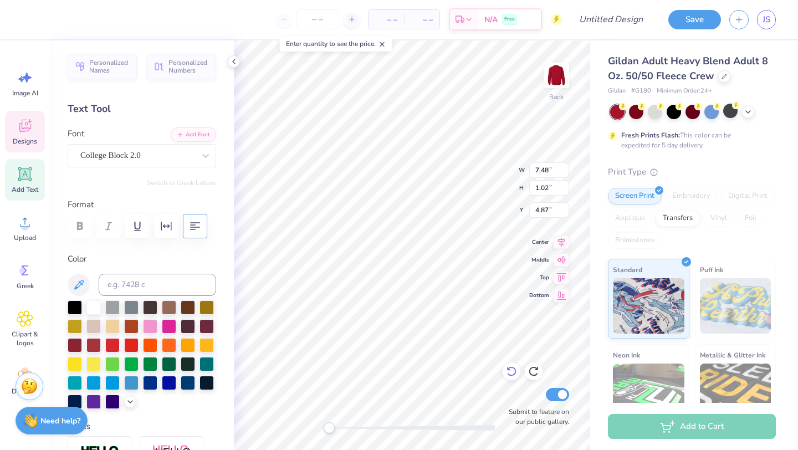
click at [510, 375] on icon at bounding box center [511, 372] width 9 height 10
type input "9.35"
type input "1.87"
type input "4.92"
click at [538, 366] on icon at bounding box center [533, 371] width 11 height 11
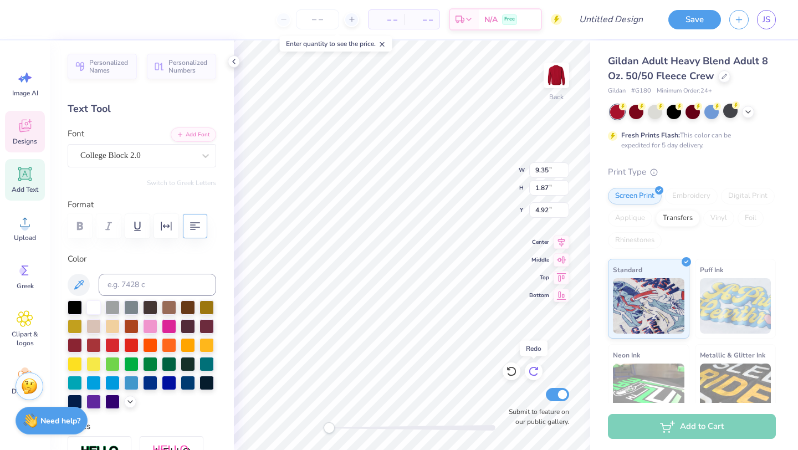
click at [538, 366] on icon at bounding box center [533, 371] width 11 height 11
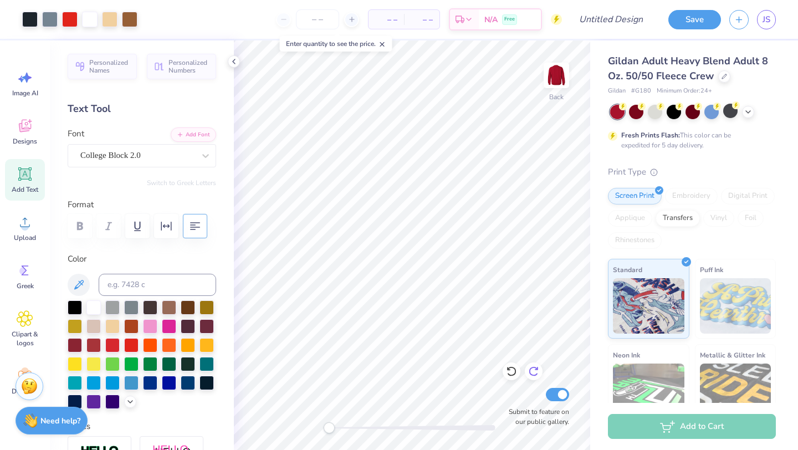
click at [530, 370] on icon at bounding box center [533, 372] width 9 height 10
click at [512, 368] on icon at bounding box center [511, 372] width 9 height 10
click at [533, 371] on icon at bounding box center [533, 371] width 11 height 11
click at [534, 371] on icon at bounding box center [533, 371] width 11 height 11
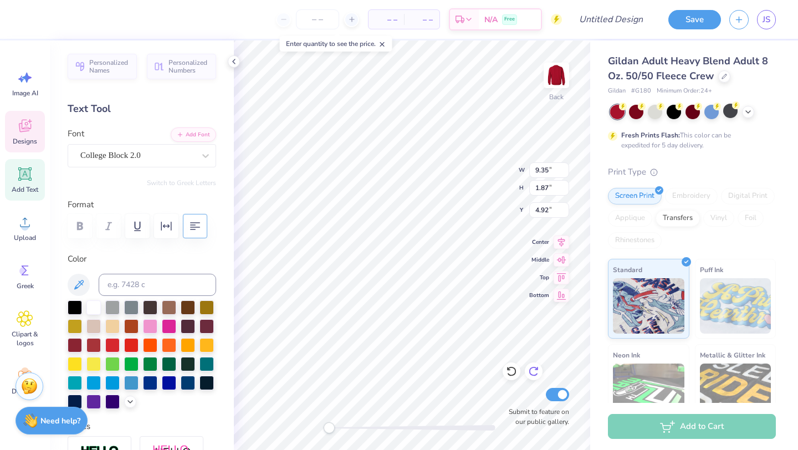
click at [533, 373] on icon at bounding box center [533, 371] width 11 height 11
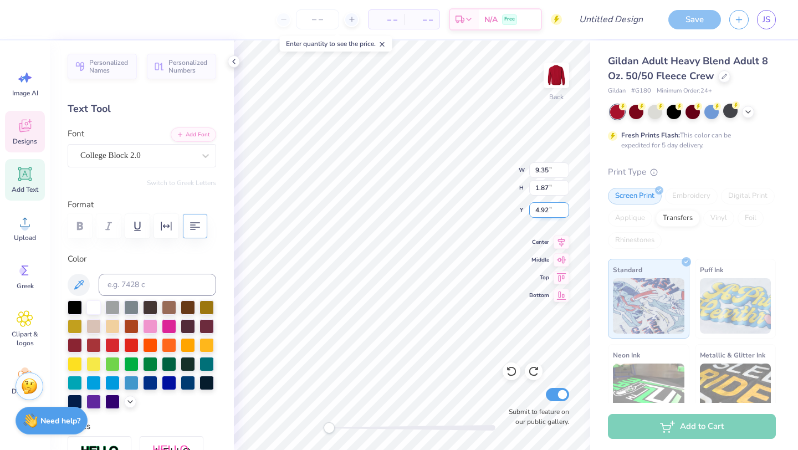
click at [543, 210] on input "4.92" at bounding box center [549, 210] width 40 height 16
click at [527, 211] on div "Back W 9.35 9.35 " H 1.87 1.87 " Y 4.92 4.92 " Center Middle Top Bottom Submit …" at bounding box center [412, 245] width 357 height 410
type input "15.12"
type input "2.05"
click at [541, 212] on input "5.08" at bounding box center [549, 210] width 40 height 16
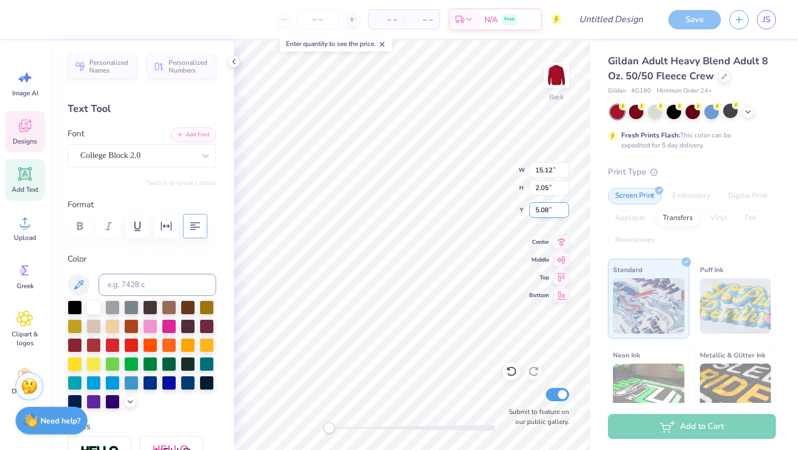
click at [541, 212] on input "5.08" at bounding box center [549, 210] width 40 height 16
click at [508, 375] on icon at bounding box center [511, 371] width 11 height 11
type input "4.87"
click at [540, 190] on input "2.05" at bounding box center [549, 188] width 40 height 16
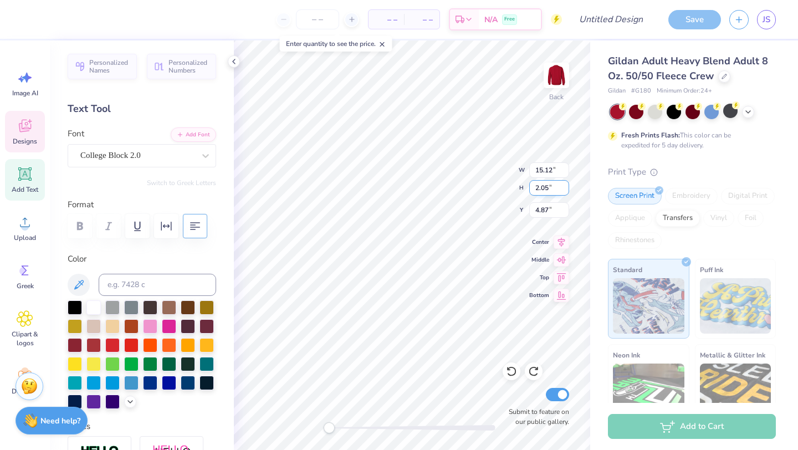
drag, startPoint x: 549, startPoint y: 189, endPoint x: 529, endPoint y: 188, distance: 20.5
click at [529, 188] on input "2.05" at bounding box center [549, 188] width 40 height 16
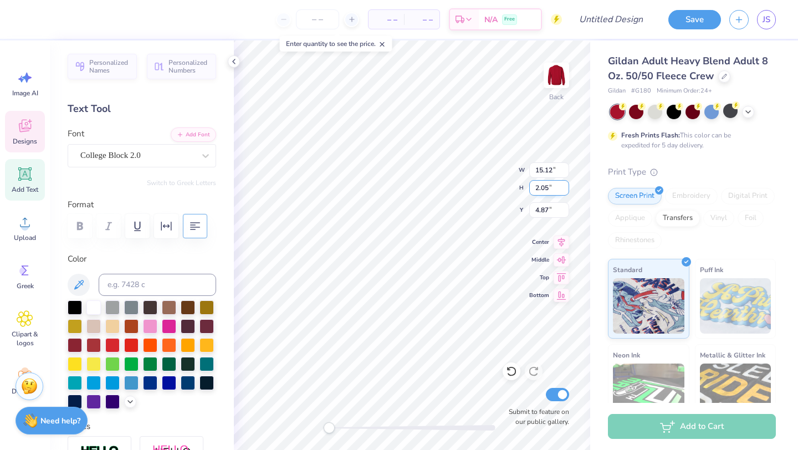
click at [545, 190] on input "2.05" at bounding box center [549, 188] width 40 height 16
click at [513, 188] on div "Back W 15.12 15.12 " H 2.05 2.05 " Y 4.87 4.87 " Center Middle Top Bottom Submi…" at bounding box center [412, 245] width 357 height 410
click at [547, 192] on input "1.28" at bounding box center [549, 188] width 40 height 16
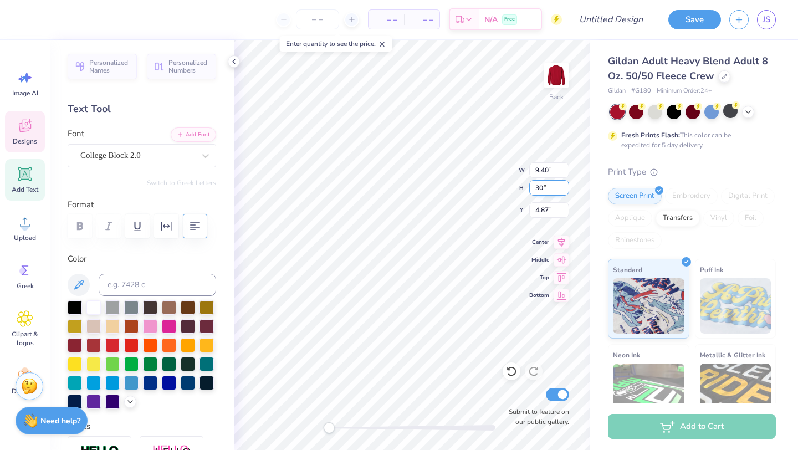
type input "30"
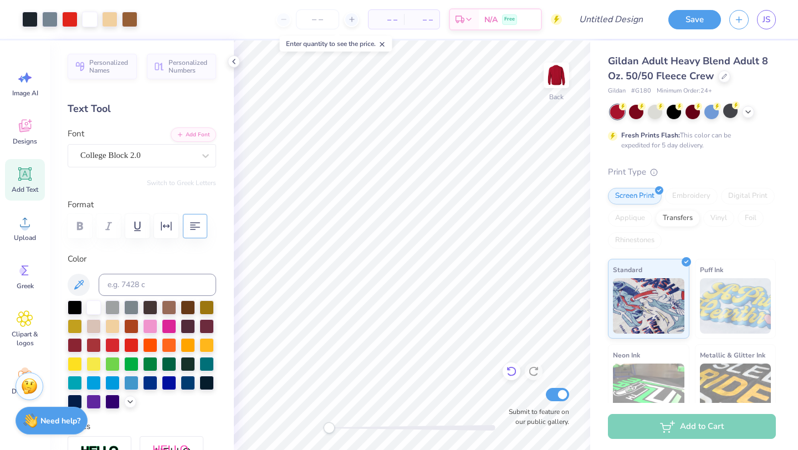
click at [509, 369] on icon at bounding box center [509, 369] width 2 height 2
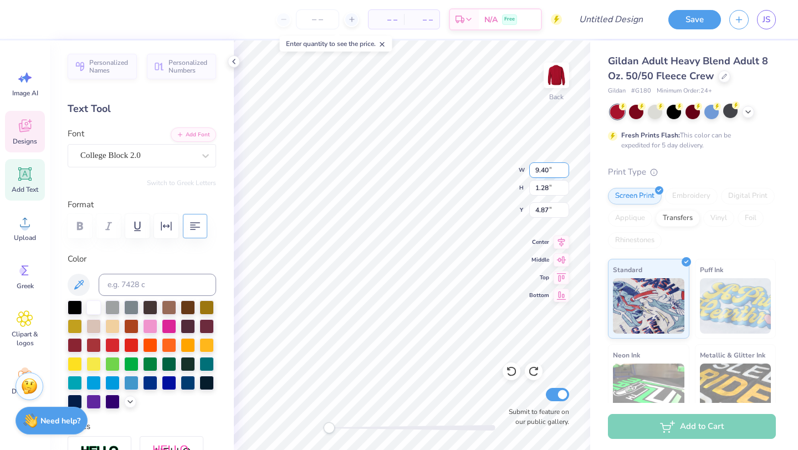
click at [541, 174] on input "9.40" at bounding box center [549, 170] width 40 height 16
click at [542, 174] on input "9.40" at bounding box center [549, 170] width 40 height 16
type input "30"
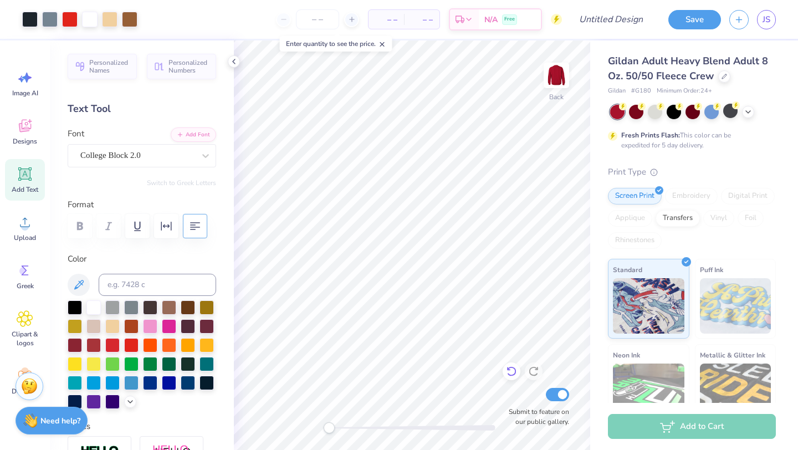
click at [511, 371] on icon at bounding box center [511, 371] width 11 height 11
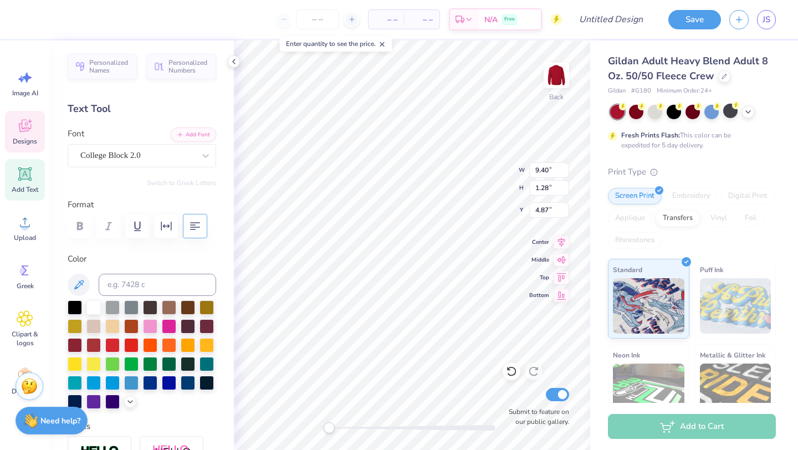
type input "8.74"
type input "1.55"
type input "3.32"
click at [93, 305] on div at bounding box center [93, 306] width 14 height 14
type input "8.74"
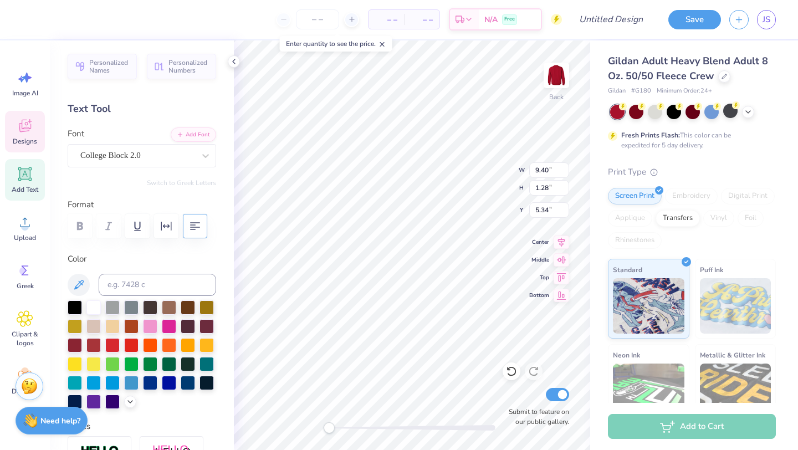
type input "1.55"
type input "3.94"
click at [185, 164] on div "VictoryScript" at bounding box center [137, 155] width 116 height 17
click at [232, 55] on div at bounding box center [234, 61] width 12 height 12
click at [74, 306] on div at bounding box center [75, 306] width 14 height 14
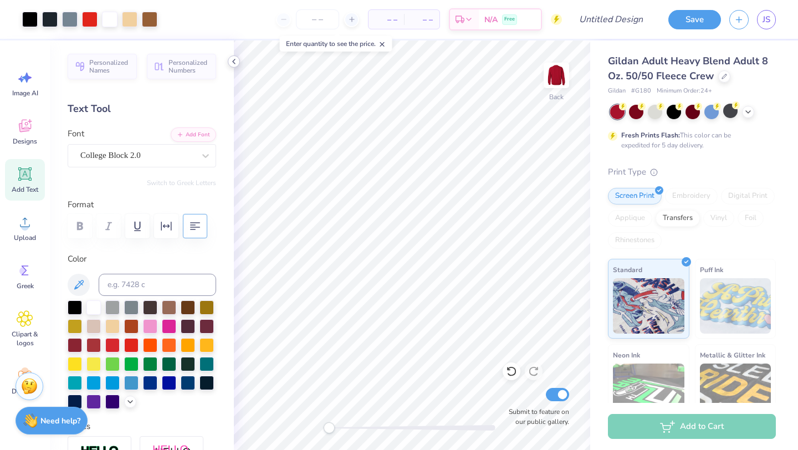
click at [236, 60] on icon at bounding box center [234, 61] width 9 height 9
click at [234, 59] on icon at bounding box center [234, 61] width 9 height 9
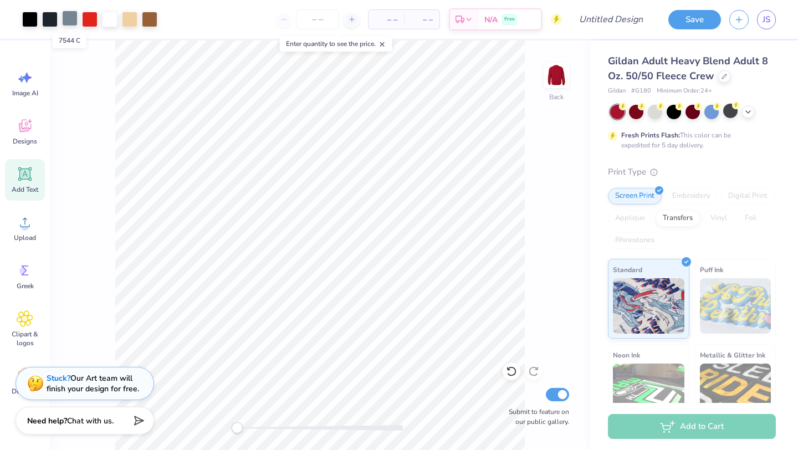
click at [74, 20] on div at bounding box center [70, 19] width 16 height 16
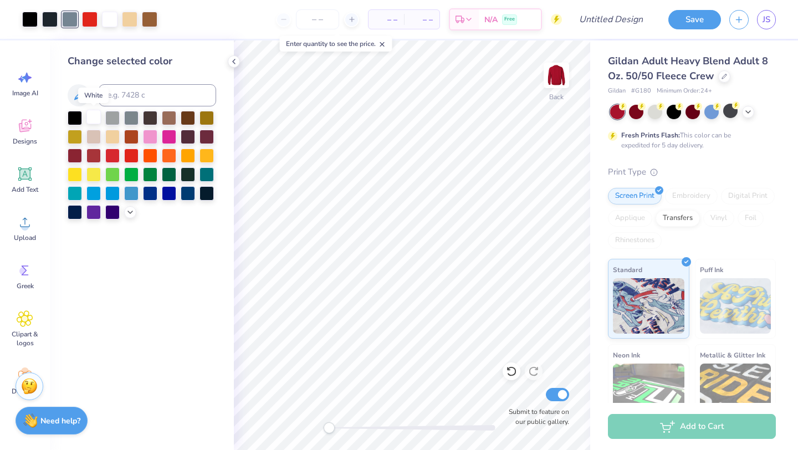
click at [91, 118] on div at bounding box center [93, 117] width 14 height 14
click at [511, 373] on icon at bounding box center [511, 371] width 11 height 11
click at [69, 19] on div at bounding box center [70, 19] width 16 height 16
click at [69, 19] on div at bounding box center [70, 20] width 16 height 16
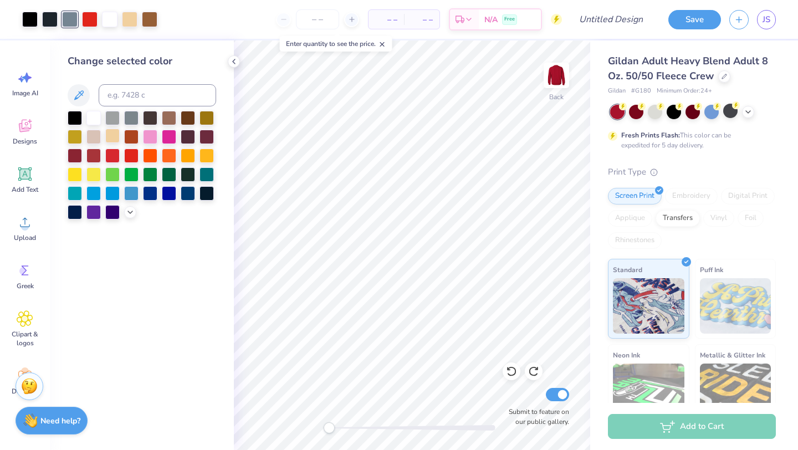
click at [110, 135] on div at bounding box center [112, 136] width 14 height 14
click at [510, 367] on icon at bounding box center [511, 371] width 11 height 11
click at [70, 17] on div at bounding box center [70, 19] width 16 height 16
click at [83, 95] on icon at bounding box center [78, 95] width 13 height 13
click at [130, 211] on polyline at bounding box center [130, 211] width 4 height 2
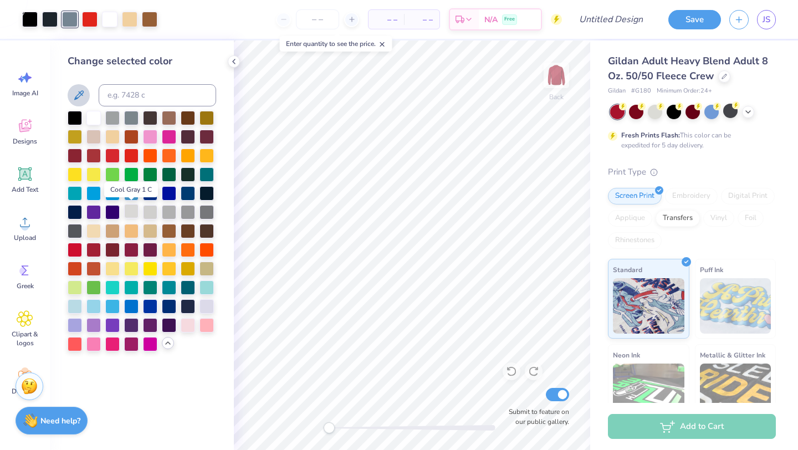
click at [128, 211] on div at bounding box center [131, 211] width 14 height 14
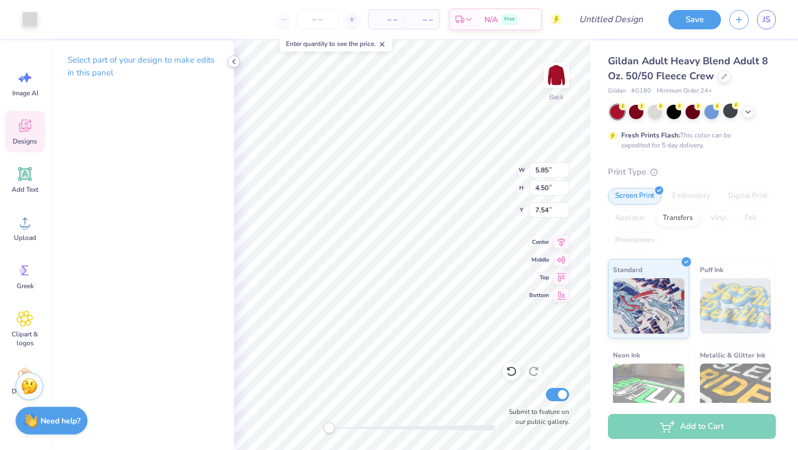
click at [238, 58] on div at bounding box center [234, 61] width 12 height 12
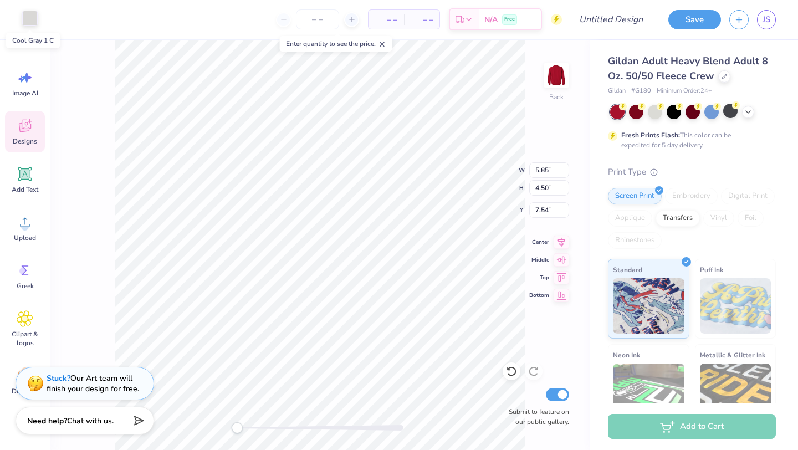
click at [33, 14] on div at bounding box center [30, 19] width 16 height 16
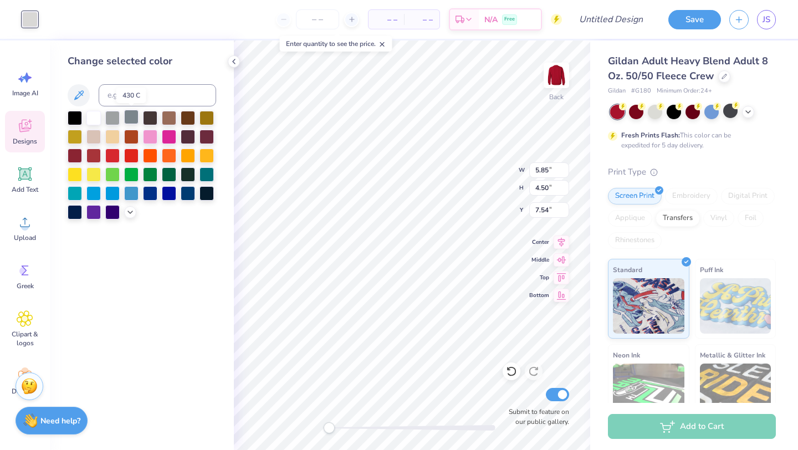
click at [129, 115] on div at bounding box center [131, 117] width 14 height 14
click at [512, 375] on icon at bounding box center [511, 371] width 11 height 11
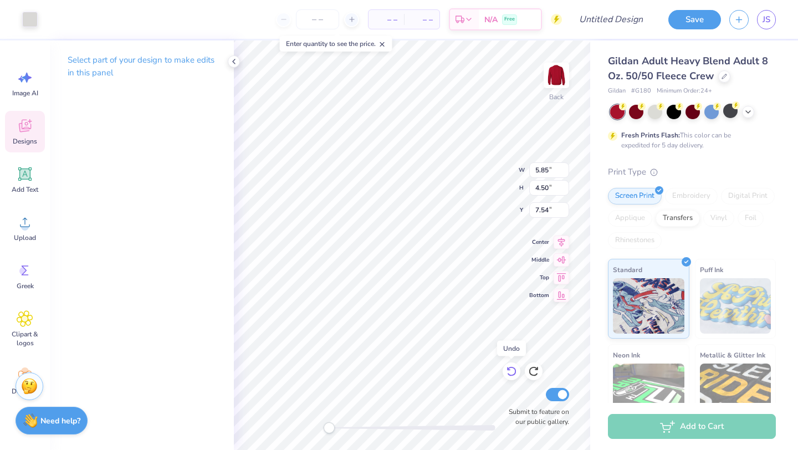
click at [512, 375] on icon at bounding box center [511, 371] width 11 height 11
click at [593, 327] on div "Gildan Adult Heavy Blend Adult 8 Oz. 50/50 Fleece Crew Gildan # G180 Minimum Or…" at bounding box center [694, 274] width 208 height 469
click at [230, 62] on icon at bounding box center [234, 61] width 9 height 9
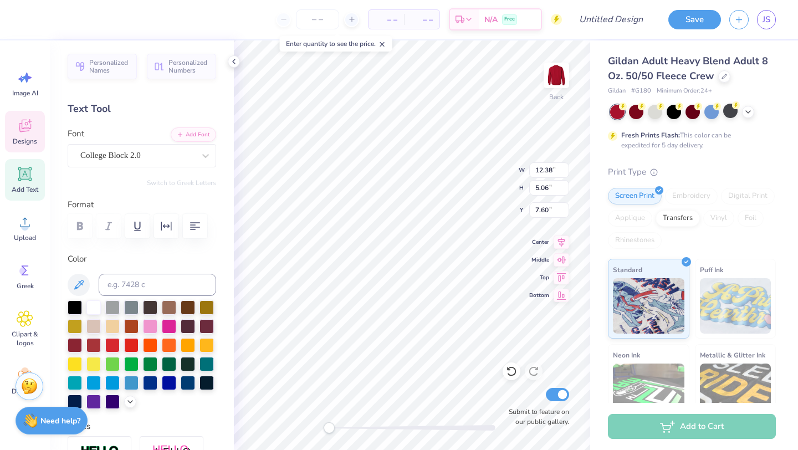
click at [231, 59] on icon at bounding box center [234, 61] width 9 height 9
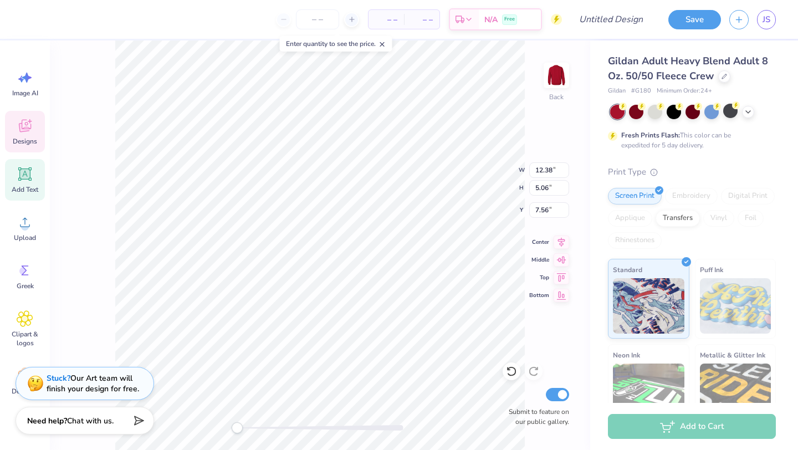
type input "7.56"
type input "9.39"
type input "1.28"
type input "5.64"
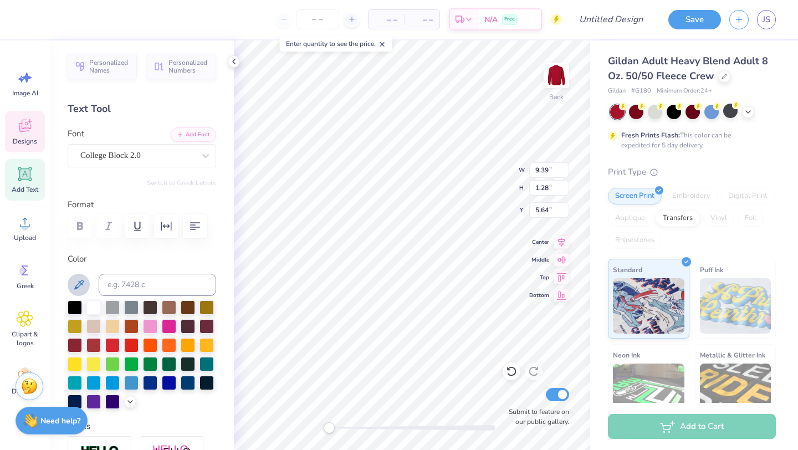
click at [80, 284] on icon at bounding box center [78, 284] width 13 height 13
click at [233, 61] on icon at bounding box center [234, 61] width 9 height 9
click at [562, 162] on input "9.39" at bounding box center [549, 170] width 40 height 16
type input "9.39"
type input "1.28"
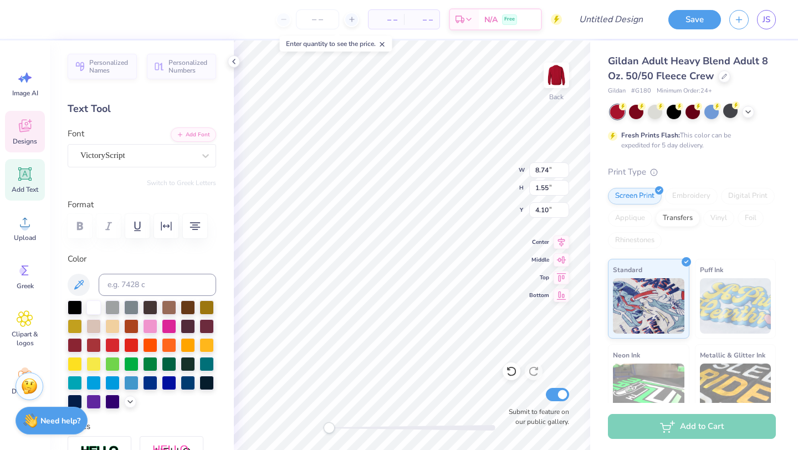
type input "5.64"
type input "8.74"
type input "1.55"
type input "3.55"
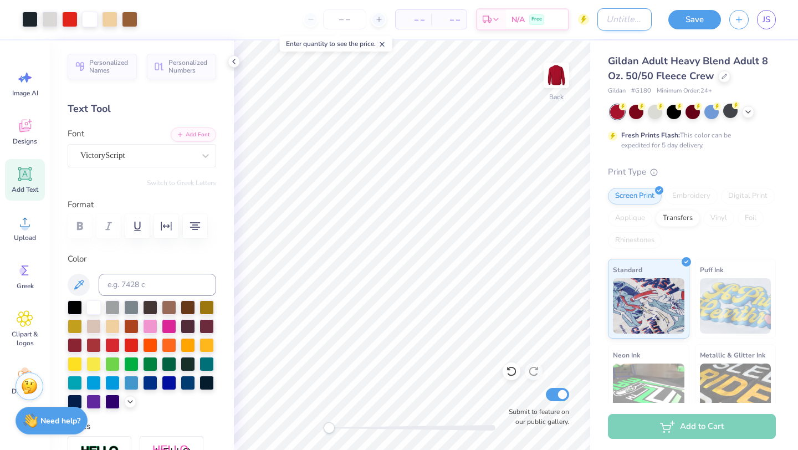
click at [622, 19] on input "Design Title" at bounding box center [625, 19] width 54 height 22
drag, startPoint x: 625, startPoint y: 14, endPoint x: 686, endPoint y: 19, distance: 61.2
click at [687, 19] on div "Art colors – – Per Item – – Total Est. Delivery N/A Free Design Title dad's wee…" at bounding box center [399, 19] width 798 height 39
click at [644, 16] on input "dad's weekend mockup #1" at bounding box center [625, 19] width 54 height 22
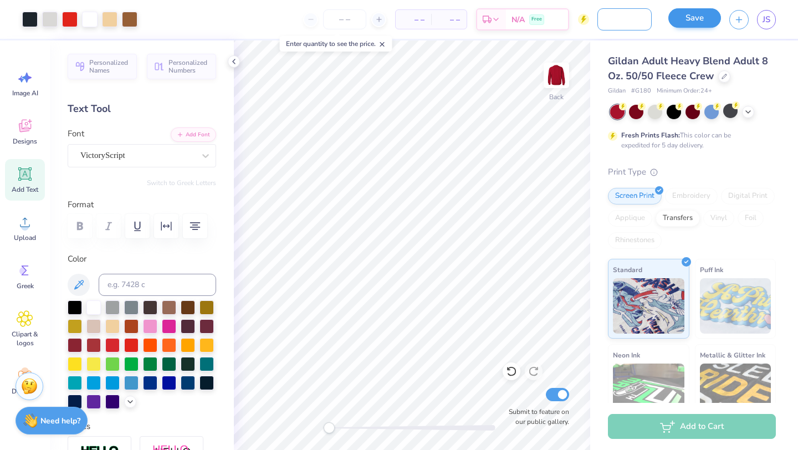
type input "dad's weekend mockup #3"
click at [700, 21] on button "Save" at bounding box center [695, 17] width 53 height 19
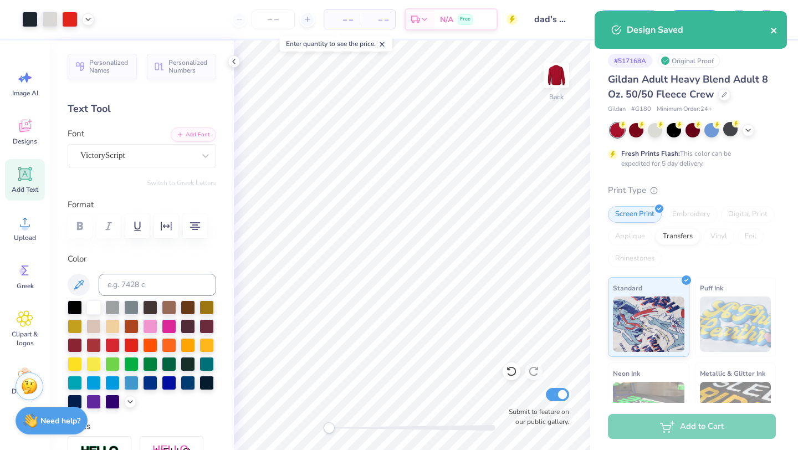
click at [773, 32] on icon "close" at bounding box center [775, 30] width 8 height 9
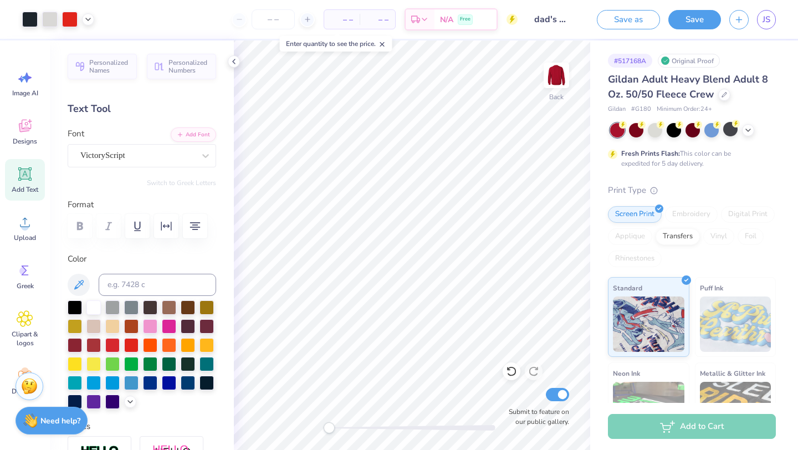
click at [765, 23] on div "Design Saved" at bounding box center [691, 34] width 197 height 50
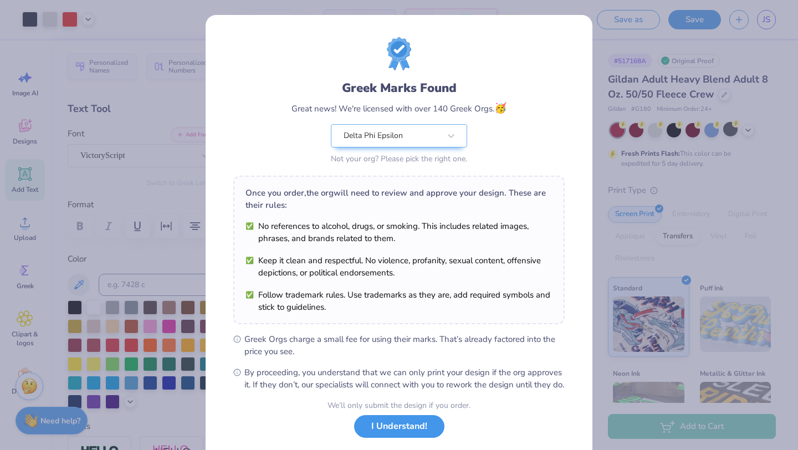
click at [403, 438] on button "I Understand!" at bounding box center [399, 426] width 90 height 23
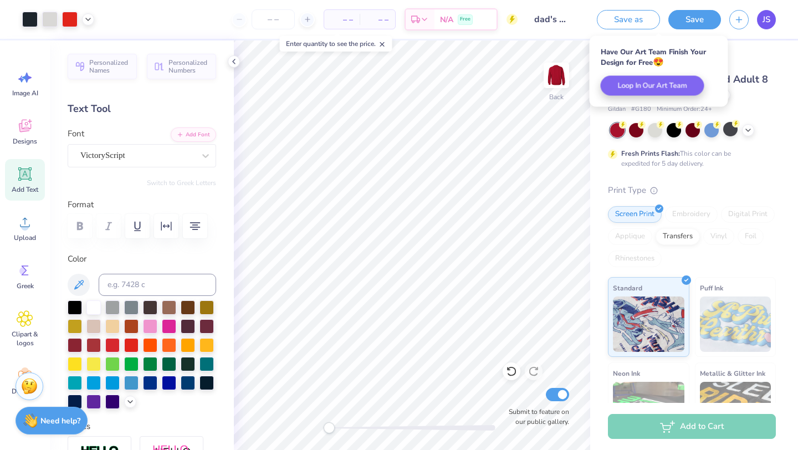
click at [765, 20] on span "JS" at bounding box center [767, 19] width 8 height 13
